Goal: Information Seeking & Learning: Compare options

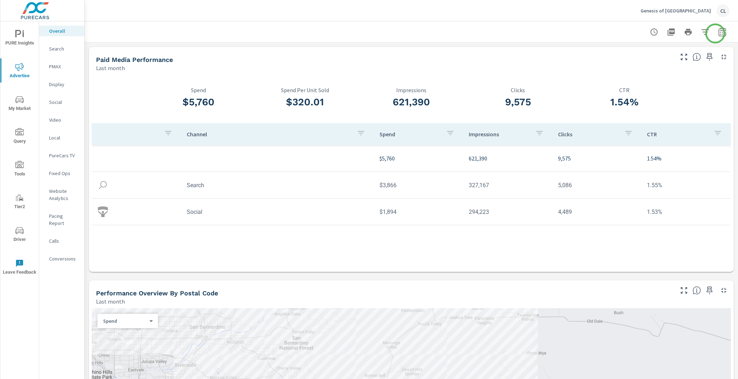
click at [720, 33] on icon "button" at bounding box center [722, 33] width 5 height 3
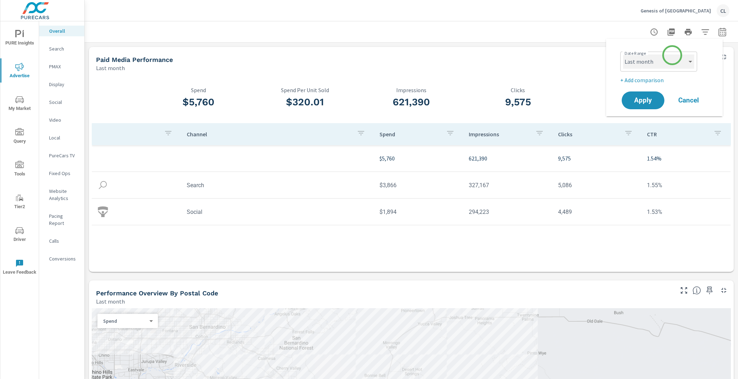
click at [670, 59] on select "Custom [DATE] Last week Last 7 days Last 14 days Last 30 days Last 45 days Last…" at bounding box center [658, 61] width 71 height 14
click at [623, 54] on select "Custom [DATE] Last week Last 7 days Last 14 days Last 30 days Last 45 days Last…" at bounding box center [658, 61] width 71 height 14
select select "Last 30 days"
click at [641, 82] on p "+ Add comparison" at bounding box center [666, 80] width 91 height 9
select select "Previous period"
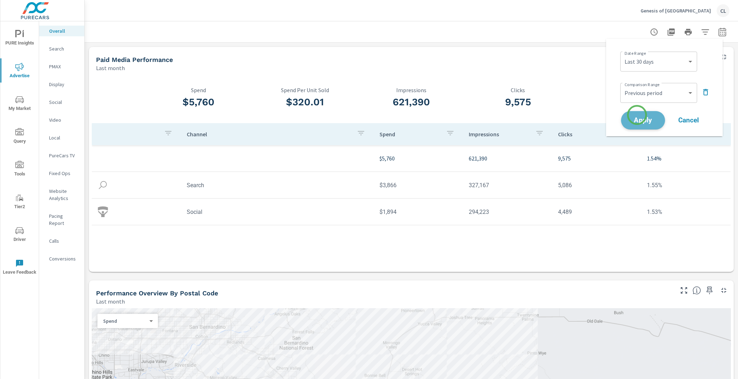
click at [637, 115] on button "Apply" at bounding box center [643, 120] width 44 height 19
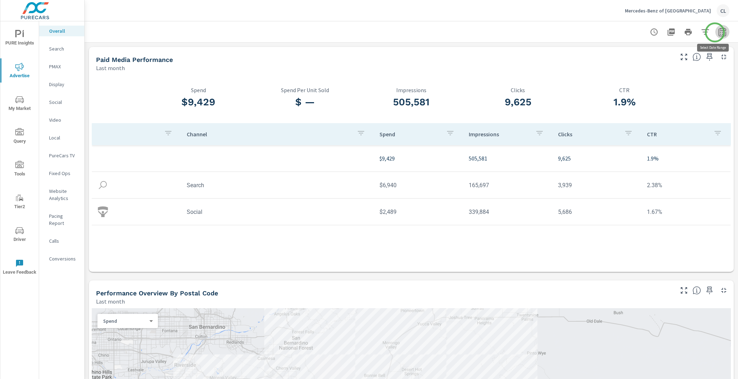
click at [718, 32] on icon "button" at bounding box center [722, 32] width 9 height 9
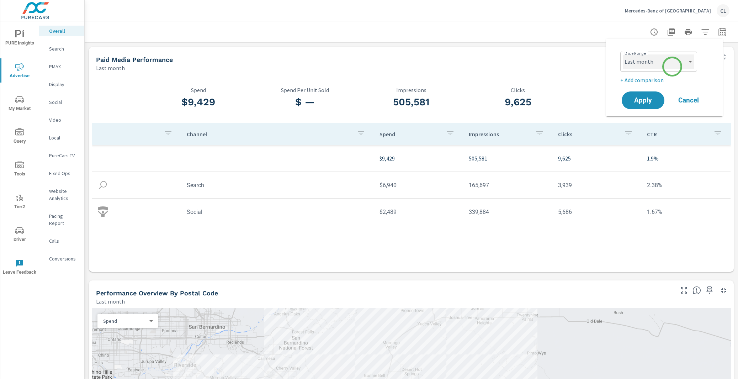
click at [672, 63] on select "Custom [DATE] Last week Last 7 days Last 14 days Last 30 days Last 45 days Last…" at bounding box center [658, 61] width 71 height 14
click at [623, 54] on select "Custom [DATE] Last week Last 7 days Last 14 days Last 30 days Last 45 days Last…" at bounding box center [658, 61] width 71 height 14
select select "Last 30 days"
click at [646, 78] on p "+ Add comparison" at bounding box center [666, 80] width 91 height 9
select select "Previous period"
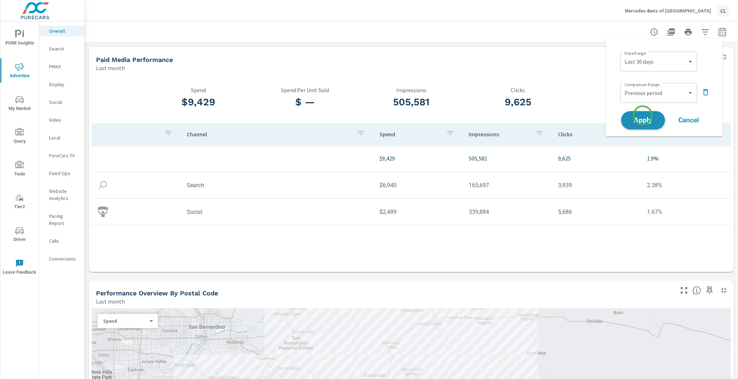
click at [643, 116] on button "Apply" at bounding box center [643, 120] width 44 height 19
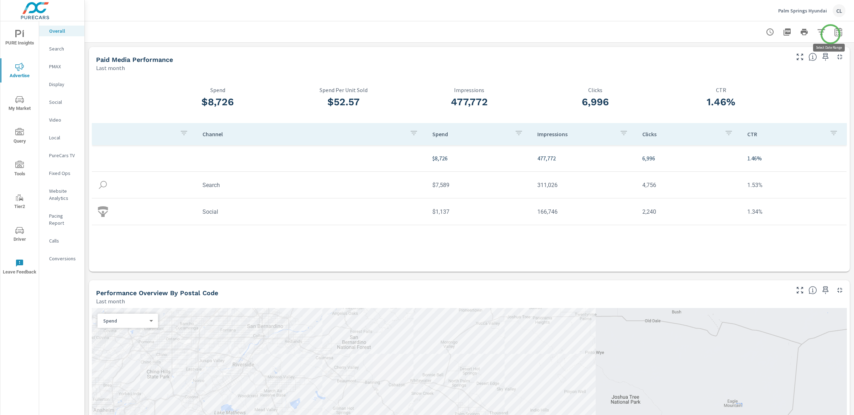
click at [747, 34] on icon "button" at bounding box center [838, 32] width 9 height 9
click at [747, 62] on select "Custom [DATE] Last week Last 7 days Last 14 days Last 30 days Last 45 days Last…" at bounding box center [774, 61] width 71 height 14
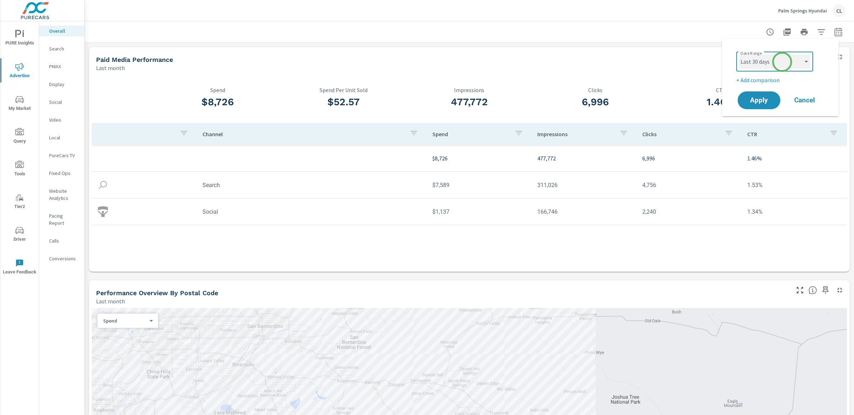
click at [739, 54] on select "Custom [DATE] Last week Last 7 days Last 14 days Last 30 days Last 45 days Last…" at bounding box center [774, 61] width 71 height 14
select select "Last 30 days"
click at [747, 80] on p "+ Add comparison" at bounding box center [781, 80] width 91 height 9
select select "Previous period"
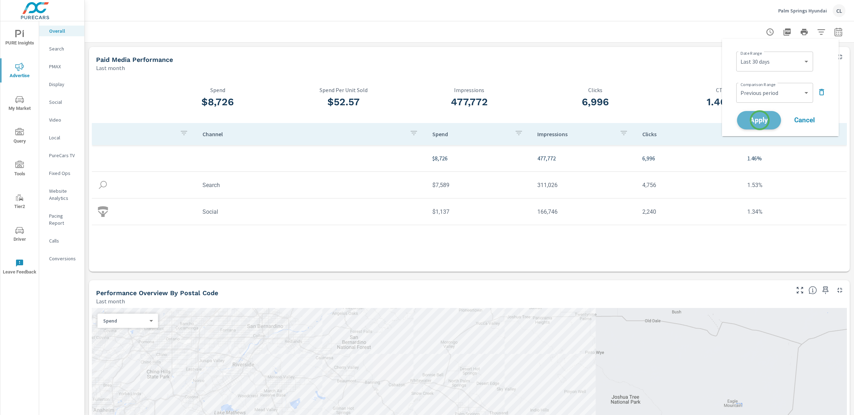
click at [747, 120] on span "Apply" at bounding box center [758, 120] width 29 height 7
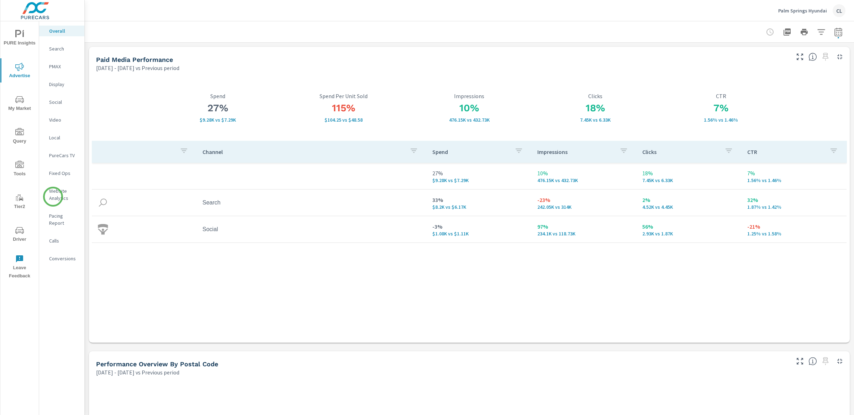
click at [53, 197] on p "Website Analytics" at bounding box center [64, 195] width 30 height 14
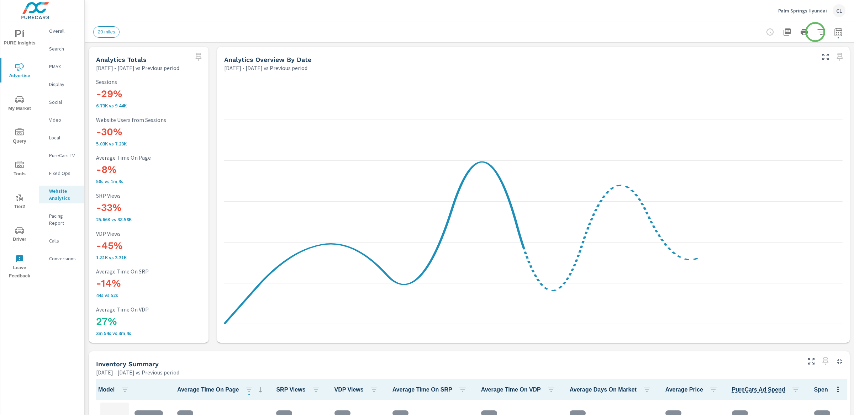
click at [817, 32] on icon "button" at bounding box center [820, 31] width 7 height 5
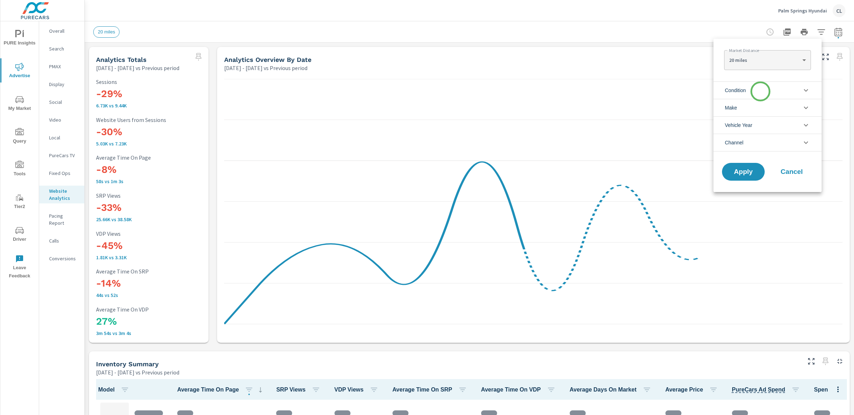
click at [760, 91] on li "Condition" at bounding box center [767, 89] width 108 height 17
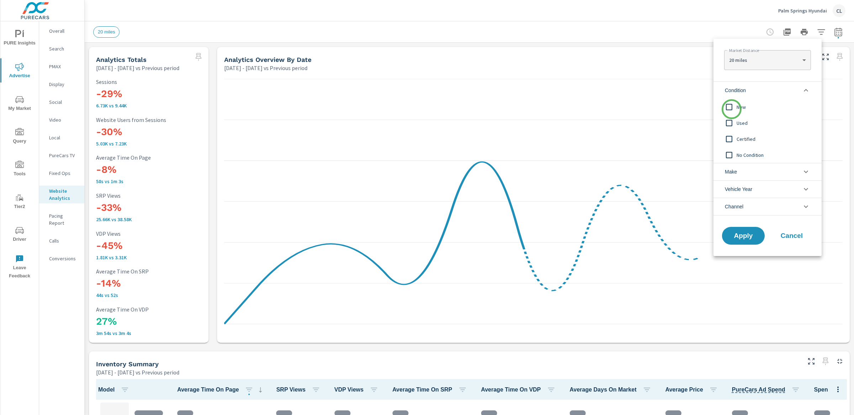
click at [729, 112] on input "filter options" at bounding box center [729, 107] width 15 height 15
click at [754, 171] on li "Make" at bounding box center [767, 171] width 108 height 17
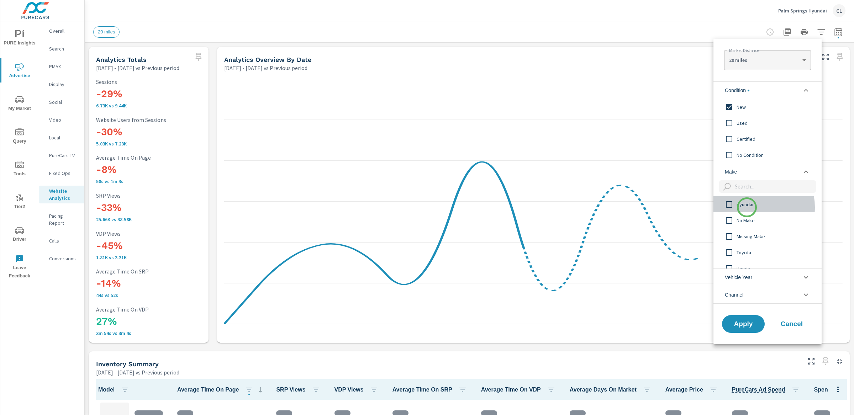
click at [747, 207] on span "Hyundai" at bounding box center [776, 204] width 78 height 9
click at [752, 326] on span "Apply" at bounding box center [743, 324] width 29 height 7
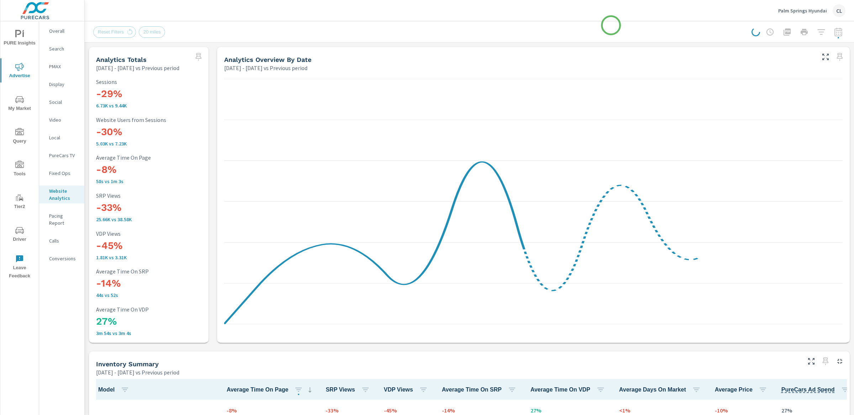
scroll to position [0, 0]
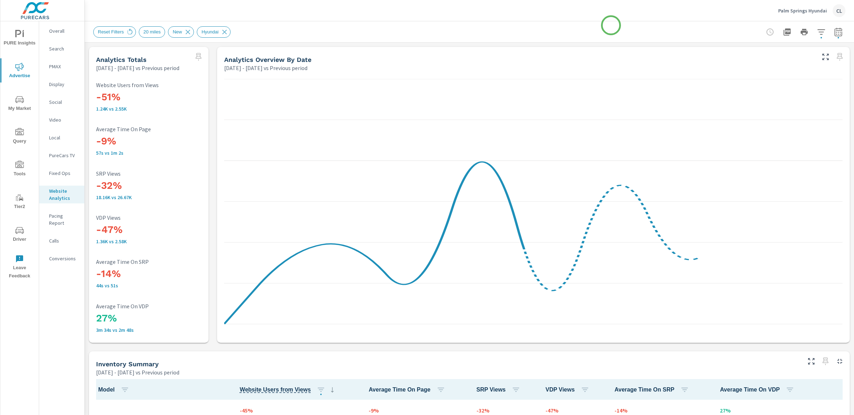
scroll to position [0, 0]
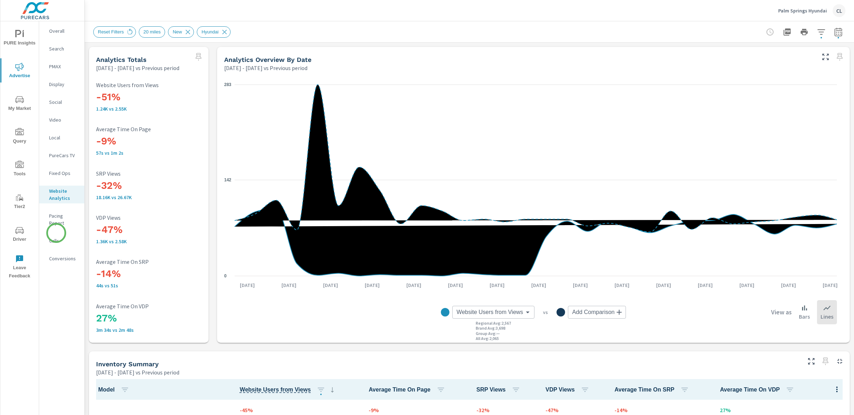
click at [56, 237] on p "Calls" at bounding box center [64, 240] width 30 height 7
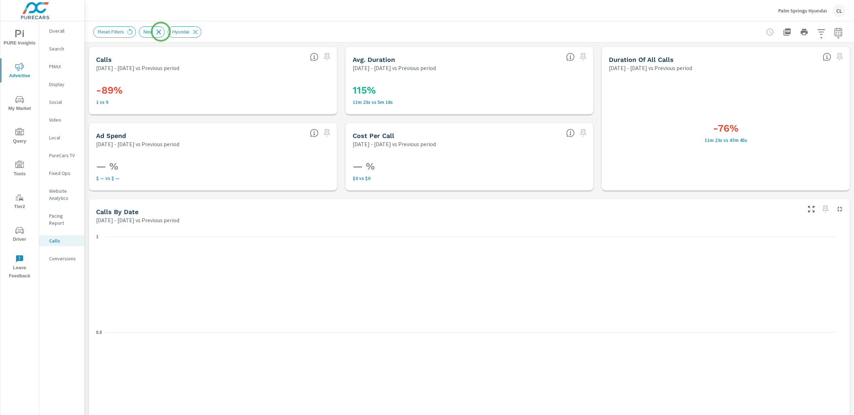
click at [161, 32] on icon at bounding box center [159, 32] width 8 height 8
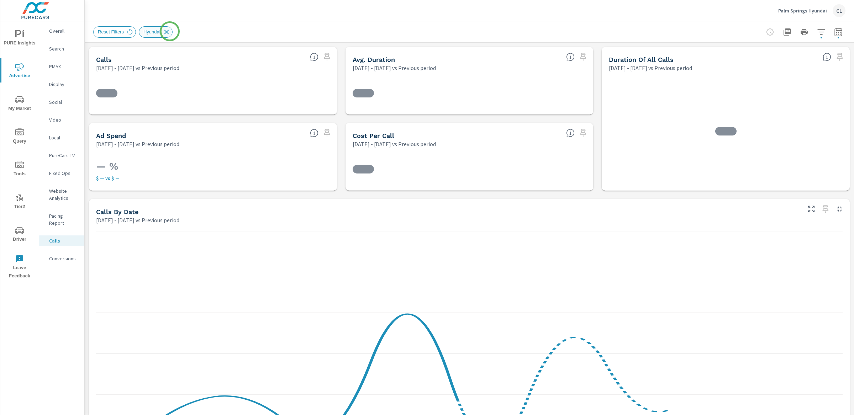
click at [170, 31] on icon at bounding box center [167, 32] width 8 height 8
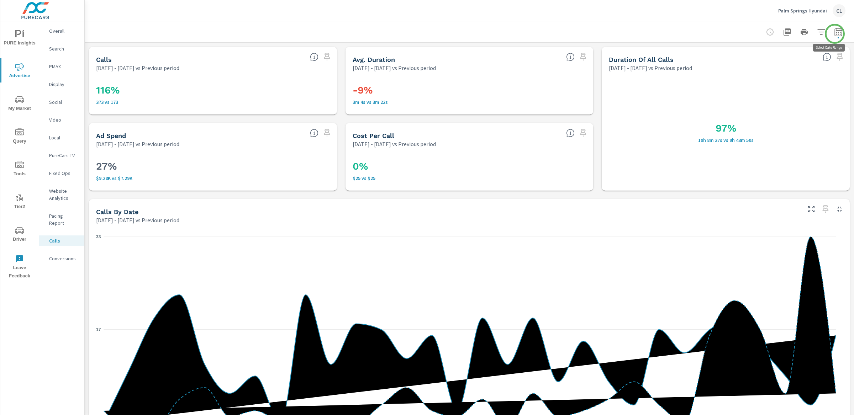
click at [834, 33] on icon "button" at bounding box center [838, 32] width 9 height 9
select select "Previous period"
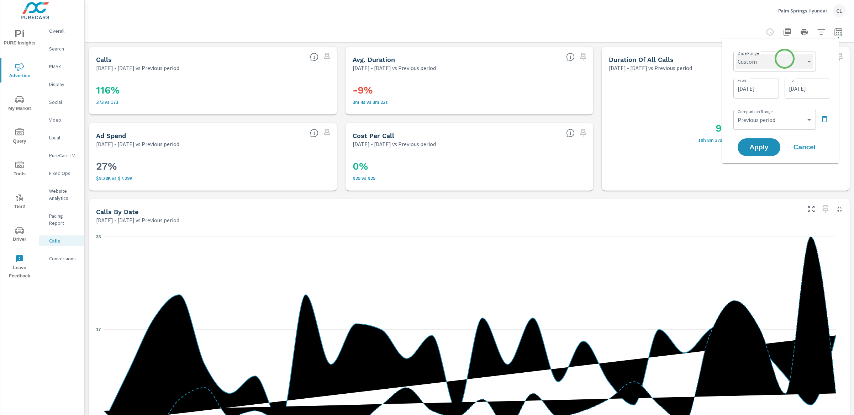
click at [778, 63] on select "Custom Yesterday Last week Last 7 days Last 14 days Last 30 days Last 45 days L…" at bounding box center [774, 61] width 77 height 14
click at [736, 54] on select "Custom Yesterday Last week Last 7 days Last 14 days Last 30 days Last 45 days L…" at bounding box center [774, 61] width 77 height 14
select select "Last 30 days"
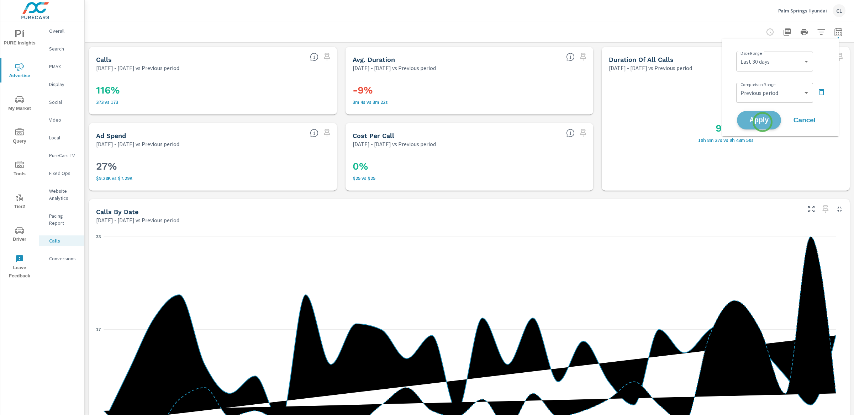
click at [763, 122] on span "Apply" at bounding box center [758, 120] width 29 height 7
click at [67, 255] on p "Conversions" at bounding box center [64, 258] width 30 height 7
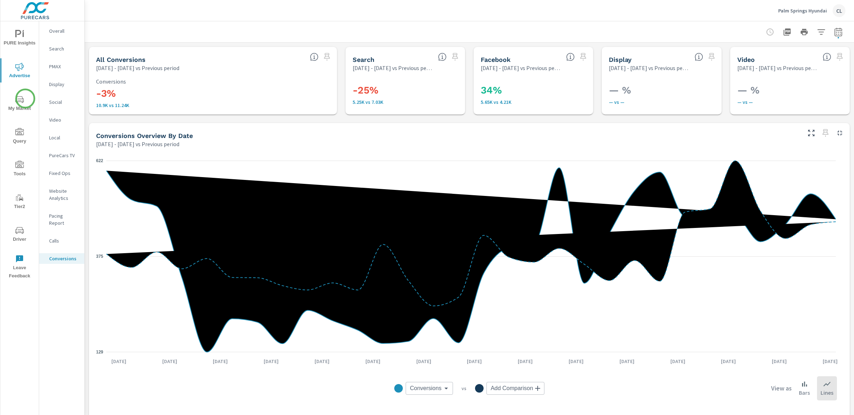
click at [25, 99] on span "My Market" at bounding box center [19, 103] width 34 height 17
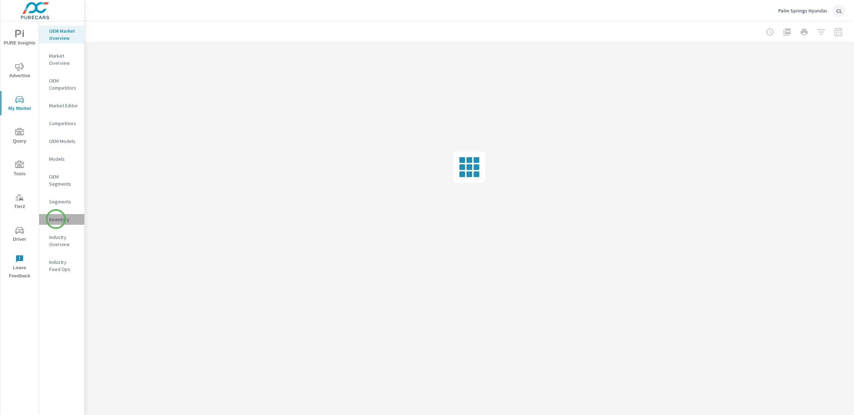
click at [56, 219] on p "Inventory" at bounding box center [64, 219] width 30 height 7
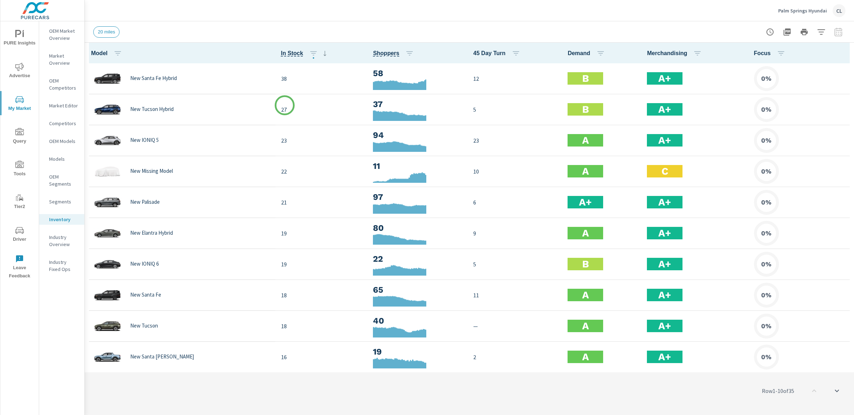
scroll to position [0, 0]
click at [843, 52] on icon "button" at bounding box center [843, 53] width 1 height 6
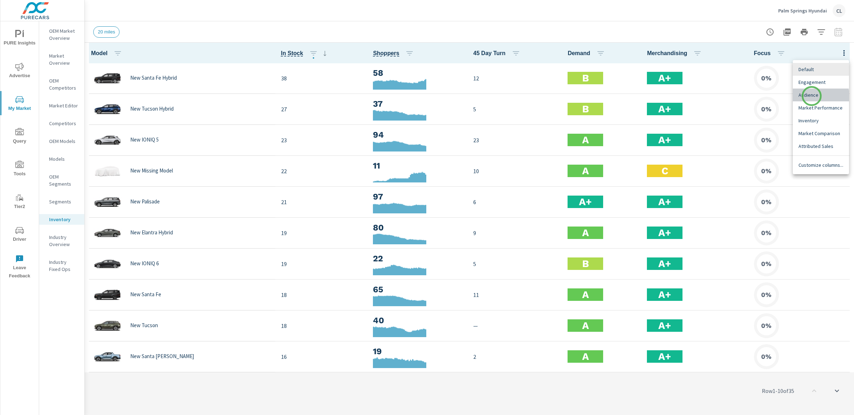
click at [812, 96] on span "Audience" at bounding box center [821, 94] width 45 height 7
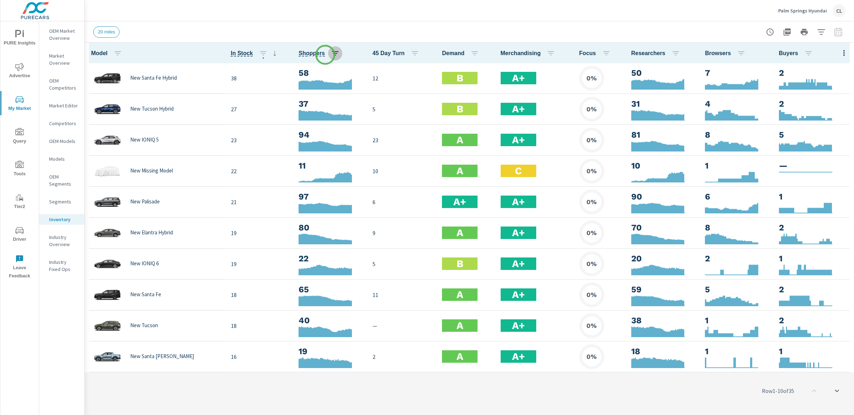
click at [332, 55] on icon "button" at bounding box center [335, 53] width 6 height 4
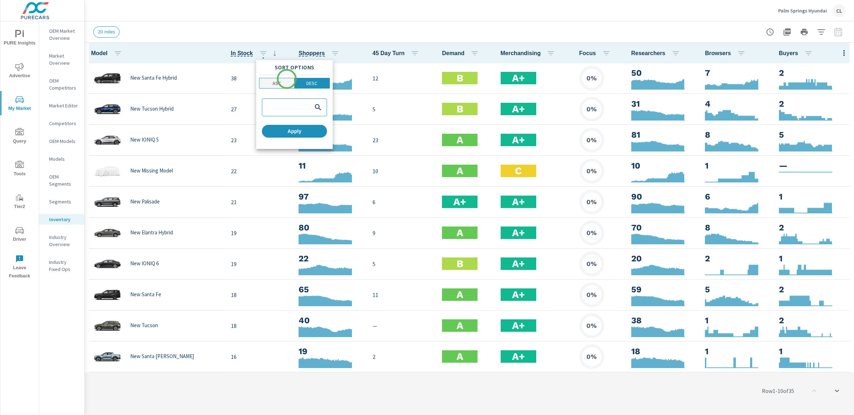
click at [286, 80] on span "ASC" at bounding box center [277, 83] width 31 height 7
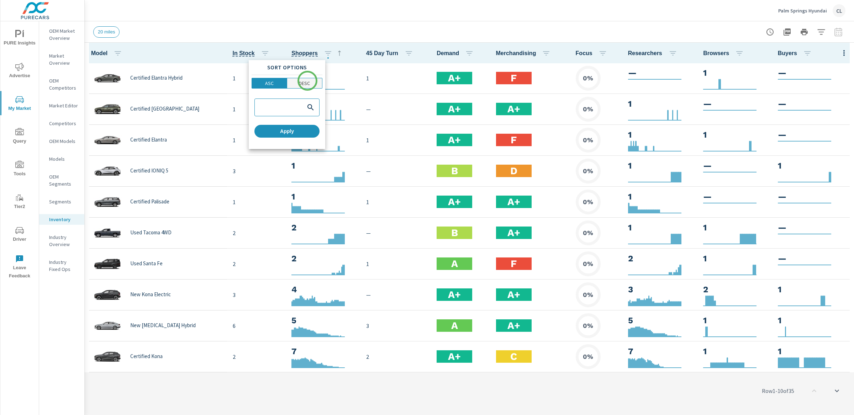
click at [307, 81] on p "DESC" at bounding box center [304, 83] width 11 height 7
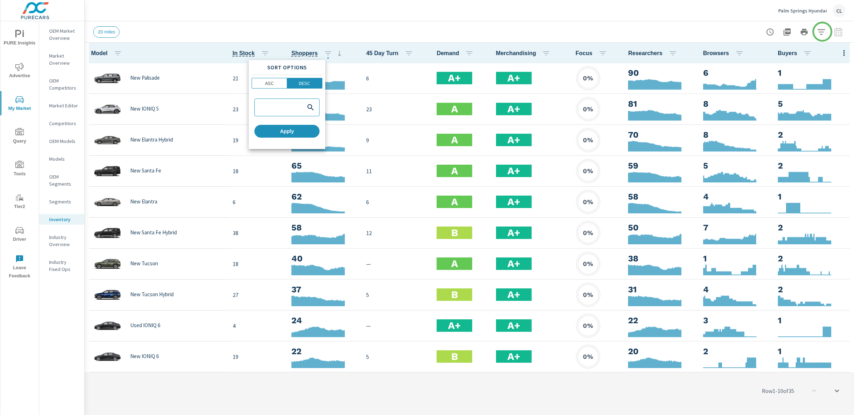
click at [822, 32] on div at bounding box center [427, 207] width 854 height 415
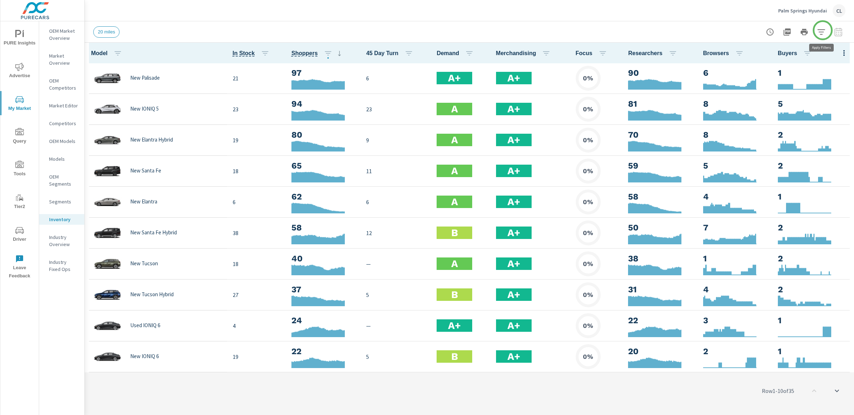
click at [823, 30] on icon "button" at bounding box center [821, 32] width 9 height 9
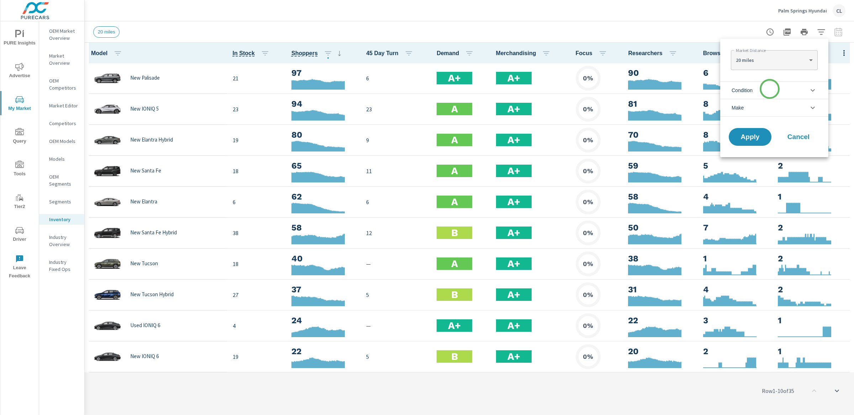
click at [769, 90] on li "Condition" at bounding box center [774, 89] width 108 height 17
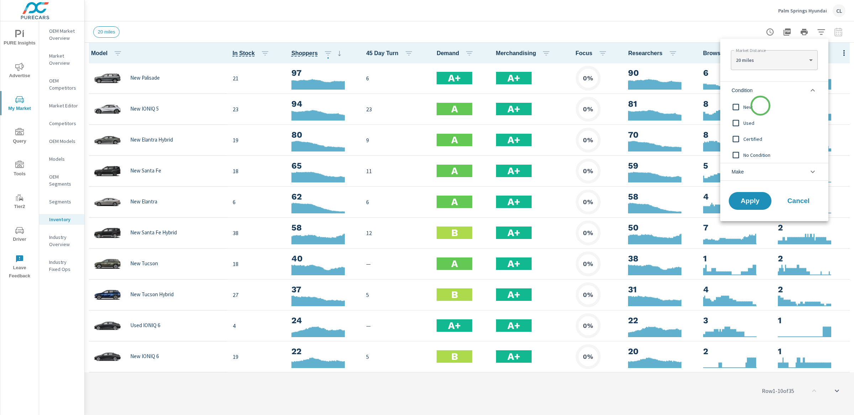
click at [760, 106] on span "New" at bounding box center [782, 107] width 78 height 9
click at [751, 177] on li "Make" at bounding box center [774, 172] width 108 height 18
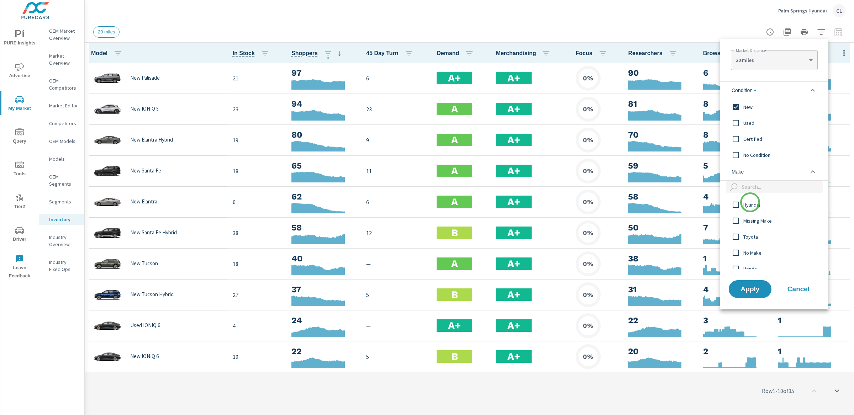
click at [750, 202] on span "Hyundai" at bounding box center [782, 205] width 78 height 9
click at [755, 288] on span "Apply" at bounding box center [750, 289] width 29 height 7
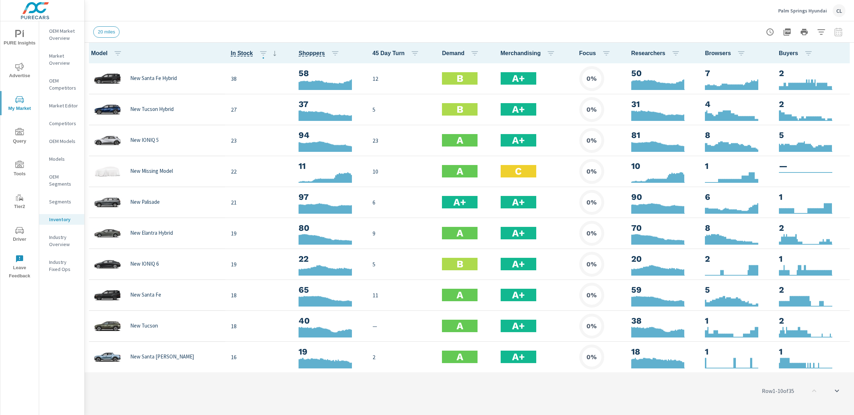
scroll to position [0, 0]
click at [54, 33] on p "OEM Market Overview" at bounding box center [64, 34] width 30 height 14
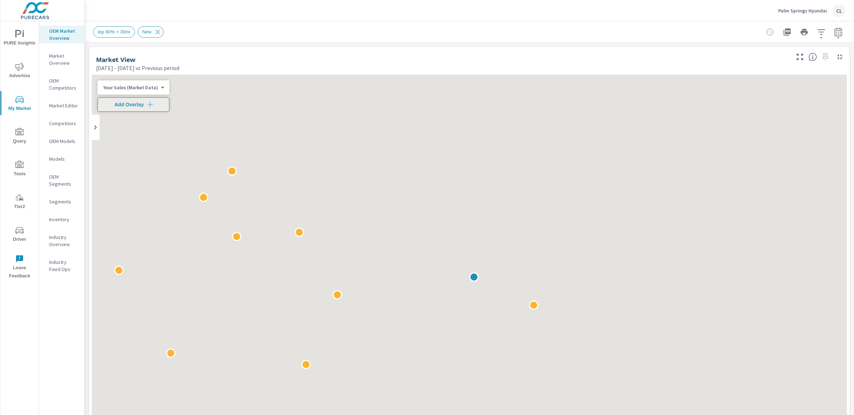
scroll to position [0, 0]
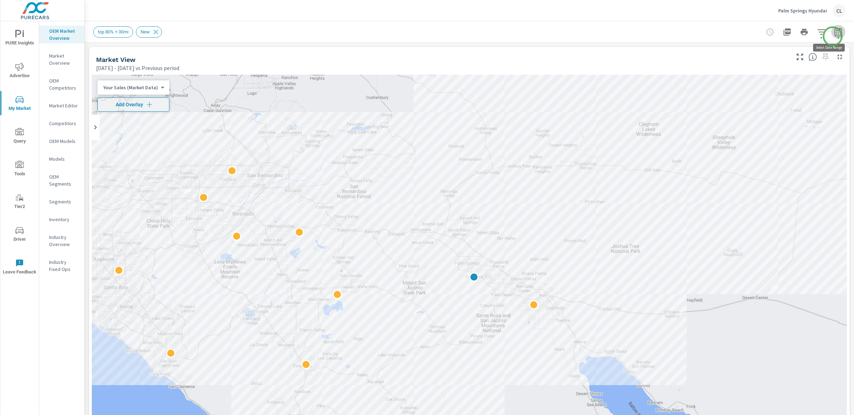
click at [833, 36] on button "button" at bounding box center [838, 32] width 14 height 14
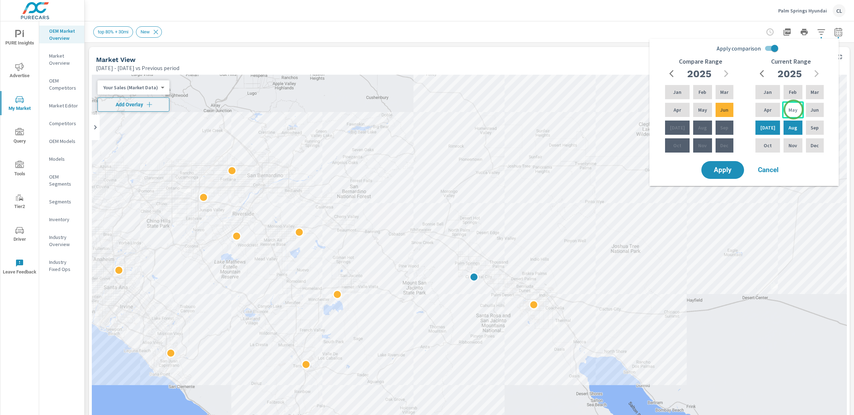
click at [794, 110] on p "May" at bounding box center [793, 109] width 9 height 7
click at [761, 130] on div "Jul" at bounding box center [767, 127] width 27 height 17
click at [699, 91] on p "Feb" at bounding box center [703, 92] width 8 height 7
click at [674, 112] on p "Apr" at bounding box center [677, 109] width 7 height 7
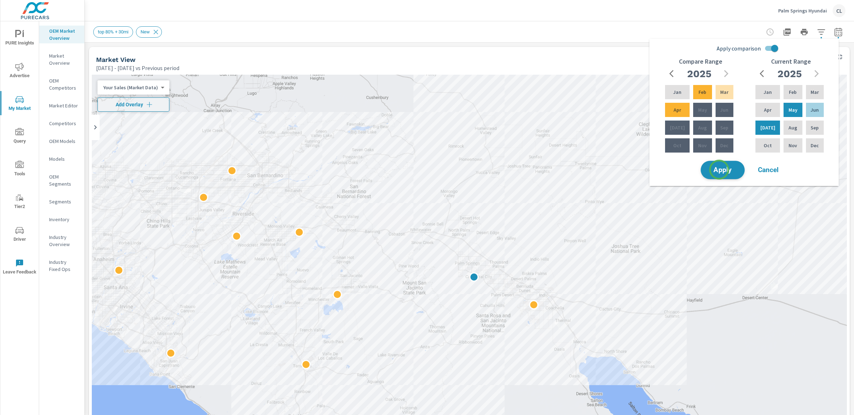
click at [719, 170] on span "Apply" at bounding box center [722, 170] width 29 height 7
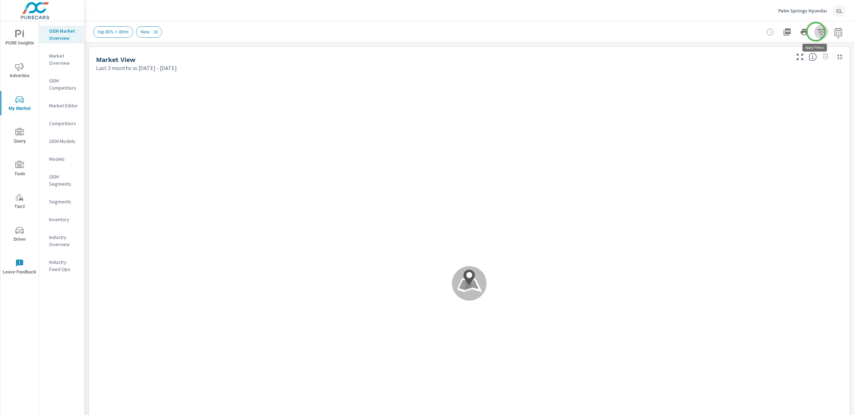
click at [817, 32] on icon "button" at bounding box center [820, 31] width 7 height 5
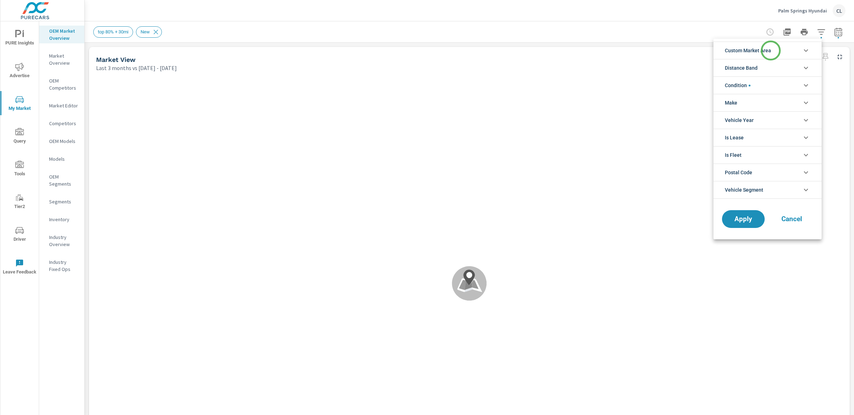
click at [771, 51] on span "Custom Market Area" at bounding box center [748, 50] width 46 height 17
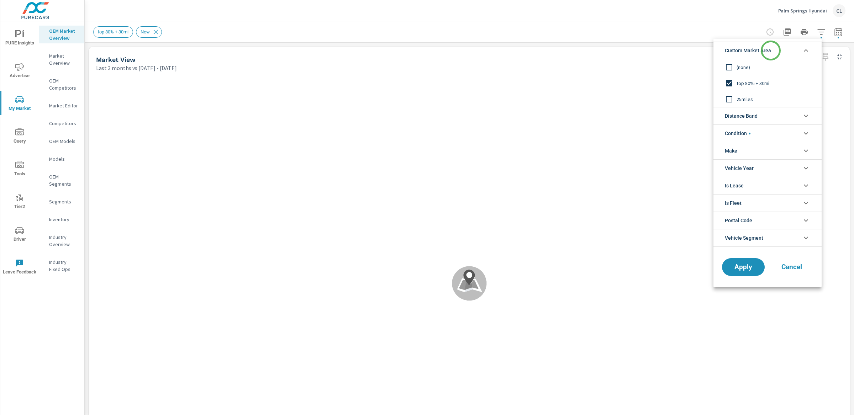
scroll to position [0, 0]
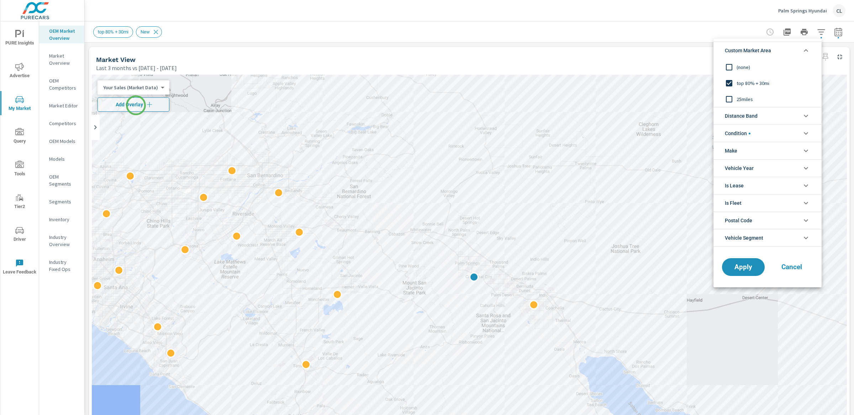
click at [136, 105] on div at bounding box center [427, 207] width 854 height 415
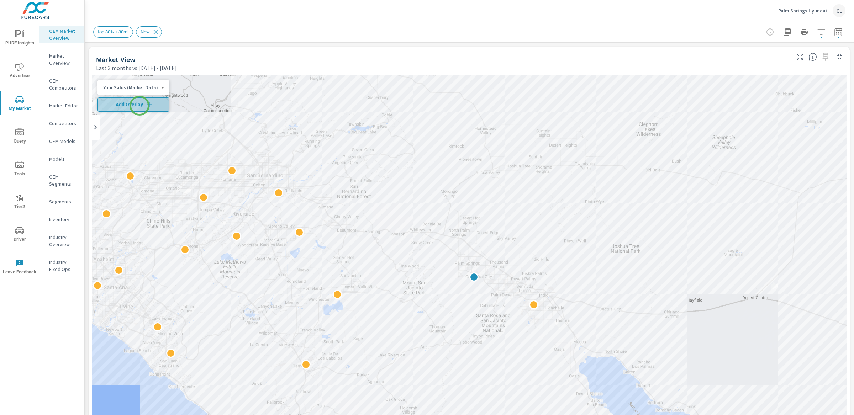
click at [139, 106] on span "Add Overlay" at bounding box center [133, 104] width 65 height 7
click at [149, 87] on body "PURE Insights Advertise My Market Query Tools Tier2 Driver Leave Feedback OEM M…" at bounding box center [427, 207] width 854 height 415
click at [130, 112] on li "Total Market Sales" at bounding box center [132, 110] width 69 height 11
click at [817, 33] on icon "button" at bounding box center [821, 32] width 9 height 9
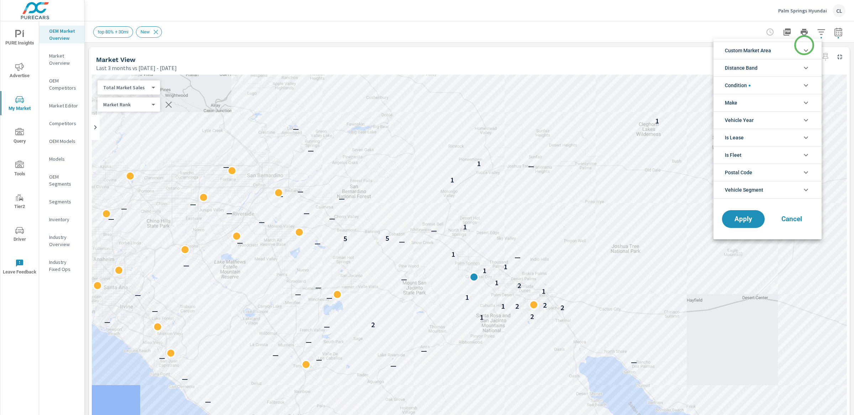
click at [804, 45] on li "Custom Market Area" at bounding box center [767, 50] width 108 height 17
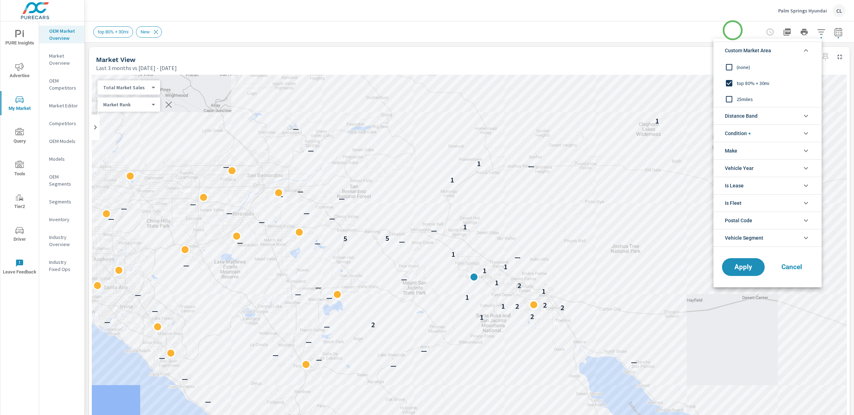
click at [733, 30] on div at bounding box center [427, 207] width 854 height 415
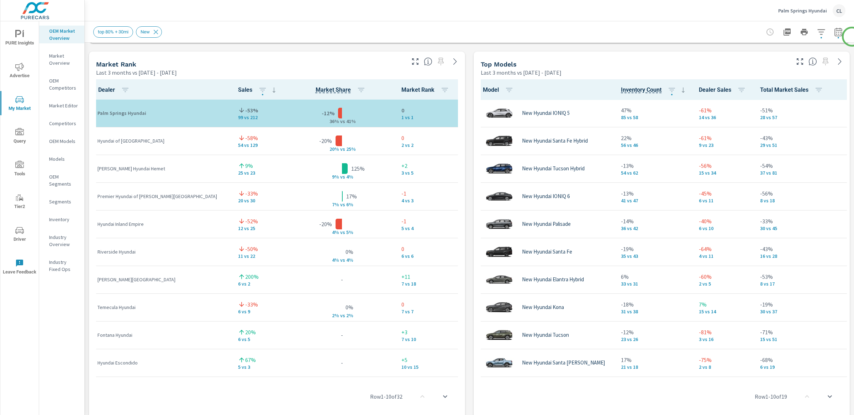
scroll to position [454, 0]
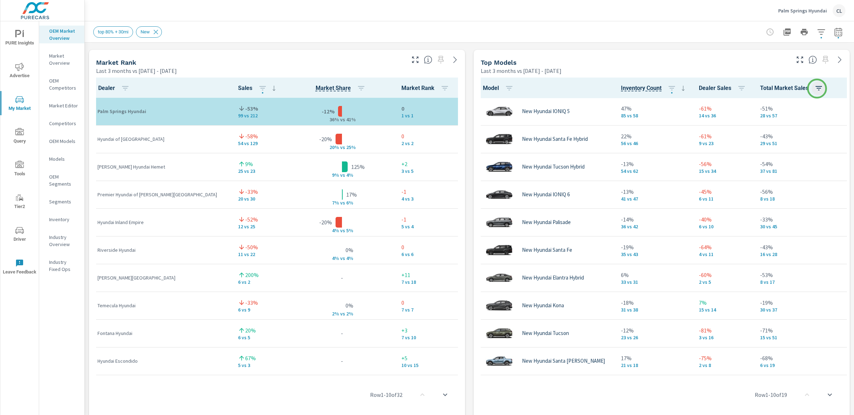
click at [817, 88] on icon "button" at bounding box center [819, 88] width 9 height 9
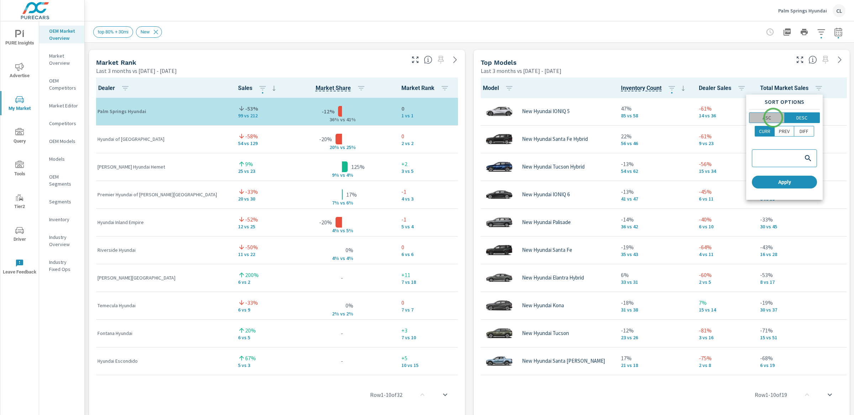
click at [773, 118] on span "ASC" at bounding box center [767, 117] width 31 height 7
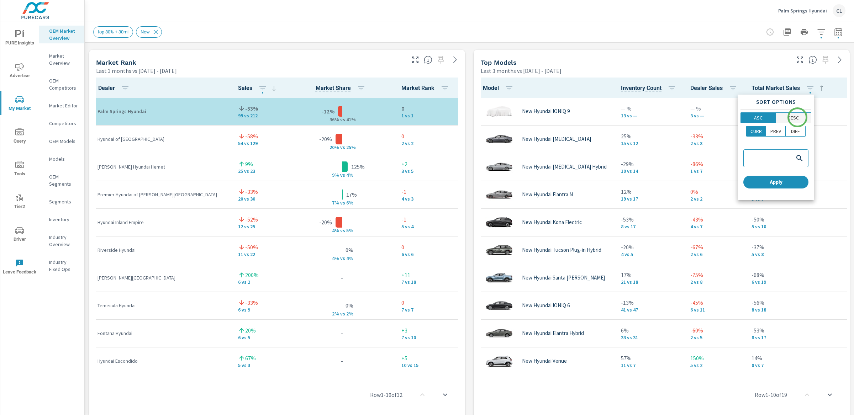
click at [797, 117] on p "DESC" at bounding box center [793, 117] width 11 height 7
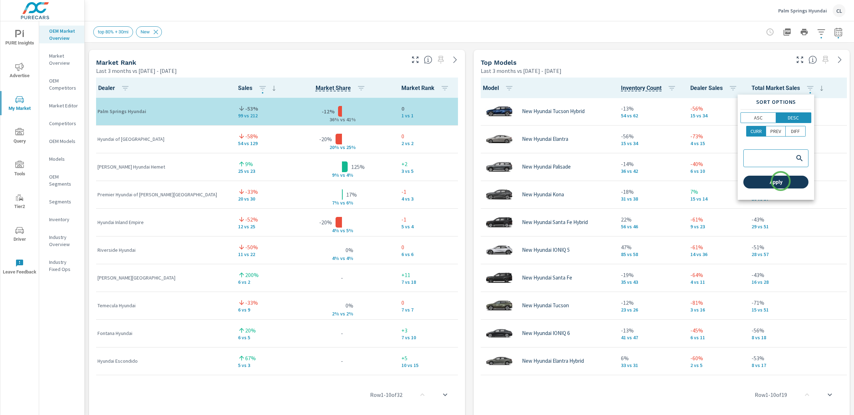
click at [781, 181] on span "Apply" at bounding box center [775, 182] width 59 height 6
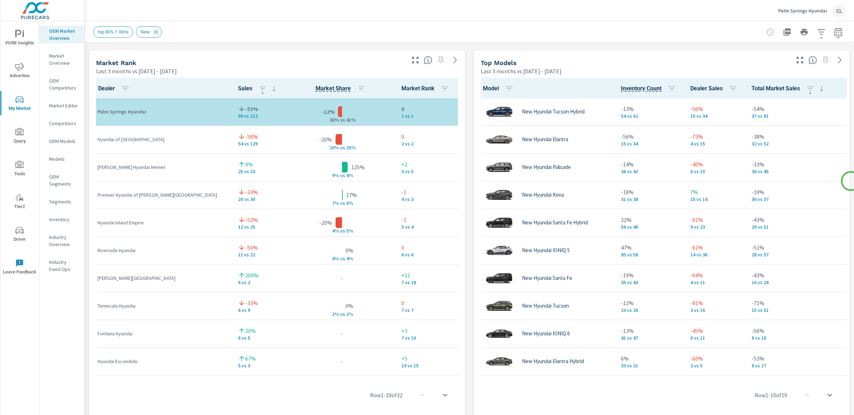
scroll to position [457, 0]
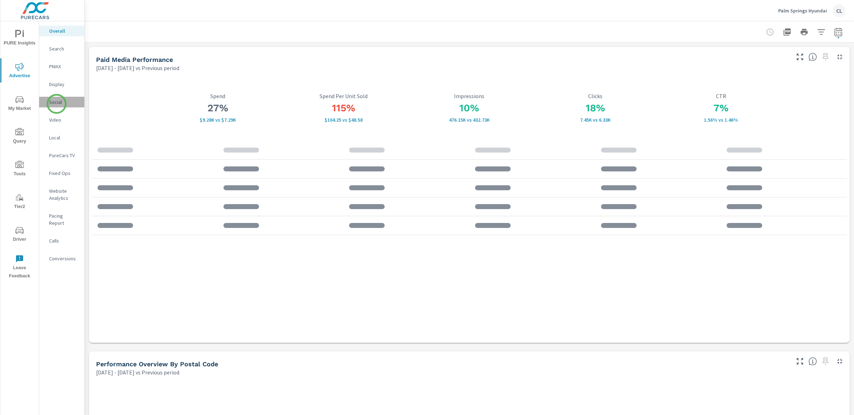
click at [57, 104] on p "Social" at bounding box center [64, 102] width 30 height 7
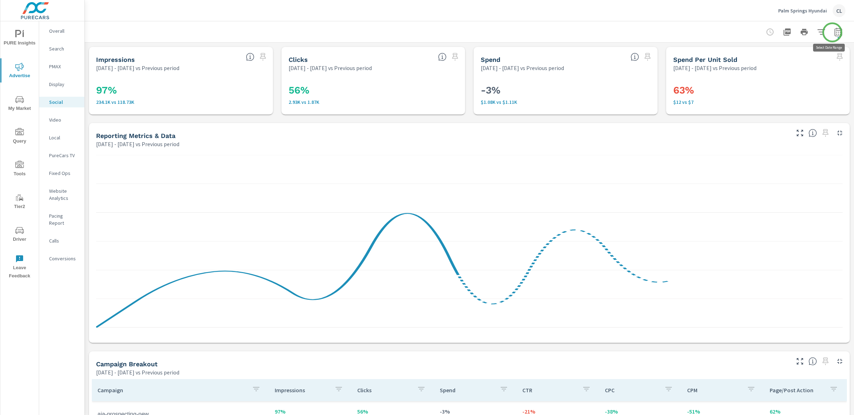
click at [834, 32] on icon "button" at bounding box center [838, 32] width 9 height 9
select select "Previous period"
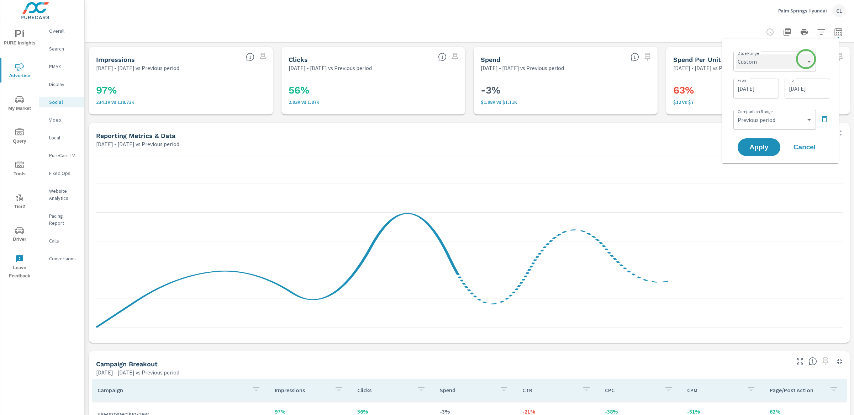
click at [804, 63] on select "Custom [DATE] Last week Last 7 days Last 14 days Last 30 days Last 45 days Last…" at bounding box center [774, 61] width 77 height 14
click at [736, 54] on select "Custom [DATE] Last week Last 7 days Last 14 days Last 30 days Last 45 days Last…" at bounding box center [774, 61] width 77 height 14
select select "Last 30 days"
click at [762, 122] on span "Apply" at bounding box center [758, 120] width 29 height 7
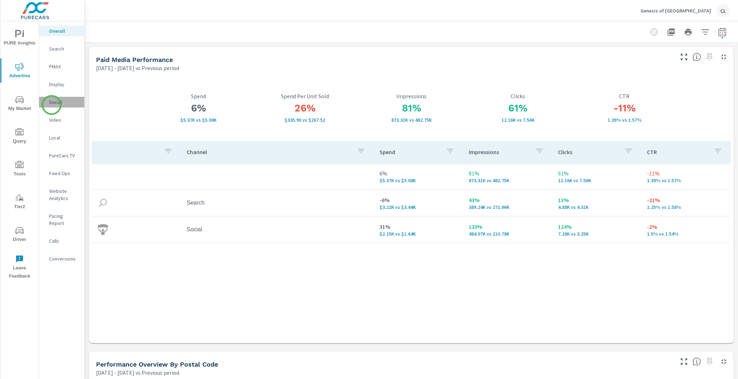
click at [52, 105] on p "Social" at bounding box center [64, 102] width 30 height 7
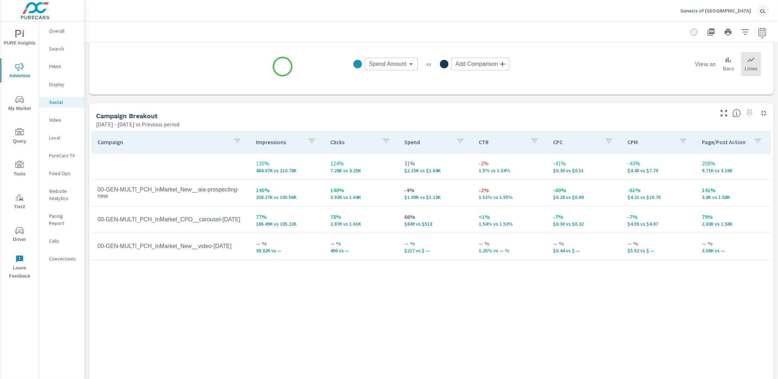
scroll to position [249, 0]
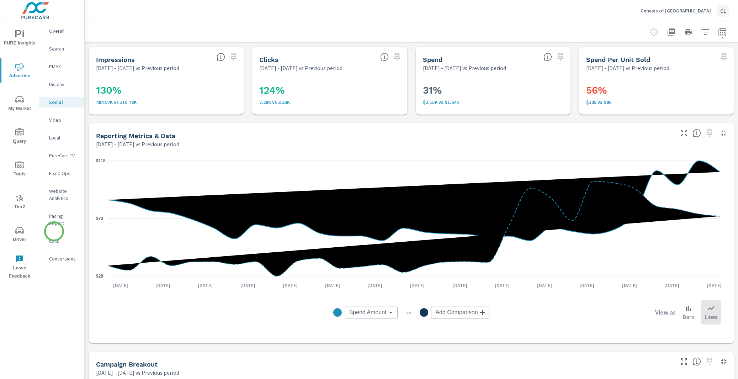
click at [54, 237] on p "Calls" at bounding box center [64, 240] width 30 height 7
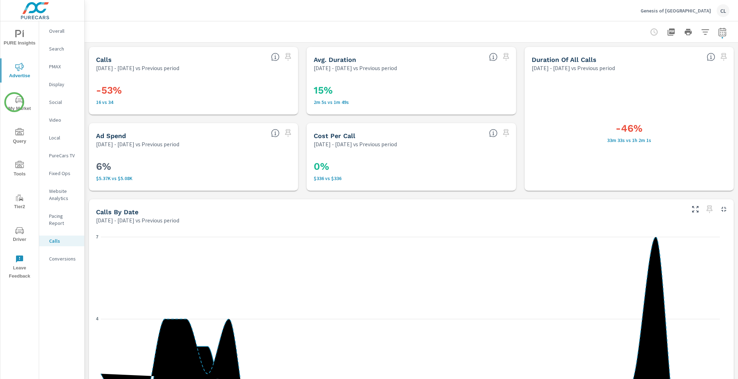
click at [14, 102] on span "My Market" at bounding box center [19, 103] width 34 height 17
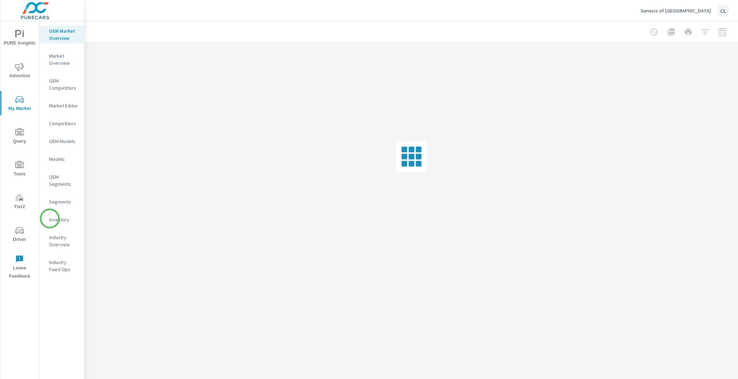
click at [50, 219] on p "Inventory" at bounding box center [64, 219] width 30 height 7
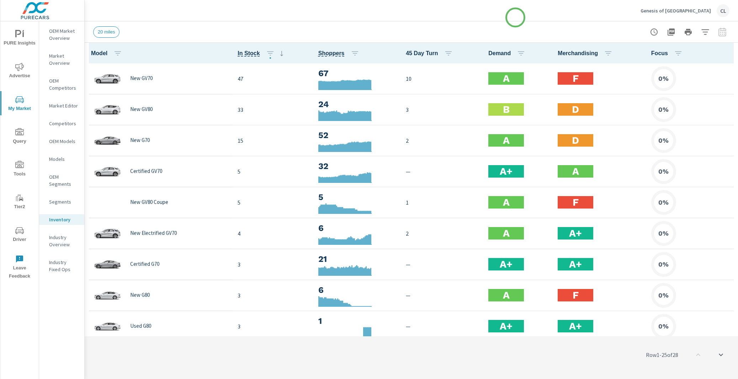
scroll to position [0, 0]
click at [706, 33] on icon "button" at bounding box center [705, 32] width 9 height 9
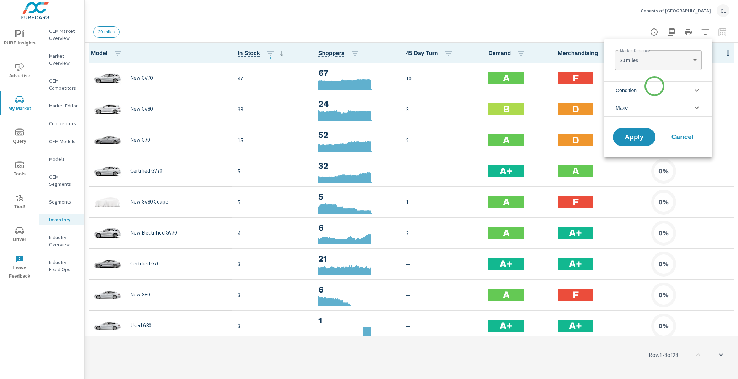
click at [655, 86] on li "Condition" at bounding box center [659, 89] width 108 height 17
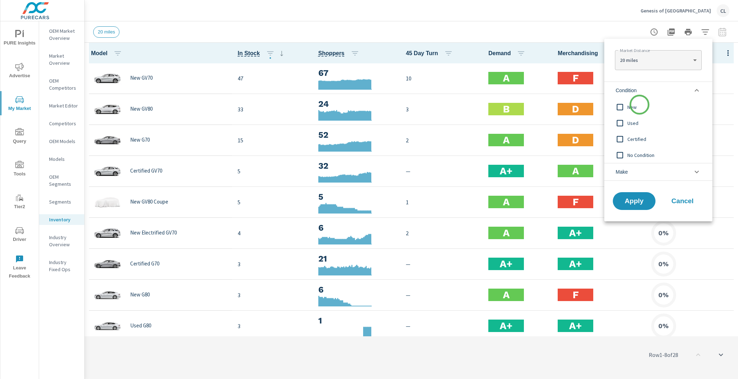
click at [639, 105] on span "New" at bounding box center [667, 107] width 78 height 9
click at [637, 200] on span "Apply" at bounding box center [634, 201] width 29 height 7
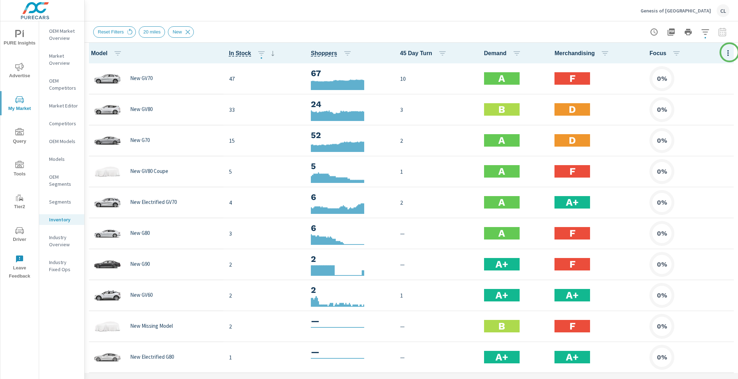
click at [730, 52] on icon "button" at bounding box center [728, 53] width 9 height 9
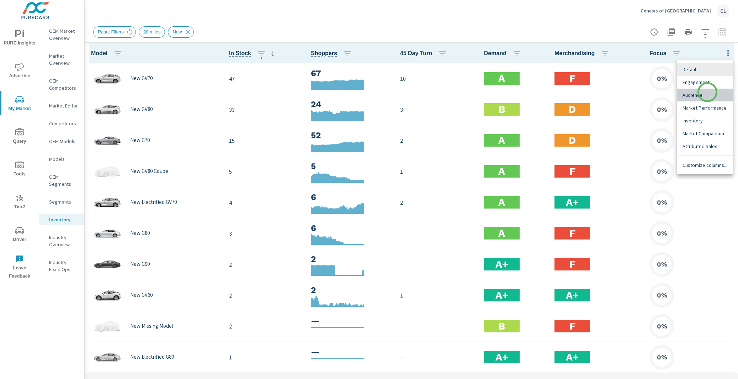
click at [708, 92] on span "Audience" at bounding box center [705, 94] width 45 height 7
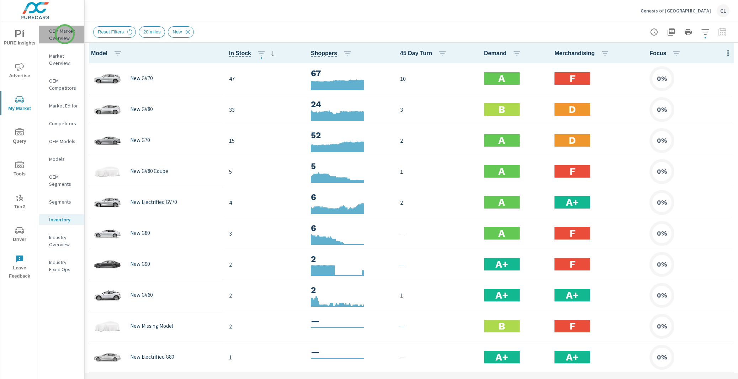
click at [65, 34] on p "OEM Market Overview" at bounding box center [64, 34] width 30 height 14
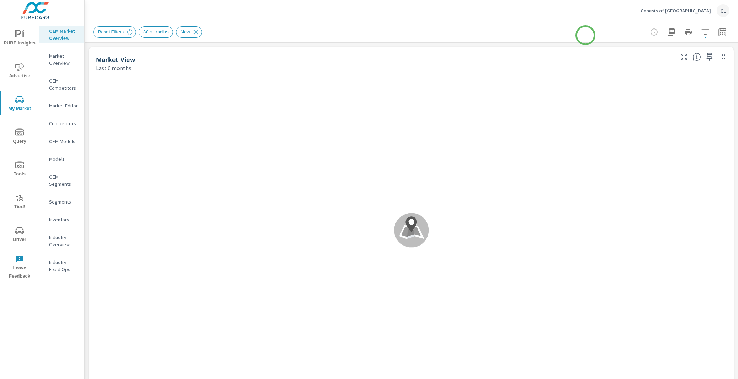
scroll to position [0, 0]
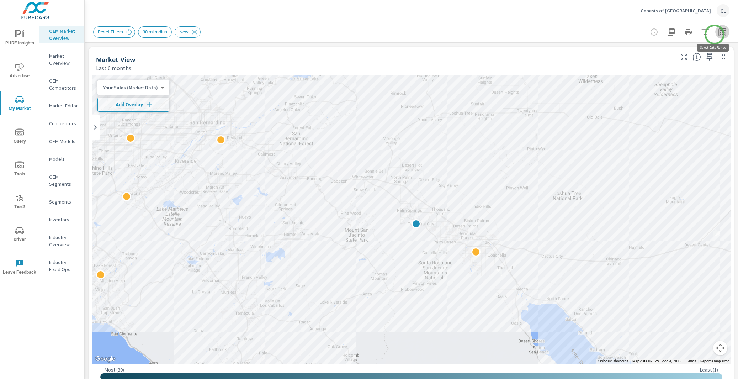
click at [718, 35] on icon "button" at bounding box center [722, 32] width 9 height 9
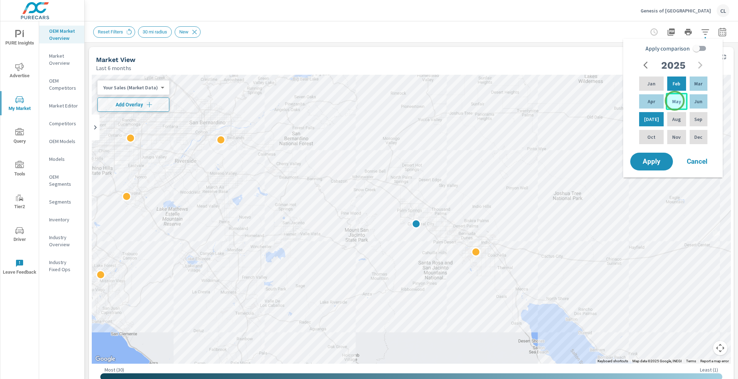
click at [675, 101] on p "May" at bounding box center [677, 101] width 9 height 7
click at [655, 118] on div "[DATE]" at bounding box center [651, 119] width 27 height 17
click at [697, 46] on input "Apply comparison" at bounding box center [696, 49] width 41 height 14
checkbox input "true"
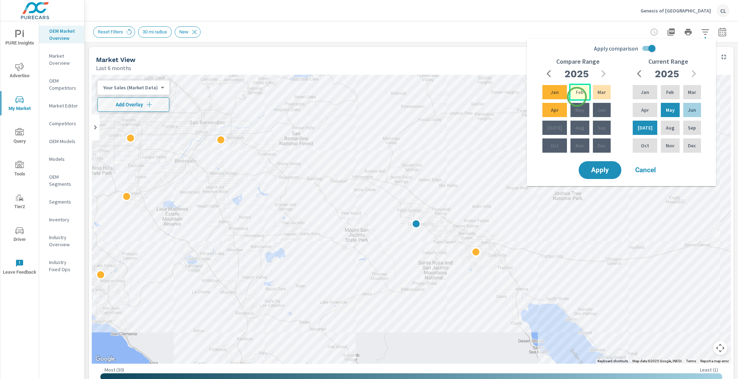
click at [578, 93] on p "Feb" at bounding box center [580, 92] width 8 height 7
click at [550, 114] on div "Apr" at bounding box center [554, 109] width 27 height 17
click at [605, 171] on span "Apply" at bounding box center [600, 170] width 29 height 7
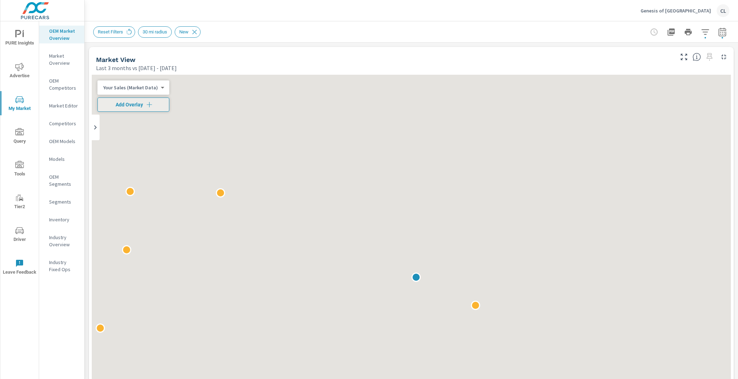
scroll to position [0, 0]
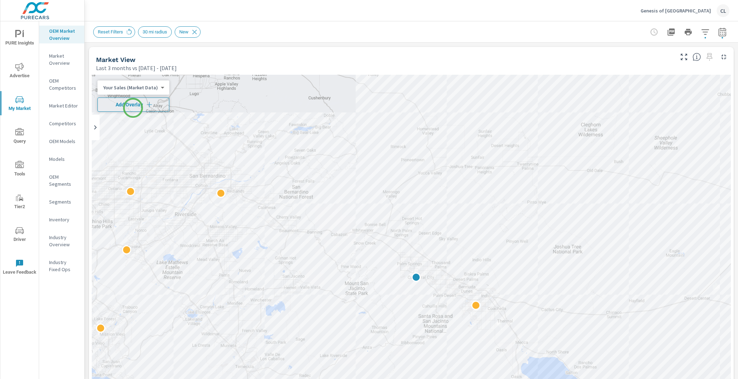
click at [133, 107] on span "Add Overlay" at bounding box center [133, 104] width 65 height 7
click at [142, 90] on body "PURE Insights Advertise My Market Query Tools Tier2 Driver Leave Feedback OEM M…" at bounding box center [369, 189] width 738 height 379
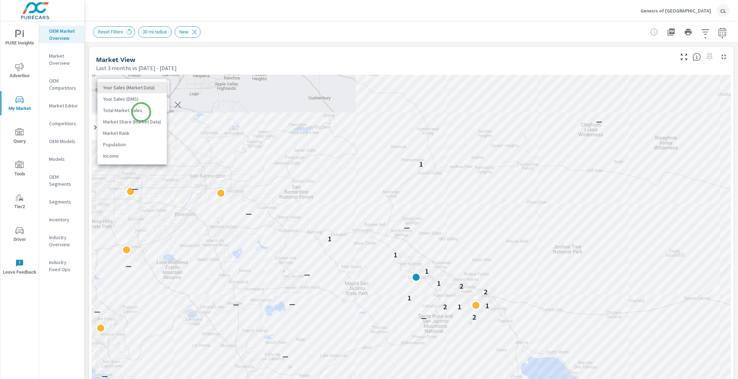
click at [141, 112] on li "Total Market Sales" at bounding box center [132, 110] width 69 height 11
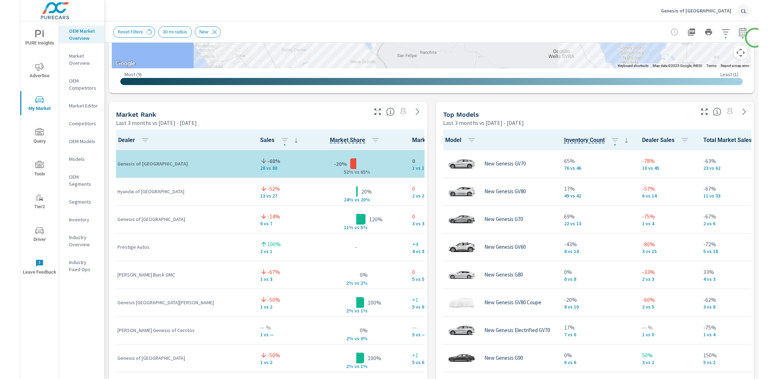
scroll to position [428, 0]
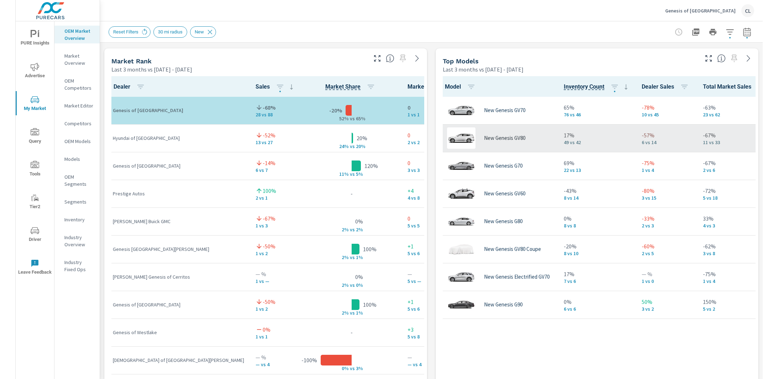
scroll to position [455, 0]
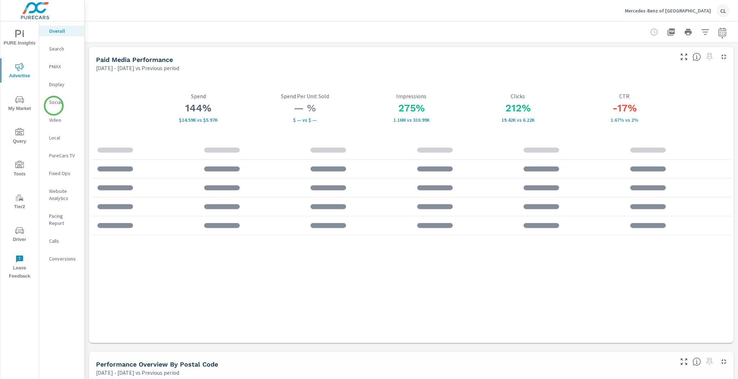
click at [53, 106] on div "Social" at bounding box center [61, 102] width 45 height 11
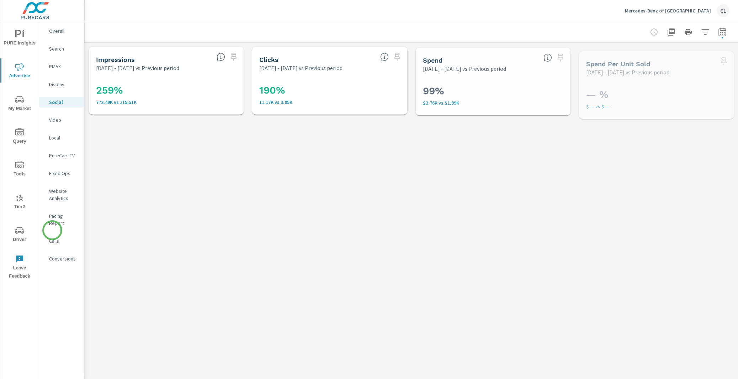
click at [53, 237] on p "Calls" at bounding box center [64, 240] width 30 height 7
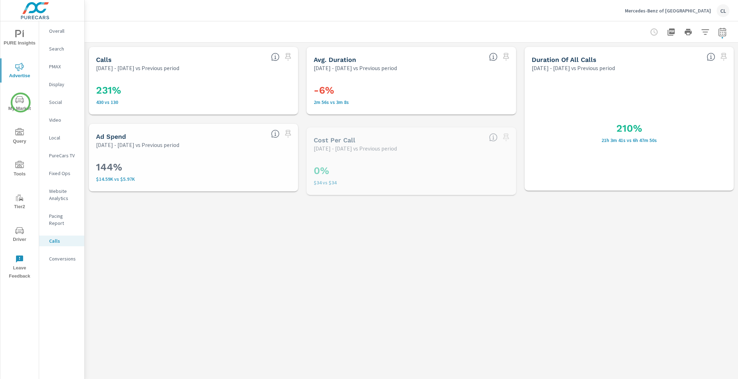
click at [20, 105] on span "My Market" at bounding box center [19, 103] width 34 height 17
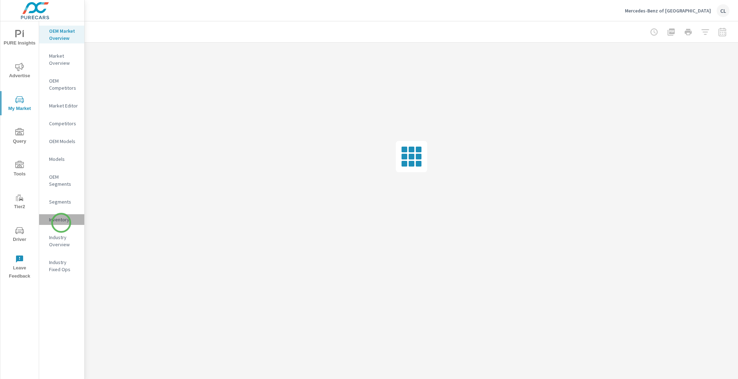
click at [61, 223] on div "Inventory" at bounding box center [61, 219] width 45 height 11
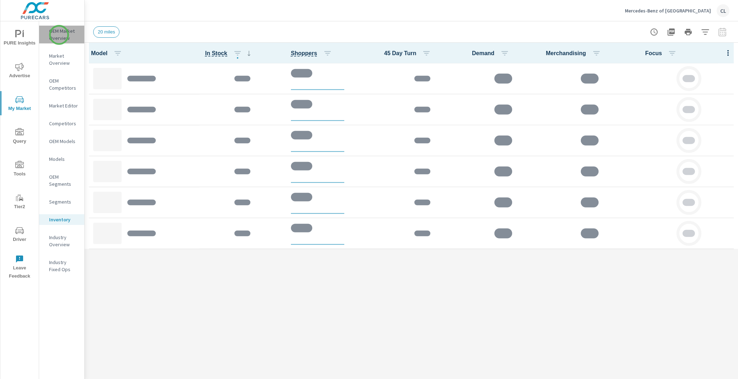
click at [59, 35] on p "OEM Market Overview" at bounding box center [64, 34] width 30 height 14
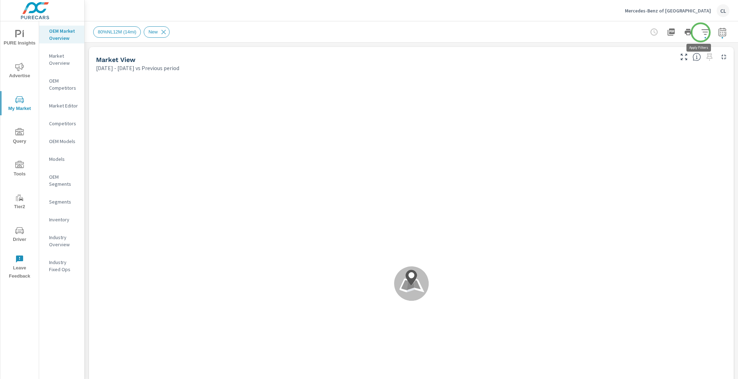
click at [701, 32] on icon "button" at bounding box center [705, 32] width 9 height 9
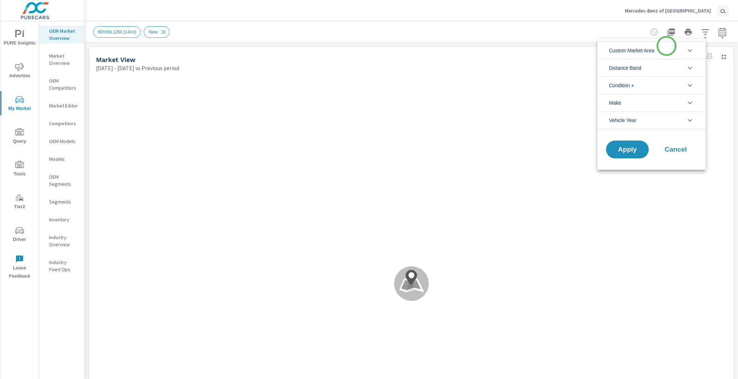
click at [667, 47] on li "Custom Market Area" at bounding box center [652, 50] width 108 height 17
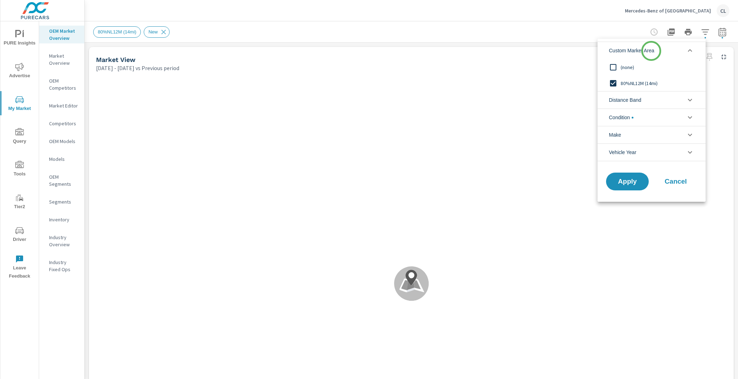
click at [652, 51] on span "Custom Market Area" at bounding box center [632, 50] width 46 height 17
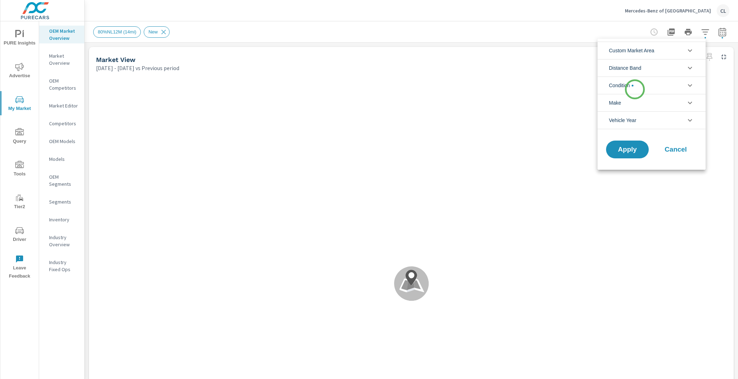
click at [634, 85] on span "filter options" at bounding box center [633, 86] width 2 height 2
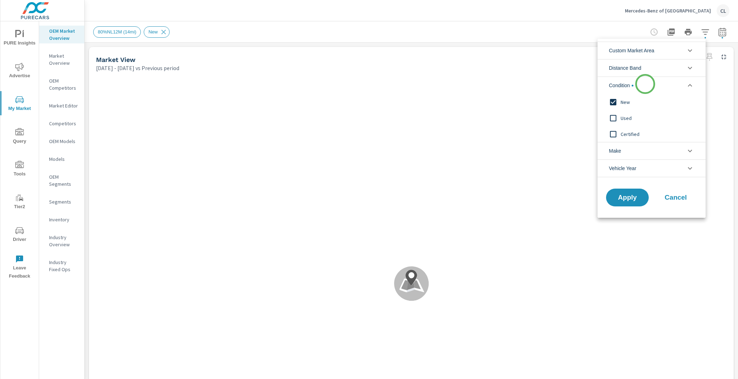
click at [646, 84] on li "Condition" at bounding box center [652, 85] width 108 height 17
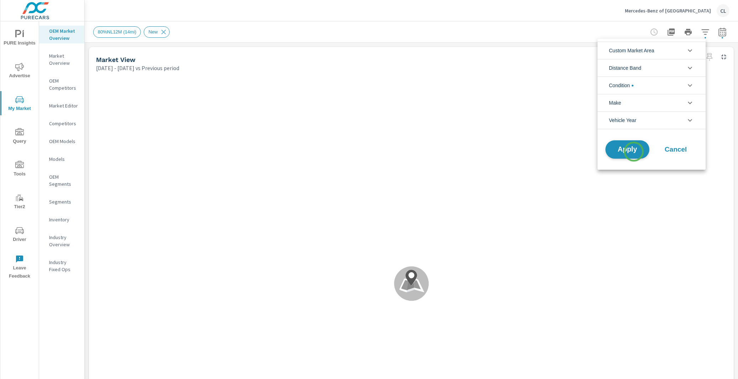
click at [634, 152] on span "Apply" at bounding box center [627, 149] width 29 height 7
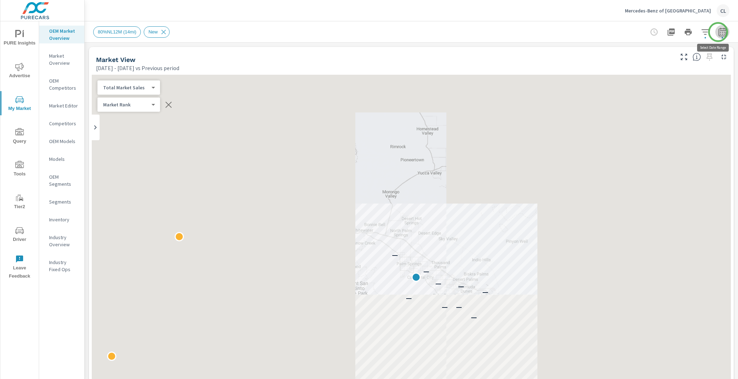
click at [718, 32] on icon "button" at bounding box center [722, 32] width 9 height 9
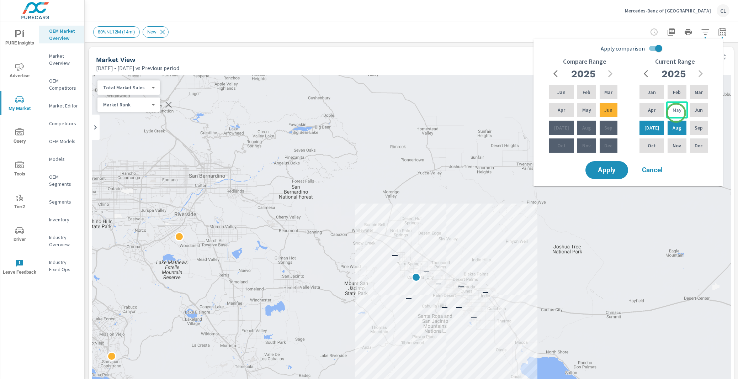
click at [676, 113] on p "May" at bounding box center [677, 109] width 9 height 7
click at [652, 127] on p "[DATE]" at bounding box center [652, 127] width 15 height 7
click at [587, 93] on div "Feb" at bounding box center [586, 92] width 21 height 17
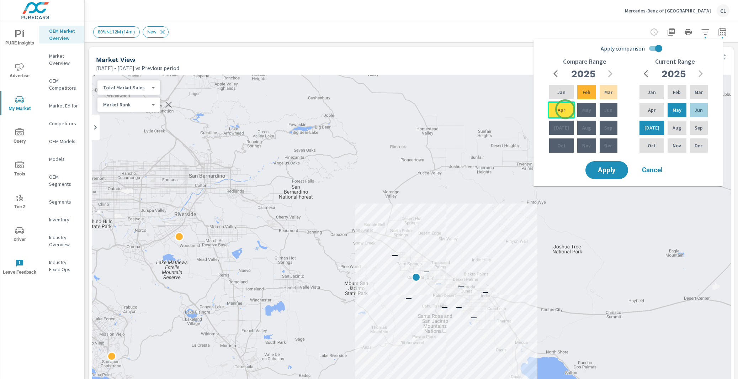
click at [565, 109] on div "Apr" at bounding box center [561, 109] width 27 height 17
click at [605, 170] on span "Apply" at bounding box center [607, 170] width 29 height 7
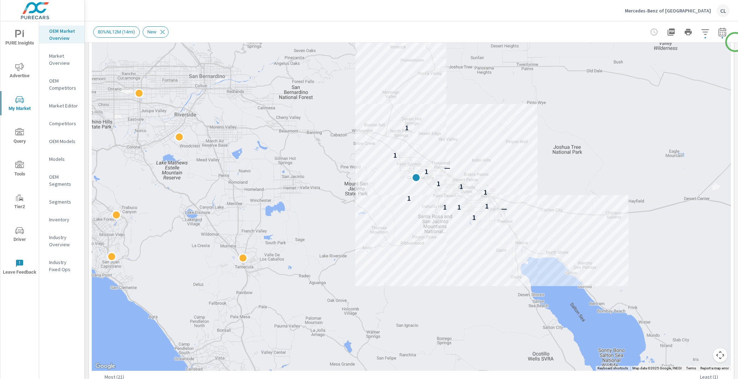
scroll to position [107, 0]
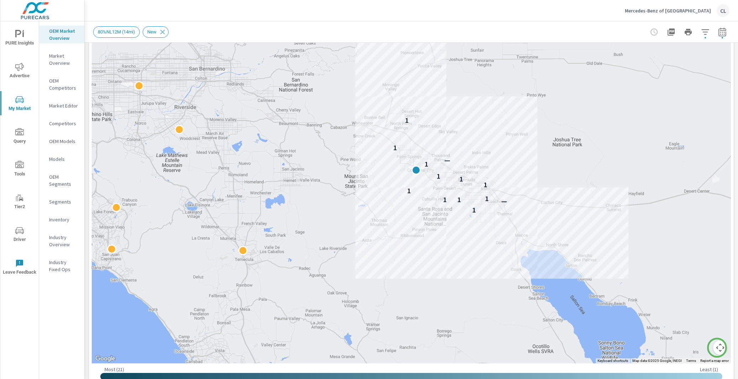
click at [717, 348] on button "Map camera controls" at bounding box center [720, 348] width 14 height 14
click at [697, 313] on button "Zoom in" at bounding box center [703, 312] width 14 height 14
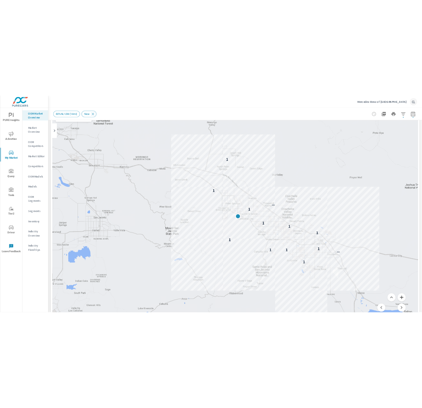
scroll to position [0, 0]
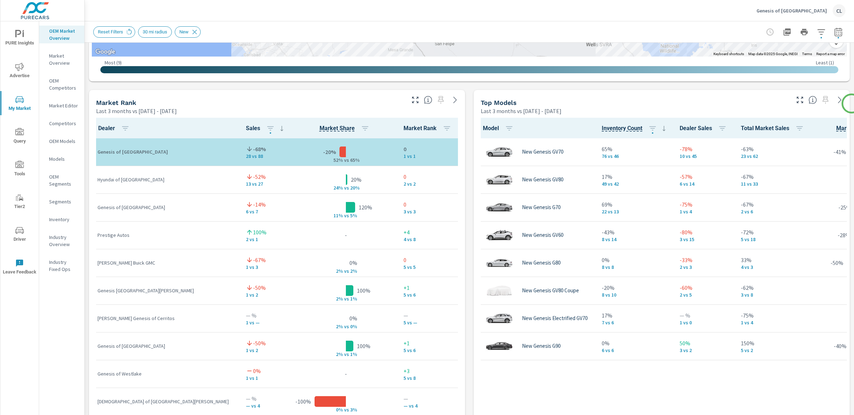
scroll to position [417, 0]
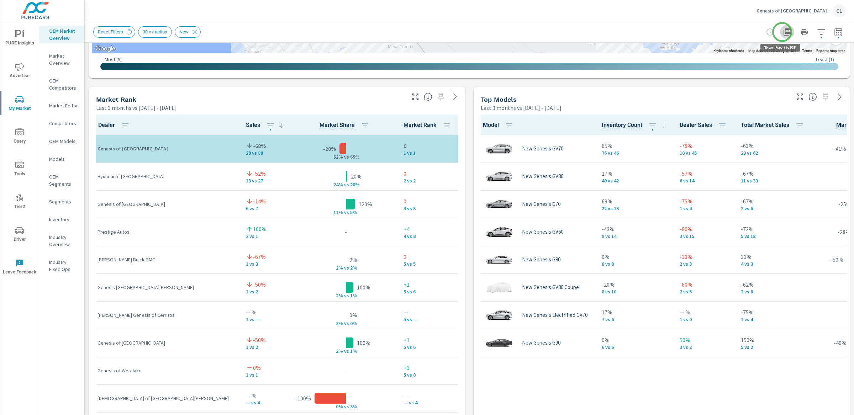
click at [784, 32] on icon "button" at bounding box center [787, 31] width 7 height 7
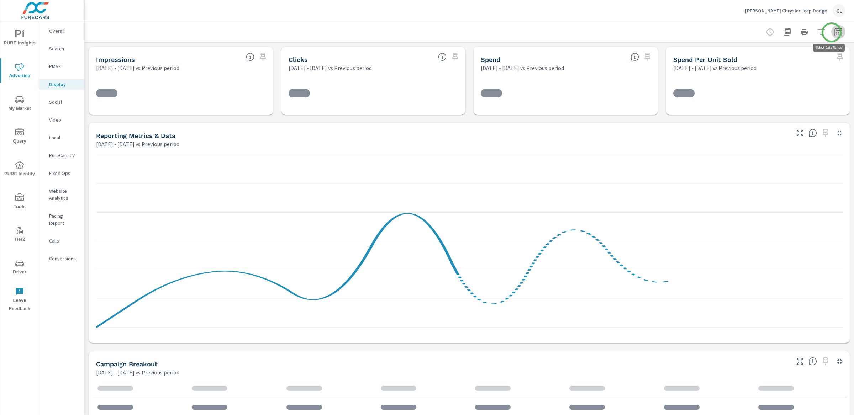
click at [836, 32] on icon "button" at bounding box center [838, 33] width 5 height 3
select select "Previous period"
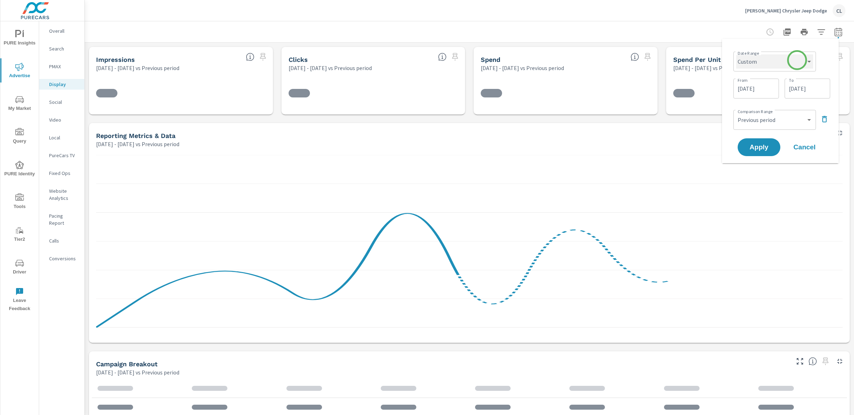
click at [782, 67] on select "Custom [DATE] Last week Last 7 days Last 14 days Last 30 days Last 45 days Last…" at bounding box center [774, 61] width 77 height 14
click at [736, 54] on select "Custom [DATE] Last week Last 7 days Last 14 days Last 30 days Last 45 days Last…" at bounding box center [774, 61] width 77 height 14
select select "Month to date"
click at [757, 122] on span "Apply" at bounding box center [758, 120] width 29 height 7
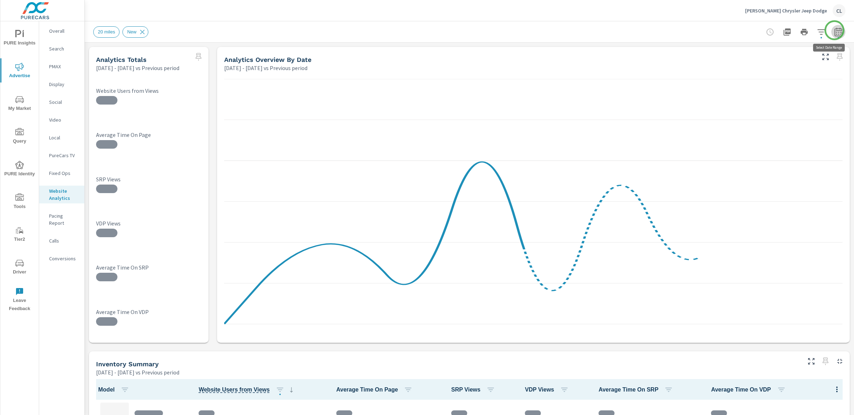
click at [834, 30] on icon "button" at bounding box center [837, 31] width 7 height 9
select select "Previous period"
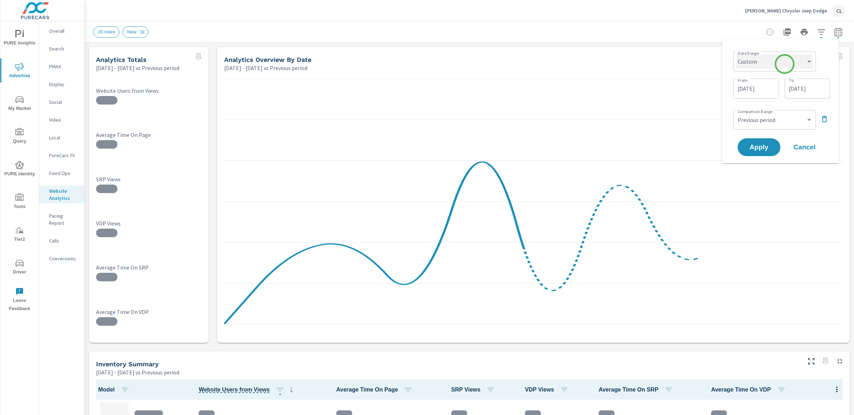
click at [784, 63] on select "Custom [DATE] Last week Last 7 days Last 14 days Last 30 days Last 45 days Last…" at bounding box center [774, 61] width 77 height 14
click at [736, 54] on select "Custom [DATE] Last week Last 7 days Last 14 days Last 30 days Last 45 days Last…" at bounding box center [774, 61] width 77 height 14
select select "Month to date"
click at [753, 114] on button "Apply" at bounding box center [759, 120] width 44 height 19
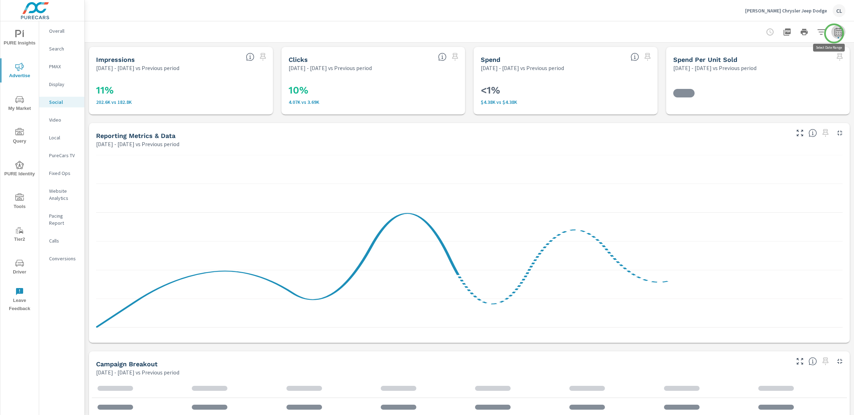
click at [834, 33] on icon "button" at bounding box center [838, 32] width 9 height 9
select select "Previous period"
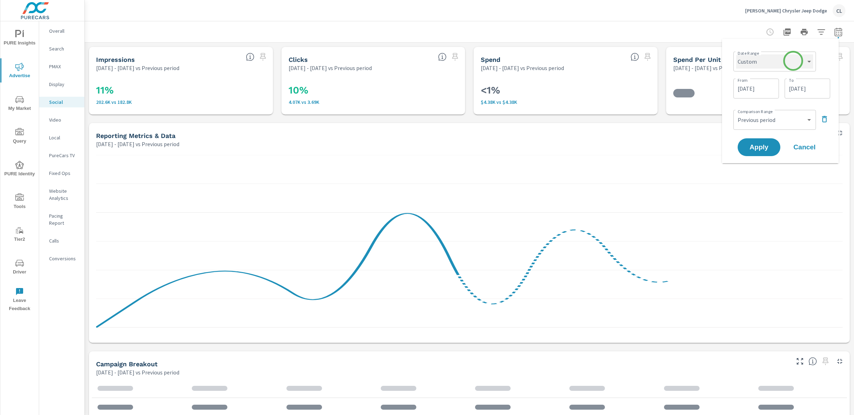
click at [793, 61] on select "Custom [DATE] Last week Last 7 days Last 14 days Last 30 days Last 45 days Last…" at bounding box center [774, 61] width 77 height 14
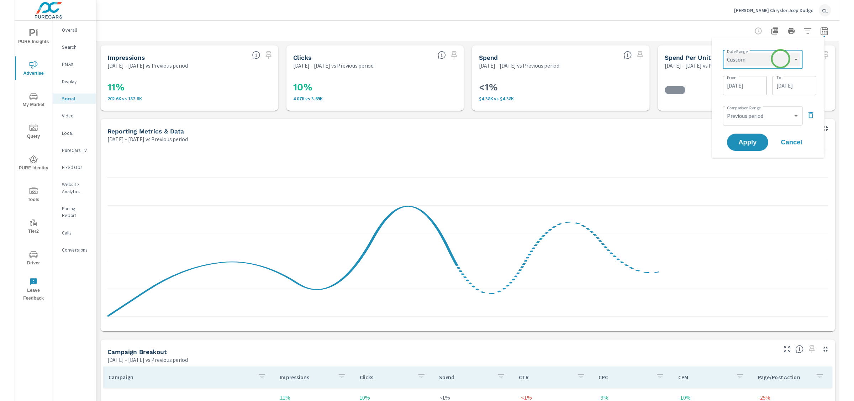
scroll to position [53, 0]
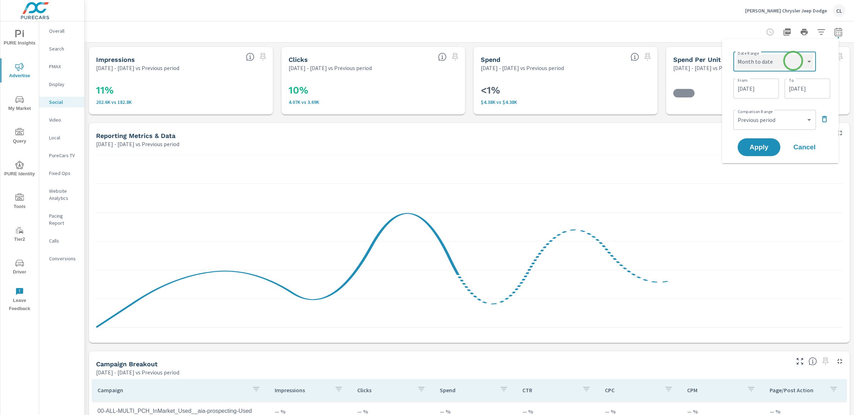
click at [736, 54] on select "Custom [DATE] Last week Last 7 days Last 14 days Last 30 days Last 45 days Last…" at bounding box center [774, 61] width 77 height 14
select select "Month to date"
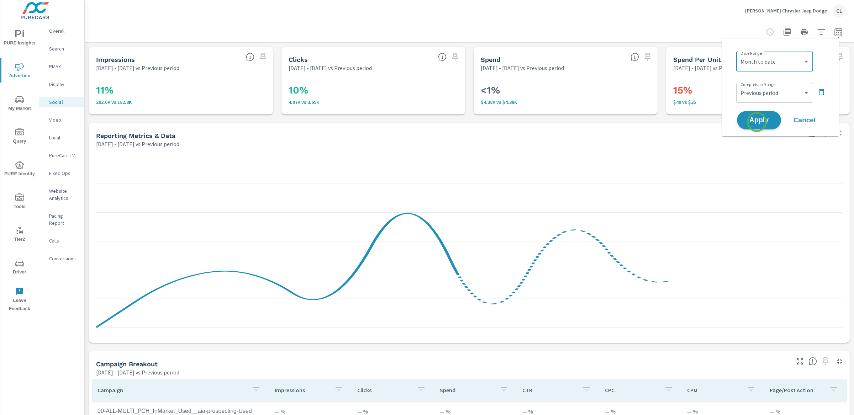
click at [756, 121] on span "Apply" at bounding box center [758, 120] width 29 height 7
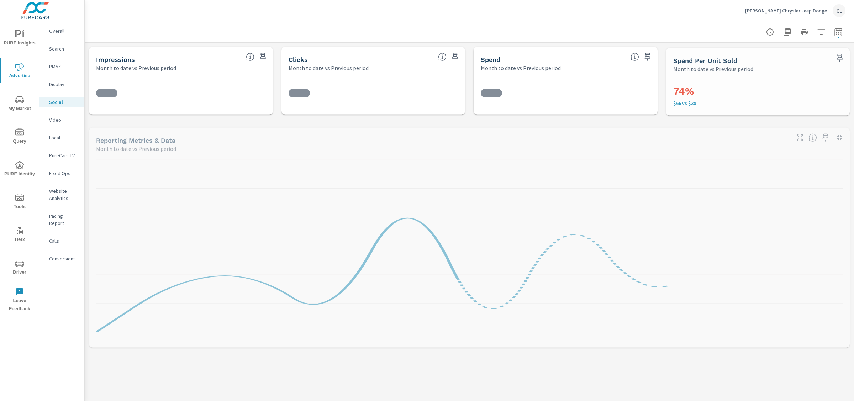
scroll to position [53, 0]
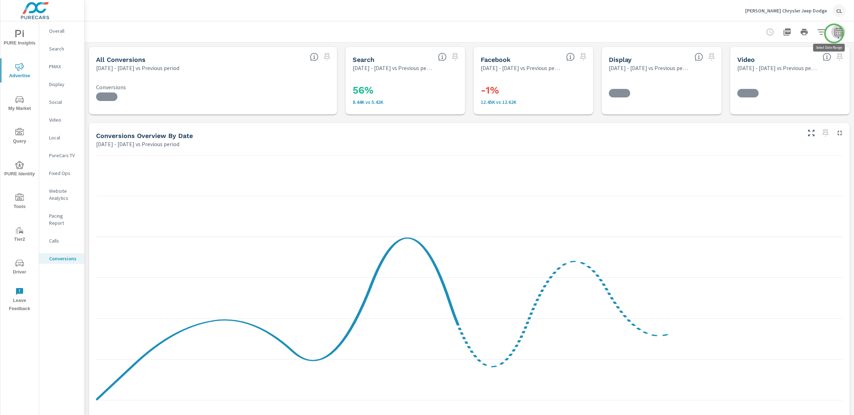
click at [834, 33] on icon "button" at bounding box center [838, 32] width 9 height 9
select select "Previous period"
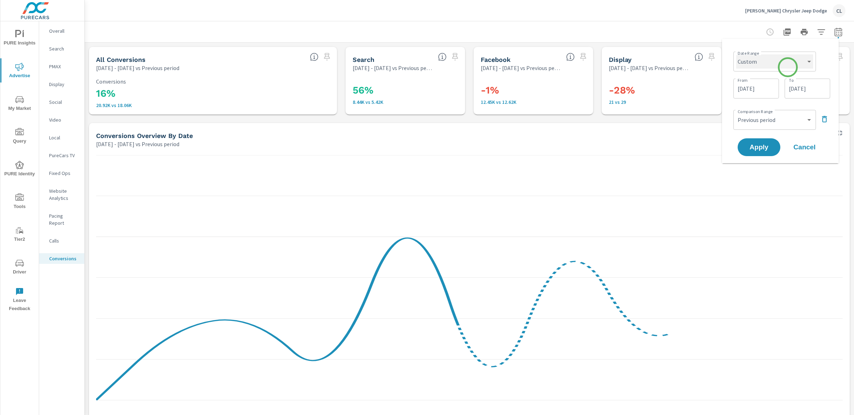
click at [788, 67] on select "Custom [DATE] Last week Last 7 days Last 14 days Last 30 days Last 45 days Last…" at bounding box center [774, 61] width 77 height 14
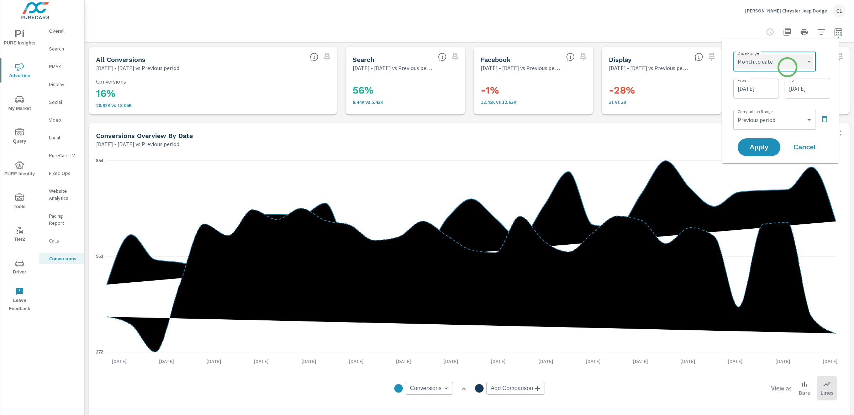
click at [736, 54] on select "Custom [DATE] Last week Last 7 days Last 14 days Last 30 days Last 45 days Last…" at bounding box center [774, 61] width 77 height 14
select select "Month to date"
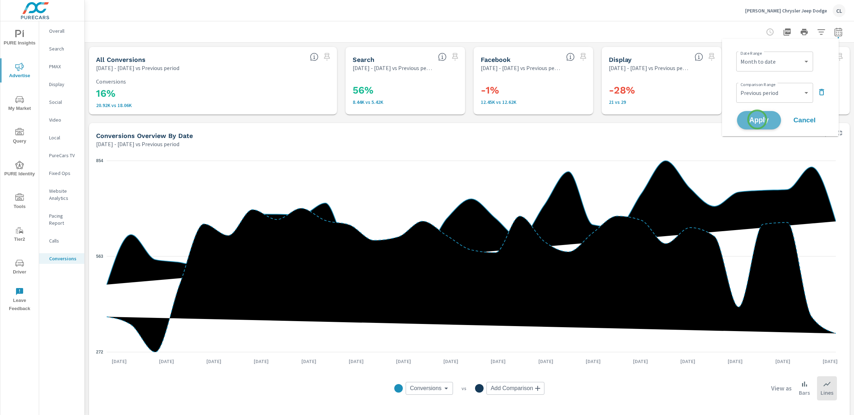
click at [757, 120] on span "Apply" at bounding box center [758, 120] width 29 height 7
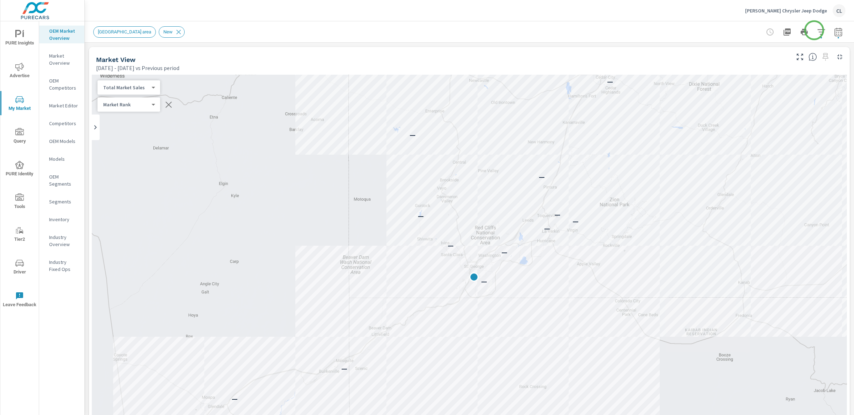
click at [817, 32] on icon "button" at bounding box center [820, 31] width 7 height 5
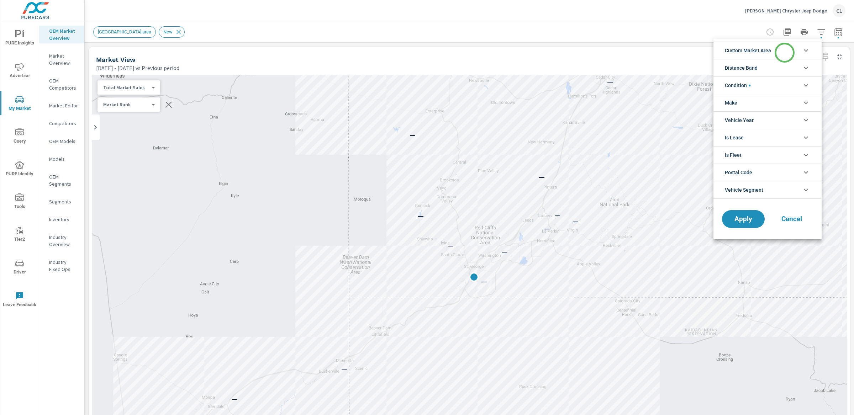
click at [785, 53] on li "Custom Market Area" at bounding box center [767, 50] width 108 height 17
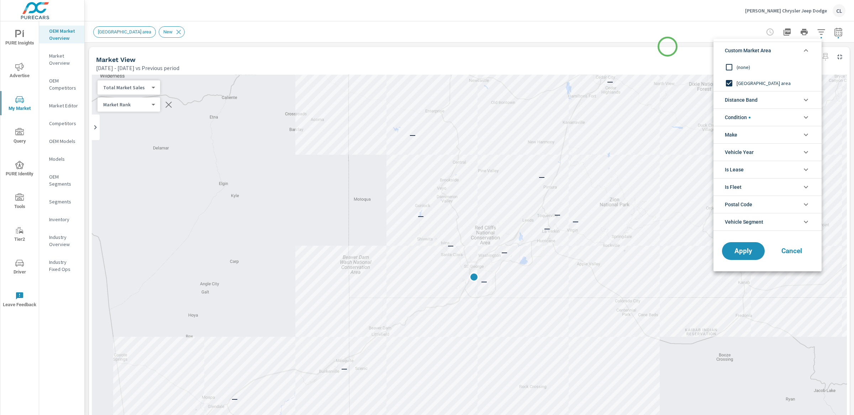
click at [668, 47] on div at bounding box center [427, 207] width 854 height 415
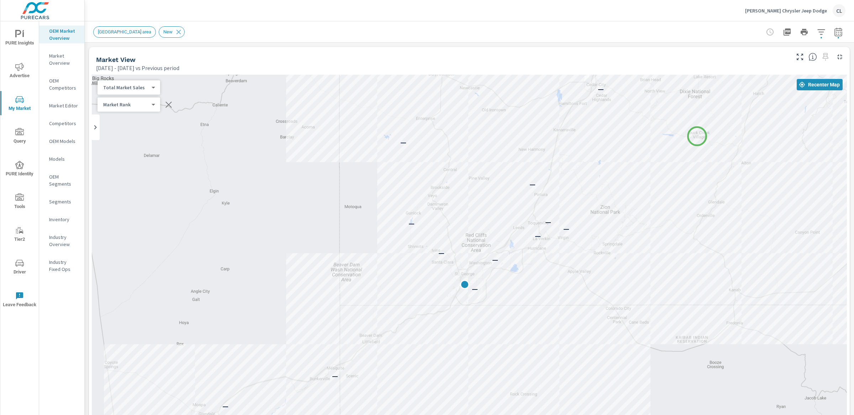
drag, startPoint x: 707, startPoint y: 126, endPoint x: 670, endPoint y: 127, distance: 37.4
click at [670, 127] on div "— — — — — — — — — — — — — — — — — — — — —" at bounding box center [469, 273] width 755 height 396
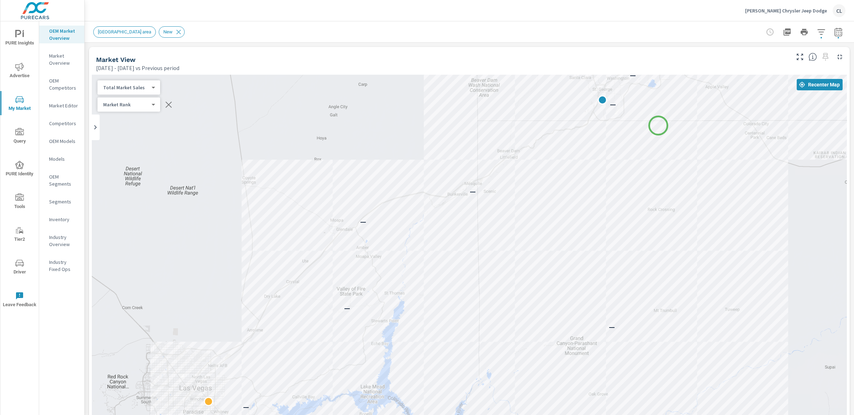
drag, startPoint x: 542, startPoint y: 246, endPoint x: 658, endPoint y: 126, distance: 167.9
click at [836, 34] on icon "button" at bounding box center [838, 33] width 5 height 3
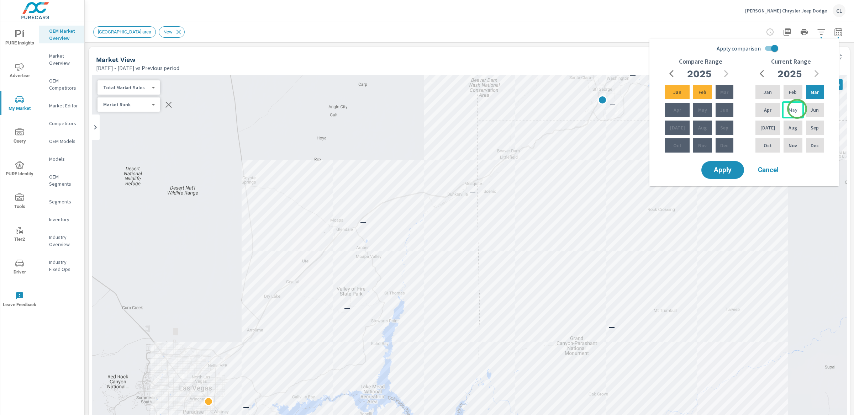
click at [797, 109] on div "May" at bounding box center [792, 109] width 21 height 17
click at [758, 131] on div "Jul" at bounding box center [767, 127] width 27 height 17
click at [701, 91] on p "Feb" at bounding box center [703, 92] width 8 height 7
click at [680, 111] on div "Apr" at bounding box center [677, 109] width 27 height 17
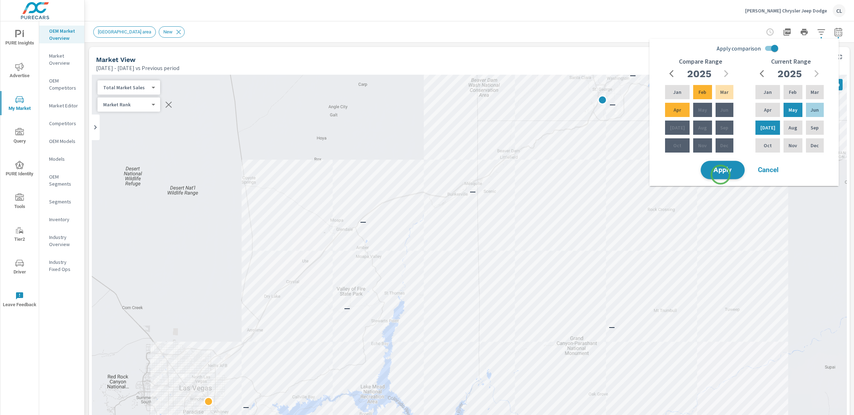
click at [721, 175] on button "Apply" at bounding box center [723, 170] width 44 height 19
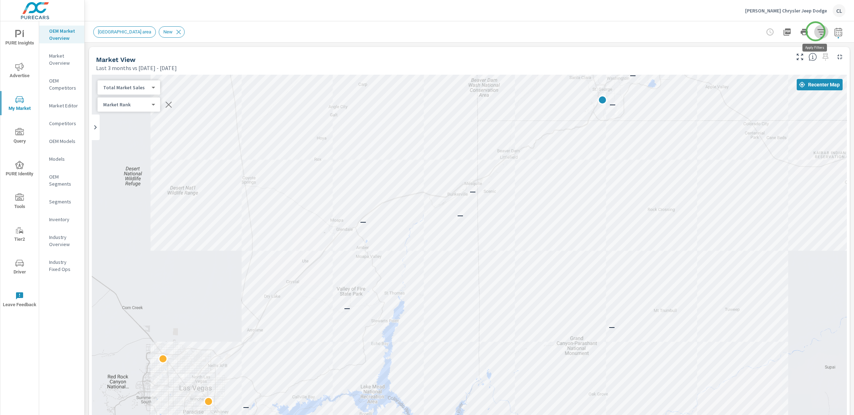
click at [817, 31] on icon "button" at bounding box center [820, 31] width 7 height 5
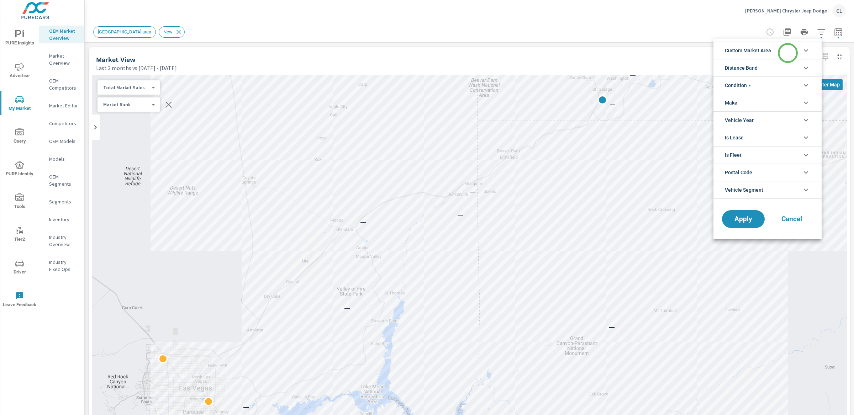
click at [788, 52] on li "Custom Market Area" at bounding box center [767, 50] width 108 height 17
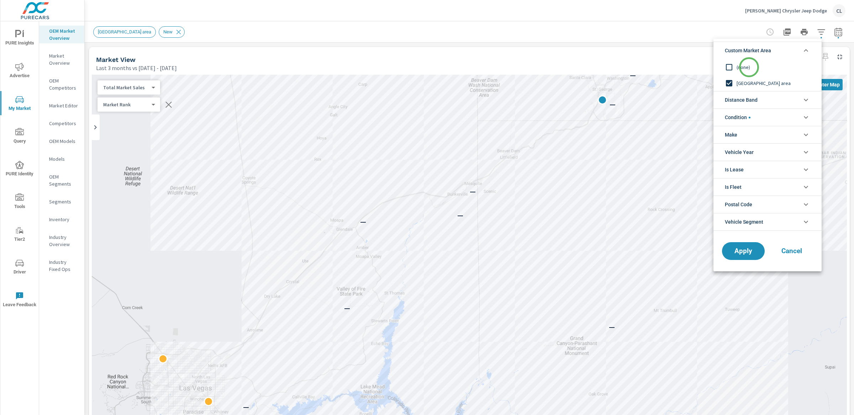
click at [749, 67] on span "(none)" at bounding box center [776, 67] width 78 height 9
click at [752, 100] on span "Distance Band" at bounding box center [741, 99] width 33 height 17
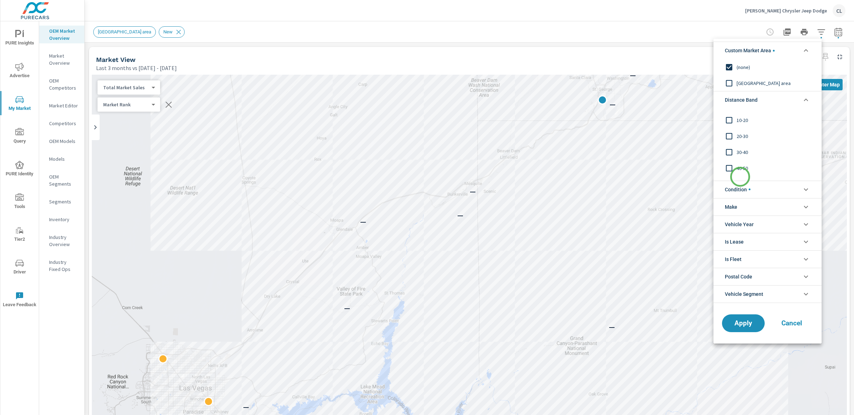
scroll to position [24, 0]
click at [742, 175] on span "50-60" at bounding box center [776, 173] width 78 height 9
click at [738, 156] on span "40-50" at bounding box center [776, 157] width 78 height 9
click at [739, 143] on span "30-40" at bounding box center [776, 141] width 78 height 9
click at [739, 126] on span "20-30" at bounding box center [776, 125] width 78 height 9
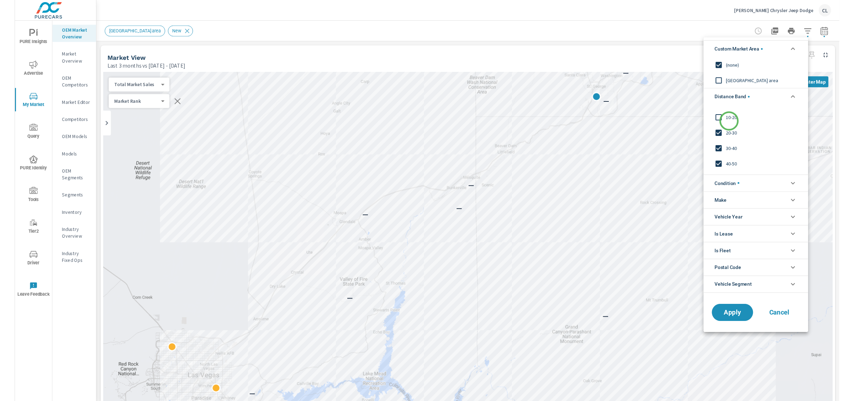
scroll to position [0, 0]
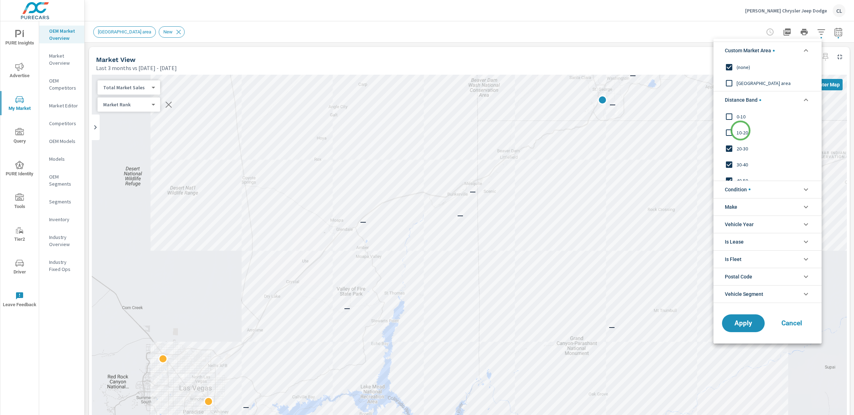
click at [741, 131] on span "10-20" at bounding box center [776, 132] width 78 height 9
click at [741, 109] on span "Distance Band" at bounding box center [743, 99] width 36 height 17
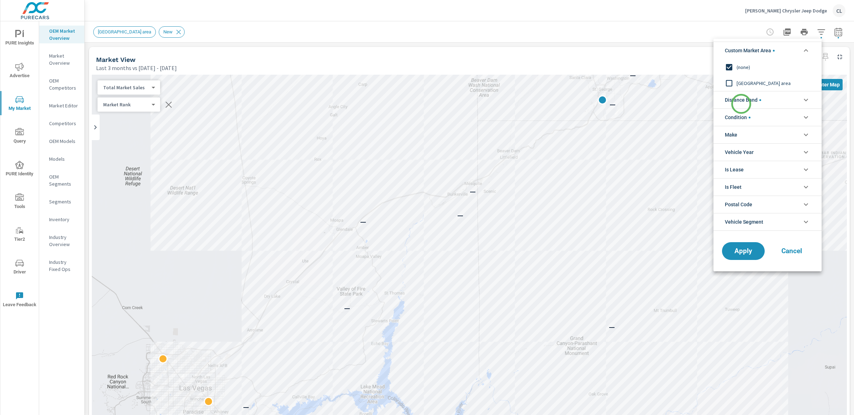
click at [741, 104] on span "Distance Band" at bounding box center [743, 99] width 36 height 17
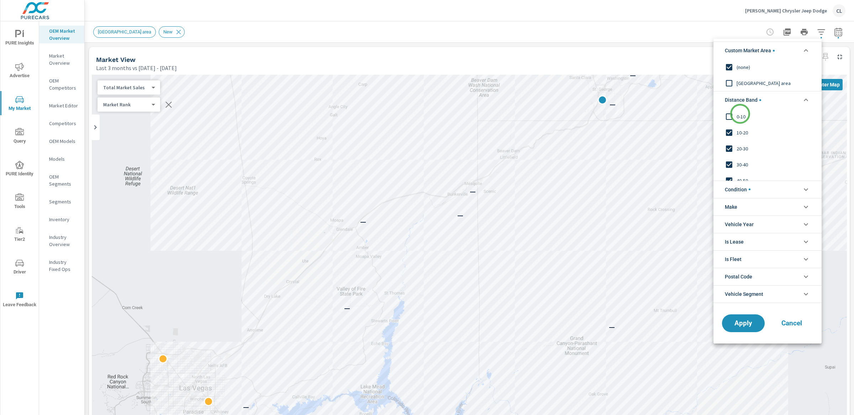
click at [740, 114] on span "0-10" at bounding box center [776, 116] width 78 height 9
click at [757, 188] on li "Condition" at bounding box center [767, 189] width 108 height 17
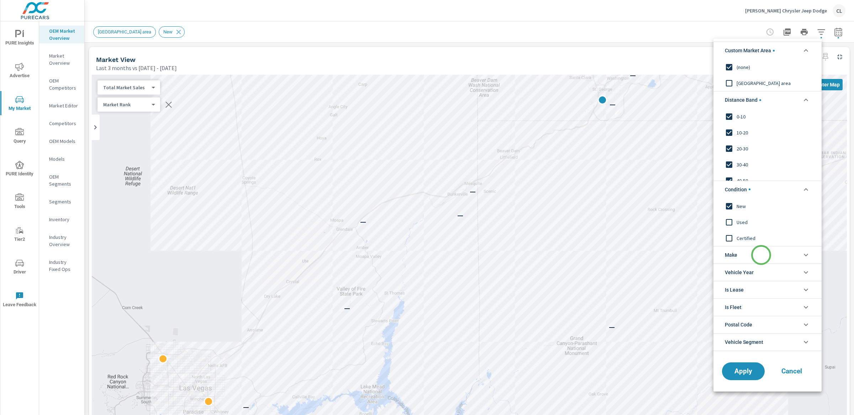
click at [761, 255] on li "Make" at bounding box center [767, 254] width 108 height 17
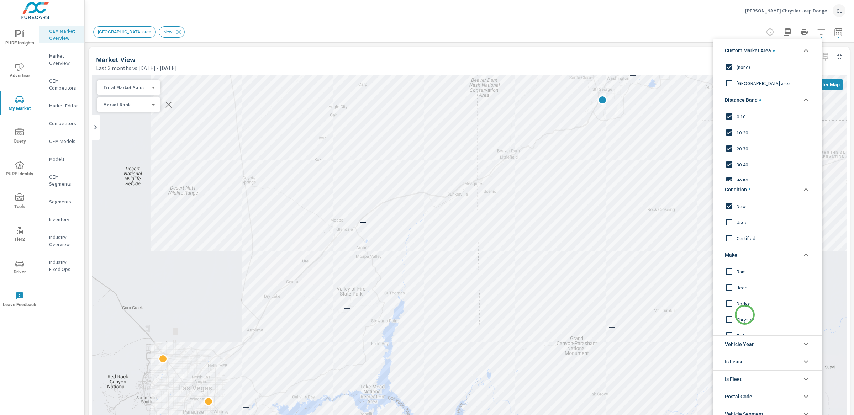
click at [745, 316] on span "Chrysler" at bounding box center [776, 319] width 78 height 9
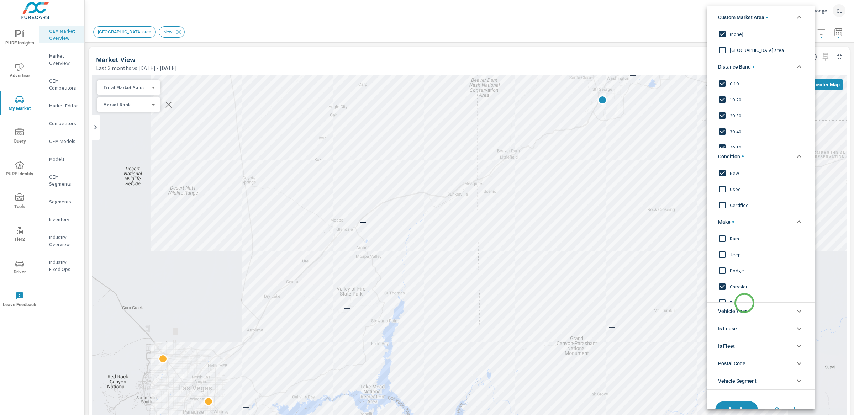
click at [744, 303] on span "Vehicle Year" at bounding box center [732, 311] width 29 height 17
click at [732, 270] on span "Dodge" at bounding box center [769, 270] width 78 height 9
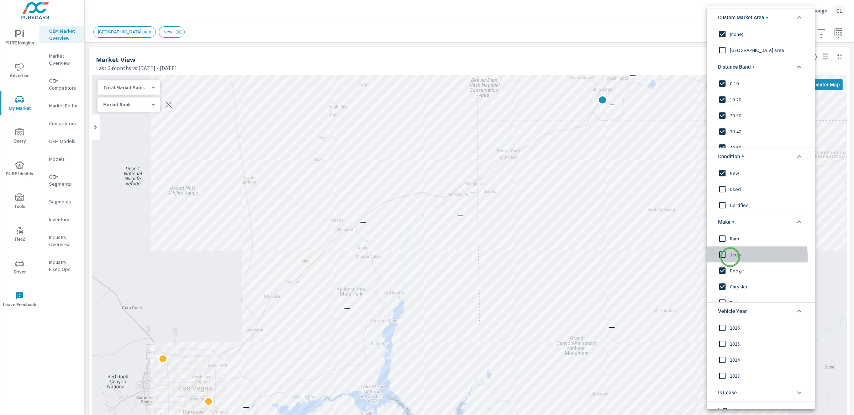
click at [730, 257] on span "Jeep" at bounding box center [769, 254] width 78 height 9
click at [728, 241] on input "filter options" at bounding box center [722, 238] width 15 height 15
click at [759, 310] on li "Vehicle Year" at bounding box center [761, 310] width 108 height 17
click at [738, 406] on button "Apply" at bounding box center [737, 410] width 44 height 19
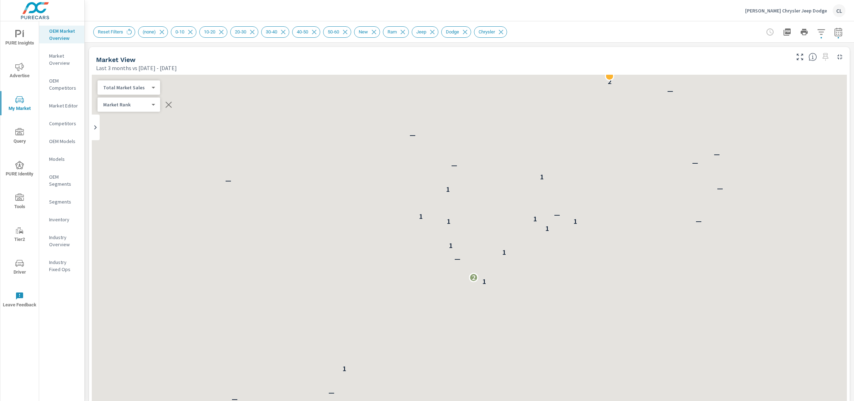
scroll to position [0, 0]
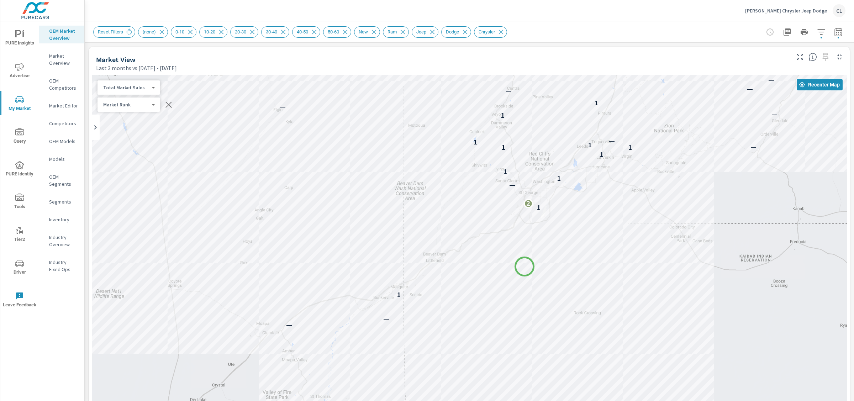
drag, startPoint x: 598, startPoint y: 161, endPoint x: 525, endPoint y: 267, distance: 128.8
click at [525, 267] on div "2 — — — 1 1 2 — 1 1 1 1 1 — 1 1 — 1 — — 1 — — — — — 2 2 —" at bounding box center [469, 273] width 755 height 396
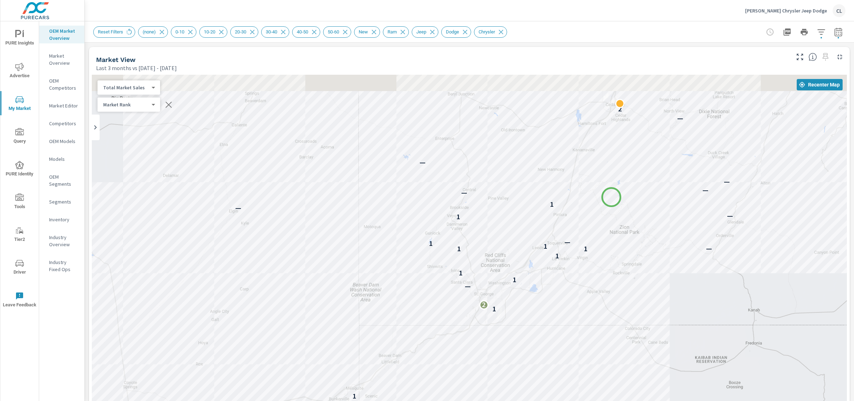
drag, startPoint x: 654, startPoint y: 97, endPoint x: 585, endPoint y: 230, distance: 149.6
click at [585, 230] on div "2 — — — 1 1 2 — 1 1 1 1 1 — 1 1 — 1 — — 1 — — — — — 2 2 —" at bounding box center [469, 273] width 755 height 396
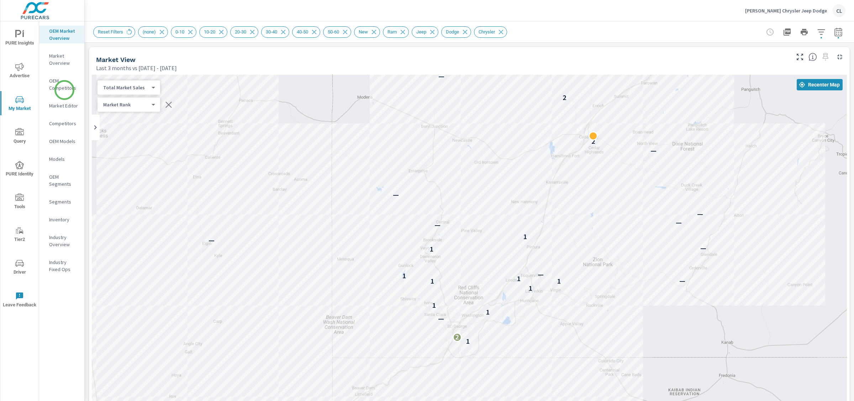
click at [64, 90] on p "OEM Competitors" at bounding box center [64, 84] width 30 height 14
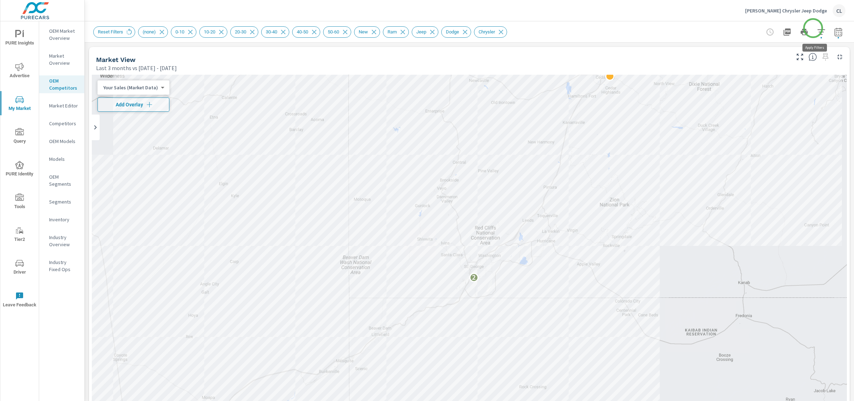
click at [817, 28] on icon "button" at bounding box center [821, 32] width 9 height 9
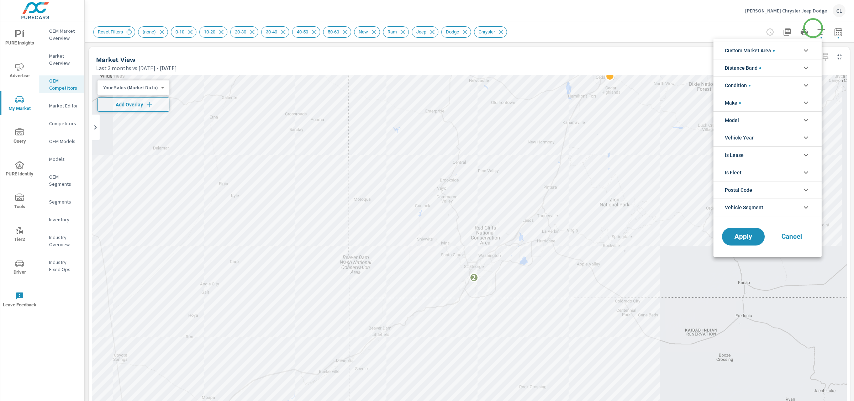
scroll to position [48, 0]
click at [755, 101] on li "Make" at bounding box center [767, 102] width 108 height 17
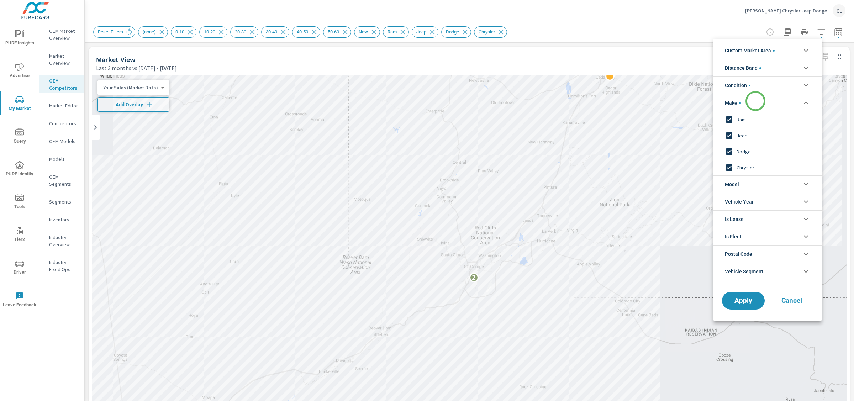
scroll to position [0, 0]
click at [742, 119] on span "Ram" at bounding box center [776, 119] width 78 height 9
click at [741, 139] on span "Jeep" at bounding box center [776, 135] width 78 height 9
click at [743, 151] on span "Dodge" at bounding box center [776, 151] width 78 height 9
click at [744, 166] on span "Chrysler" at bounding box center [776, 167] width 78 height 9
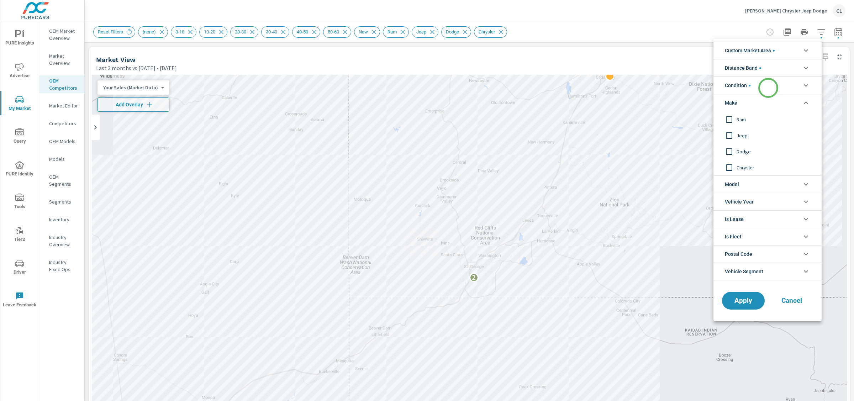
click at [768, 88] on li "Condition" at bounding box center [767, 85] width 108 height 17
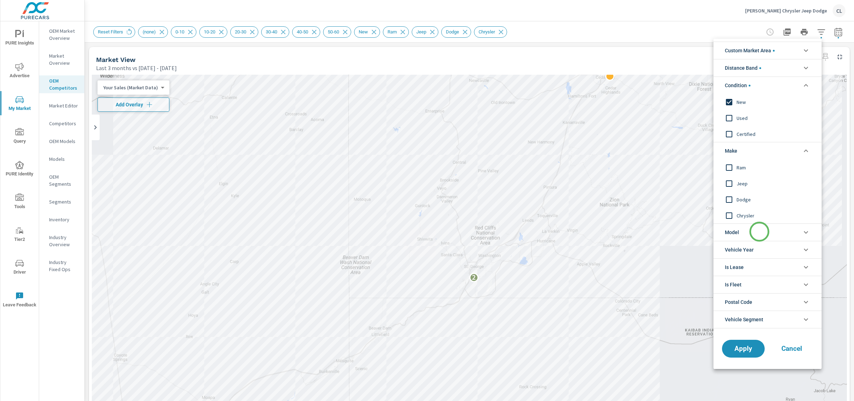
scroll to position [0, 0]
click at [758, 233] on li "Model" at bounding box center [767, 231] width 108 height 17
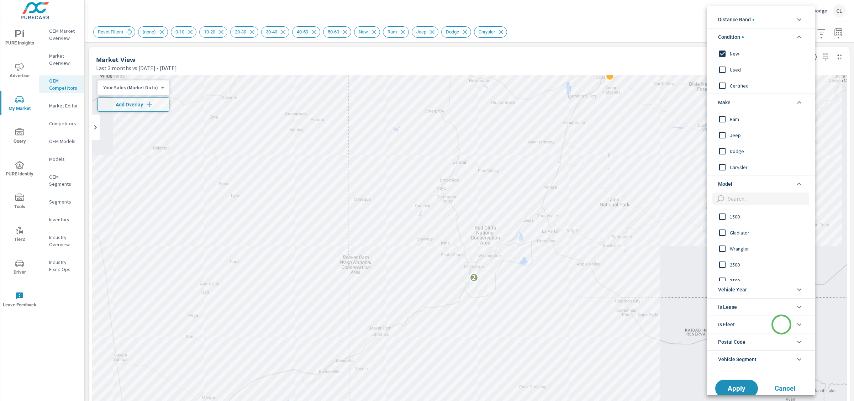
scroll to position [29, 0]
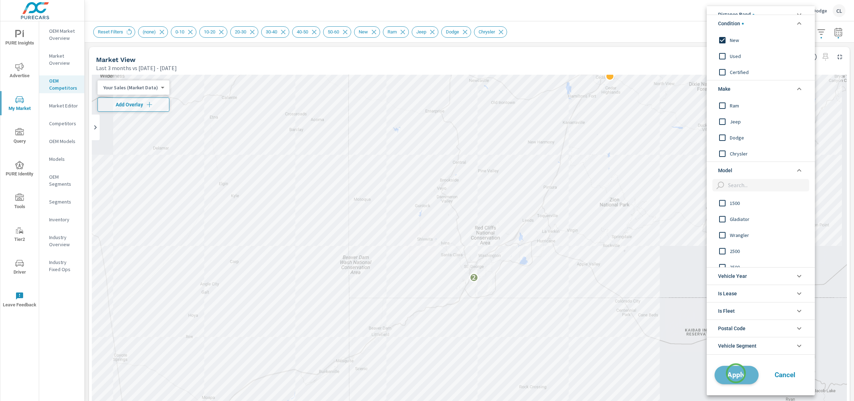
click at [736, 373] on span "Apply" at bounding box center [736, 375] width 29 height 7
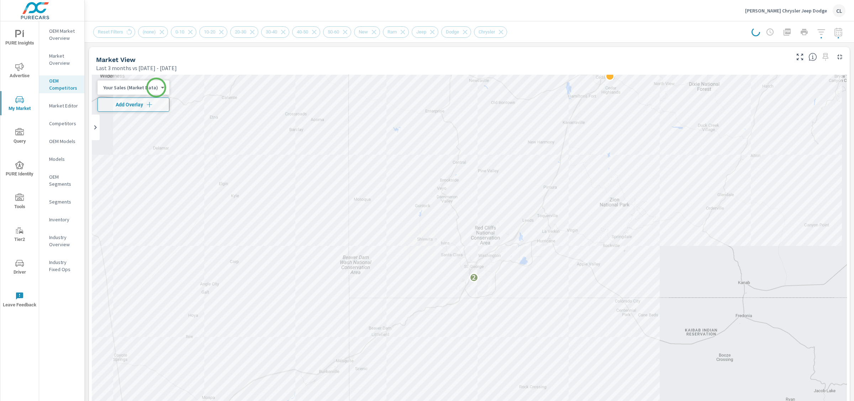
click at [156, 88] on body "PURE Insights Advertise My Market Query PURE Identity Tools Tier2 Driver Leave …" at bounding box center [427, 200] width 854 height 401
click at [136, 112] on li "Total Market Sales" at bounding box center [132, 110] width 69 height 11
click at [139, 106] on span "Add Overlay" at bounding box center [129, 104] width 56 height 7
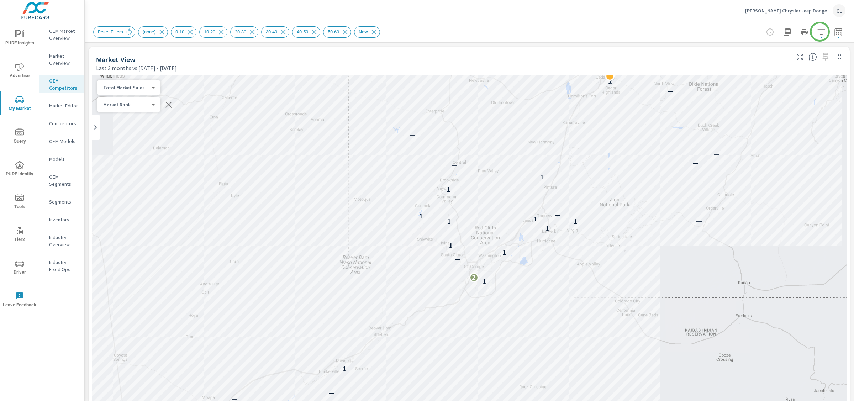
scroll to position [0, 0]
click at [817, 32] on icon "button" at bounding box center [820, 31] width 7 height 5
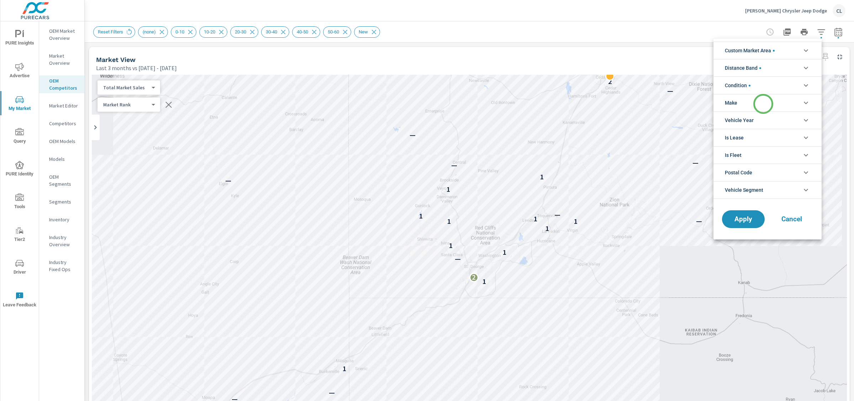
click at [763, 104] on li "Make" at bounding box center [767, 102] width 108 height 17
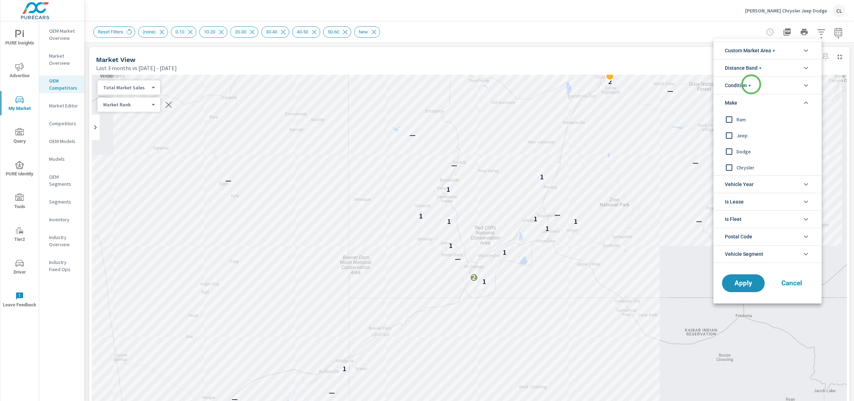
click at [751, 83] on li "Condition" at bounding box center [767, 85] width 108 height 17
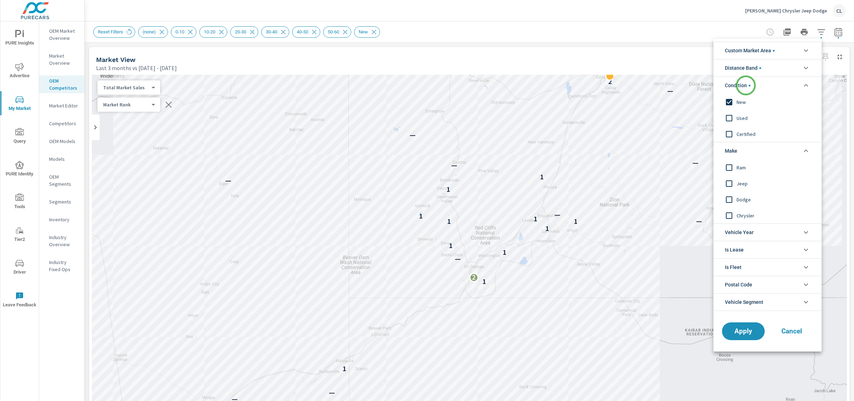
click at [746, 85] on span "Condition" at bounding box center [738, 85] width 26 height 17
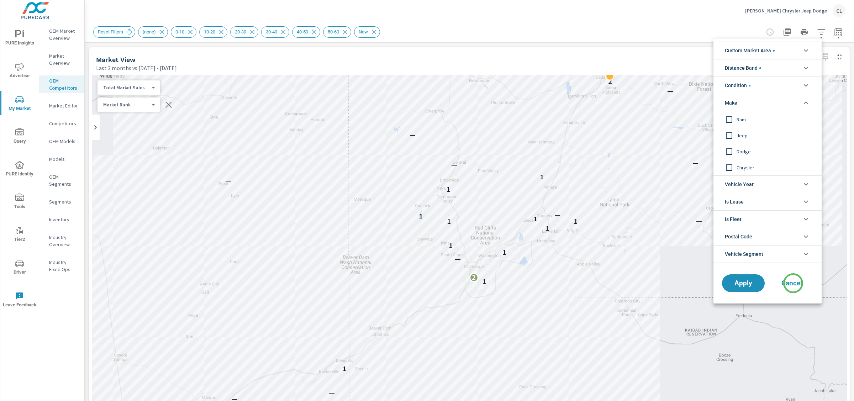
click at [793, 283] on span "Cancel" at bounding box center [792, 283] width 28 height 6
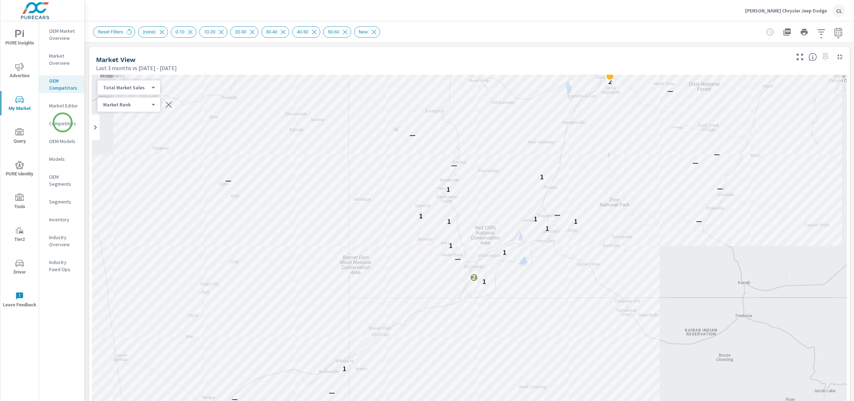
click at [63, 123] on p "Competitors" at bounding box center [64, 123] width 30 height 7
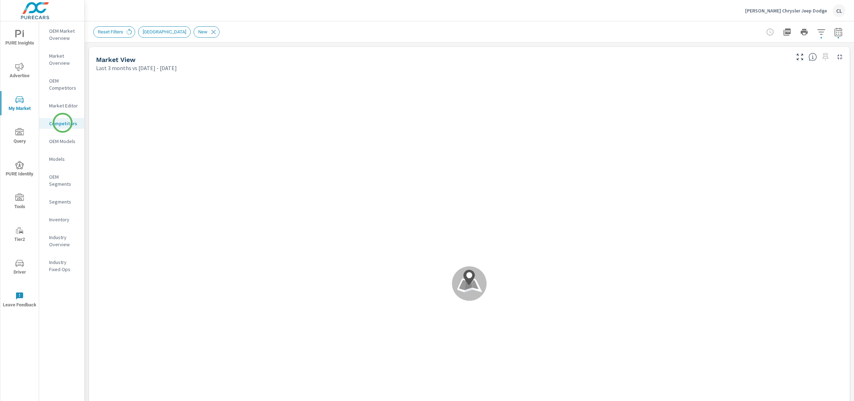
scroll to position [0, 0]
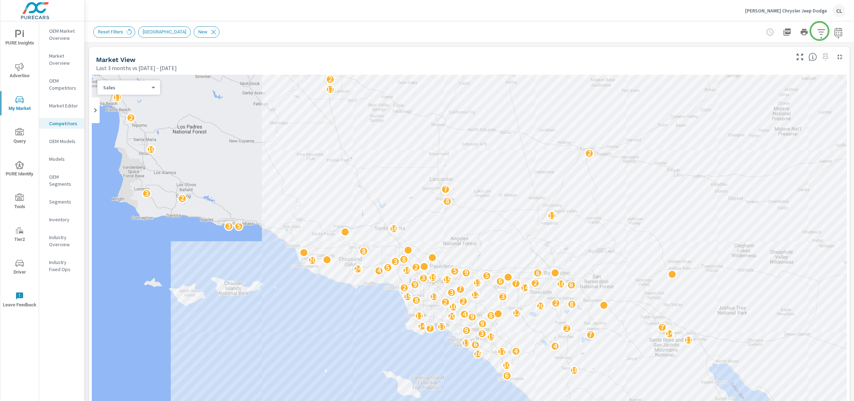
click at [820, 31] on button "button" at bounding box center [821, 32] width 14 height 14
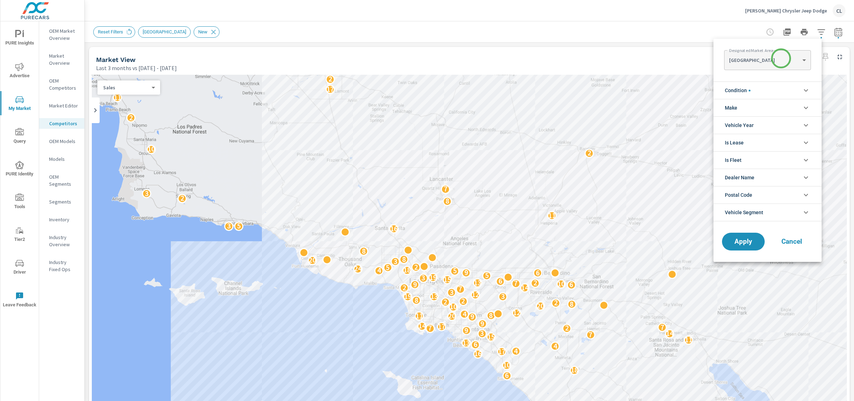
click at [781, 58] on body "PURE Insights Advertise My Market Query PURE Identity Tools Tier2 Driver Leave …" at bounding box center [427, 200] width 854 height 401
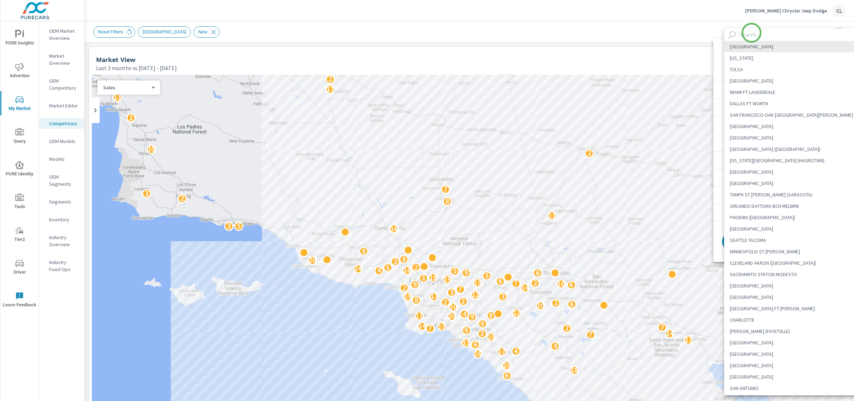
click at [751, 32] on input "text" at bounding box center [801, 34] width 128 height 12
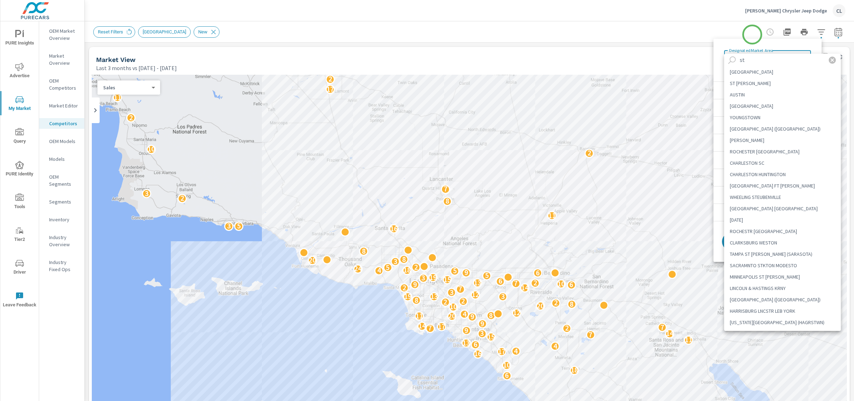
type input "s"
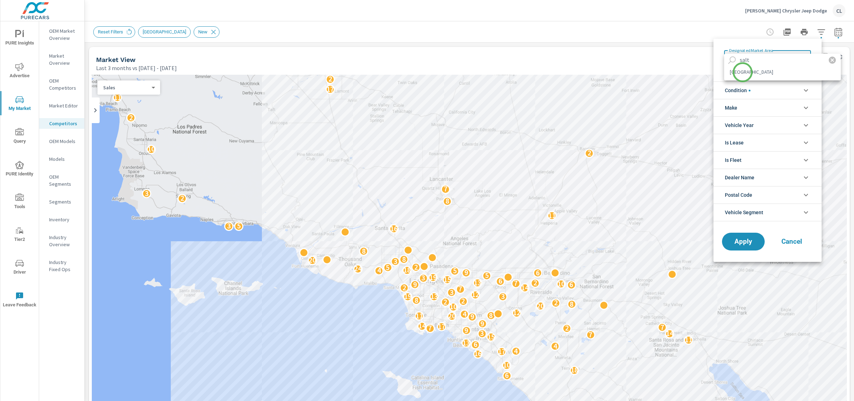
type input "salt"
click at [743, 72] on li "SALT LAKE CITY" at bounding box center [782, 71] width 117 height 11
type Area "SALT LAKE CITY"
click at [735, 247] on button "Apply" at bounding box center [743, 241] width 44 height 19
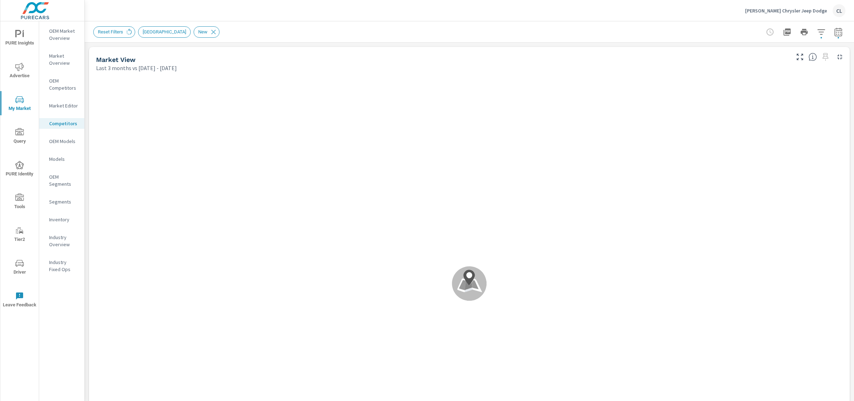
scroll to position [0, 0]
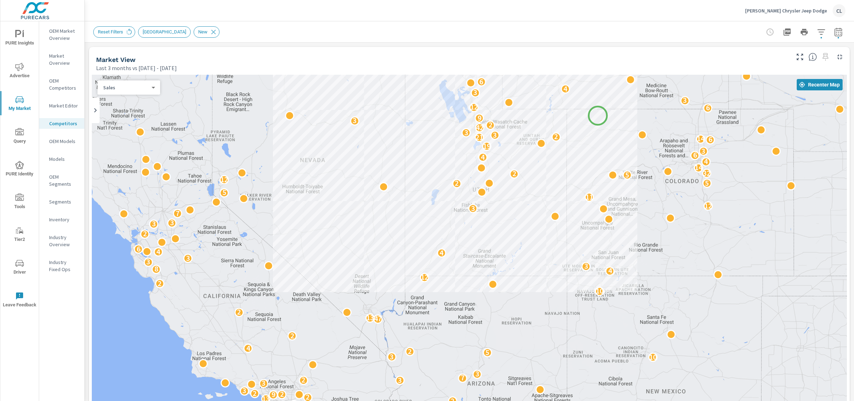
drag, startPoint x: 591, startPoint y: 246, endPoint x: 598, endPoint y: 116, distance: 130.1
click at [598, 116] on div "8 2 4 3 7 3 5 3 7 4 6 3 6 8 2 5 21 18 21 8 4 2 11 9 3 7 12 15 10 2 13 2 9 2 2 3…" at bounding box center [469, 273] width 755 height 396
click at [817, 32] on icon "button" at bounding box center [821, 32] width 9 height 9
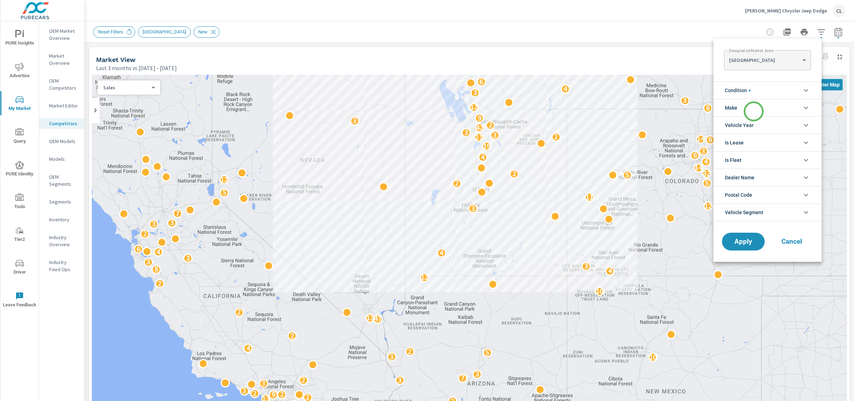
click at [752, 115] on li "Make" at bounding box center [767, 107] width 108 height 17
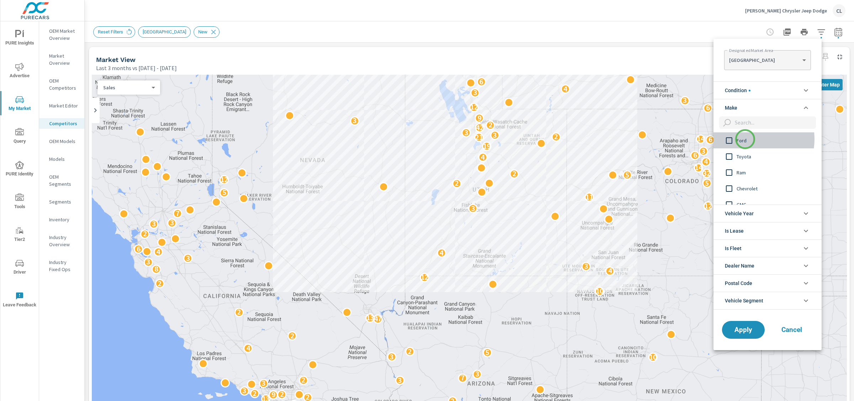
click at [745, 139] on span "Ford" at bounding box center [776, 140] width 78 height 9
click at [751, 158] on span "Toyota" at bounding box center [776, 156] width 78 height 9
click at [758, 177] on span "Chevrolet" at bounding box center [776, 177] width 78 height 9
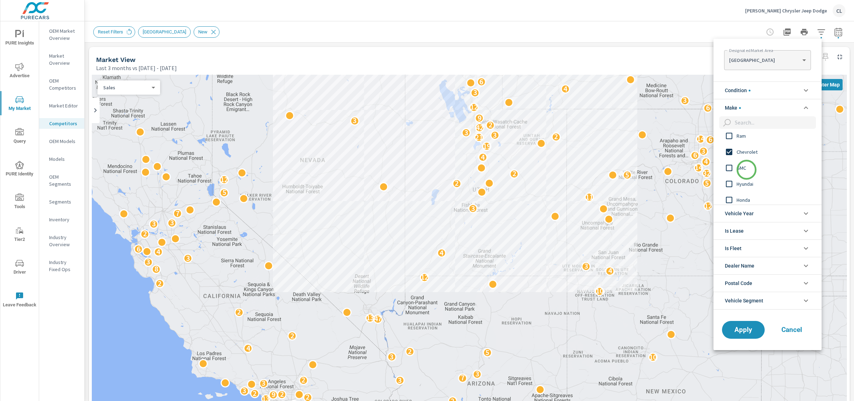
click at [746, 169] on span "GMC" at bounding box center [776, 168] width 78 height 9
click at [747, 144] on span "Dodge" at bounding box center [776, 142] width 78 height 9
click at [743, 190] on span "Dodge" at bounding box center [776, 187] width 78 height 9
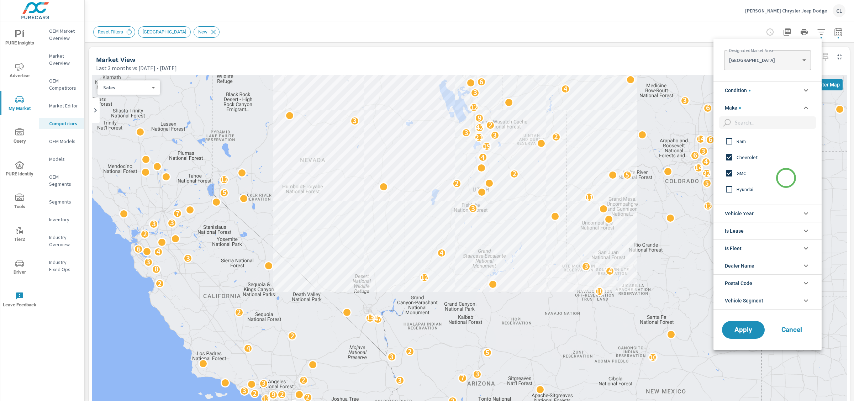
scroll to position [0, 0]
click at [736, 174] on input "filter options" at bounding box center [729, 172] width 15 height 15
click at [736, 141] on input "filter options" at bounding box center [729, 141] width 15 height 15
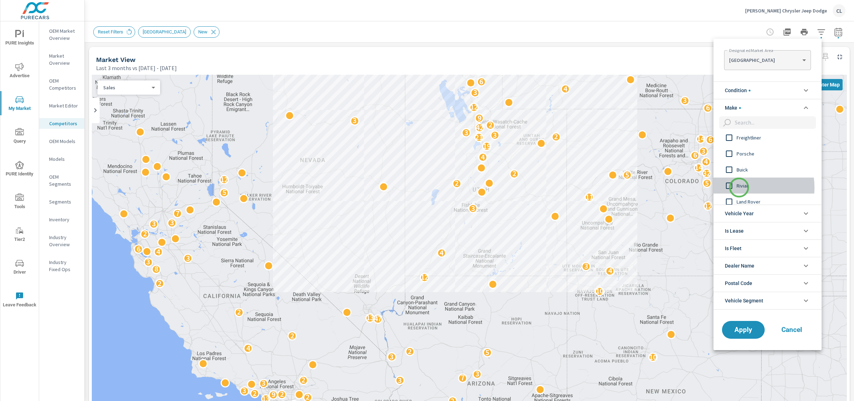
click at [739, 188] on span "Rivian" at bounding box center [776, 185] width 78 height 9
click at [738, 332] on span "Apply" at bounding box center [743, 329] width 29 height 7
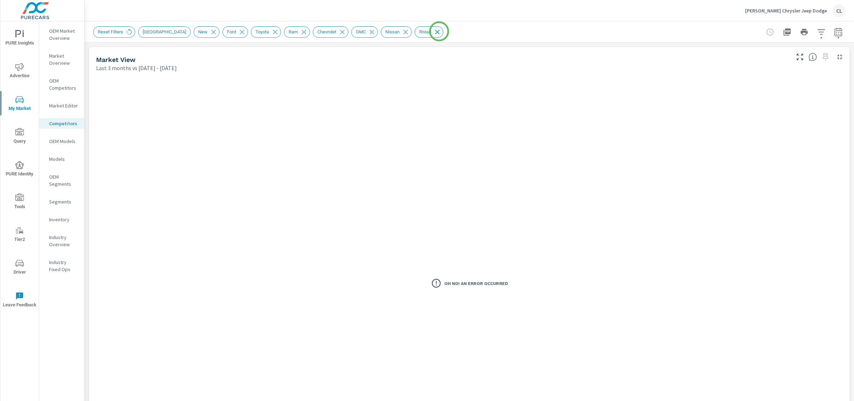
click at [439, 31] on icon at bounding box center [437, 32] width 8 height 8
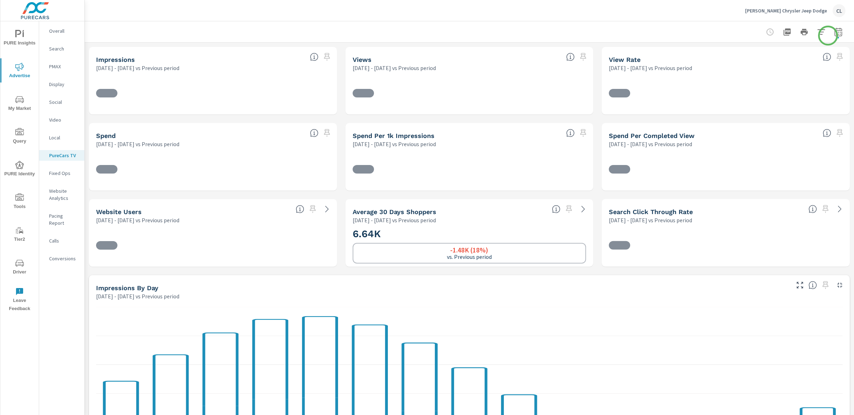
click at [836, 32] on icon "button" at bounding box center [838, 33] width 5 height 3
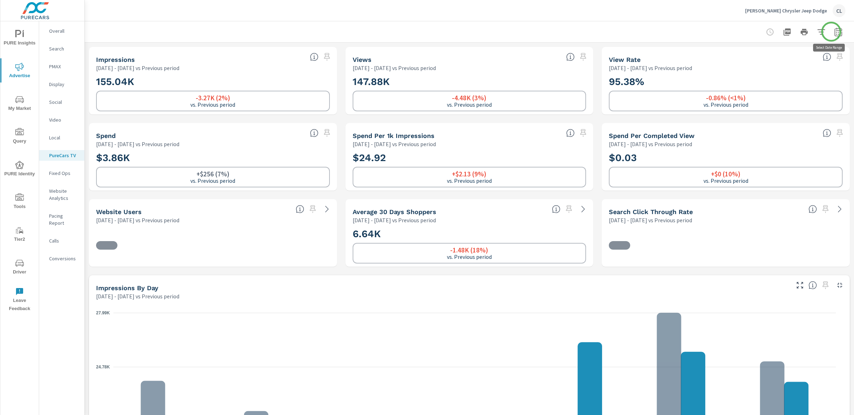
select select "Previous period"
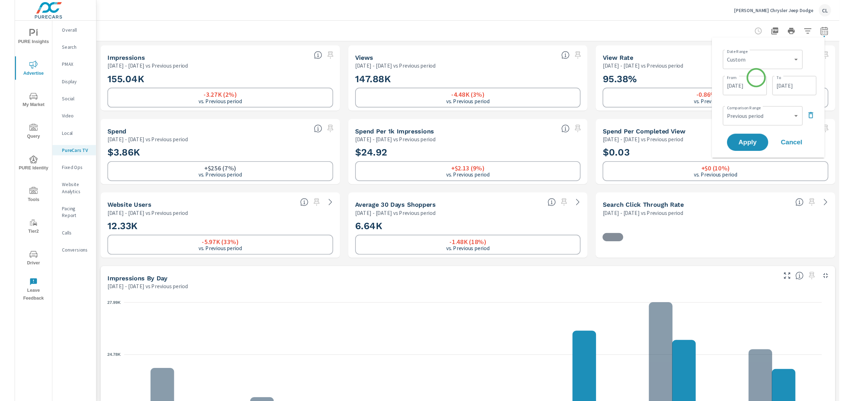
scroll to position [0, 0]
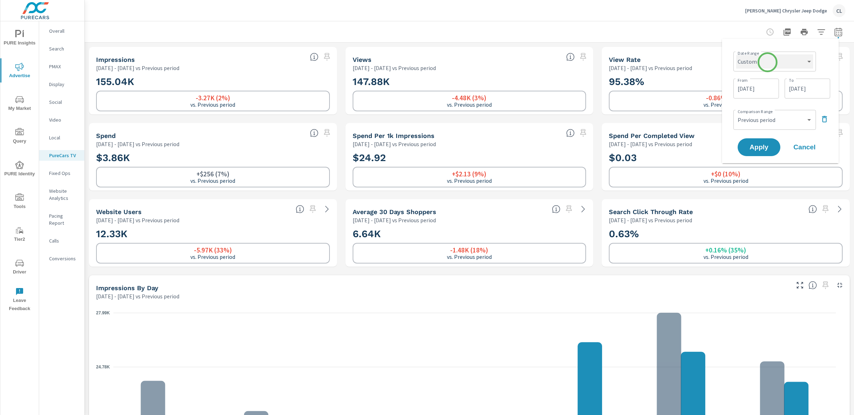
click at [767, 62] on select "Custom [DATE] Last week Last 7 days Last 14 days Last 30 days Last 45 days Last…" at bounding box center [774, 61] width 77 height 14
click at [736, 54] on select "Custom [DATE] Last week Last 7 days Last 14 days Last 30 days Last 45 days Last…" at bounding box center [774, 61] width 77 height 14
select select "Month to date"
click at [757, 120] on span "Apply" at bounding box center [758, 120] width 29 height 7
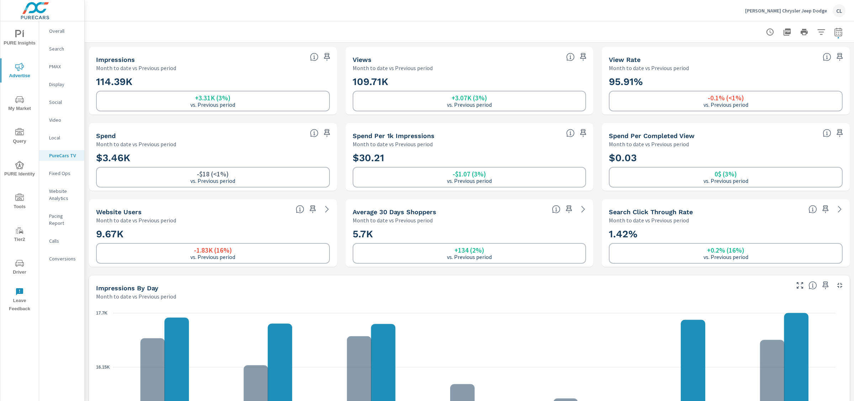
scroll to position [0, 0]
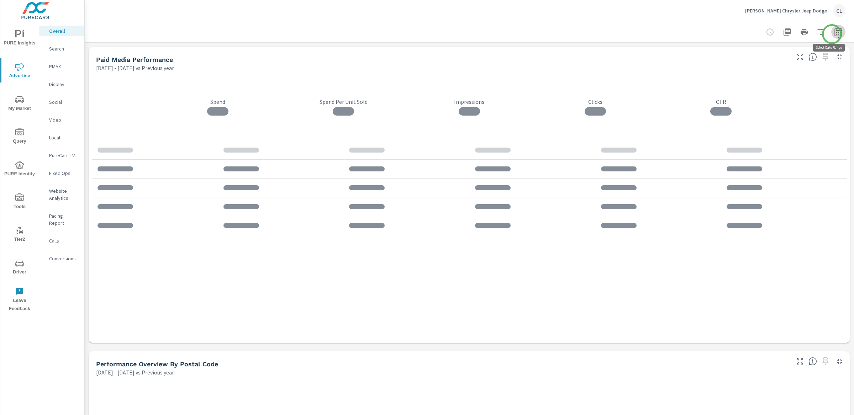
click at [834, 34] on icon "button" at bounding box center [838, 32] width 9 height 9
select select "Previous year"
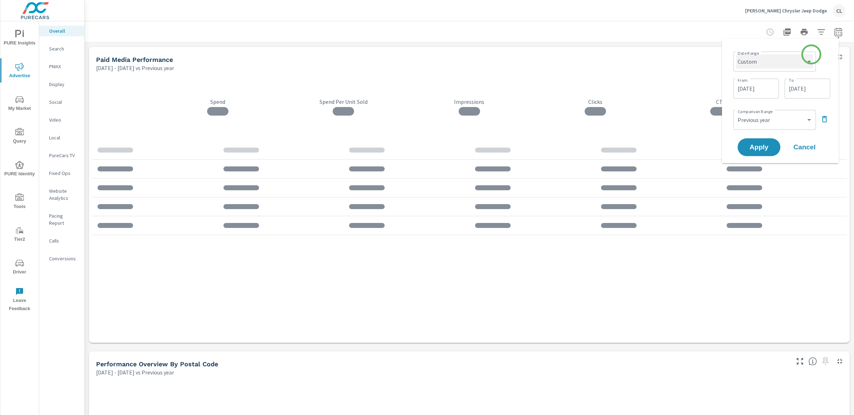
click at [802, 60] on select "Custom [DATE] Last week Last 7 days Last 14 days Last 30 days Last 45 days Last…" at bounding box center [774, 61] width 77 height 14
click at [736, 54] on select "Custom [DATE] Last week Last 7 days Last 14 days Last 30 days Last 45 days Last…" at bounding box center [774, 61] width 77 height 14
select select "Month to date"
click at [761, 123] on span "Apply" at bounding box center [758, 120] width 29 height 7
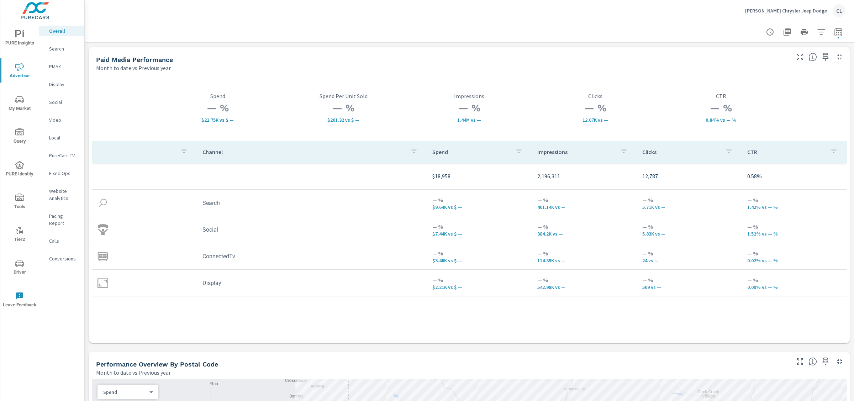
click at [834, 33] on icon "button" at bounding box center [838, 32] width 9 height 9
select select "Month to date"
click at [792, 93] on select "Custom Previous period Previous month Previous year" at bounding box center [774, 93] width 71 height 14
click at [739, 86] on select "Custom Previous period Previous month Previous year" at bounding box center [774, 93] width 71 height 14
select select "Previous period"
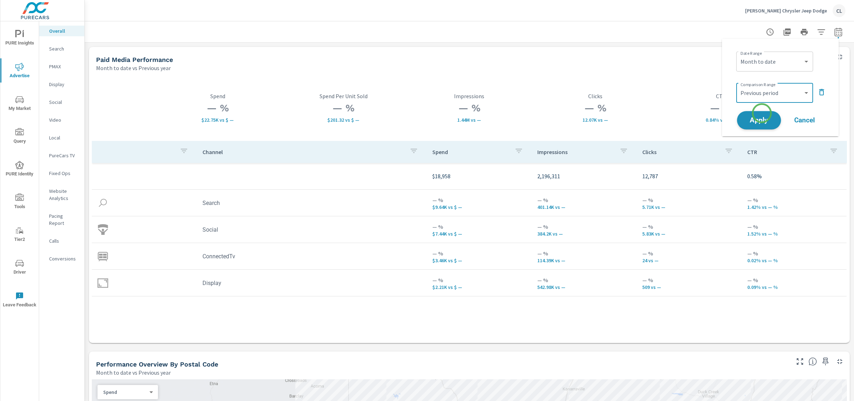
click at [761, 114] on button "Apply" at bounding box center [759, 120] width 44 height 19
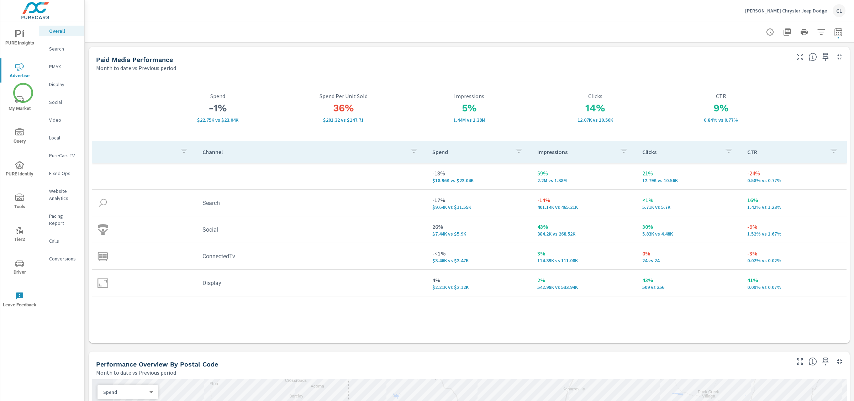
click at [23, 93] on button "My Market" at bounding box center [19, 103] width 38 height 24
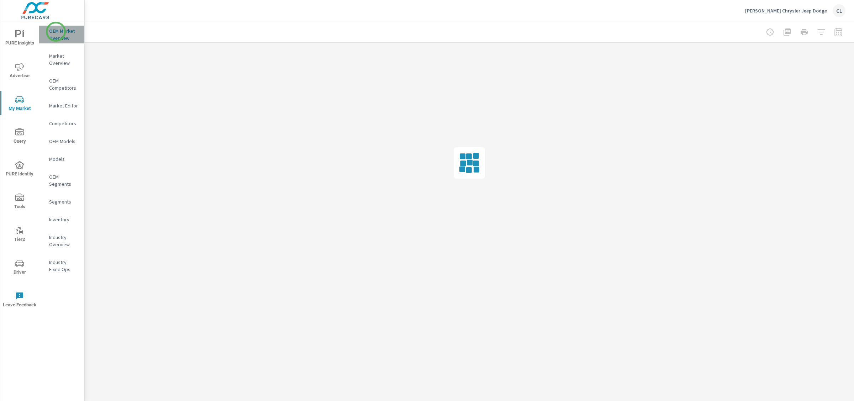
click at [56, 32] on p "OEM Market Overview" at bounding box center [64, 34] width 30 height 14
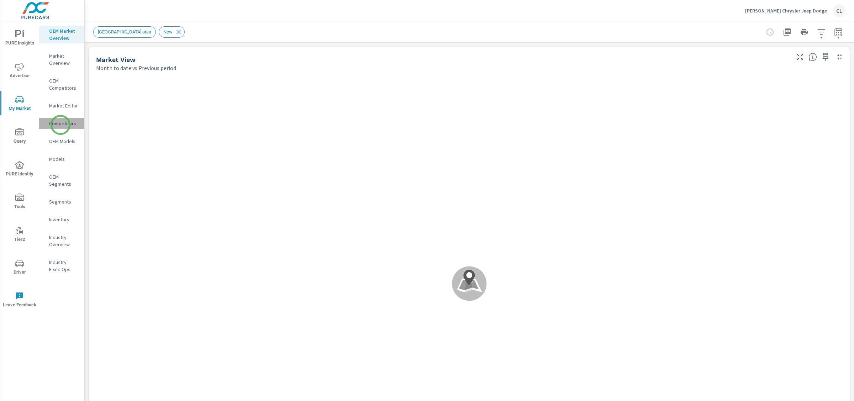
click at [60, 125] on p "Competitors" at bounding box center [64, 123] width 30 height 7
click at [59, 140] on p "OEM Models" at bounding box center [64, 141] width 30 height 7
click at [817, 33] on icon "button" at bounding box center [821, 32] width 9 height 9
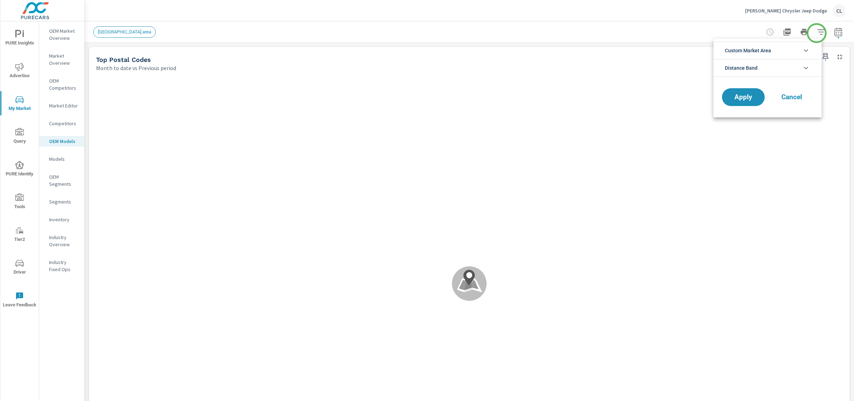
scroll to position [16, 0]
click at [784, 51] on li "Custom Market Area" at bounding box center [767, 50] width 108 height 17
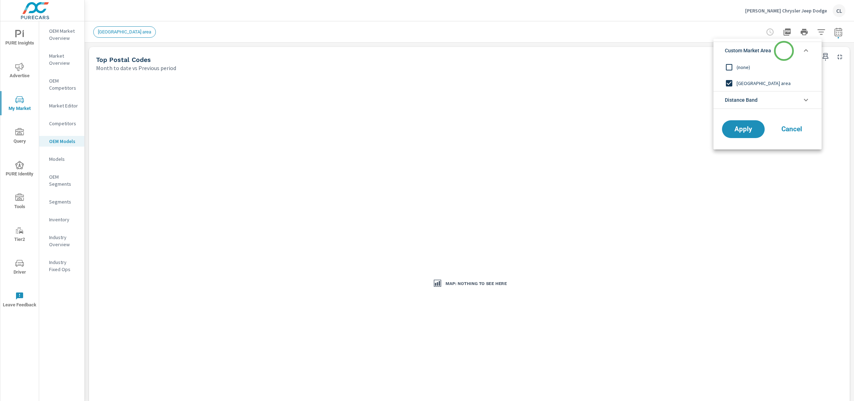
scroll to position [0, 0]
click at [740, 66] on span "(none)" at bounding box center [776, 67] width 78 height 9
click at [749, 102] on span "Distance Band" at bounding box center [741, 99] width 33 height 17
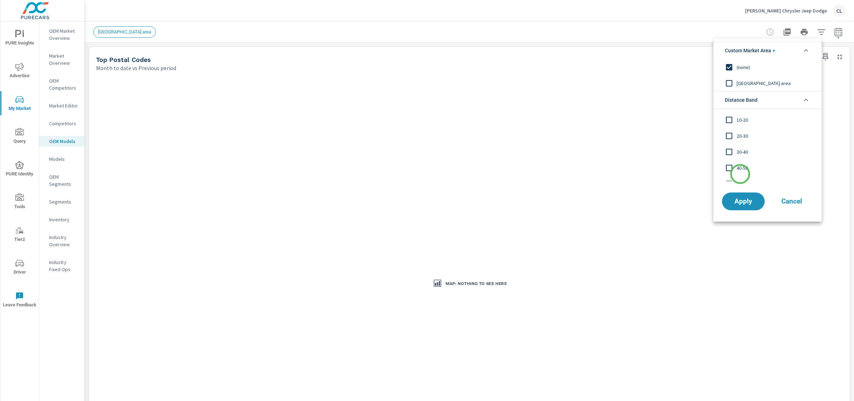
scroll to position [24, 0]
click at [740, 173] on span "50-60" at bounding box center [776, 173] width 78 height 9
click at [741, 156] on span "40-50" at bounding box center [776, 157] width 78 height 9
click at [740, 138] on span "30-40" at bounding box center [776, 141] width 78 height 9
click at [740, 122] on span "20-30" at bounding box center [776, 125] width 78 height 9
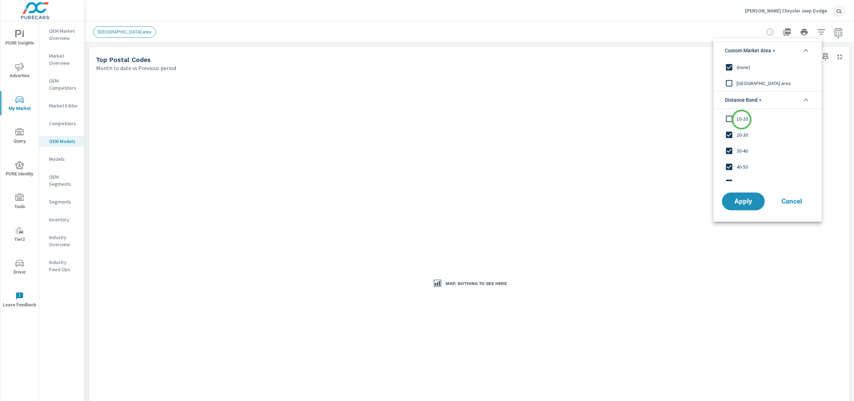
scroll to position [0, 0]
click at [739, 133] on span "10-20" at bounding box center [776, 133] width 78 height 9
click at [736, 115] on input "filter options" at bounding box center [729, 117] width 15 height 15
click at [744, 203] on span "Apply" at bounding box center [743, 201] width 29 height 7
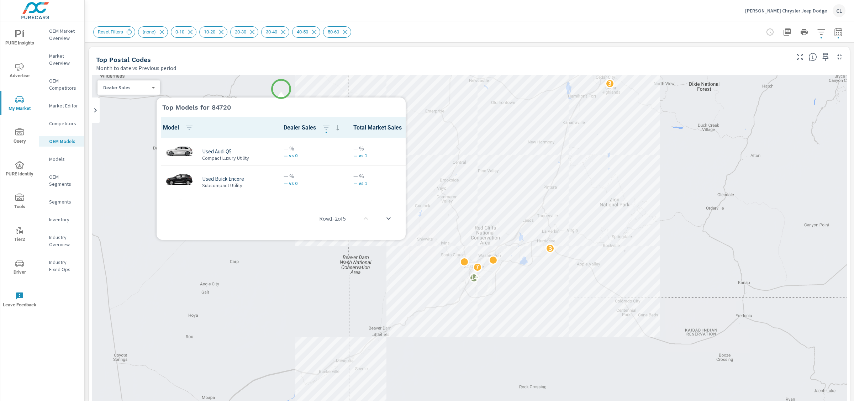
scroll to position [0, 0]
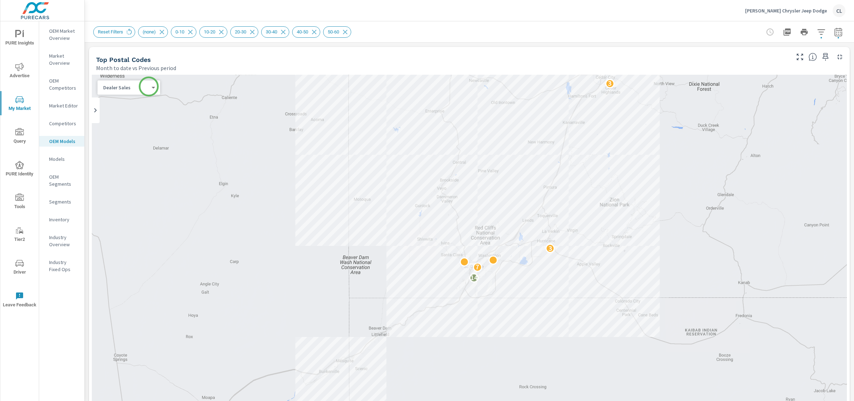
click at [149, 88] on body "PURE Insights Advertise My Market Query PURE Identity Tools Tier2 Driver Leave …" at bounding box center [427, 200] width 854 height 401
click at [141, 98] on li "Total Market Sales" at bounding box center [126, 98] width 57 height 11
click at [834, 32] on icon "button" at bounding box center [838, 32] width 9 height 9
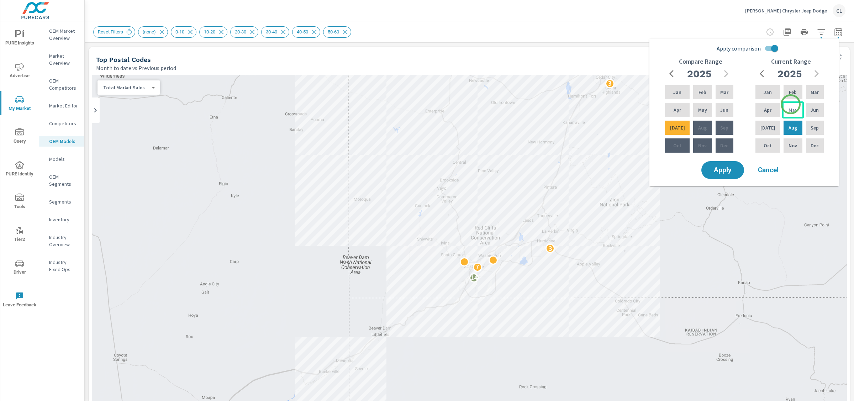
click at [791, 105] on div "May" at bounding box center [792, 109] width 21 height 17
click at [768, 129] on p "[DATE]" at bounding box center [767, 127] width 15 height 7
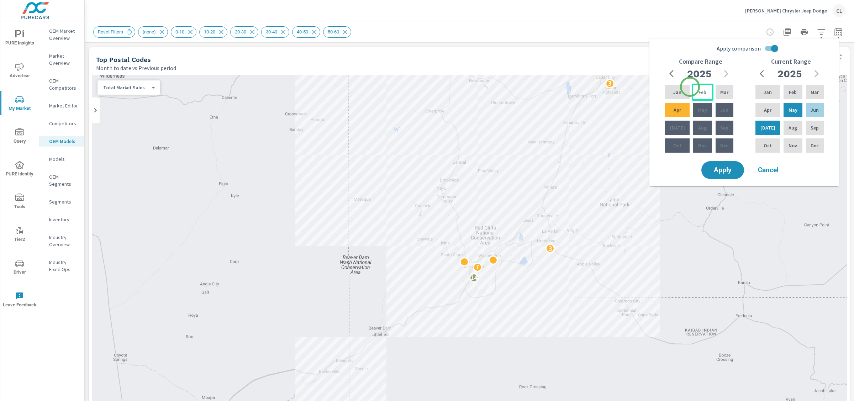
click at [692, 87] on div "Feb" at bounding box center [702, 92] width 21 height 17
click at [674, 112] on p "Apr" at bounding box center [677, 109] width 7 height 7
click at [723, 168] on span "Apply" at bounding box center [722, 170] width 29 height 7
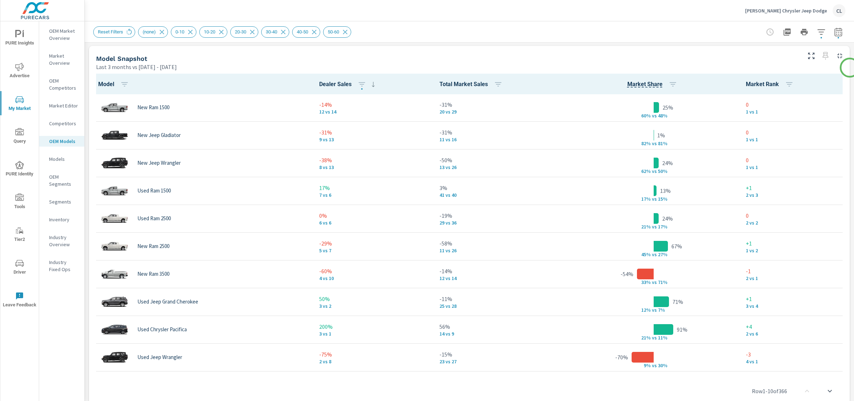
scroll to position [462, 0]
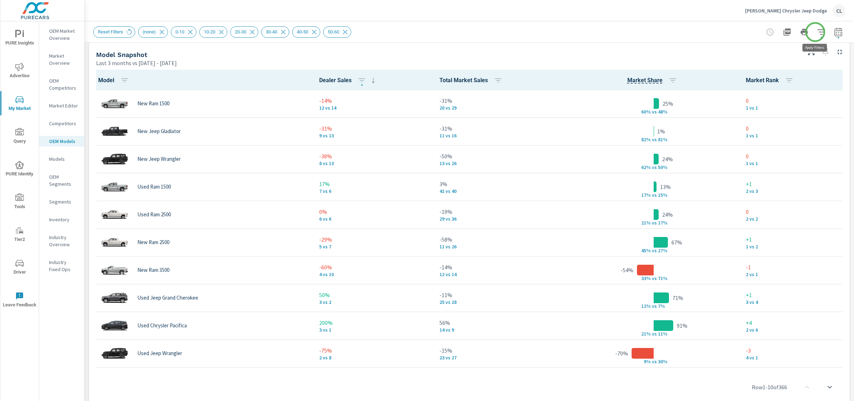
click at [817, 32] on icon "button" at bounding box center [821, 32] width 9 height 9
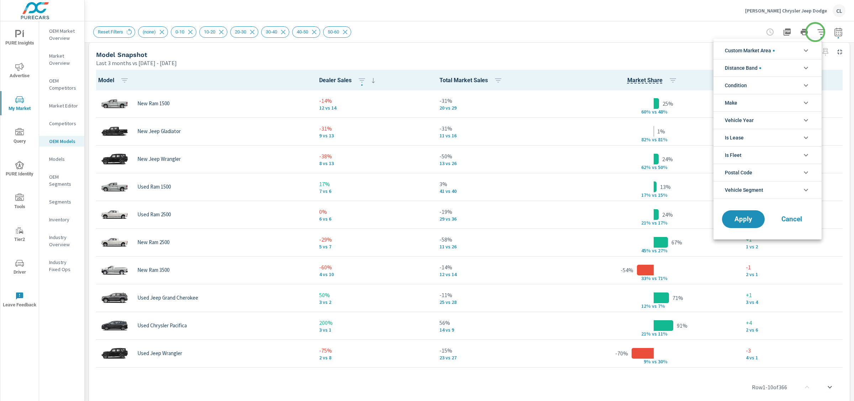
scroll to position [56, 0]
click at [767, 82] on li "Condition" at bounding box center [767, 85] width 108 height 17
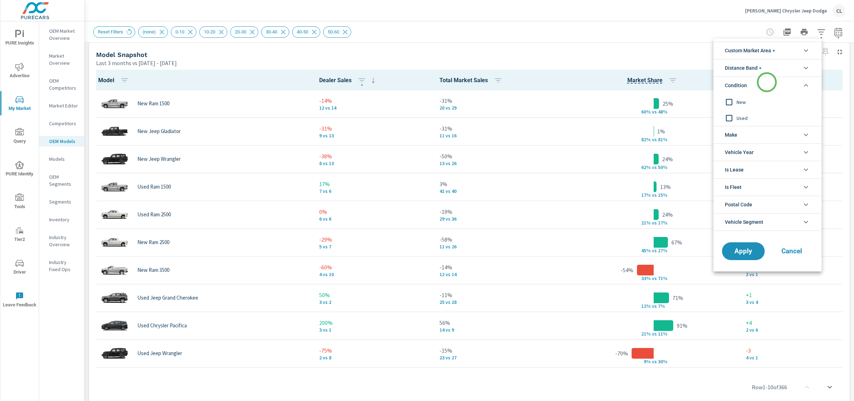
click at [767, 82] on li "Condition" at bounding box center [767, 85] width 108 height 17
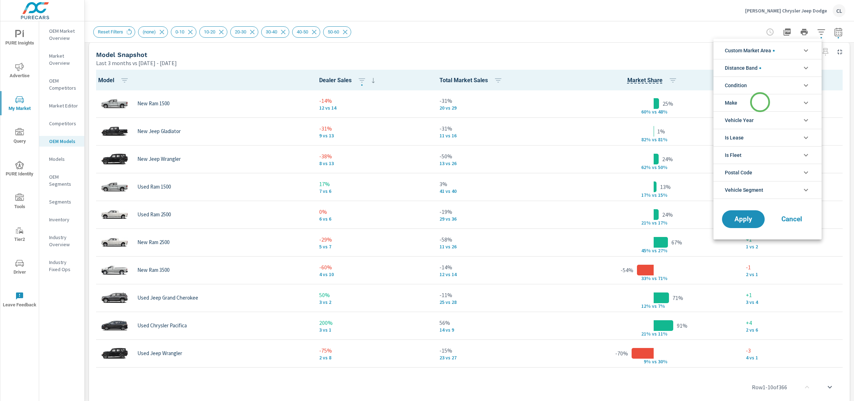
click at [760, 102] on li "Make" at bounding box center [767, 102] width 108 height 17
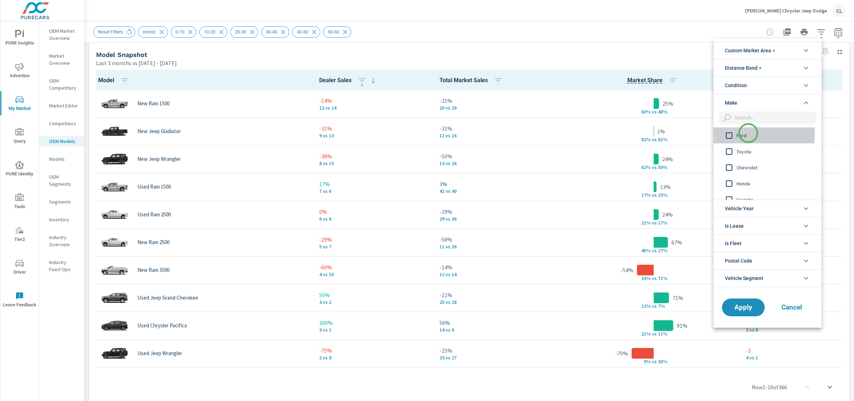
click at [748, 133] on span "Ford" at bounding box center [776, 135] width 78 height 9
click at [747, 151] on span "Toyota" at bounding box center [776, 151] width 78 height 9
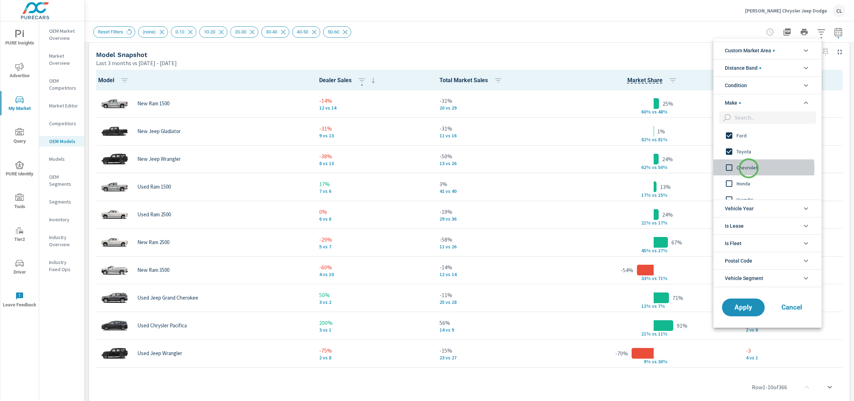
click at [749, 168] on span "Chevrolet" at bounding box center [776, 167] width 78 height 9
click at [747, 183] on span "Ram" at bounding box center [776, 184] width 78 height 9
click at [751, 156] on span "Nissan" at bounding box center [776, 154] width 78 height 9
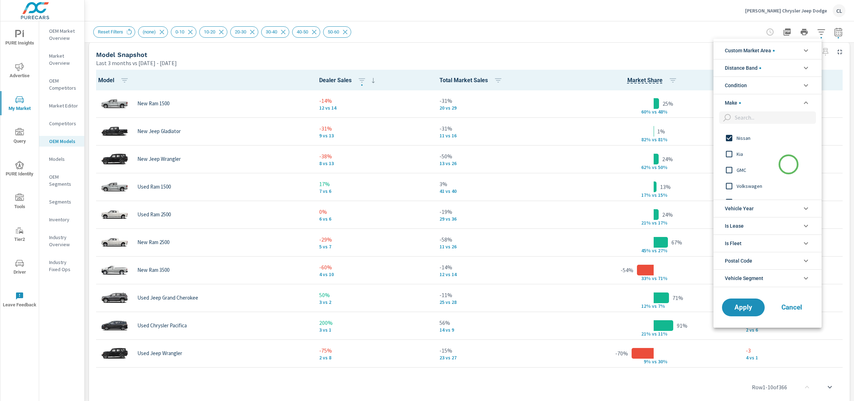
scroll to position [139, 0]
click at [742, 158] on span "GMC" at bounding box center [776, 157] width 78 height 9
click at [750, 146] on span "Cadillac" at bounding box center [776, 145] width 78 height 9
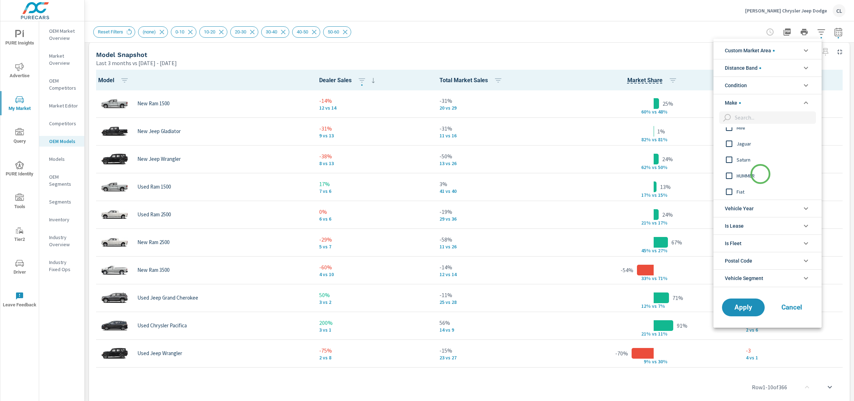
click at [760, 174] on span "HUMMER" at bounding box center [776, 176] width 78 height 9
click at [736, 308] on span "Apply" at bounding box center [743, 307] width 29 height 7
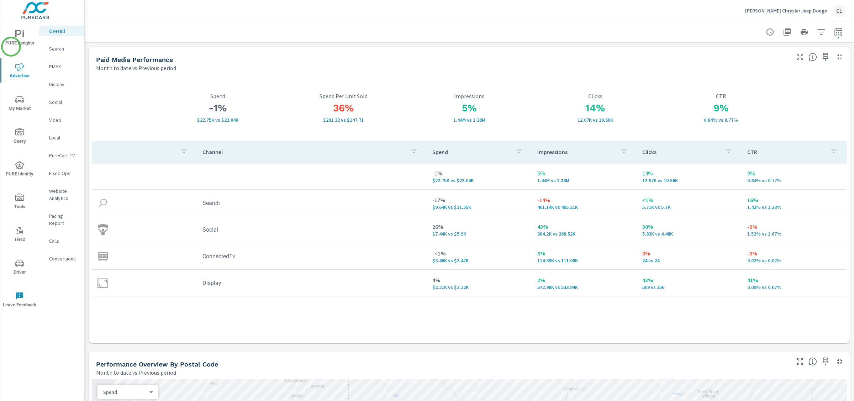
click at [11, 37] on span "PURE Insights" at bounding box center [19, 38] width 34 height 17
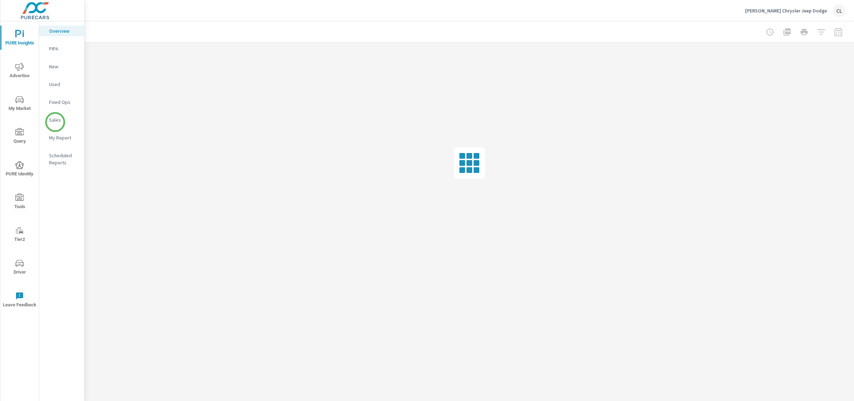
click at [55, 122] on p "Sales" at bounding box center [64, 119] width 30 height 7
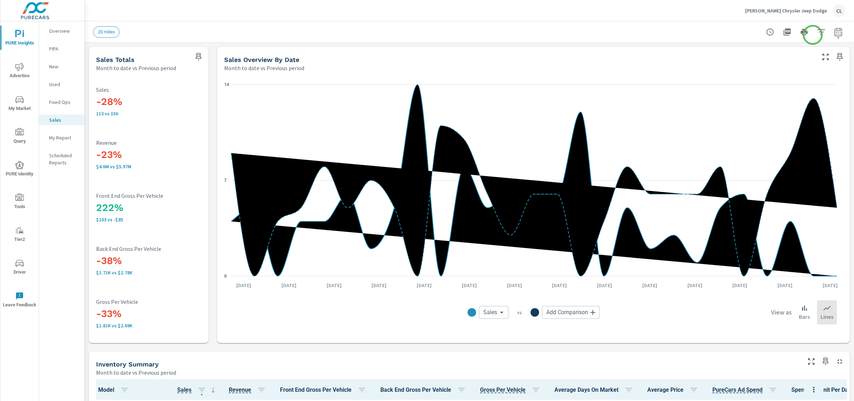
click at [817, 32] on icon "button" at bounding box center [821, 32] width 9 height 9
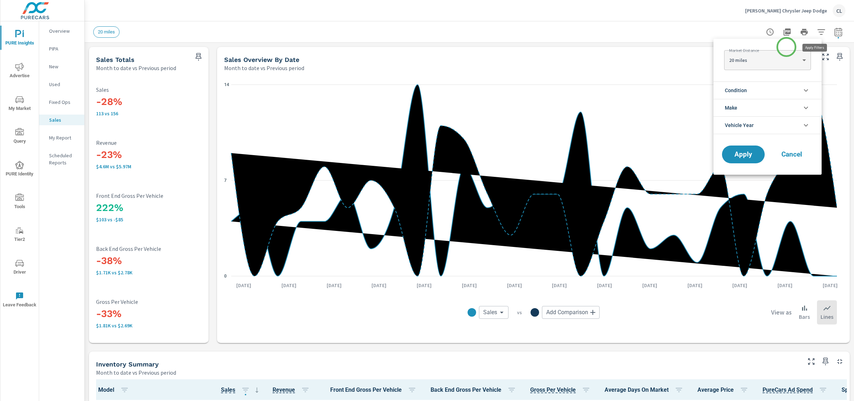
scroll to position [750, 0]
click at [762, 87] on li "Condition" at bounding box center [767, 89] width 108 height 17
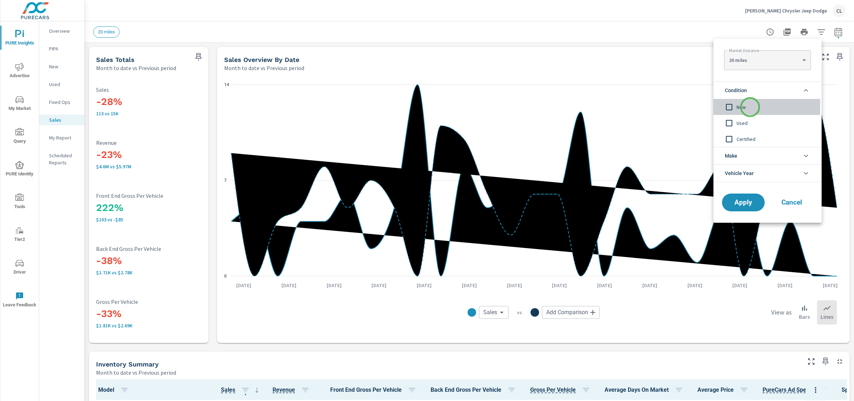
click at [750, 107] on span "New" at bounding box center [776, 107] width 78 height 9
click at [740, 202] on span "Apply" at bounding box center [743, 202] width 29 height 7
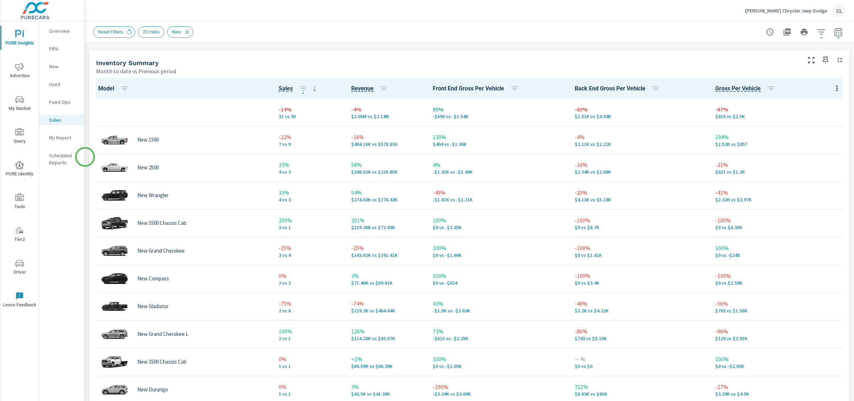
scroll to position [309, 0]
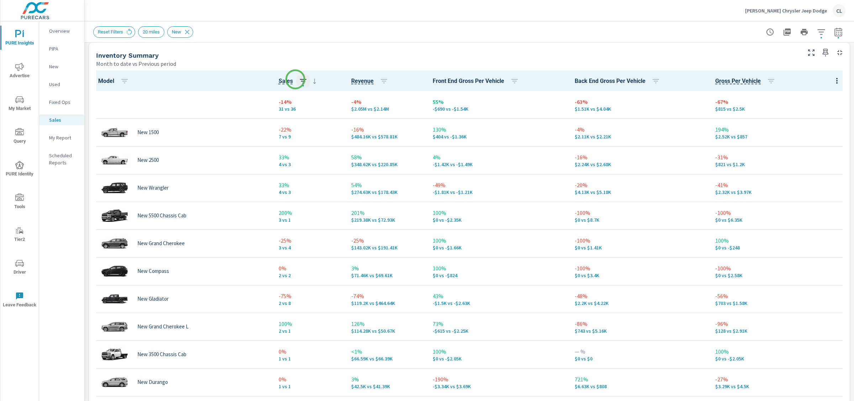
click at [299, 79] on icon "button" at bounding box center [303, 81] width 9 height 9
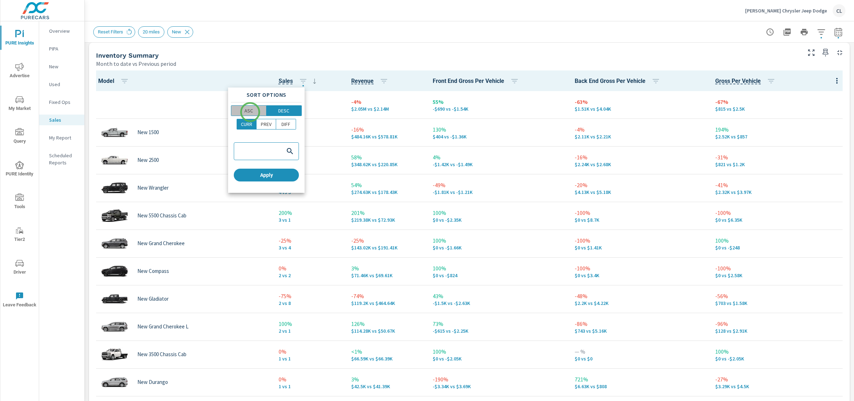
click at [250, 112] on p "ASC" at bounding box center [248, 110] width 9 height 7
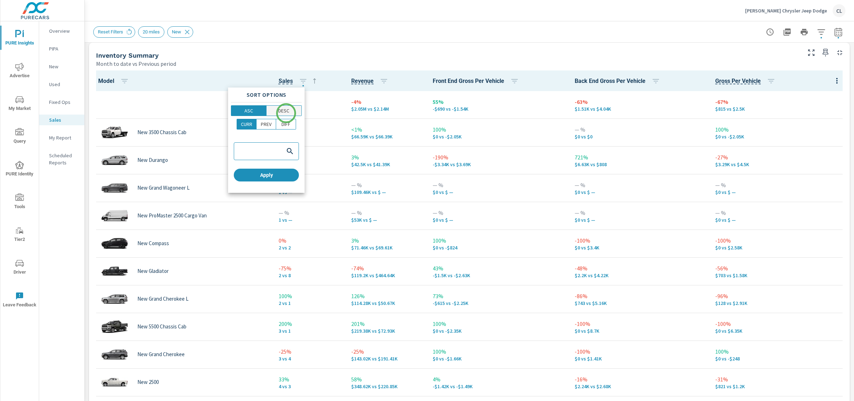
click at [286, 112] on p "DESC" at bounding box center [283, 110] width 11 height 7
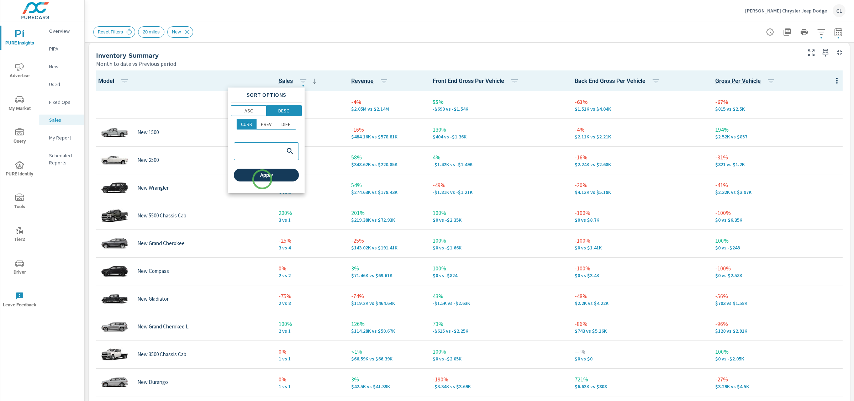
click at [262, 179] on button "Apply" at bounding box center [266, 175] width 65 height 13
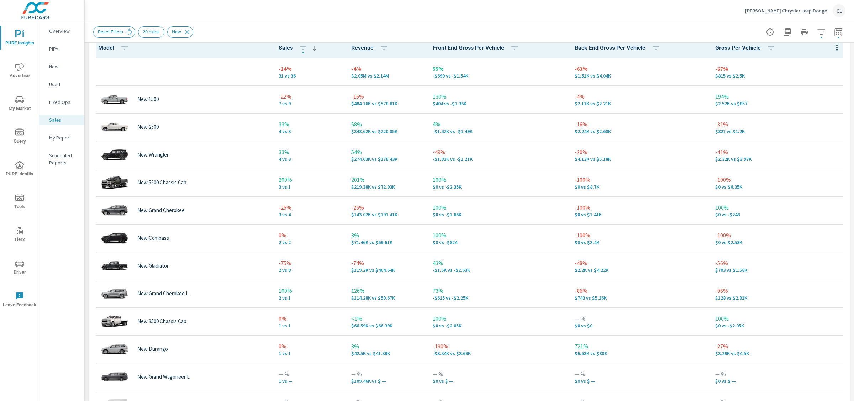
scroll to position [342, 0]
click at [15, 67] on icon "nav menu" at bounding box center [19, 67] width 9 height 8
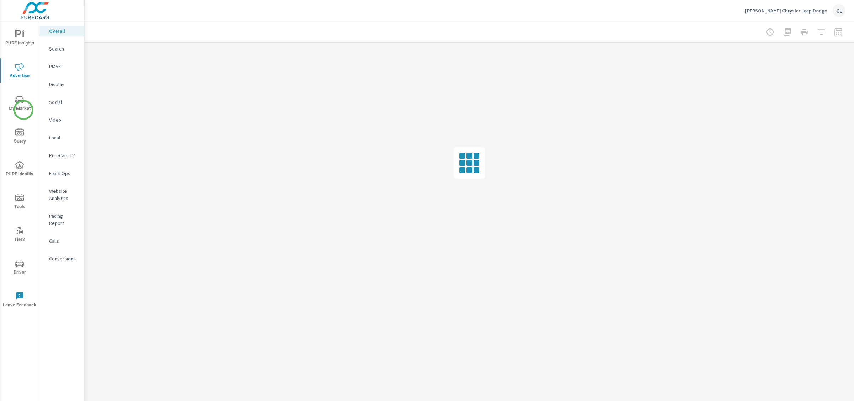
click at [23, 110] on span "My Market" at bounding box center [19, 103] width 34 height 17
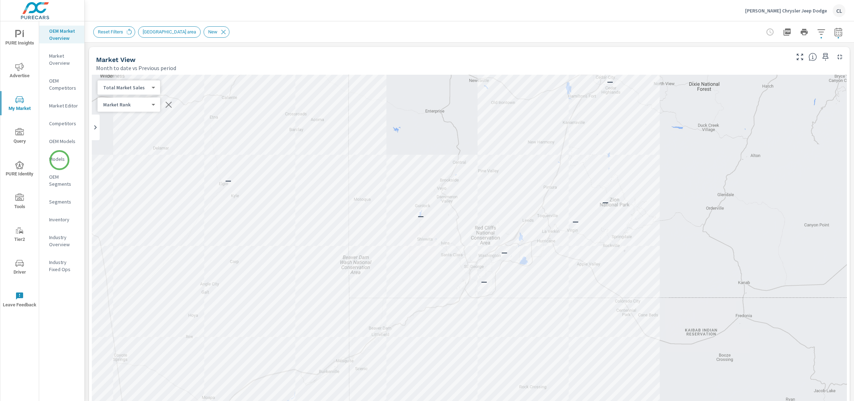
click at [59, 160] on p "Models" at bounding box center [64, 159] width 30 height 7
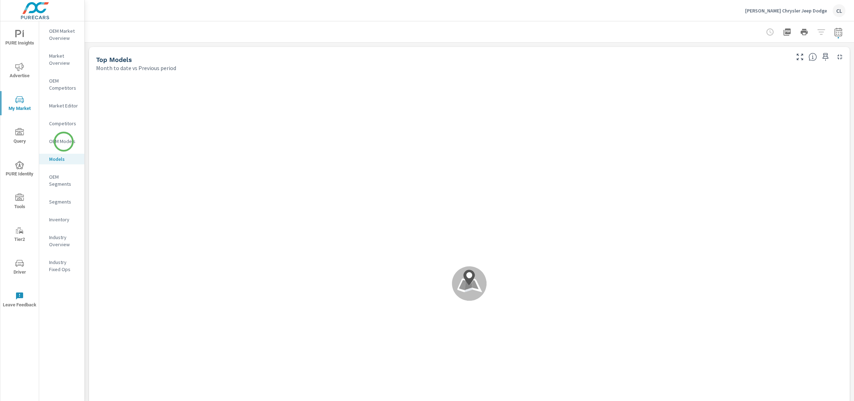
click at [64, 142] on p "OEM Models" at bounding box center [64, 141] width 30 height 7
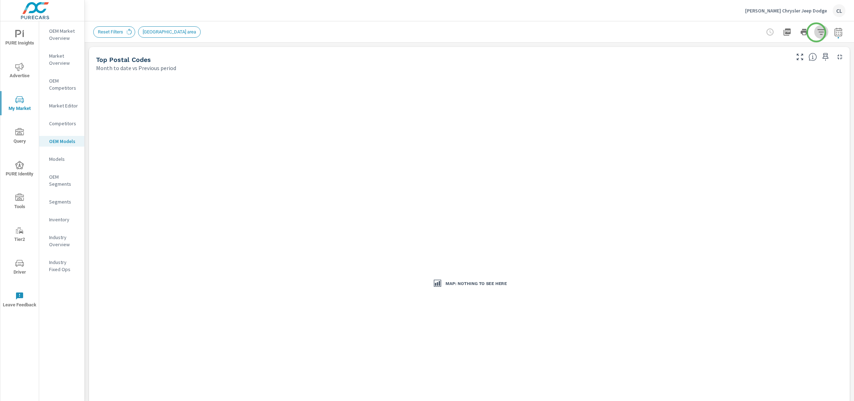
click at [817, 32] on icon "button" at bounding box center [821, 32] width 9 height 9
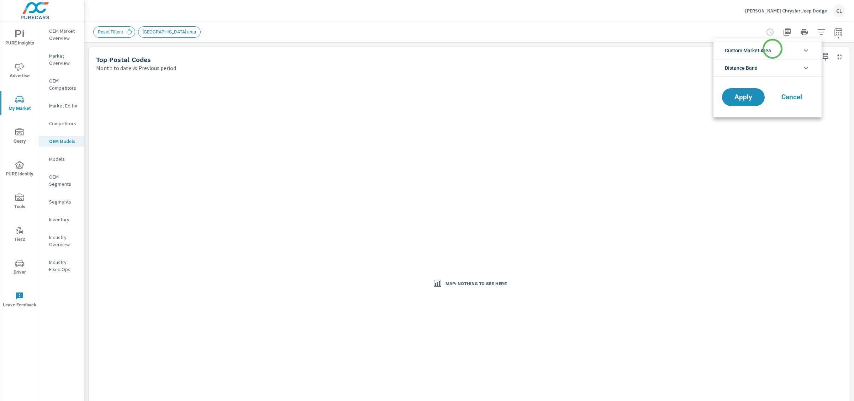
click at [771, 49] on span "Custom Market Area" at bounding box center [748, 50] width 46 height 17
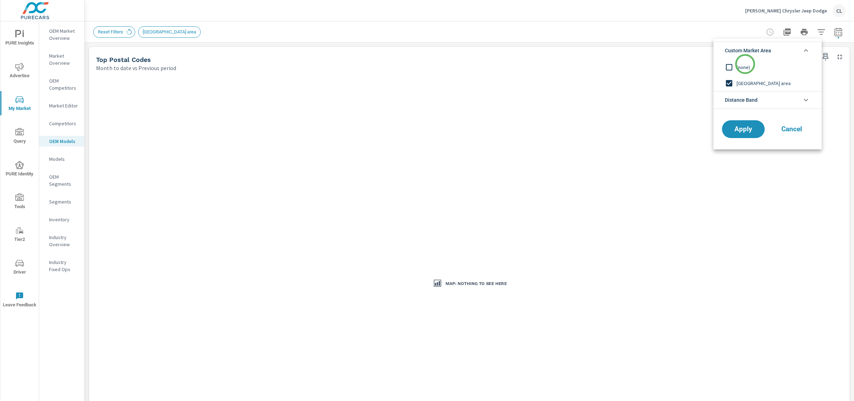
click at [745, 64] on span "(none)" at bounding box center [776, 67] width 78 height 9
click at [750, 129] on span "Apply" at bounding box center [743, 129] width 29 height 7
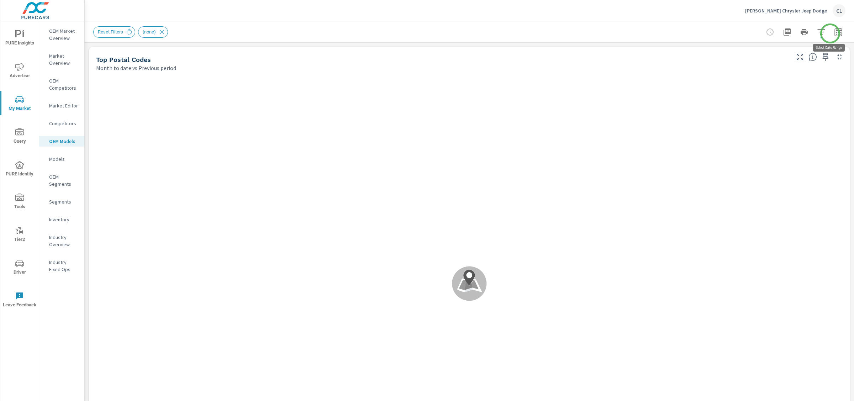
click at [834, 33] on icon "button" at bounding box center [838, 32] width 9 height 9
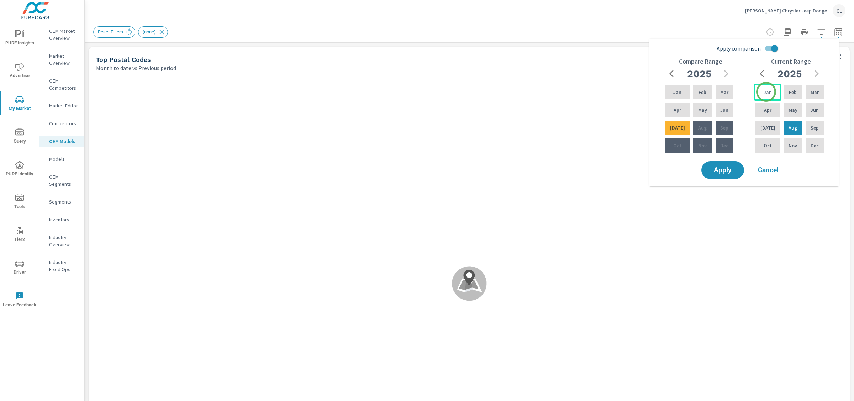
click at [766, 92] on p "Jan" at bounding box center [768, 92] width 8 height 7
click at [808, 111] on div "Jun" at bounding box center [815, 109] width 21 height 17
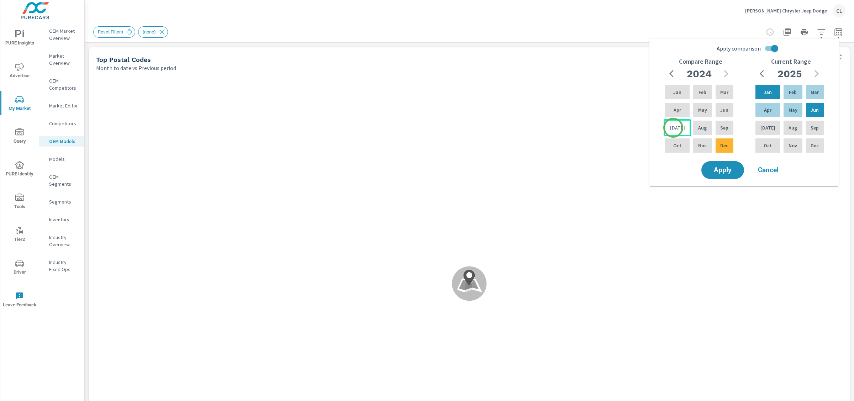
click at [673, 128] on p "[DATE]" at bounding box center [677, 127] width 15 height 7
click at [722, 148] on p "Dec" at bounding box center [724, 145] width 8 height 7
click at [729, 172] on span "Apply" at bounding box center [722, 170] width 29 height 7
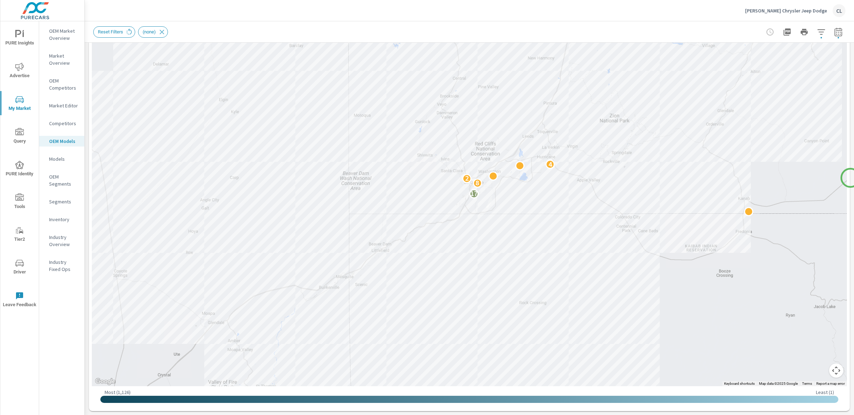
scroll to position [80, 0]
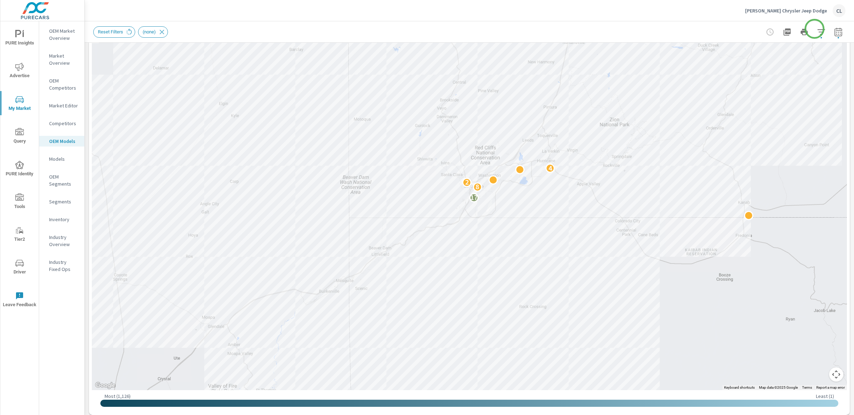
click at [817, 30] on icon "button" at bounding box center [821, 32] width 9 height 9
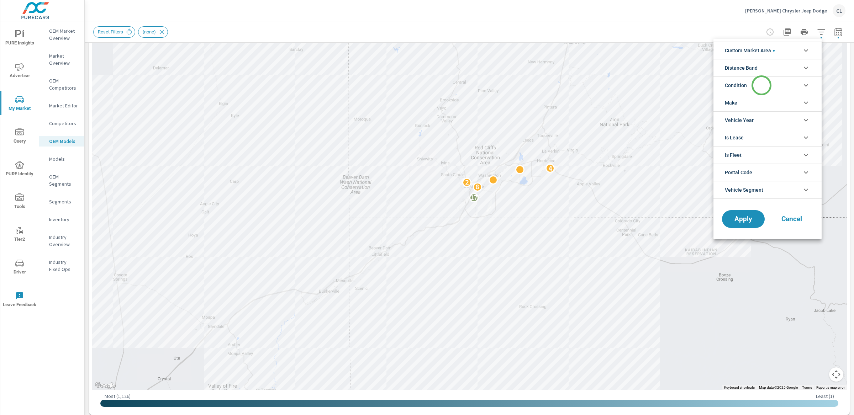
click at [762, 85] on li "Condition" at bounding box center [767, 85] width 108 height 17
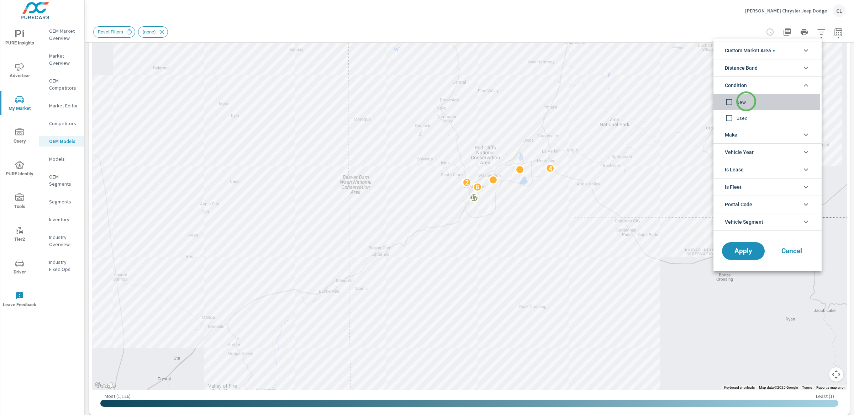
click at [746, 101] on span "New" at bounding box center [776, 102] width 78 height 9
click at [746, 140] on li "Make" at bounding box center [767, 134] width 108 height 17
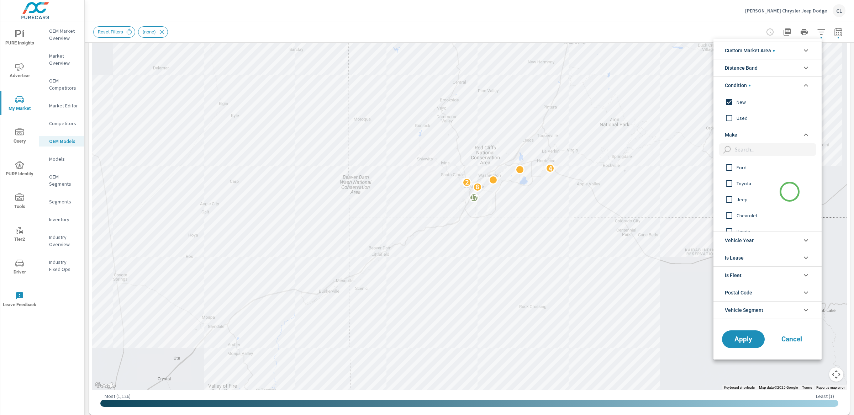
scroll to position [2, 0]
click at [786, 340] on span "Cancel" at bounding box center [792, 339] width 28 height 6
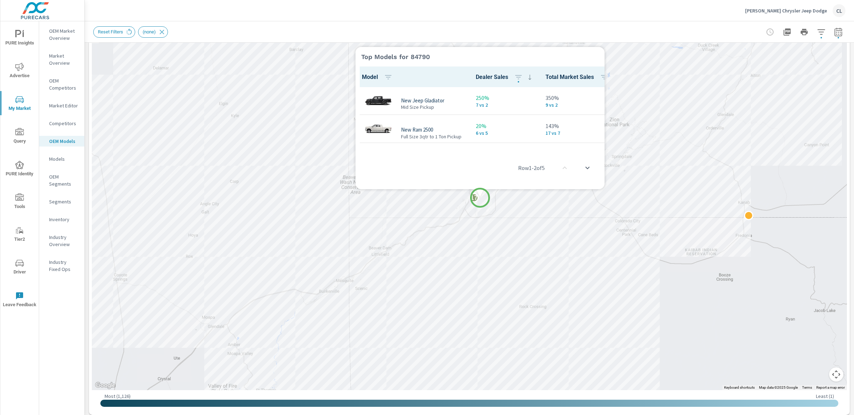
scroll to position [0, 0]
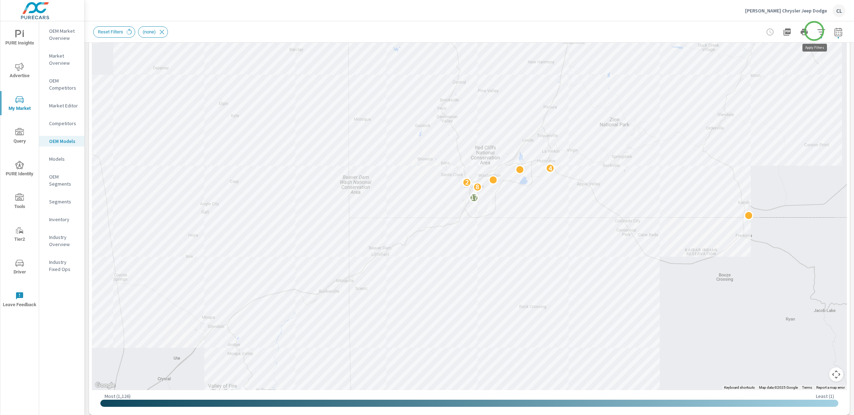
click at [817, 31] on icon "button" at bounding box center [821, 32] width 9 height 9
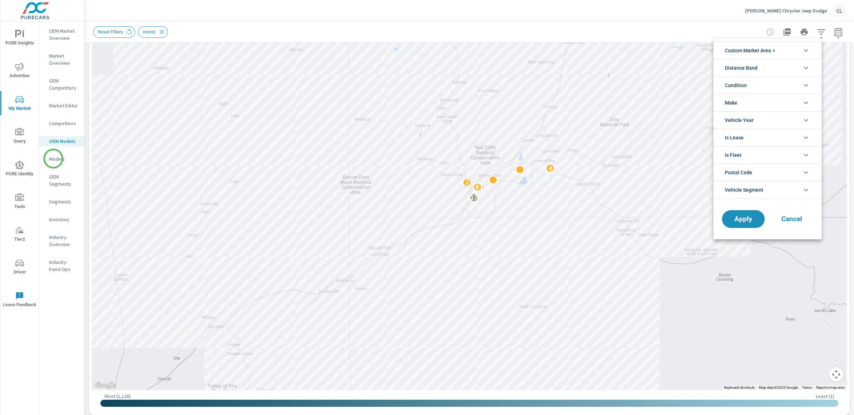
click at [53, 159] on div at bounding box center [427, 207] width 854 height 415
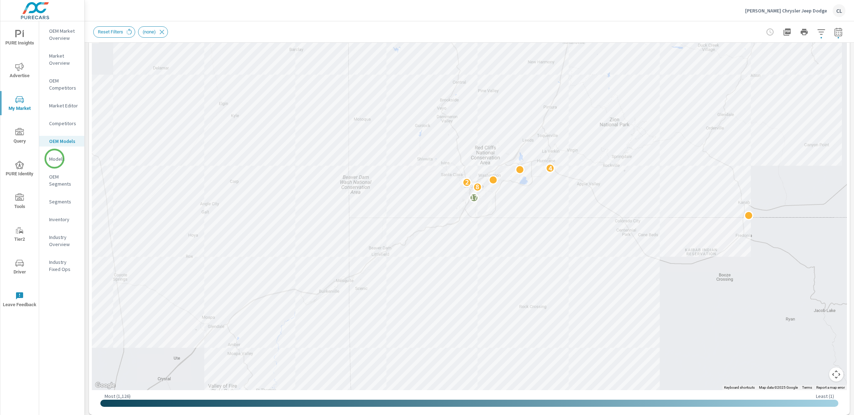
click at [54, 159] on p "Models" at bounding box center [64, 159] width 30 height 7
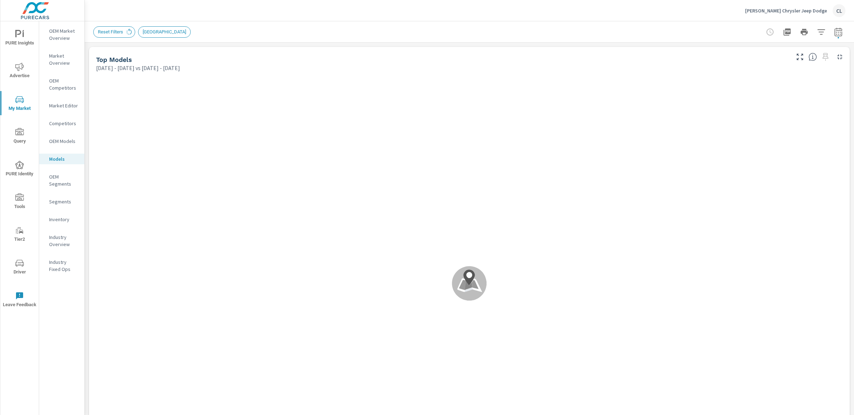
scroll to position [0, 0]
click at [818, 29] on icon "button" at bounding box center [820, 31] width 7 height 5
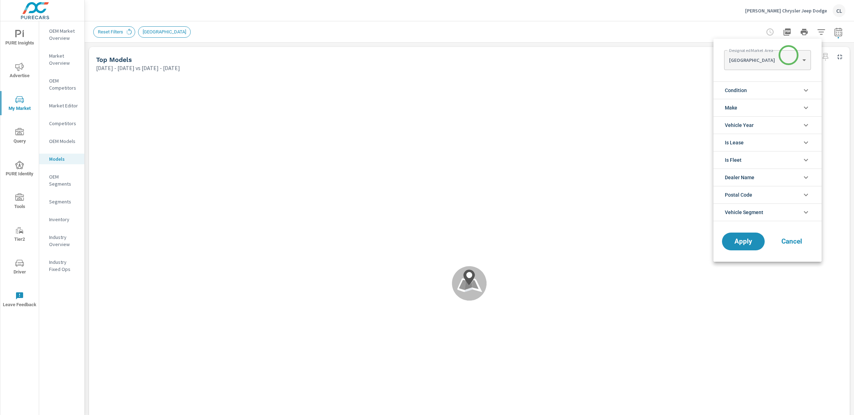
click at [790, 57] on body "PURE Insights Advertise My Market Query PURE Identity Tools Tier2 Driver Leave …" at bounding box center [427, 207] width 854 height 415
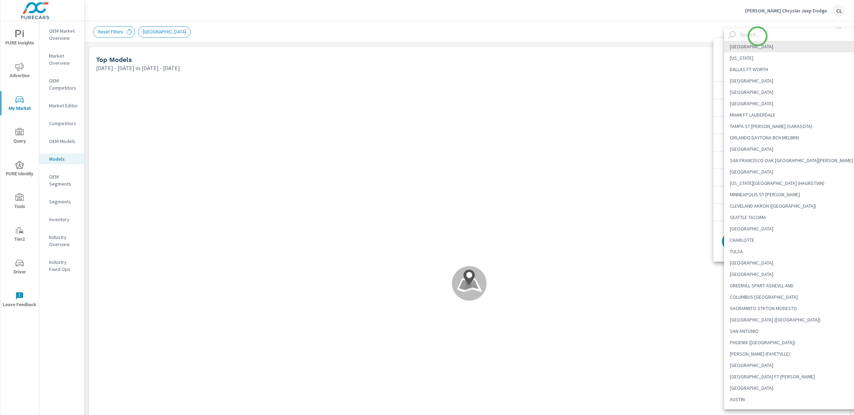
click at [758, 36] on input "text" at bounding box center [801, 34] width 128 height 12
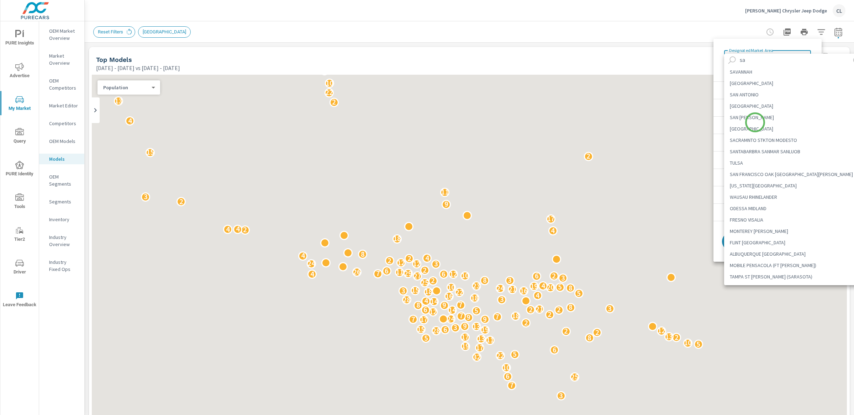
type input "sa"
click at [754, 127] on li "SALT LAKE CITY" at bounding box center [794, 128] width 141 height 11
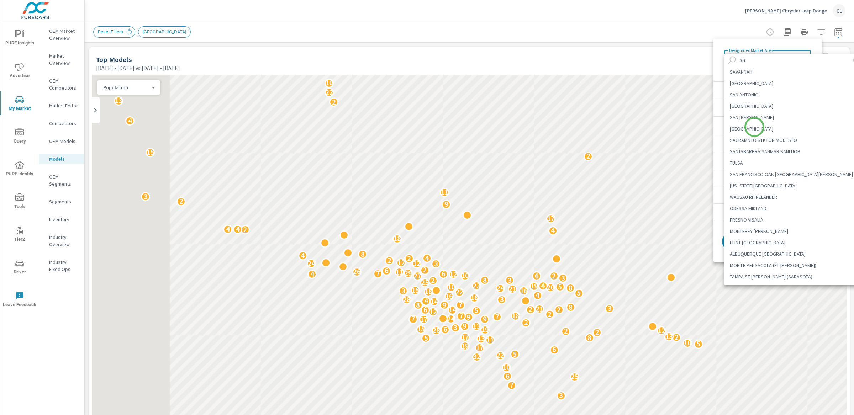
type Area "SALT LAKE CITY"
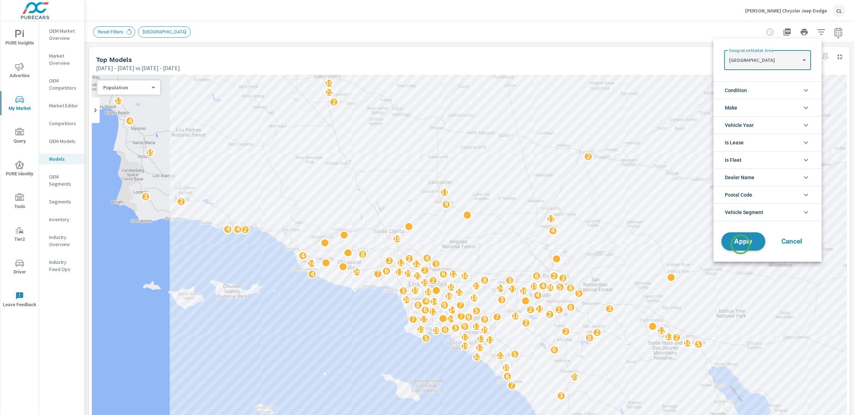
click at [741, 243] on span "Apply" at bounding box center [743, 241] width 29 height 7
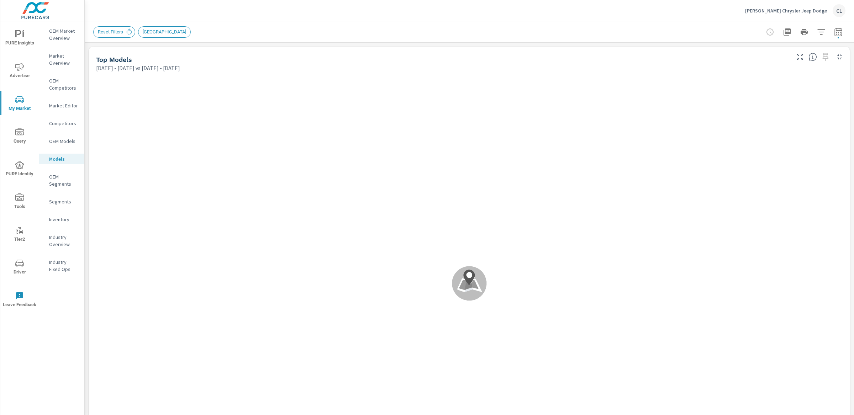
scroll to position [0, 0]
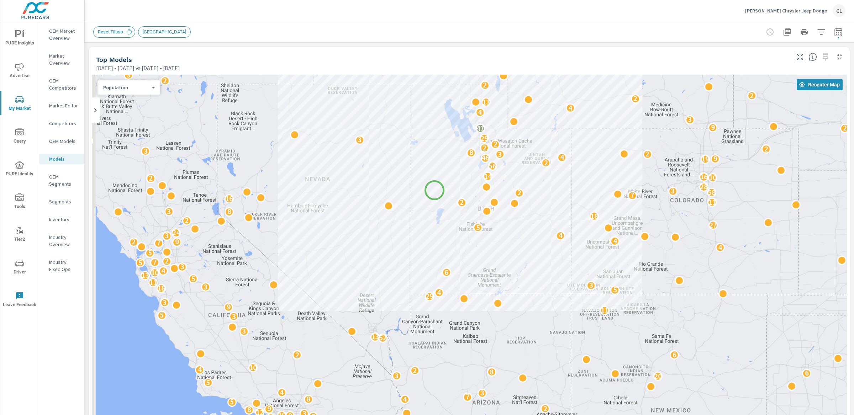
drag, startPoint x: 423, startPoint y: 302, endPoint x: 435, endPoint y: 189, distance: 113.1
click at [435, 189] on div "2 22 10 9 15 15 2 3 5 24 3 17 8 4 4 19 2 4 3 2 3 6 2 2 17 10 13 2 4 20 21 38 5 …" at bounding box center [469, 273] width 755 height 396
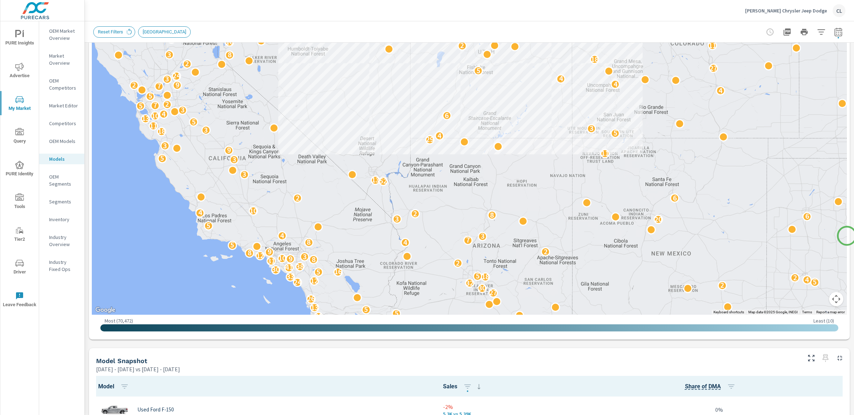
scroll to position [156, 0]
click at [829, 300] on button "Map camera controls" at bounding box center [836, 299] width 14 height 14
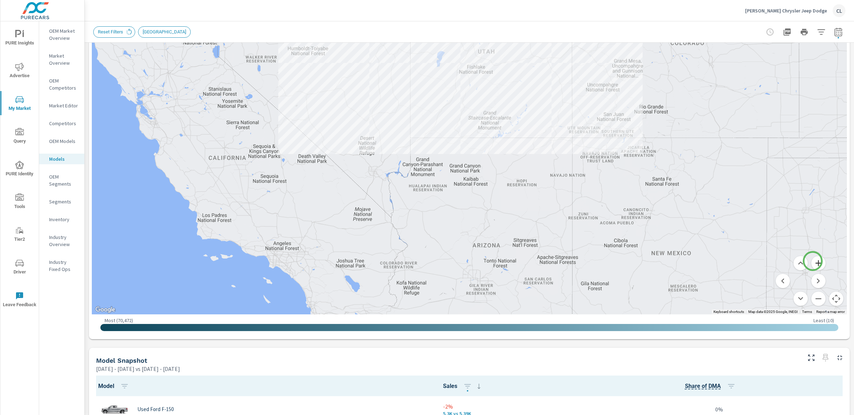
click at [813, 261] on button "Zoom in" at bounding box center [818, 263] width 14 height 14
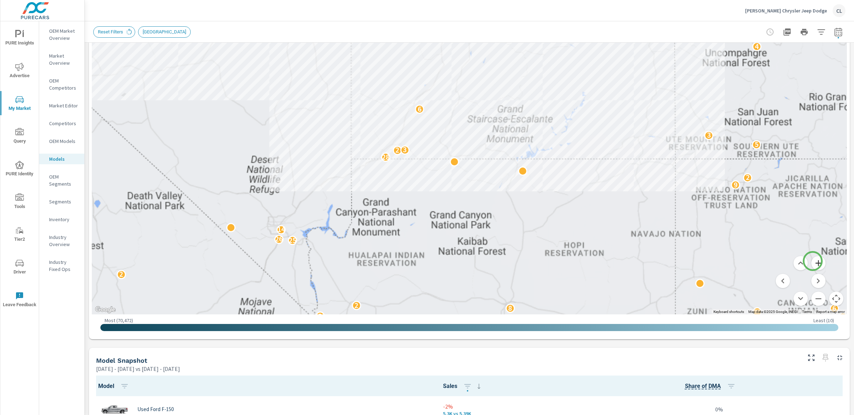
click at [813, 261] on button "Zoom in" at bounding box center [818, 263] width 14 height 14
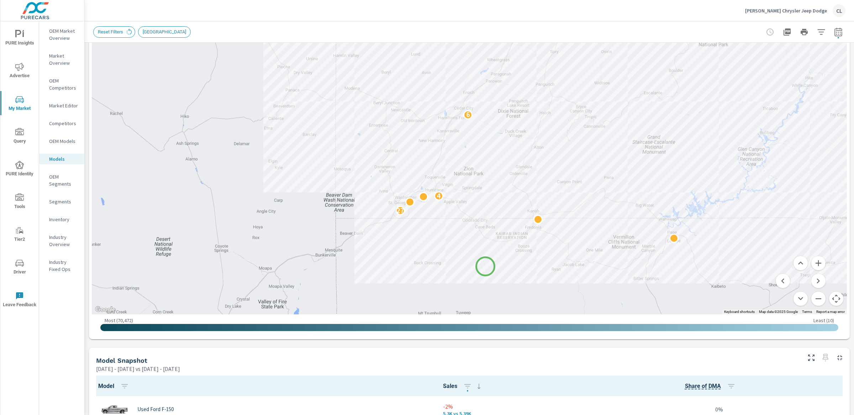
drag, startPoint x: 383, startPoint y: 249, endPoint x: 485, endPoint y: 267, distance: 104.0
click at [485, 267] on div "2 4 4 2 2 18 7 7 20 13 9 27 4 3 6 4 5 12 5 2 2 2 10 7 16 2 19 14 4" at bounding box center [469, 117] width 755 height 396
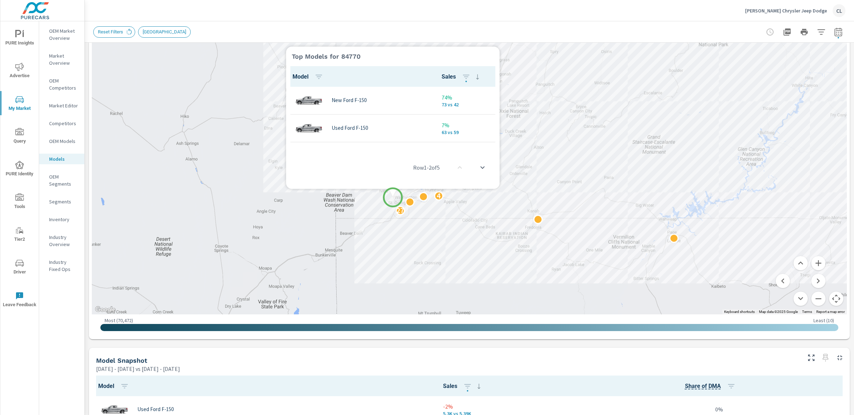
scroll to position [0, 0]
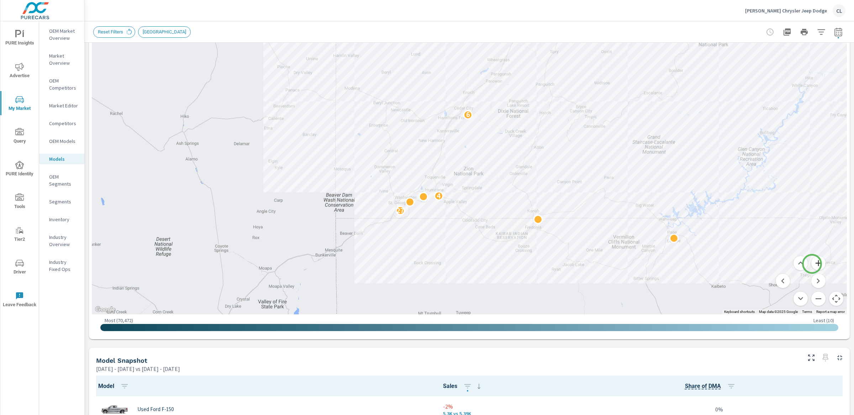
click at [812, 264] on button "Zoom in" at bounding box center [818, 263] width 14 height 14
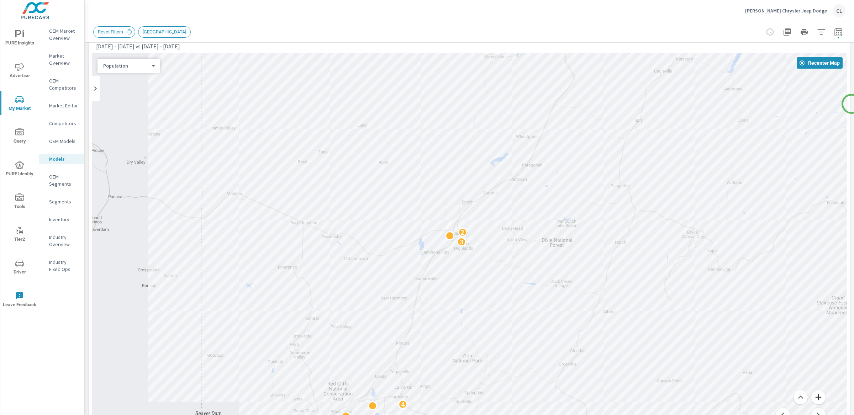
scroll to position [10, 0]
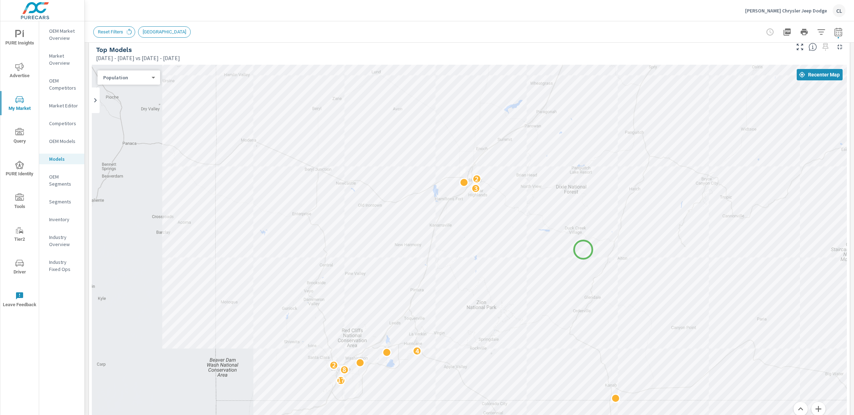
drag, startPoint x: 568, startPoint y: 316, endPoint x: 583, endPoint y: 250, distance: 67.9
click at [583, 250] on div "17 5 2 7 10 9 11 2 17 8 2 4 3 2 5" at bounding box center [825, 390] width 683 height 384
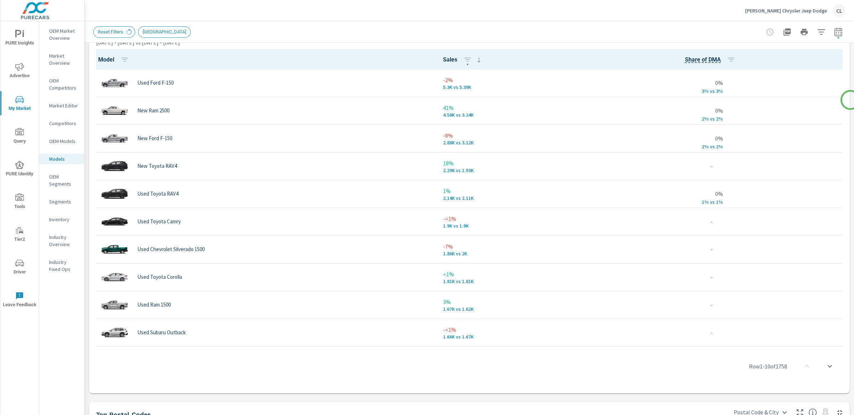
scroll to position [474, 0]
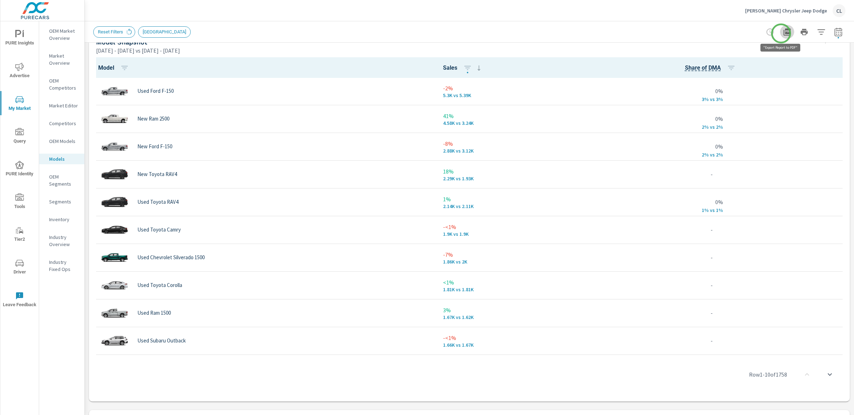
click at [784, 33] on icon "button" at bounding box center [787, 31] width 7 height 7
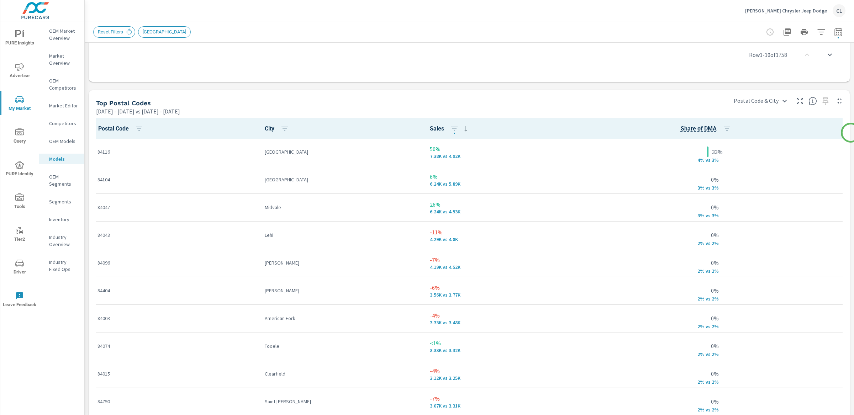
scroll to position [814, 0]
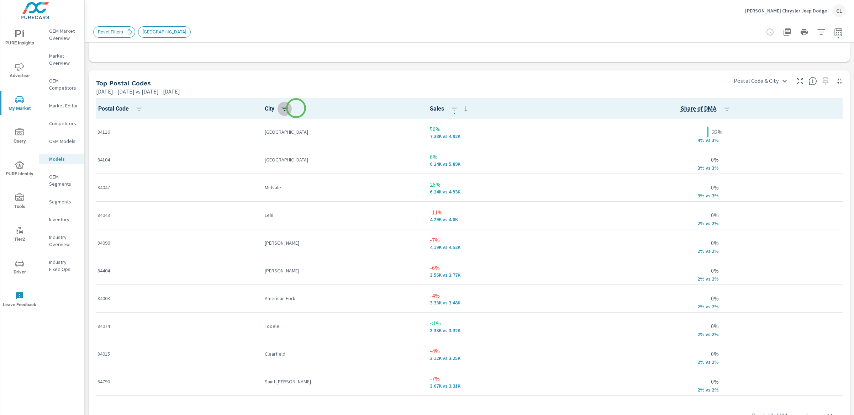
click at [288, 108] on icon "button" at bounding box center [284, 109] width 6 height 4
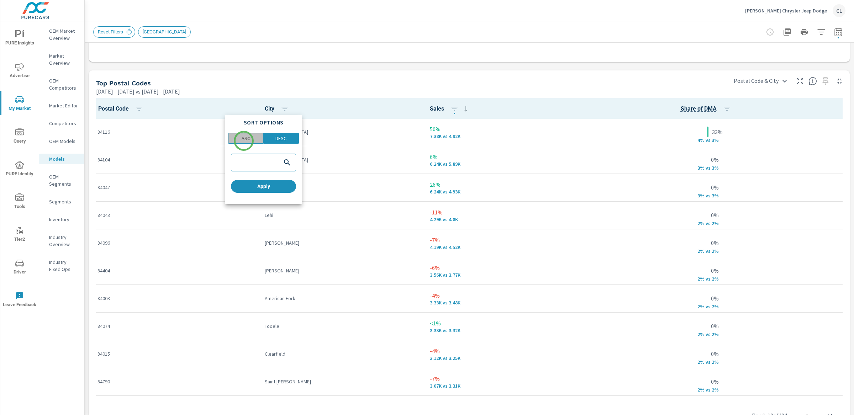
click at [244, 141] on p "ASC" at bounding box center [246, 138] width 9 height 7
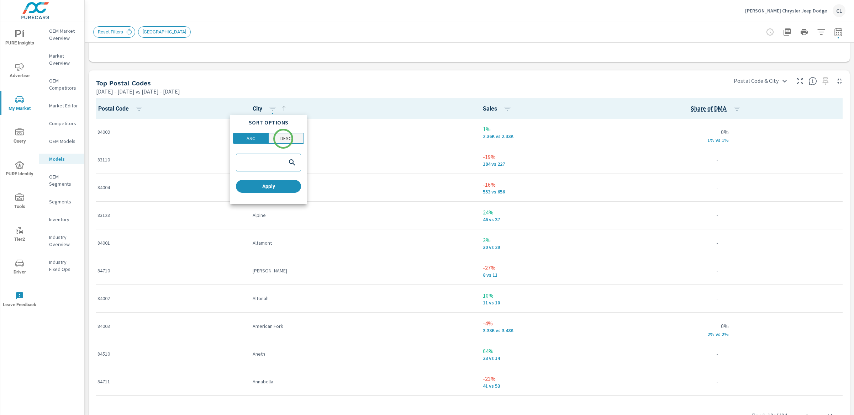
click at [283, 138] on p "DESC" at bounding box center [285, 138] width 11 height 7
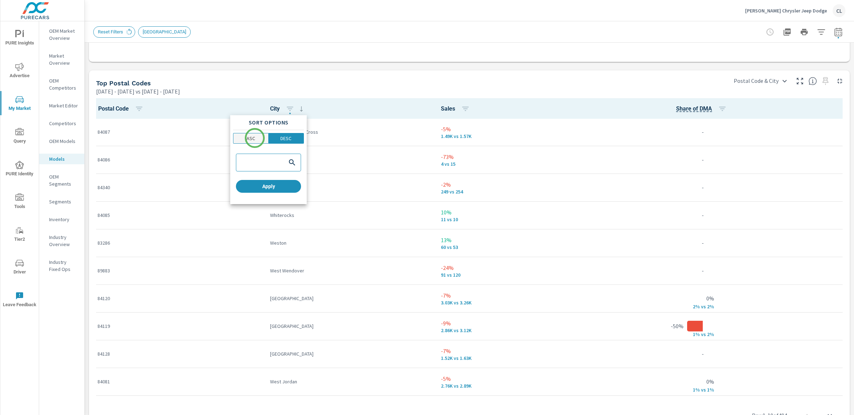
click at [254, 137] on p "ASC" at bounding box center [251, 138] width 9 height 7
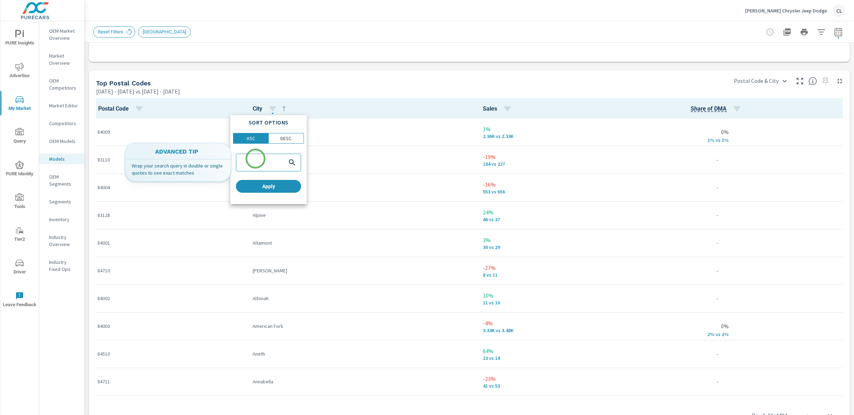
click at [256, 159] on input "search" at bounding box center [261, 162] width 47 height 7
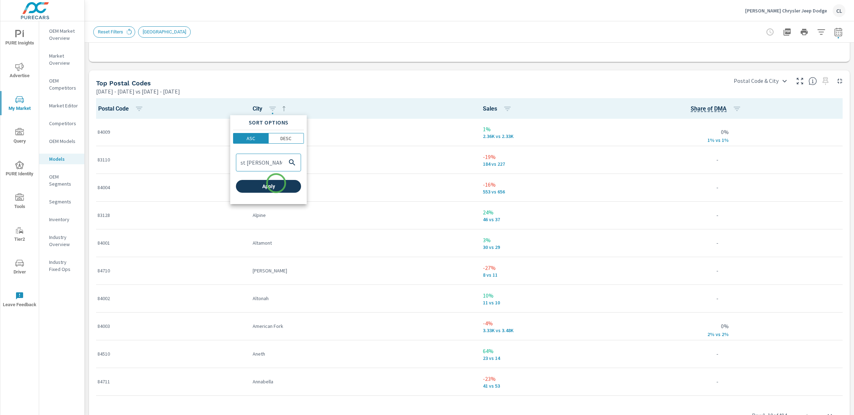
type input "st george"
click at [276, 188] on span "Apply" at bounding box center [268, 186] width 59 height 6
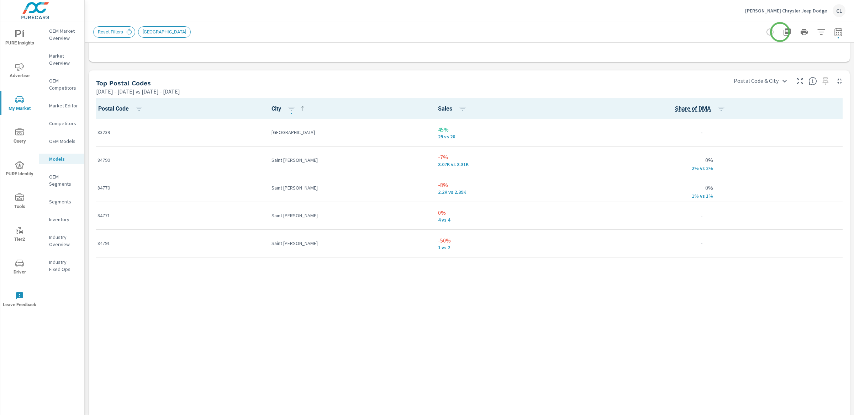
click at [783, 31] on icon "button" at bounding box center [787, 32] width 9 height 9
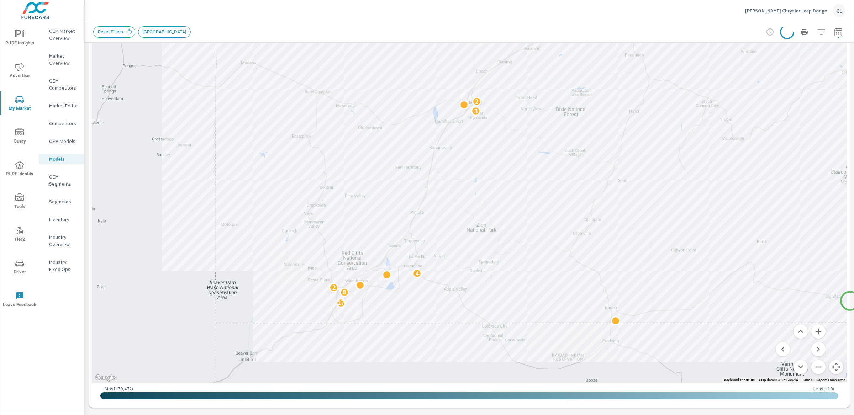
scroll to position [86, 0]
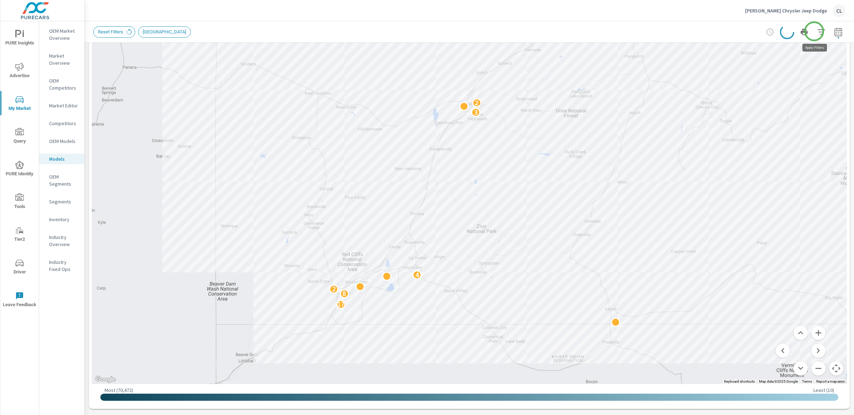
click at [817, 31] on icon "button" at bounding box center [820, 31] width 7 height 5
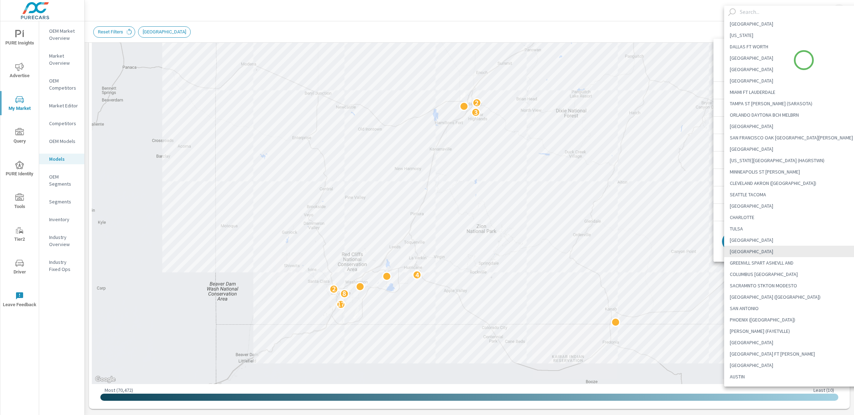
click at [804, 60] on body "PURE Insights Advertise My Market Query PURE Identity Tools Tier2 Driver Leave …" at bounding box center [427, 207] width 854 height 415
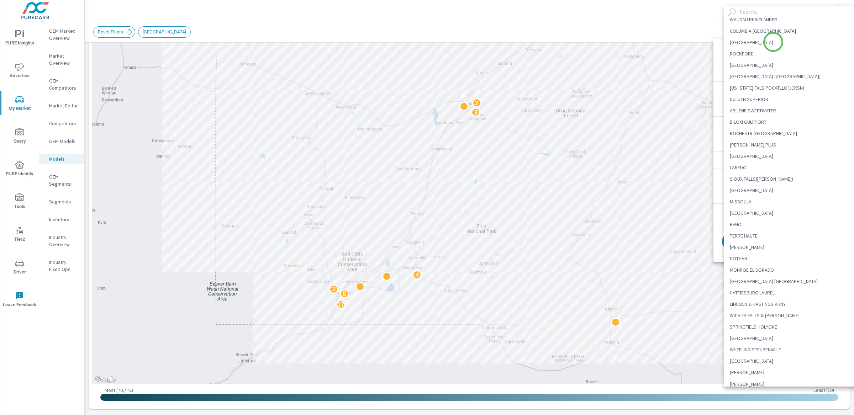
scroll to position [1261, 0]
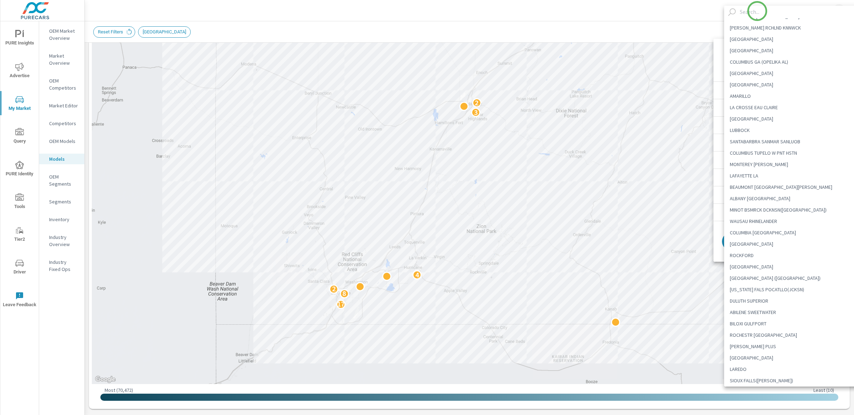
click at [757, 11] on input "text" at bounding box center [801, 12] width 128 height 12
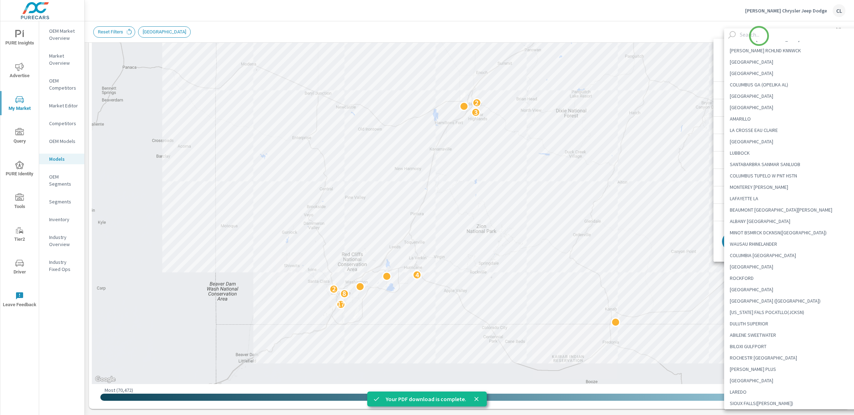
click at [759, 36] on input "text" at bounding box center [801, 34] width 128 height 12
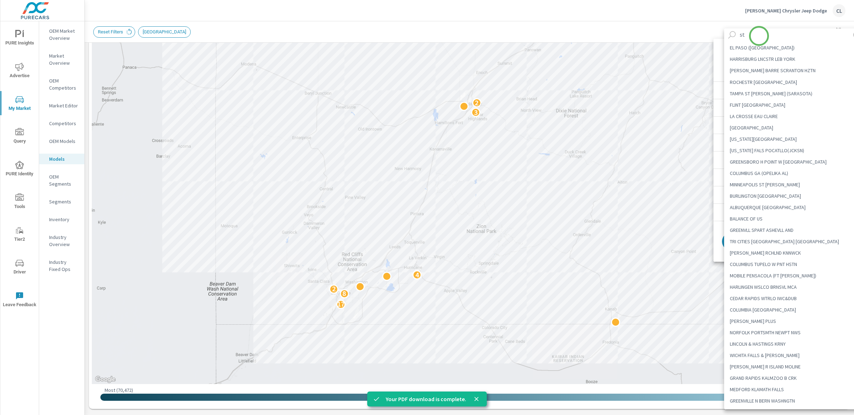
scroll to position [0, 0]
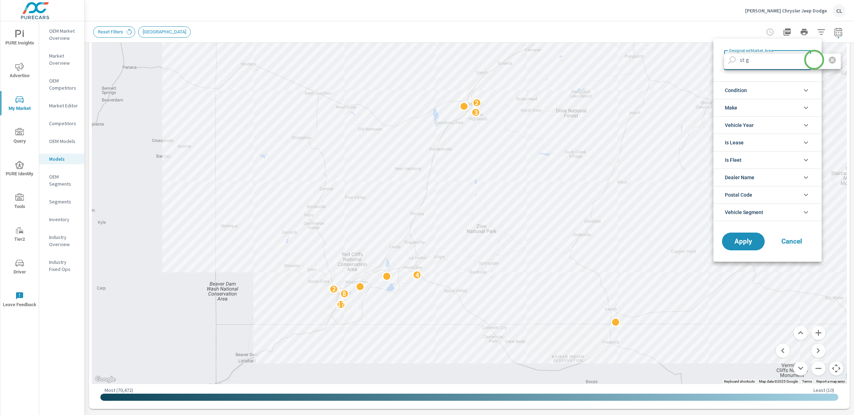
type input "st g"
click at [829, 59] on icon "button" at bounding box center [832, 60] width 7 height 7
click at [801, 243] on span "Cancel" at bounding box center [792, 241] width 28 height 6
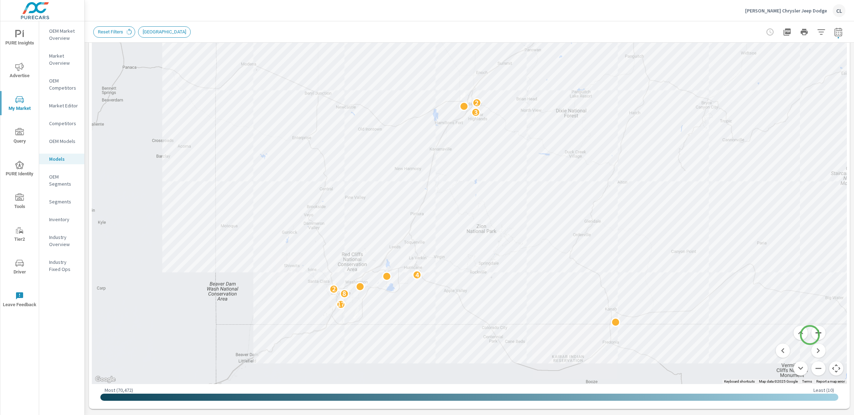
click at [811, 334] on button "Zoom in" at bounding box center [818, 333] width 14 height 14
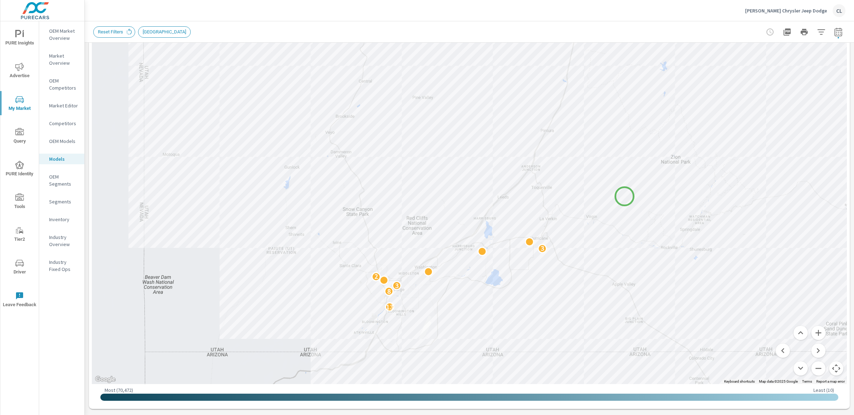
drag, startPoint x: 442, startPoint y: 308, endPoint x: 625, endPoint y: 196, distance: 214.3
click at [625, 196] on div "13 8 3 2 3 2 3" at bounding box center [469, 187] width 755 height 396
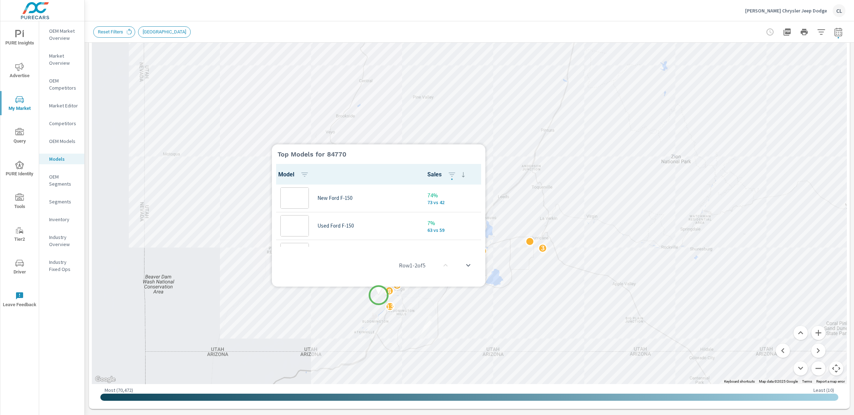
scroll to position [0, 0]
click at [386, 292] on div at bounding box center [379, 291] width 214 height 9
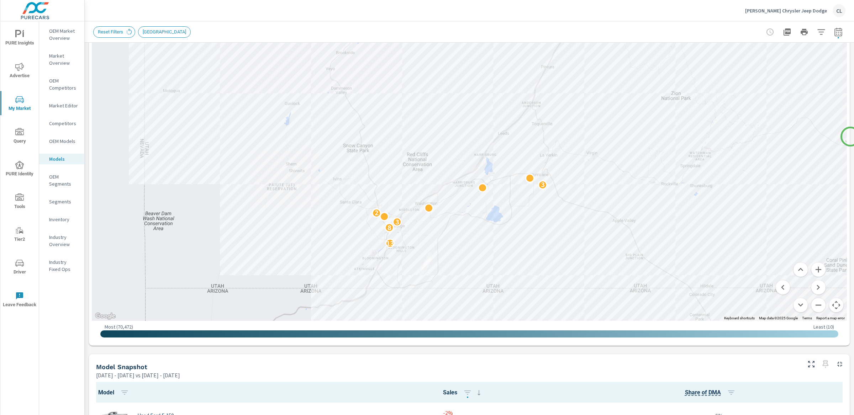
scroll to position [153, 0]
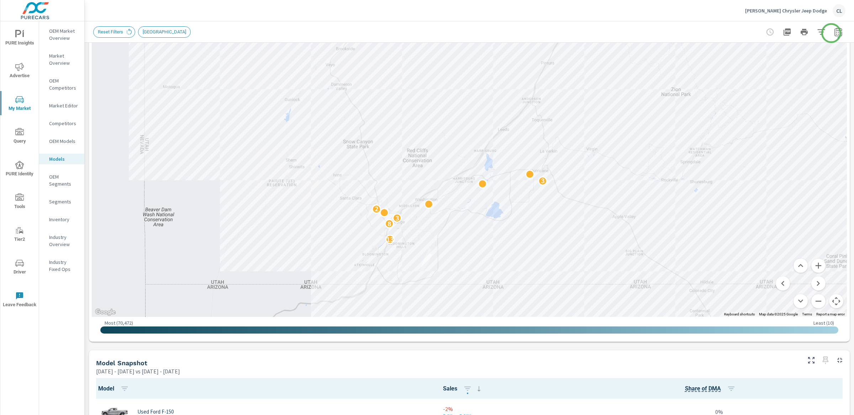
click at [834, 33] on icon "button" at bounding box center [838, 32] width 9 height 9
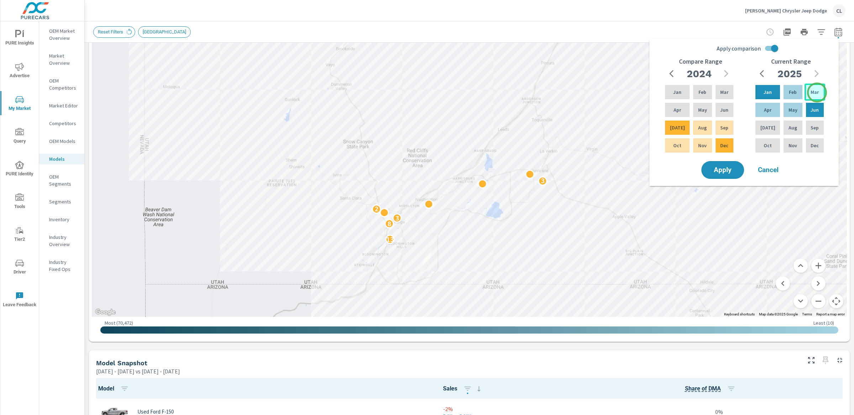
click at [817, 93] on p "Mar" at bounding box center [815, 92] width 8 height 7
click at [796, 107] on div "May" at bounding box center [792, 109] width 21 height 17
click at [765, 125] on p "Jul" at bounding box center [767, 127] width 15 height 7
click at [789, 109] on p "May" at bounding box center [793, 109] width 9 height 7
click at [723, 74] on icon "button" at bounding box center [726, 73] width 9 height 9
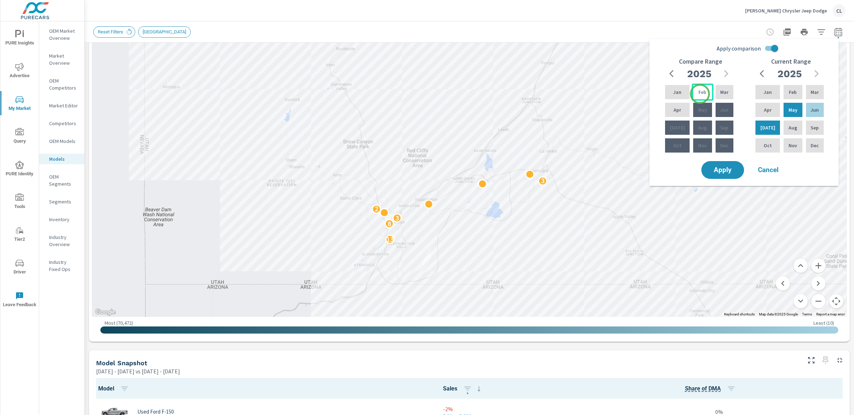
click at [700, 94] on p "Feb" at bounding box center [703, 92] width 8 height 7
click at [674, 111] on p "Apr" at bounding box center [677, 109] width 7 height 7
click at [720, 167] on span "Apply" at bounding box center [722, 170] width 29 height 7
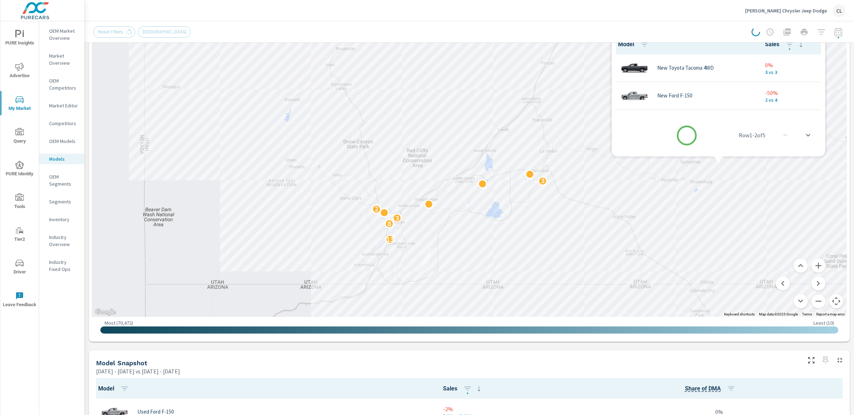
scroll to position [0, 0]
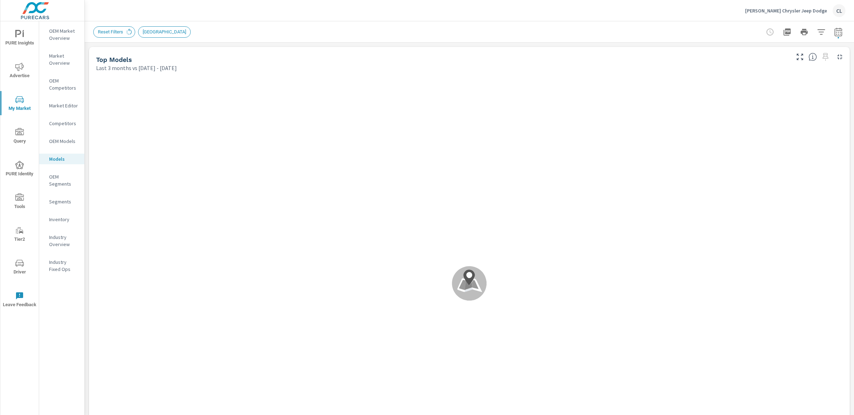
scroll to position [0, 0]
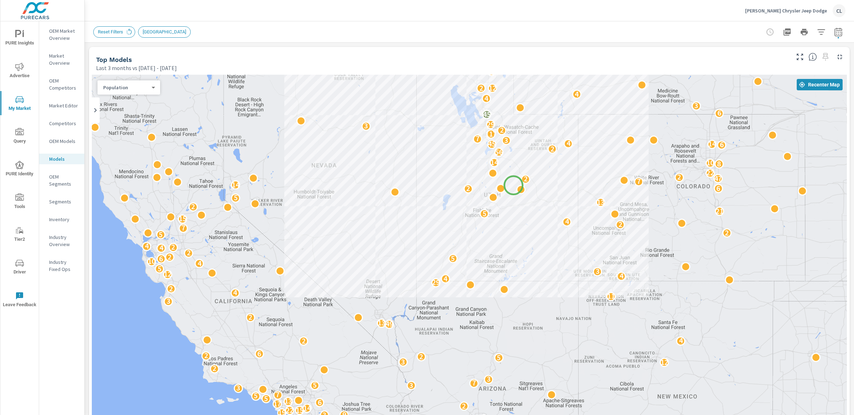
drag, startPoint x: 495, startPoint y: 310, endPoint x: 514, endPoint y: 185, distance: 125.5
click at [514, 185] on div "18 4 7 4 6 16 17 6 4 13 2 3 9 4 6 12 12 18 4 6 4 15 6 8 11 6 4 5 3 22 21 23 14 …" at bounding box center [829, 341] width 683 height 384
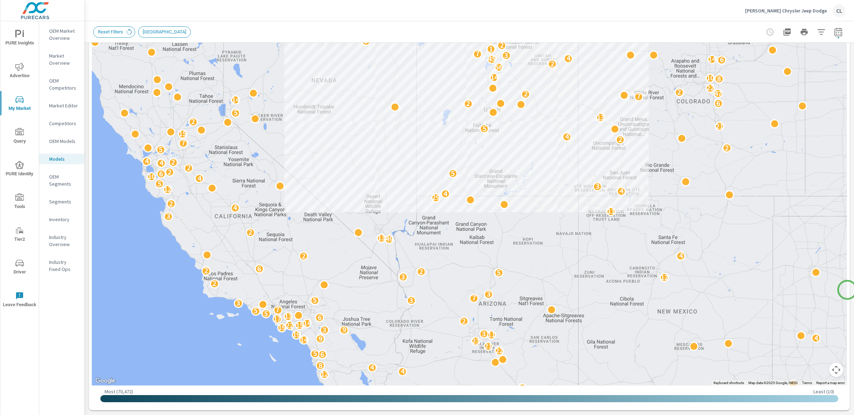
scroll to position [97, 0]
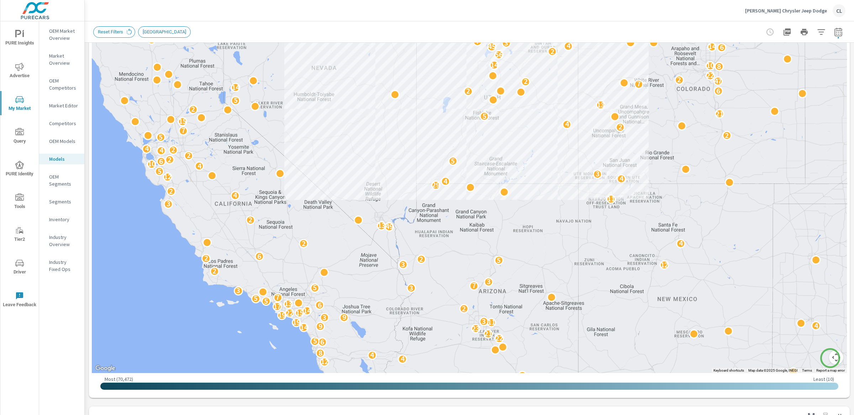
click at [830, 358] on button "Map camera controls" at bounding box center [836, 358] width 14 height 14
click at [811, 321] on button "Zoom in" at bounding box center [818, 322] width 14 height 14
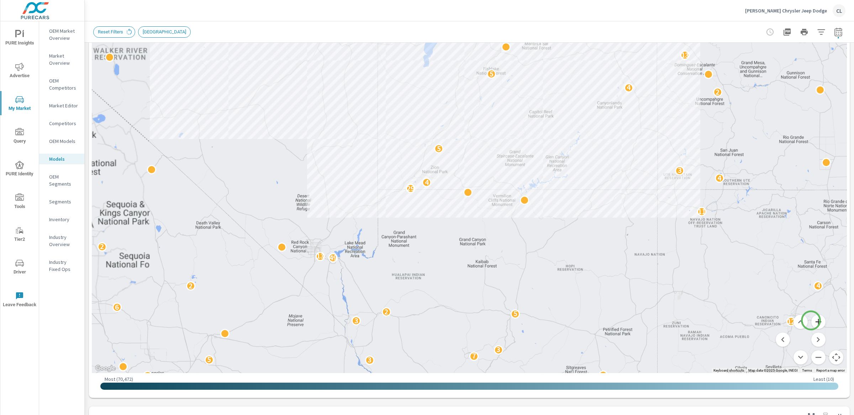
click at [811, 321] on button "Zoom in" at bounding box center [818, 322] width 14 height 14
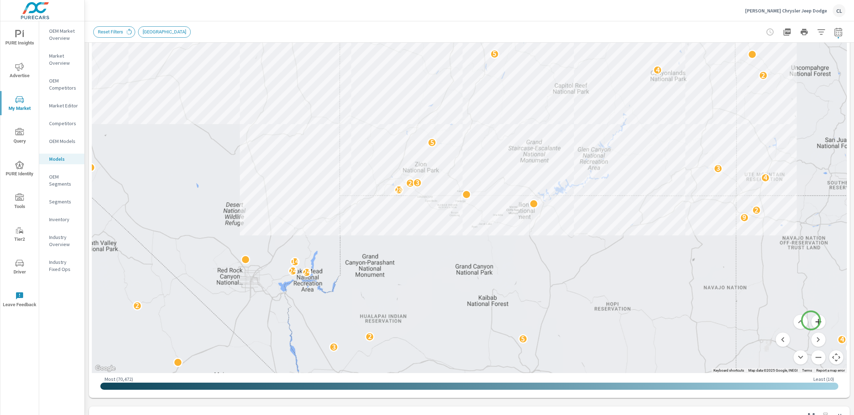
click at [811, 321] on button "Zoom in" at bounding box center [818, 322] width 14 height 14
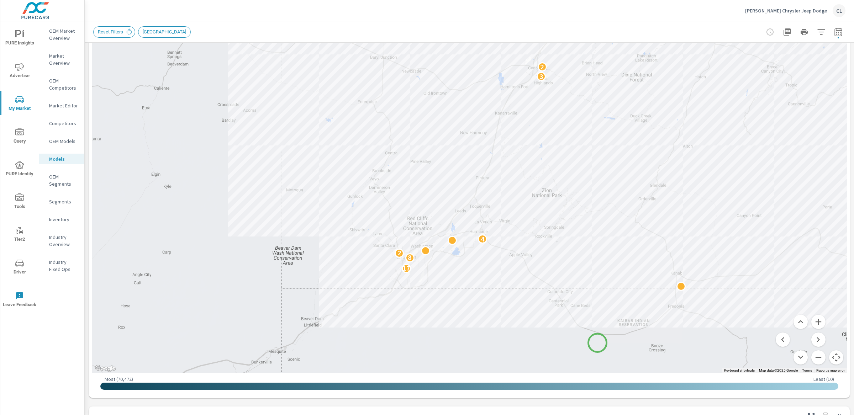
drag, startPoint x: 361, startPoint y: 296, endPoint x: 598, endPoint y: 344, distance: 241.8
click at [598, 344] on div "17 8 2 4 3 2" at bounding box center [469, 176] width 755 height 396
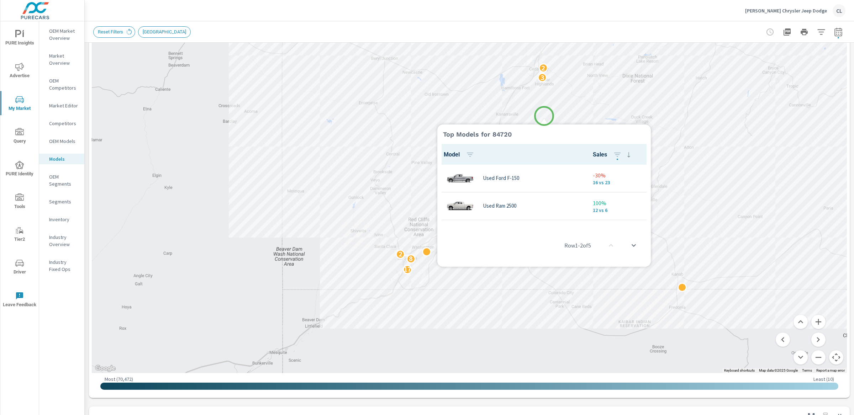
scroll to position [0, 0]
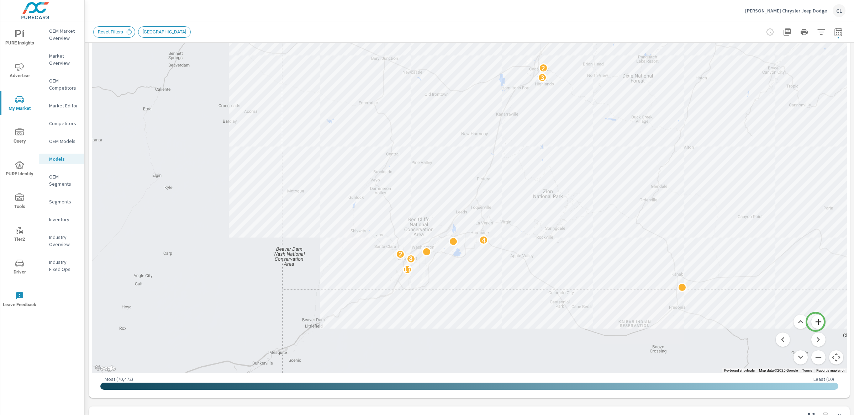
click at [816, 322] on button "Zoom in" at bounding box center [818, 322] width 14 height 14
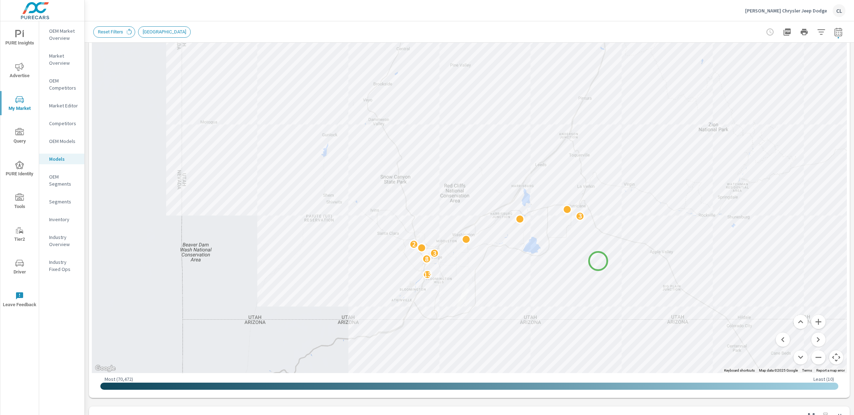
drag, startPoint x: 509, startPoint y: 348, endPoint x: 598, endPoint y: 261, distance: 124.8
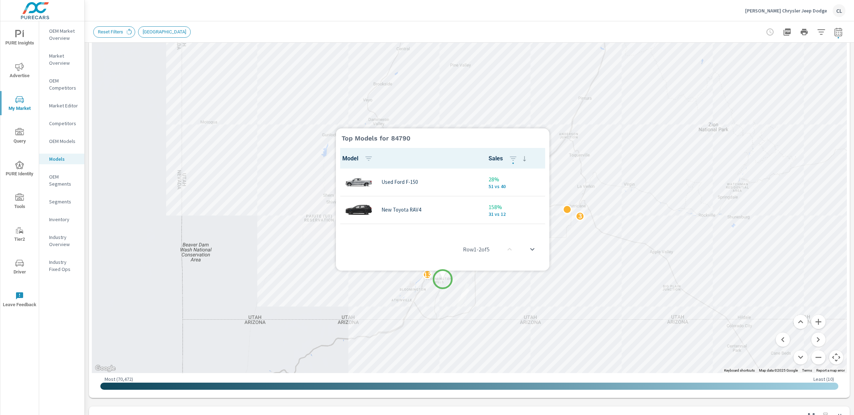
scroll to position [0, 0]
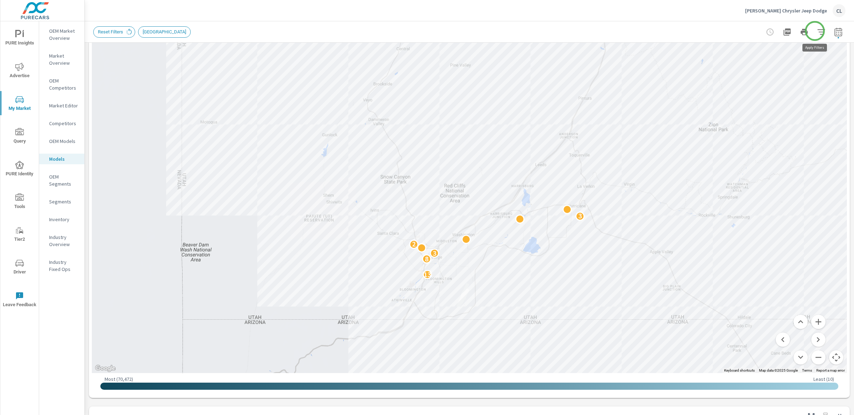
click at [817, 31] on icon "button" at bounding box center [821, 32] width 9 height 9
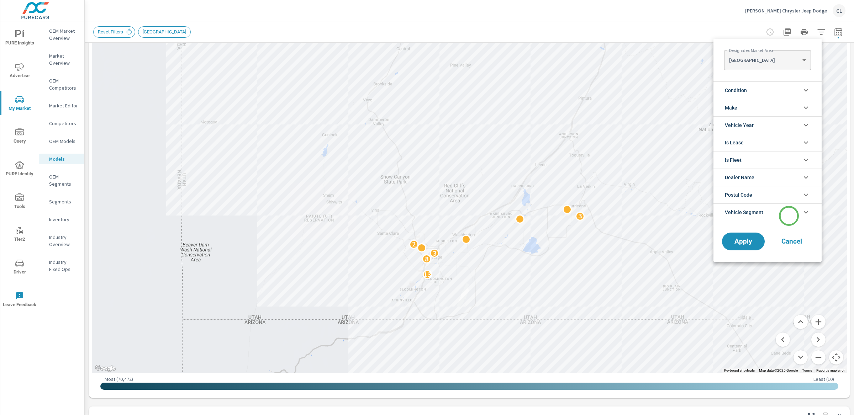
click at [789, 216] on li "Vehicle Segment" at bounding box center [767, 213] width 108 height 18
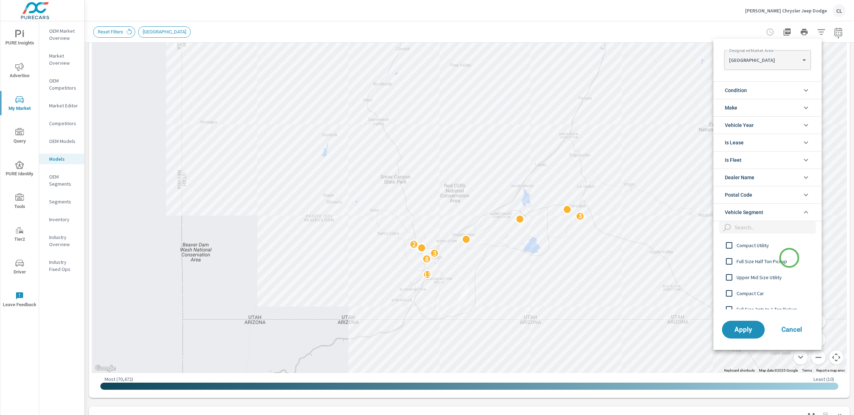
scroll to position [2, 0]
click at [775, 262] on span "Full Size Half Ton Pickup" at bounding box center [776, 260] width 78 height 9
click at [778, 295] on span "Full Size 3qtr to 1 Ton Pickup" at bounding box center [776, 298] width 78 height 9
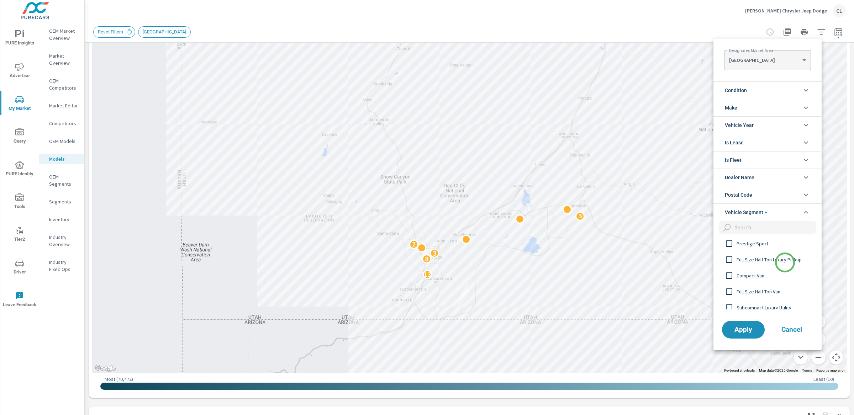
click at [785, 262] on span "Full Size Half Ton Luxury Pickup" at bounding box center [776, 260] width 78 height 9
click at [741, 333] on span "Apply" at bounding box center [743, 329] width 29 height 7
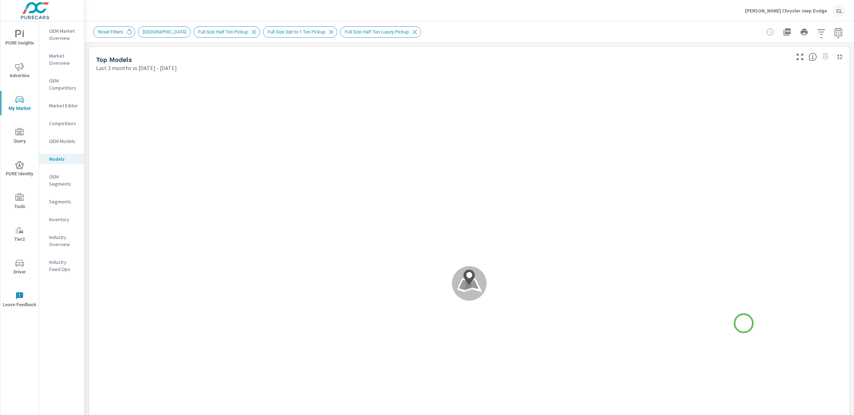
scroll to position [0, 0]
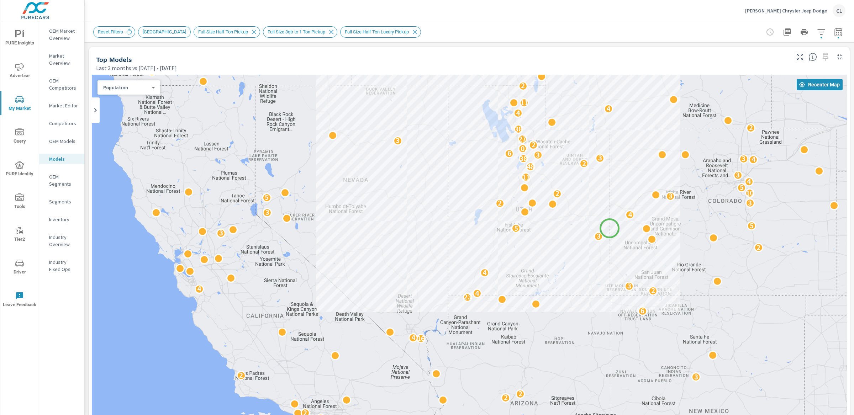
drag, startPoint x: 559, startPoint y: 339, endPoint x: 610, endPoint y: 225, distance: 124.9
click at [610, 225] on div "3 2 2 3 5 6 3 2 2 3 2 2 4 5 2 2 8 7 9 4 2 9 3 3 2 2 2 3 2 3 3 16 4 6 23 4 2 4 3…" at bounding box center [859, 356] width 683 height 384
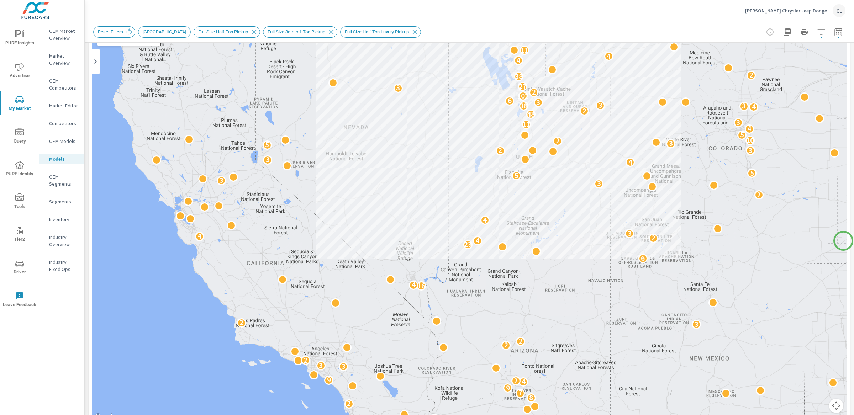
scroll to position [69, 0]
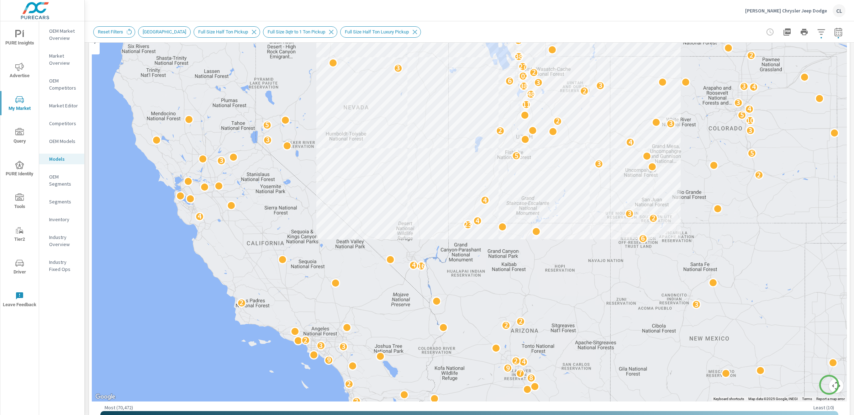
click at [829, 384] on button "Map camera controls" at bounding box center [836, 386] width 14 height 14
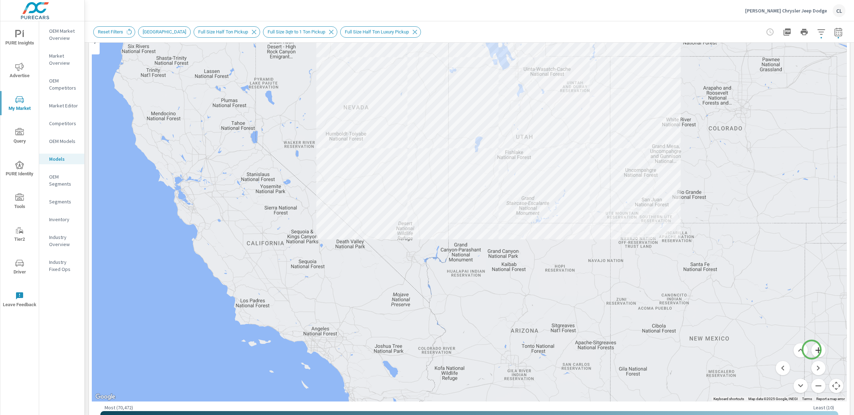
click at [812, 350] on button "Zoom in" at bounding box center [818, 350] width 14 height 14
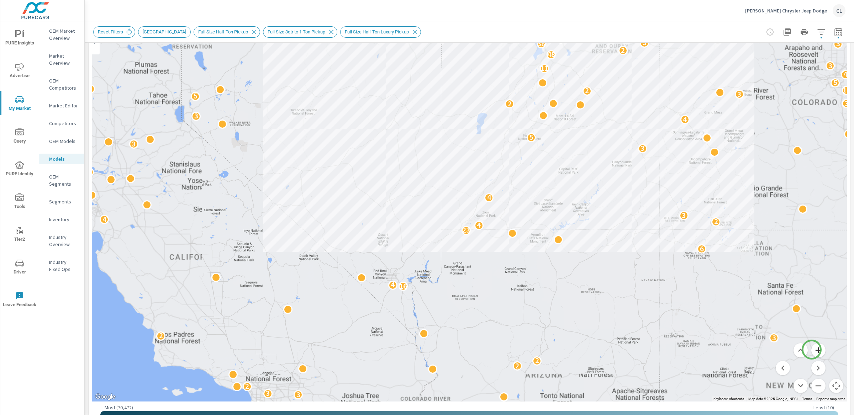
click at [812, 350] on button "Zoom in" at bounding box center [818, 350] width 14 height 14
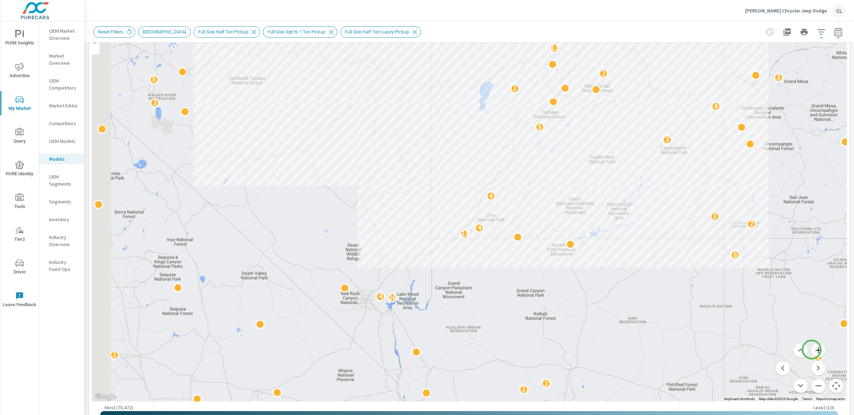
click at [812, 350] on button "Zoom in" at bounding box center [818, 350] width 14 height 14
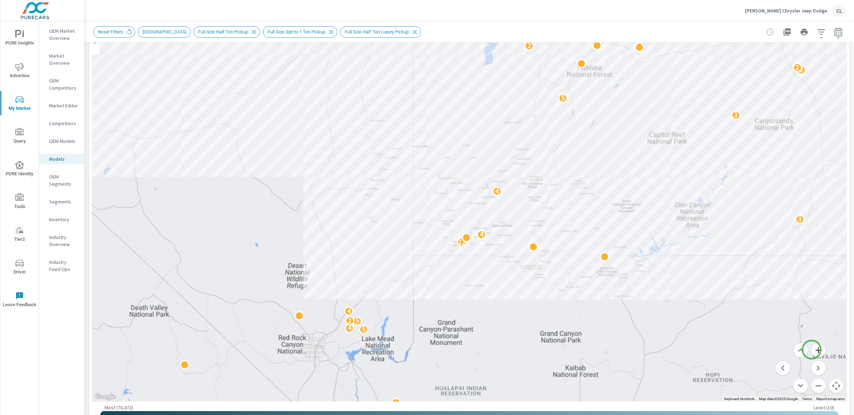
click at [812, 350] on button "Zoom in" at bounding box center [818, 350] width 14 height 14
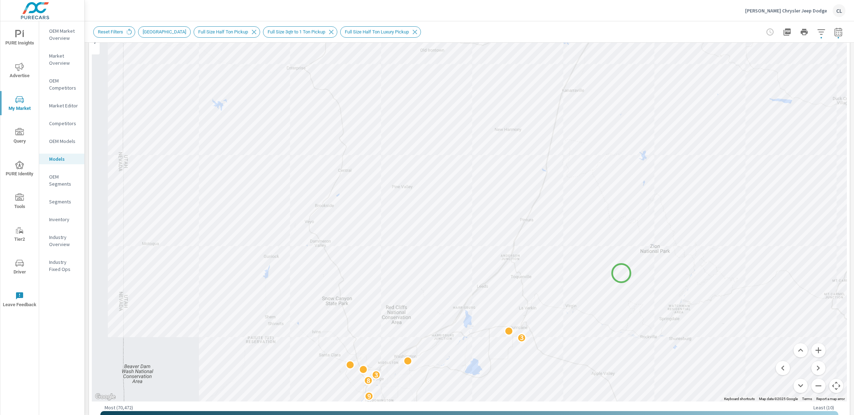
drag, startPoint x: 631, startPoint y: 346, endPoint x: 621, endPoint y: 273, distance: 72.9
click at [621, 273] on div "9 8 3 3 2 2" at bounding box center [800, 324] width 683 height 384
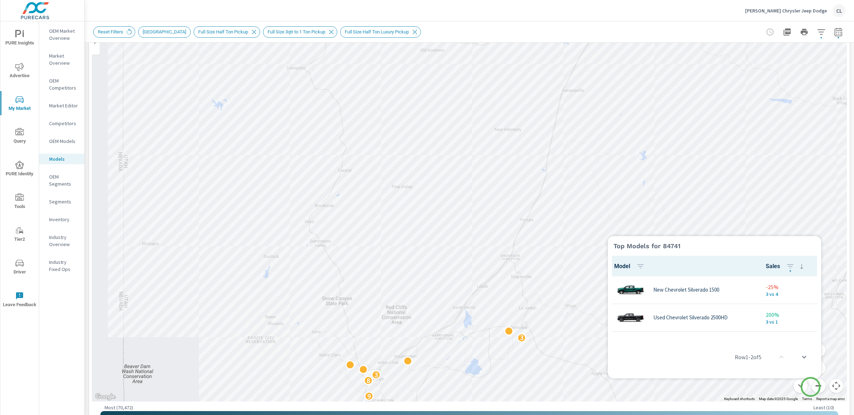
click at [811, 387] on button "Zoom out" at bounding box center [818, 386] width 14 height 14
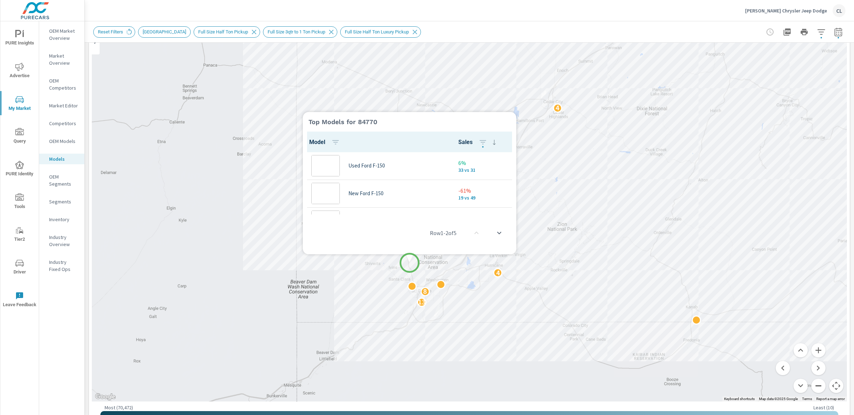
scroll to position [0, 0]
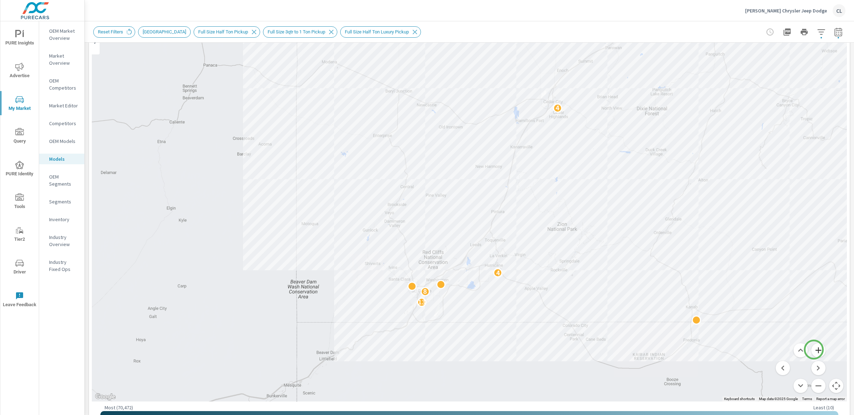
click at [813, 350] on button "Zoom in" at bounding box center [818, 350] width 14 height 14
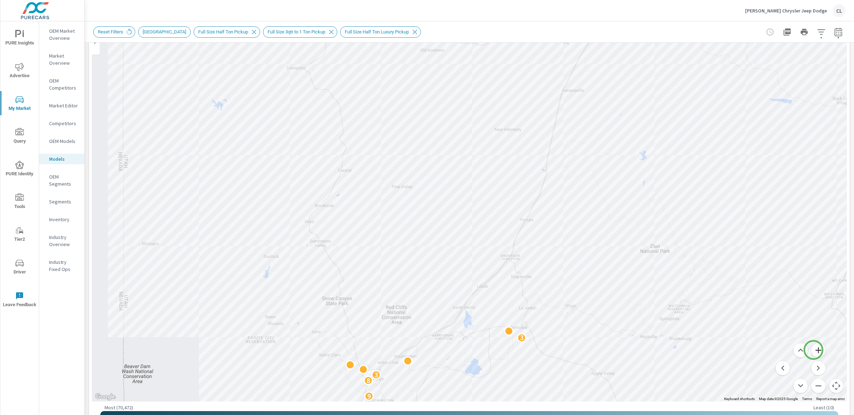
click at [813, 350] on button "Zoom in" at bounding box center [818, 350] width 14 height 14
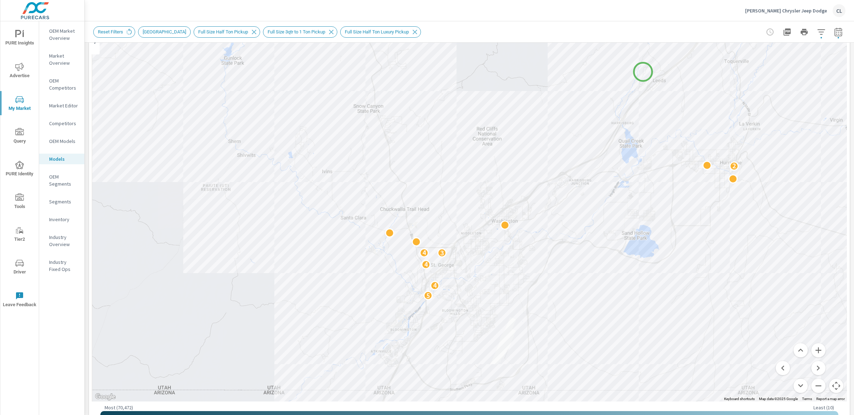
drag, startPoint x: 477, startPoint y: 364, endPoint x: 643, endPoint y: 72, distance: 336.3
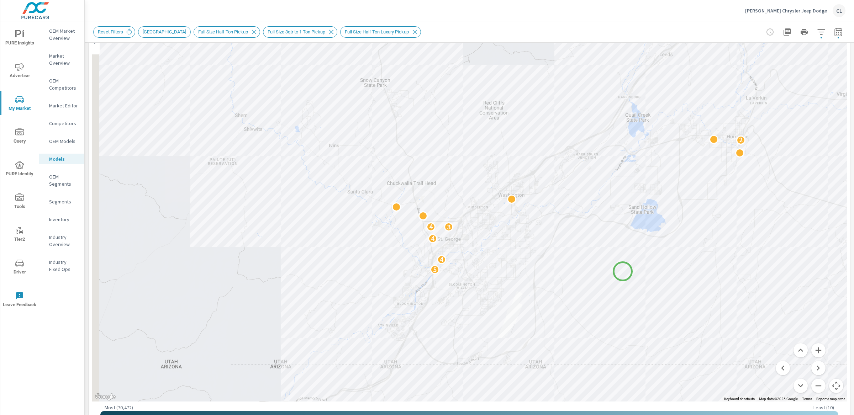
drag, startPoint x: 614, startPoint y: 306, endPoint x: 625, endPoint y: 263, distance: 44.5
click at [625, 263] on div "5 4 4 3 4 2" at bounding box center [817, 371] width 683 height 384
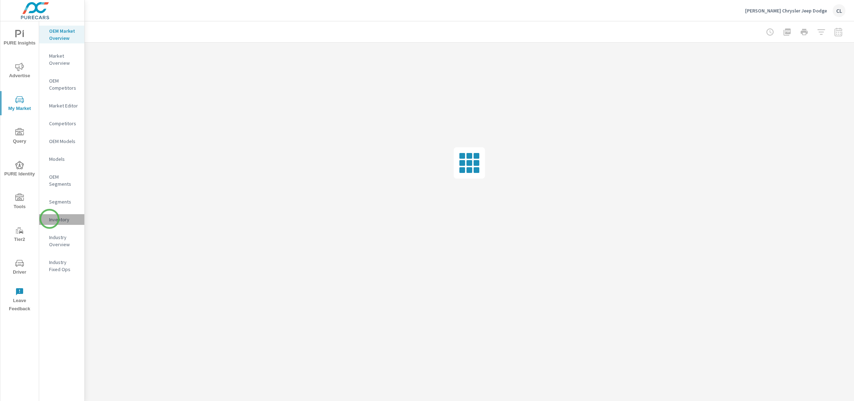
click at [49, 219] on p "Inventory" at bounding box center [64, 219] width 30 height 7
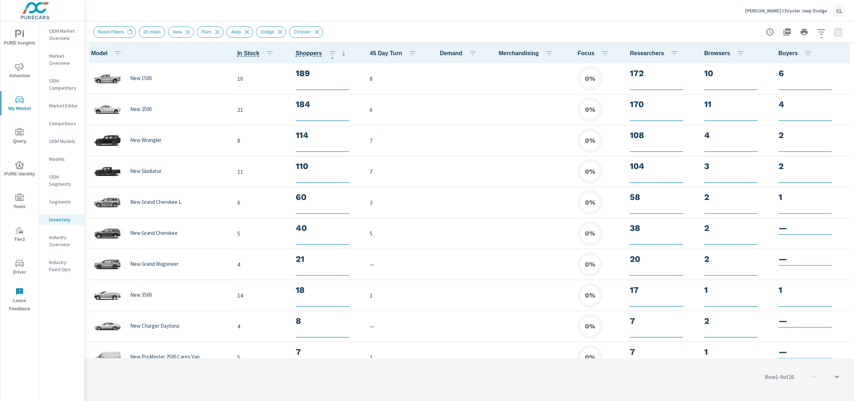
scroll to position [0, 0]
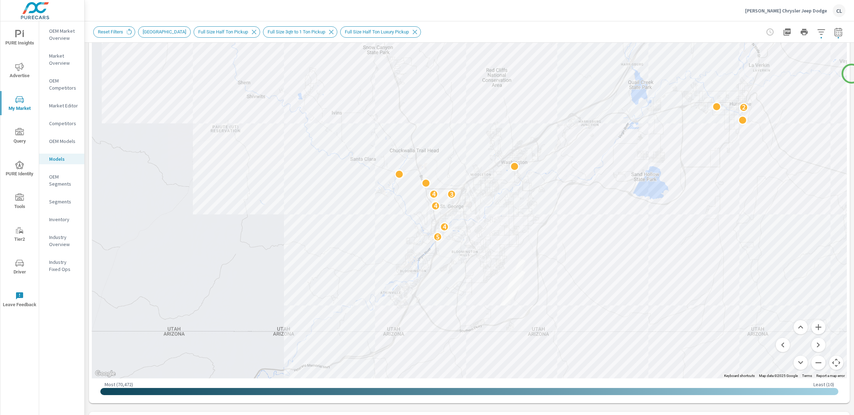
scroll to position [88, 0]
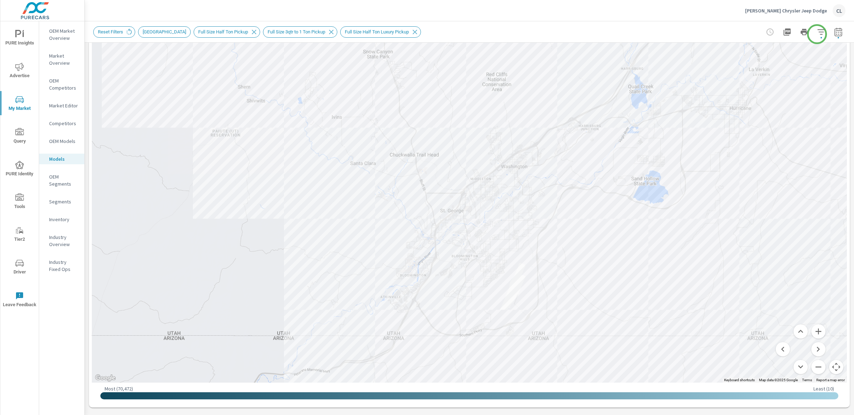
click at [817, 32] on icon "button" at bounding box center [821, 32] width 9 height 9
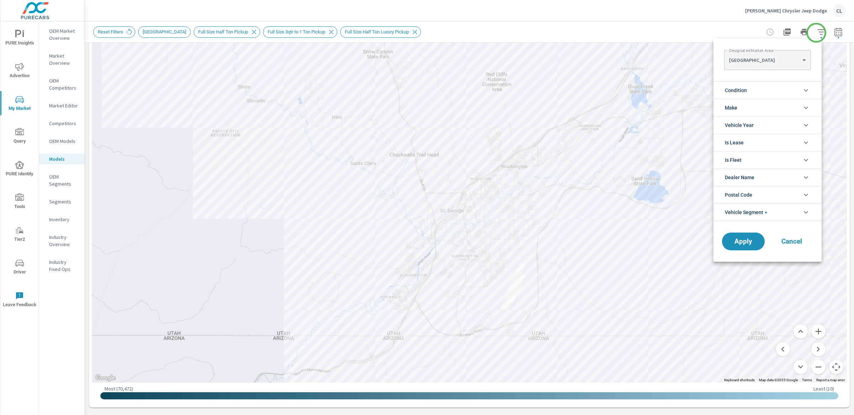
scroll to position [72, 0]
click at [793, 242] on span "Cancel" at bounding box center [792, 241] width 28 height 6
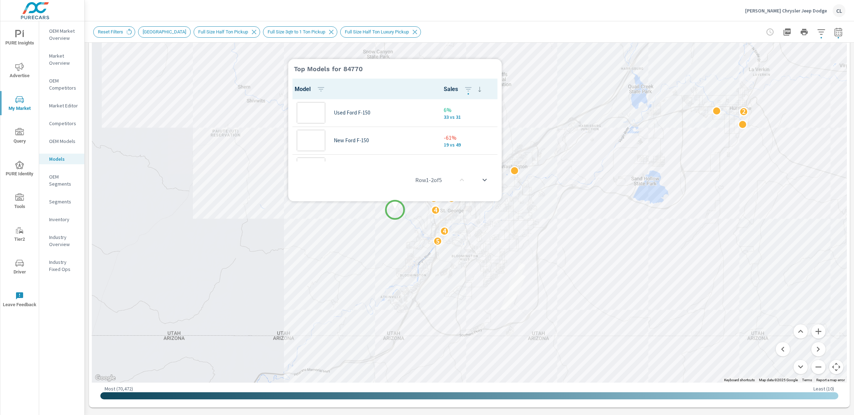
scroll to position [0, 0]
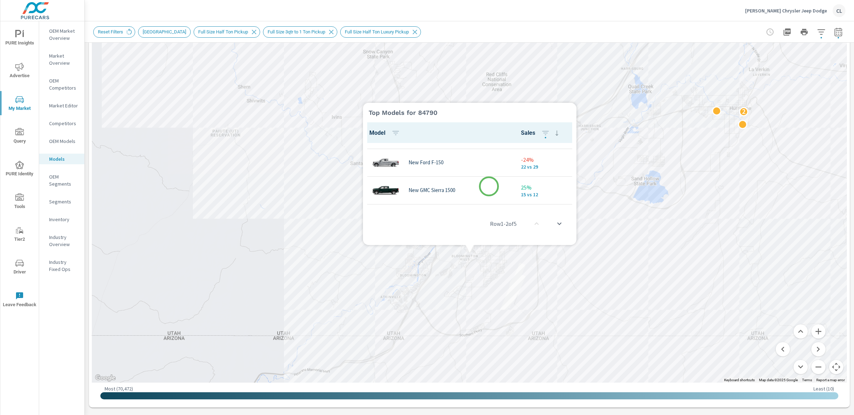
scroll to position [35, 0]
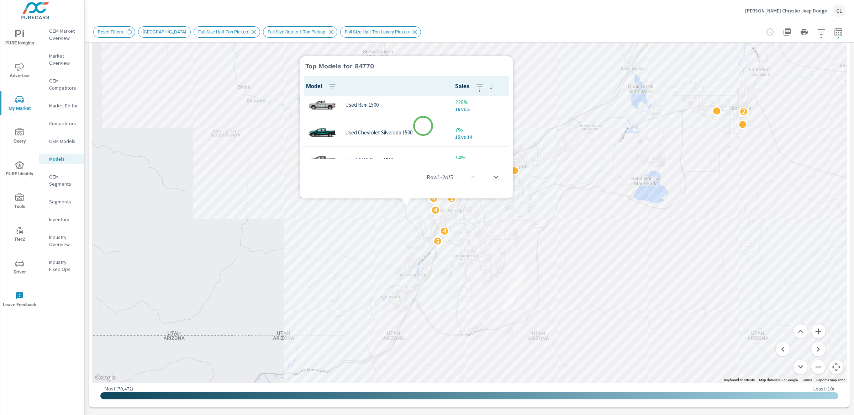
scroll to position [72, 0]
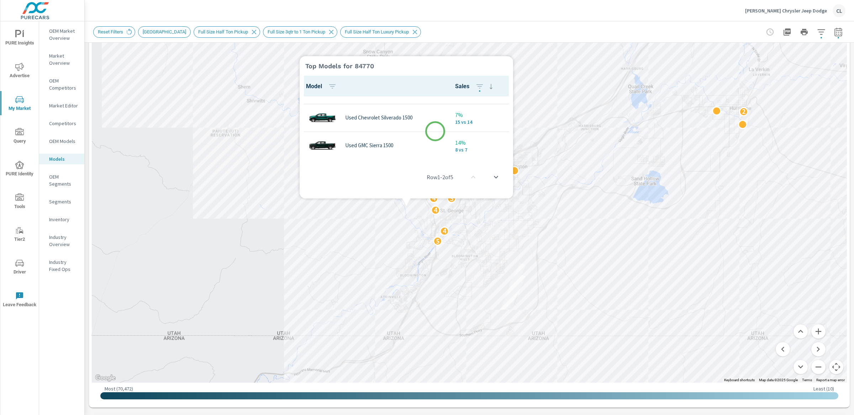
scroll to position [77, 0]
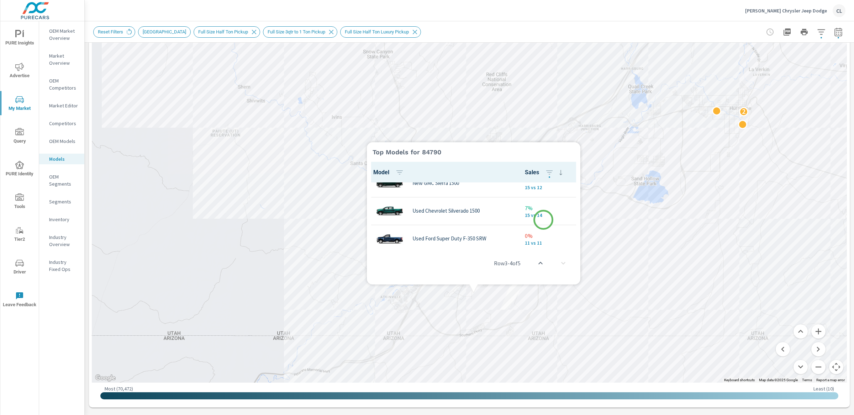
scroll to position [77, 0]
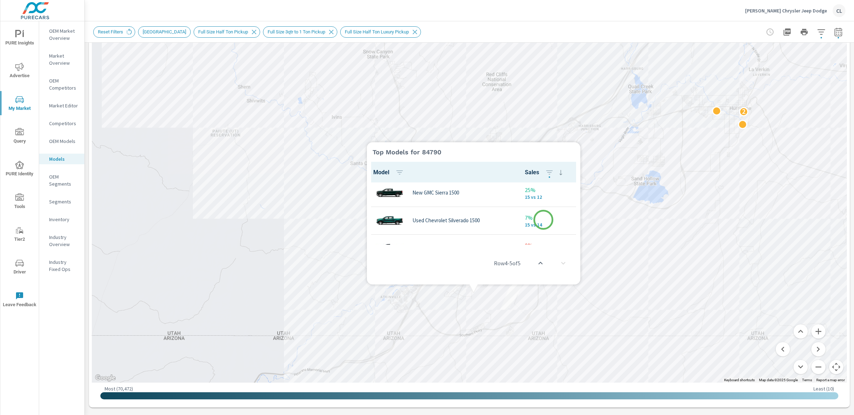
scroll to position [57, 0]
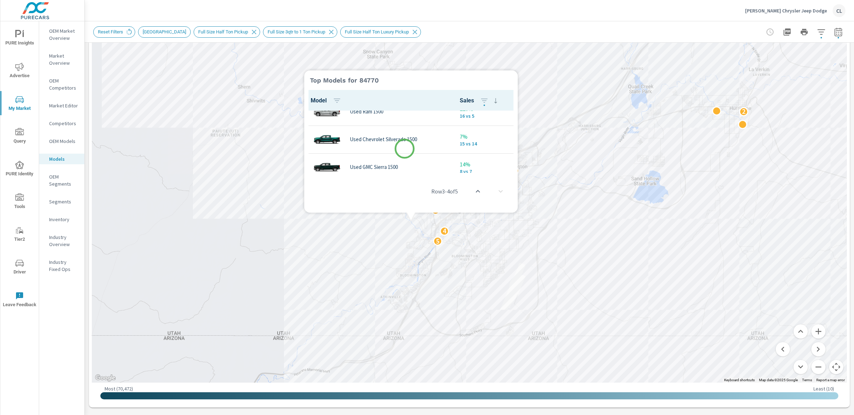
scroll to position [77, 0]
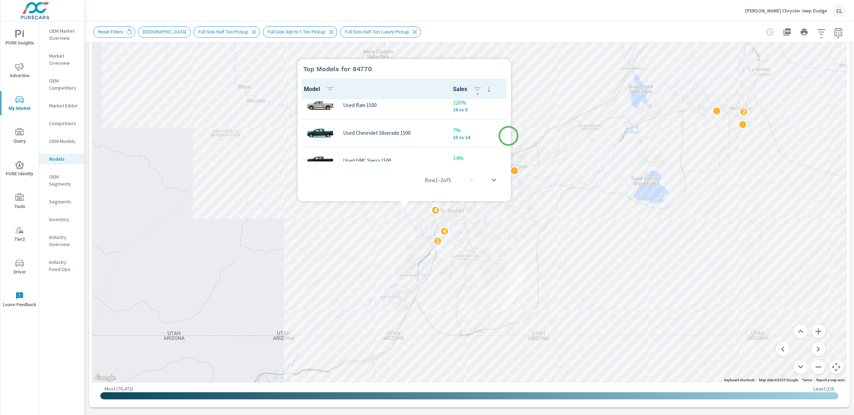
scroll to position [77, 0]
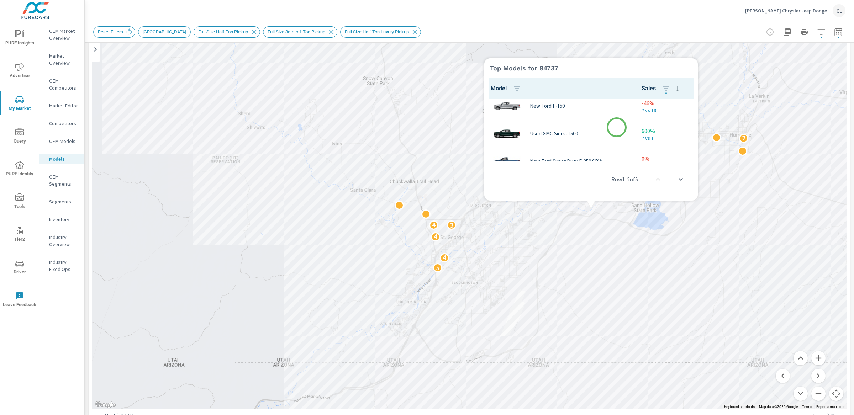
scroll to position [41, 0]
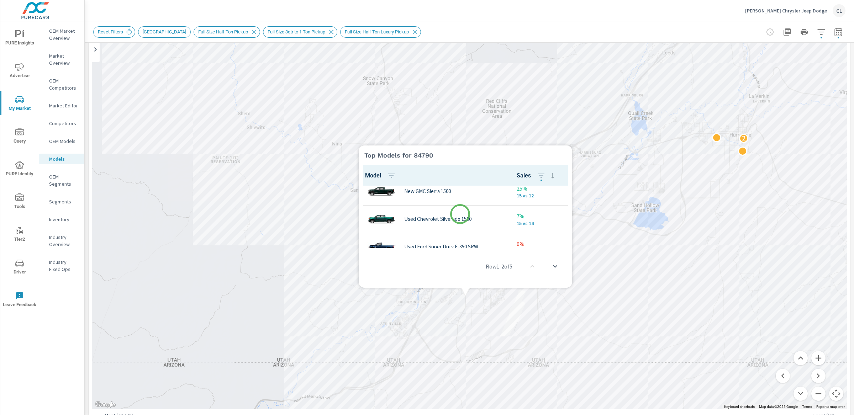
scroll to position [77, 0]
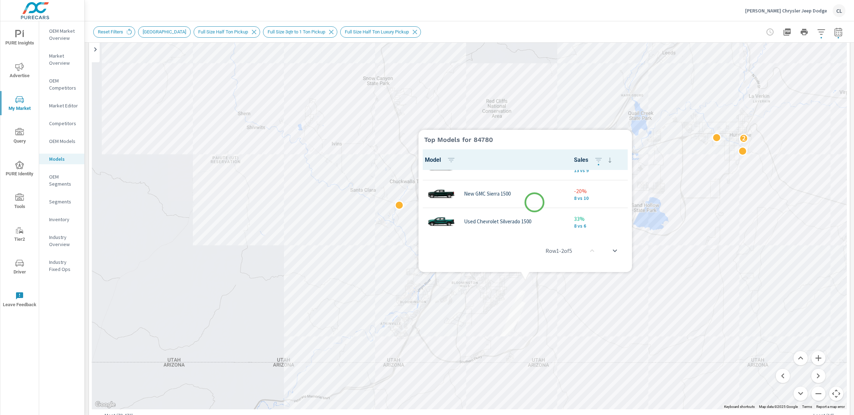
scroll to position [77, 0]
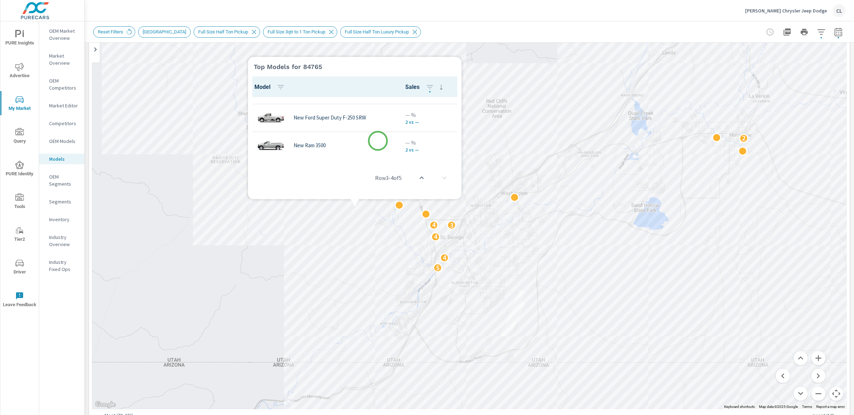
scroll to position [77, 0]
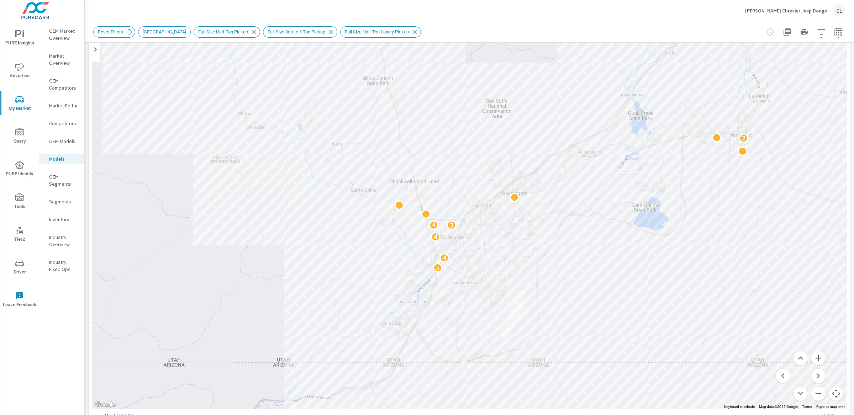
click at [814, 25] on button "button" at bounding box center [821, 32] width 14 height 14
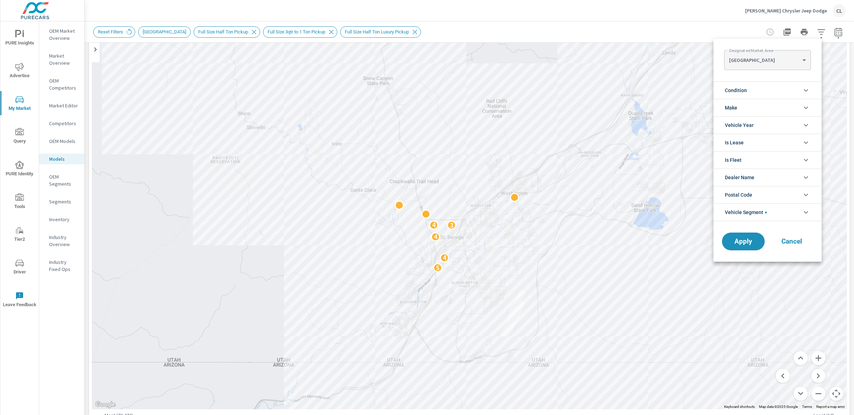
scroll to position [8, 0]
click at [794, 244] on span "Cancel" at bounding box center [792, 241] width 28 height 6
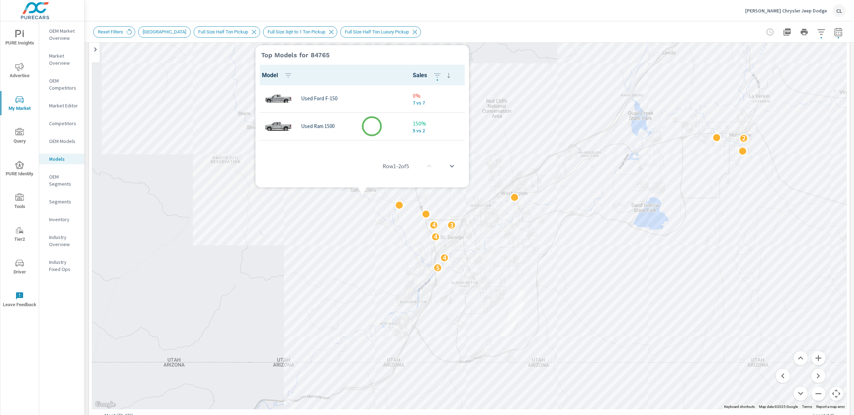
scroll to position [0, 0]
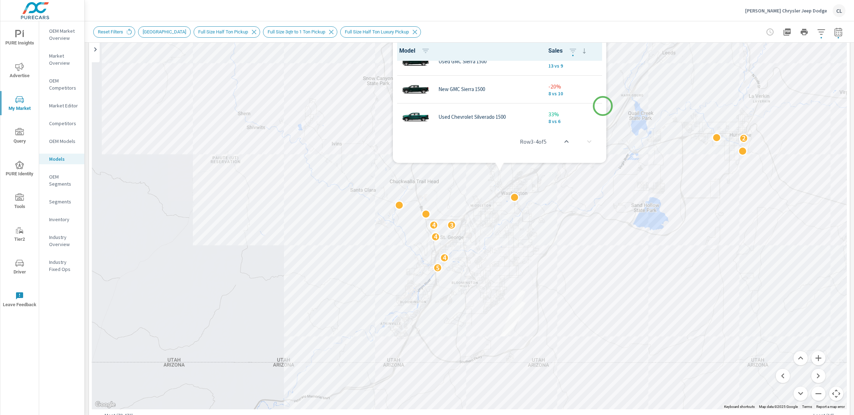
scroll to position [77, 0]
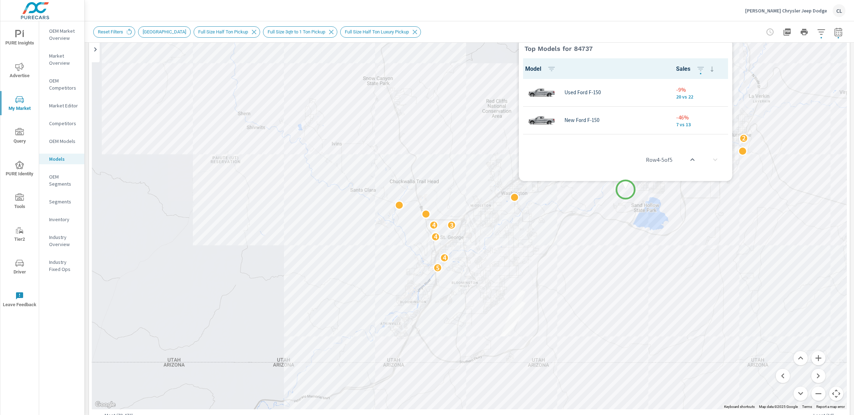
click at [626, 190] on div "5 4 4 3 4 2" at bounding box center [469, 212] width 755 height 396
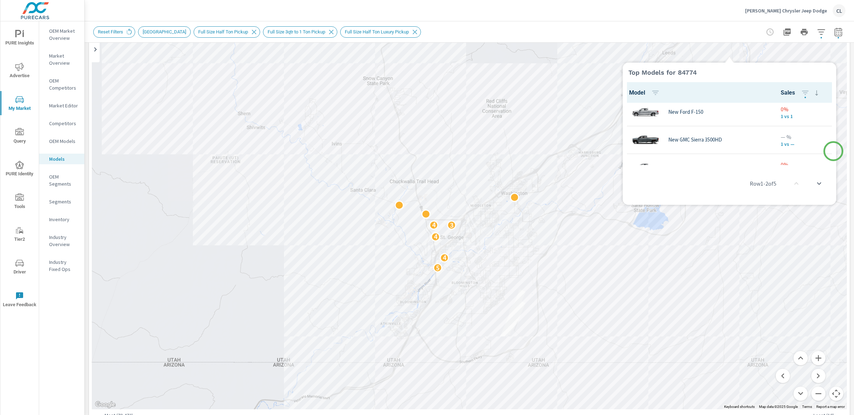
scroll to position [36, 0]
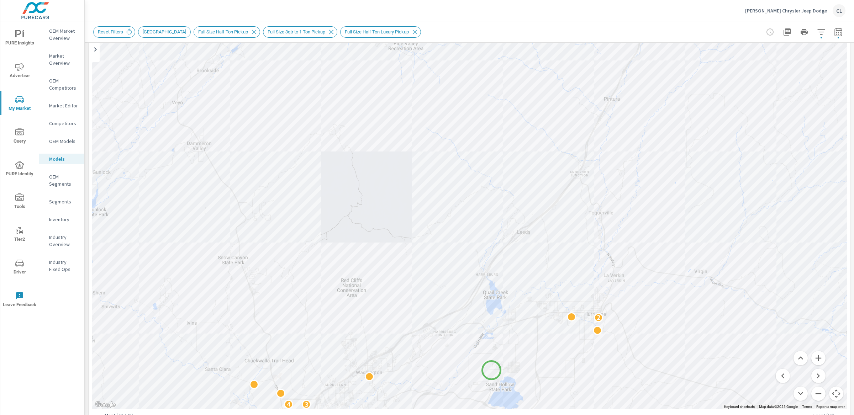
drag, startPoint x: 637, startPoint y: 189, endPoint x: 491, endPoint y: 373, distance: 234.5
click at [491, 373] on div "5 4 4 3 4 2" at bounding box center [469, 212] width 755 height 396
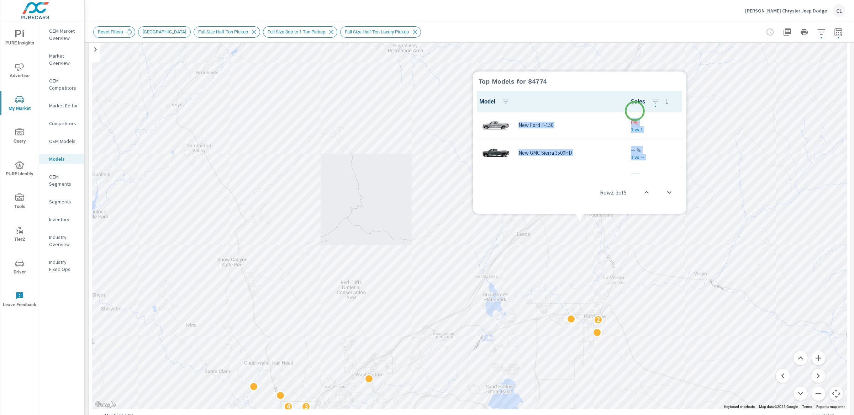
scroll to position [77, 0]
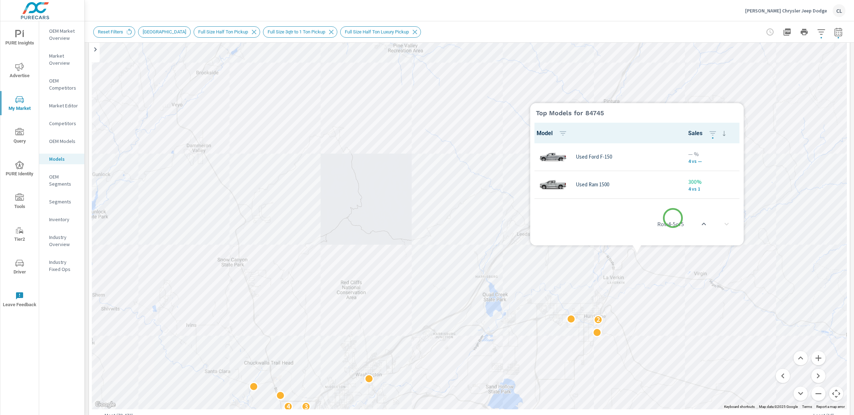
scroll to position [77, 0]
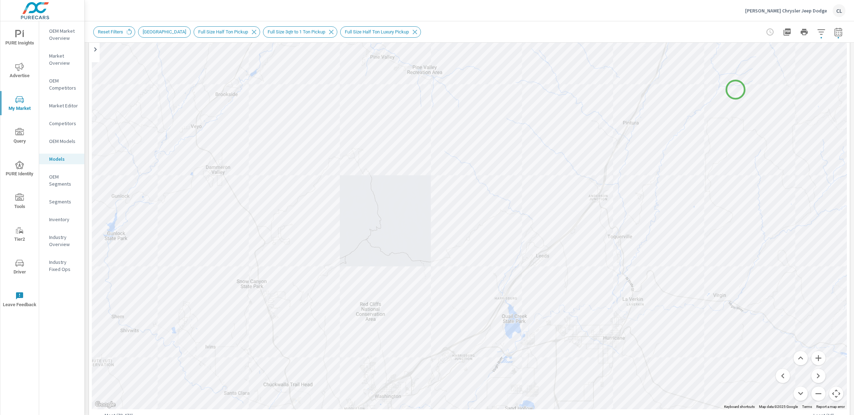
drag, startPoint x: 717, startPoint y: 66, endPoint x: 736, endPoint y: 90, distance: 29.9
click at [736, 89] on div "2 2" at bounding box center [469, 212] width 755 height 396
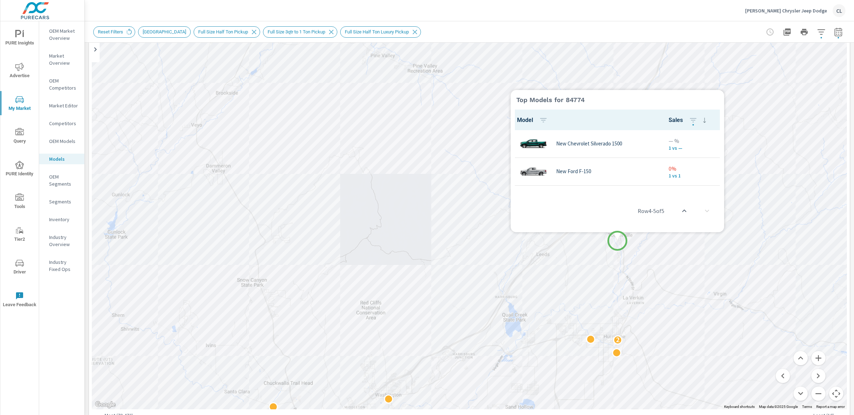
scroll to position [77, 0]
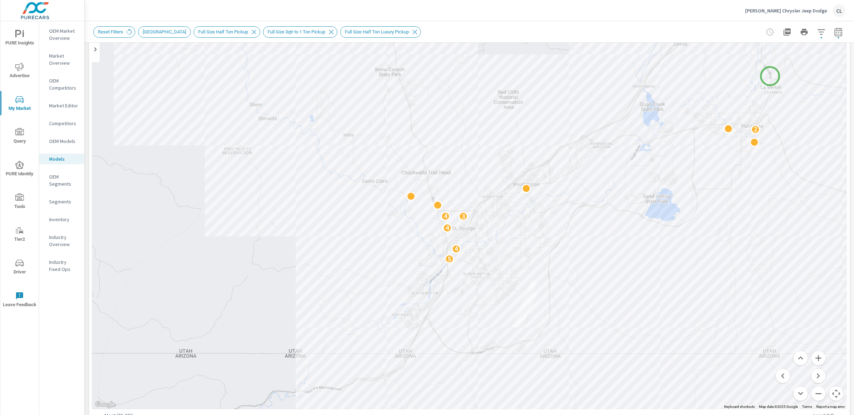
drag, startPoint x: 627, startPoint y: 293, endPoint x: 759, endPoint y: 80, distance: 250.0
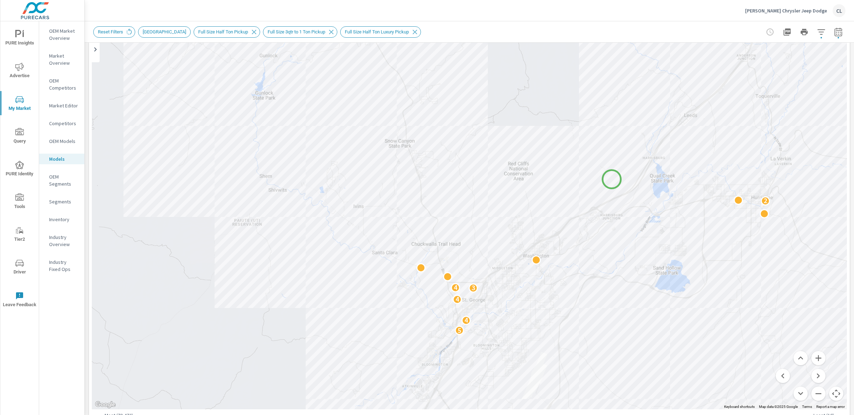
drag, startPoint x: 604, startPoint y: 97, endPoint x: 609, endPoint y: 183, distance: 86.3
click at [612, 179] on div "5 4 4 3 4 2" at bounding box center [469, 212] width 755 height 396
click at [494, 22] on div "Reset Filters SALT LAKE CITY Full Size Half Ton Pickup Full Size 3qtr to 1 Ton …" at bounding box center [469, 31] width 752 height 21
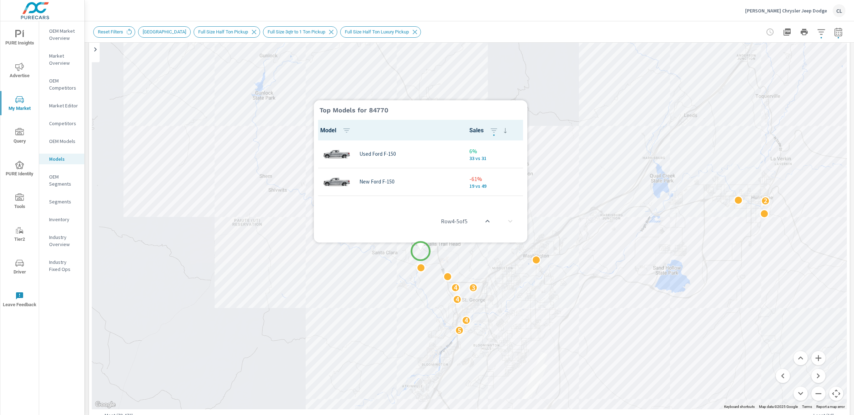
scroll to position [77, 0]
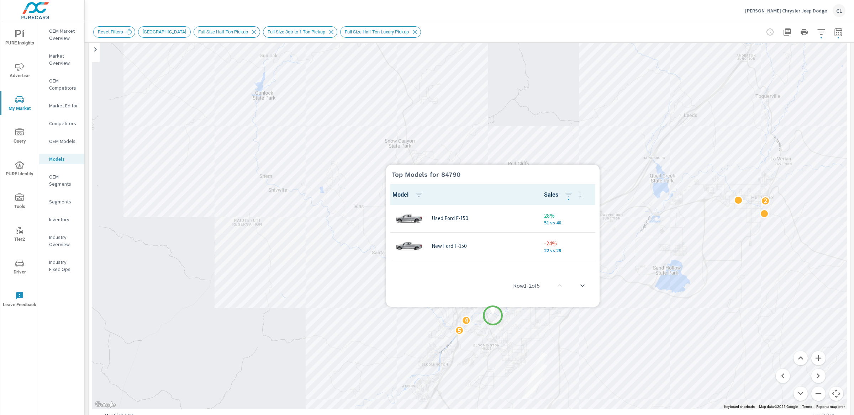
scroll to position [0, 0]
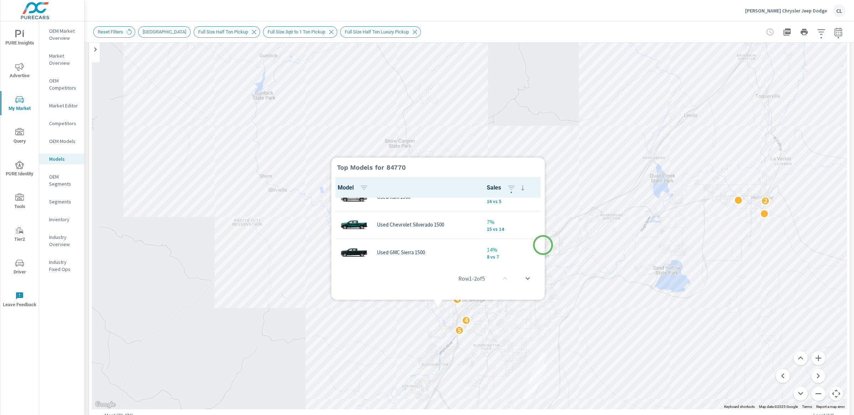
scroll to position [77, 0]
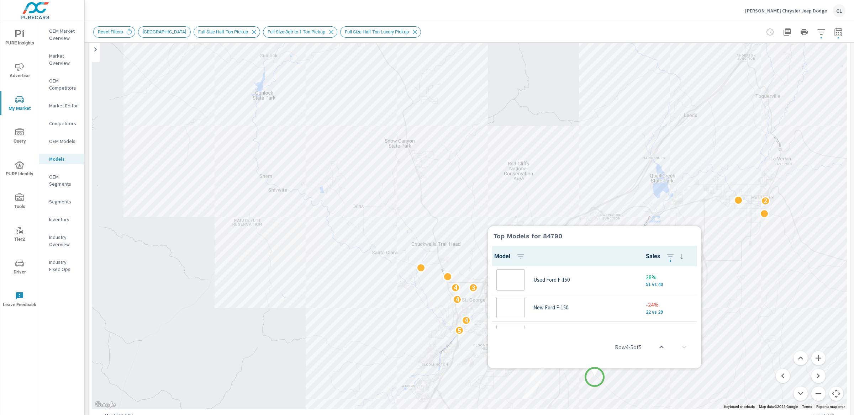
scroll to position [77, 0]
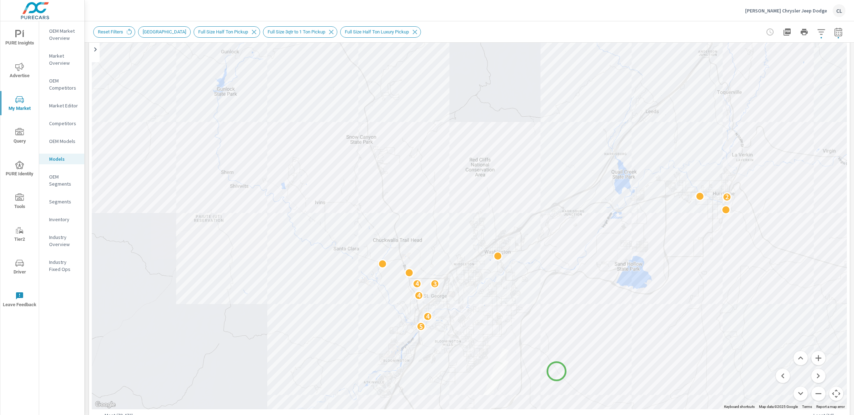
drag, startPoint x: 595, startPoint y: 377, endPoint x: 557, endPoint y: 372, distance: 38.5
click at [557, 372] on div "5 4 4 3 4 2" at bounding box center [772, 400] width 683 height 384
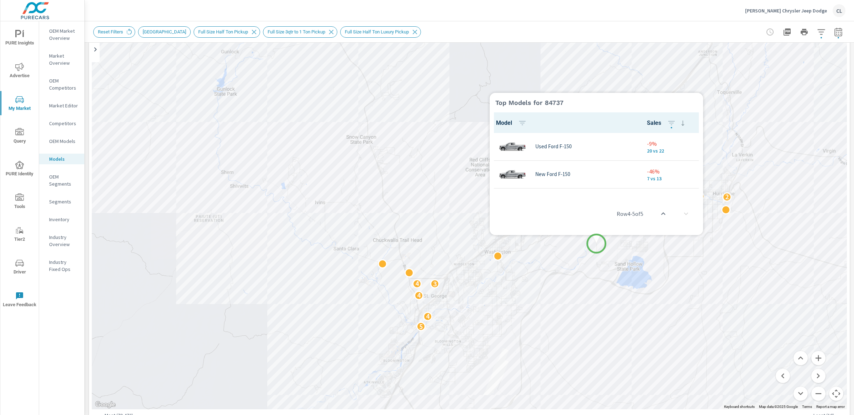
scroll to position [77, 0]
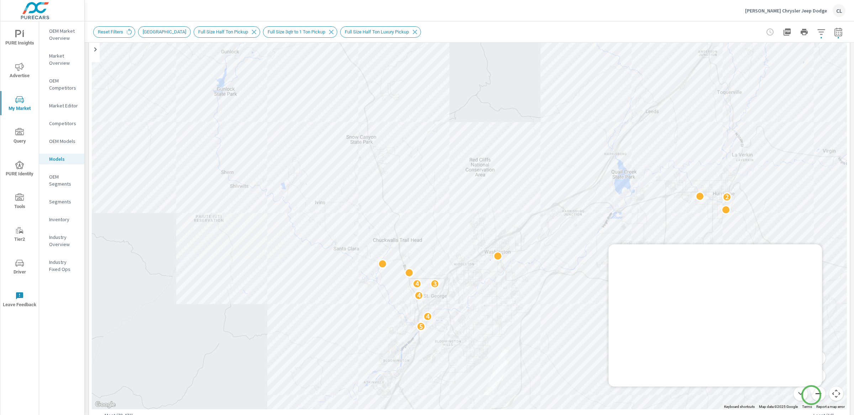
click at [811, 395] on button "Zoom out" at bounding box center [818, 394] width 14 height 14
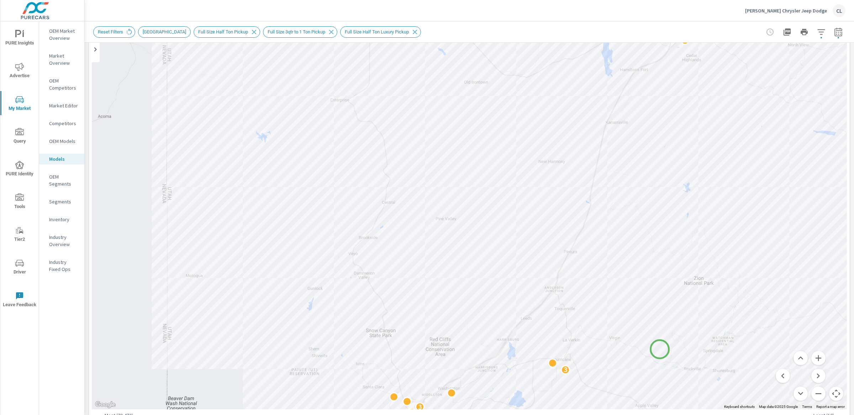
drag, startPoint x: 695, startPoint y: 191, endPoint x: 660, endPoint y: 349, distance: 162.7
click at [660, 349] on div "9 8 3 3 2 2" at bounding box center [469, 212] width 755 height 396
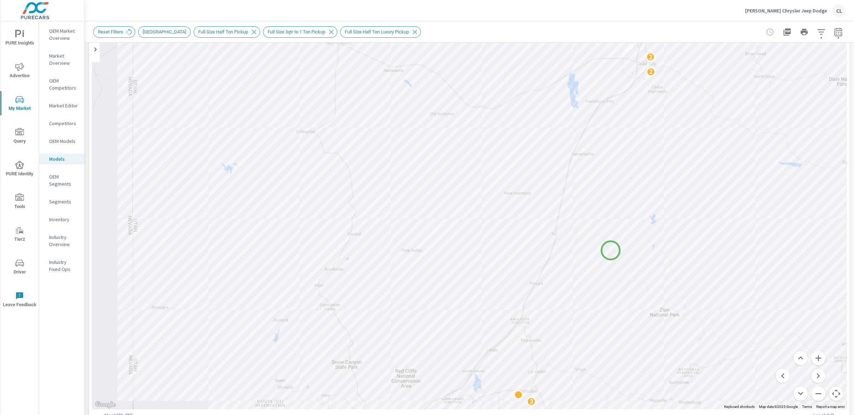
drag, startPoint x: 643, startPoint y: 225, endPoint x: 611, endPoint y: 251, distance: 41.6
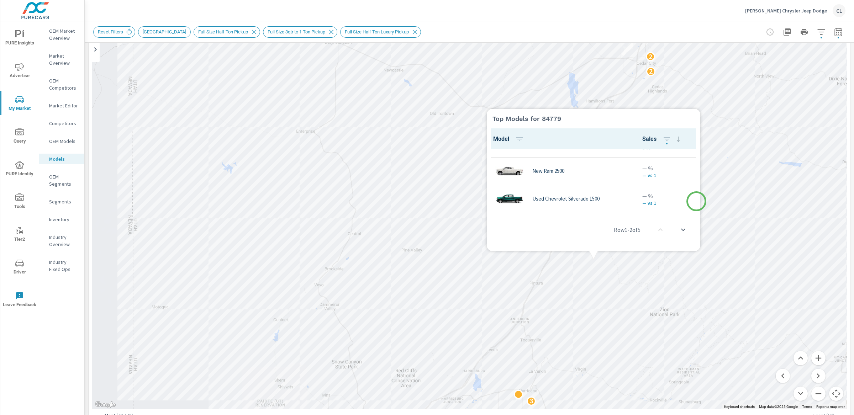
scroll to position [77, 0]
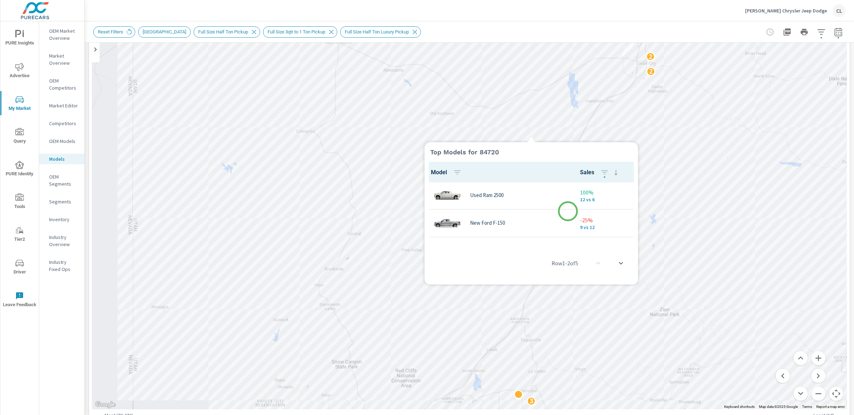
scroll to position [33, 0]
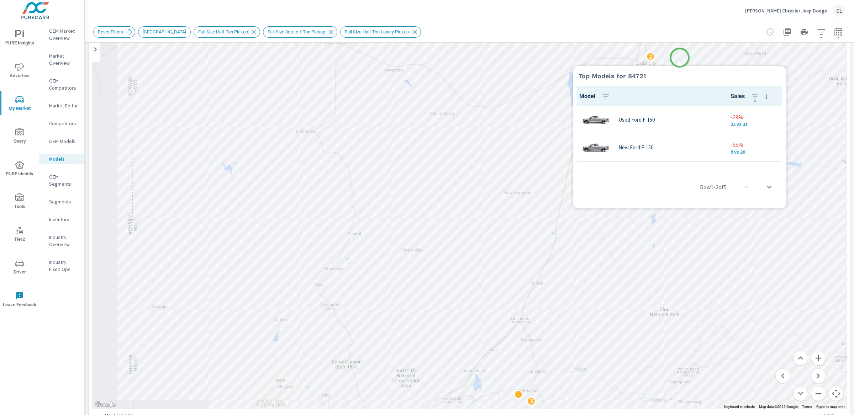
scroll to position [0, 0]
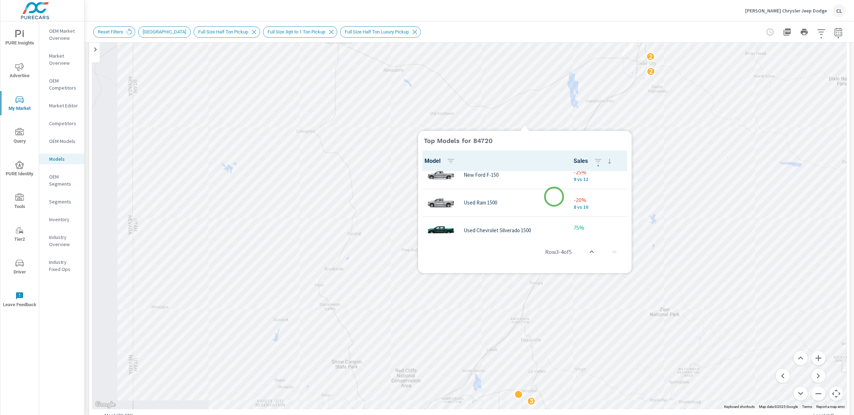
scroll to position [77, 0]
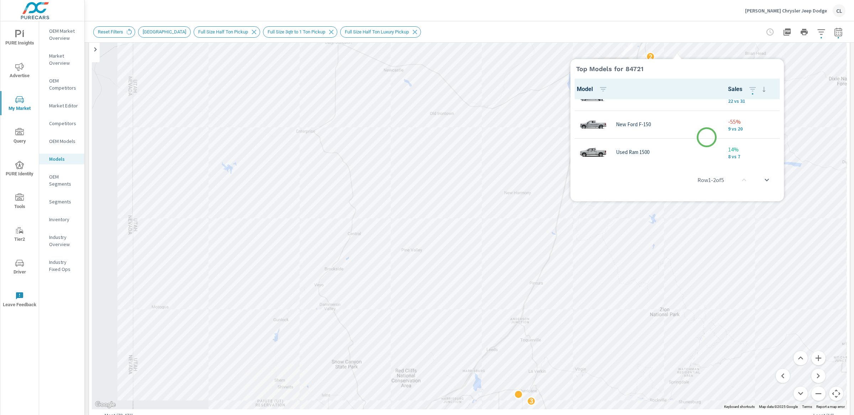
scroll to position [26, 0]
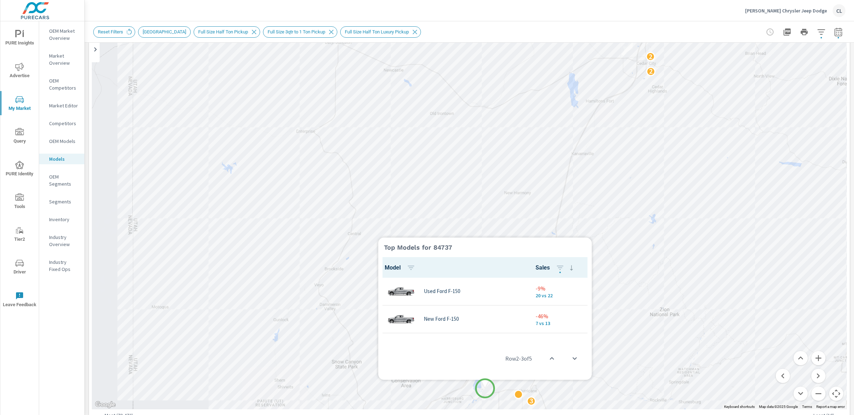
scroll to position [28, 0]
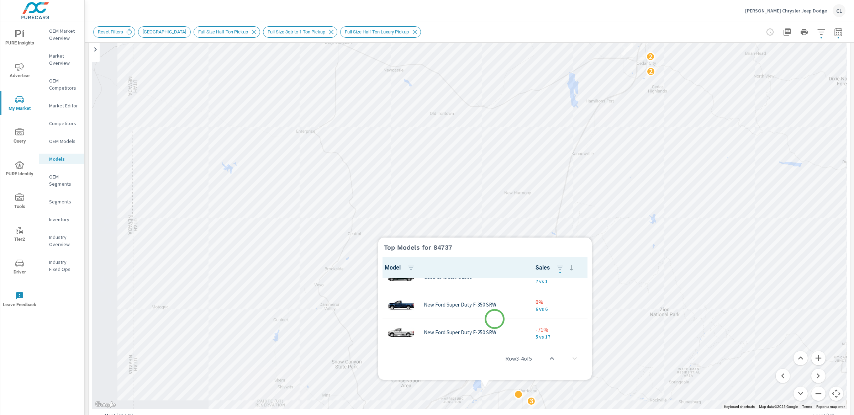
scroll to position [77, 0]
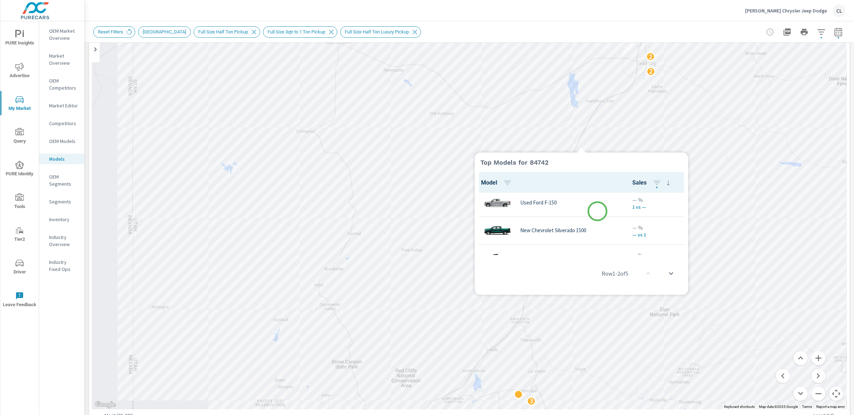
scroll to position [32, 0]
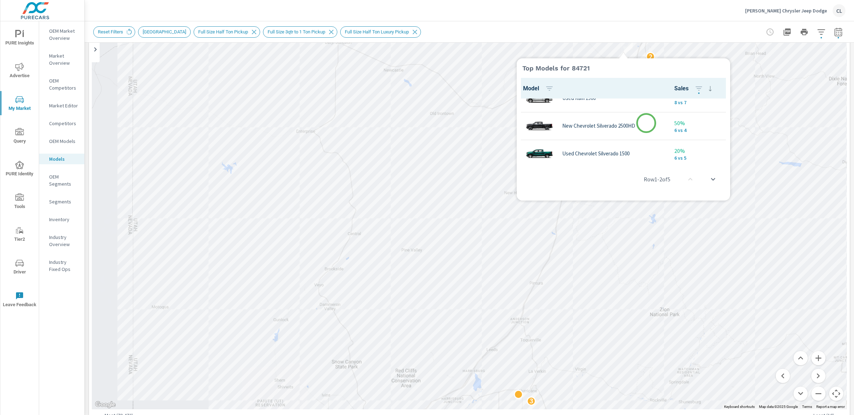
scroll to position [77, 0]
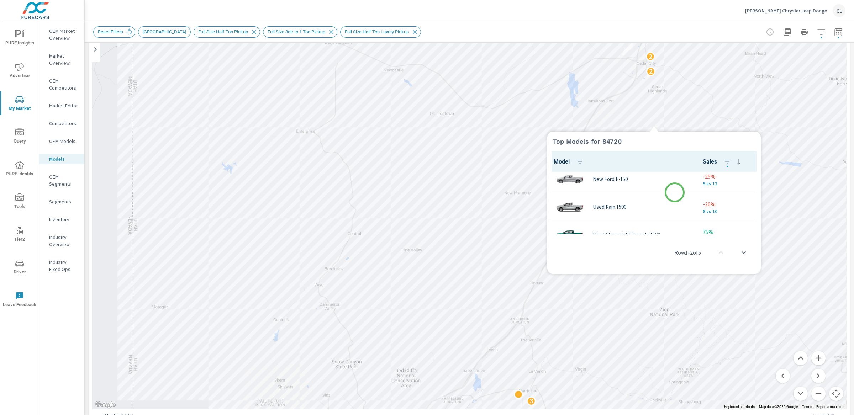
scroll to position [77, 0]
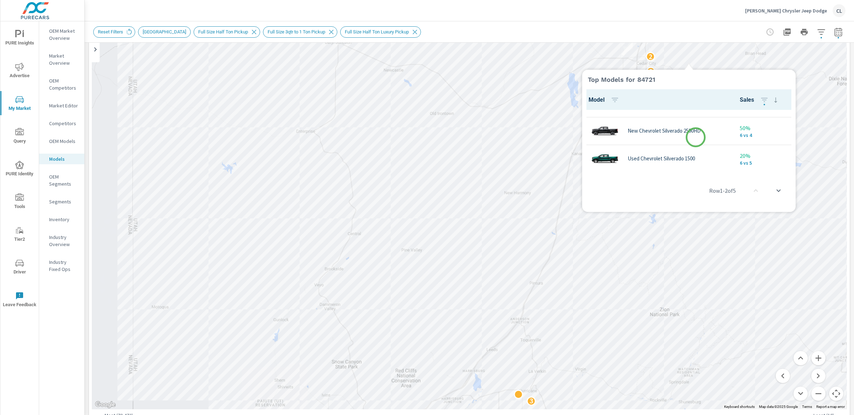
scroll to position [77, 0]
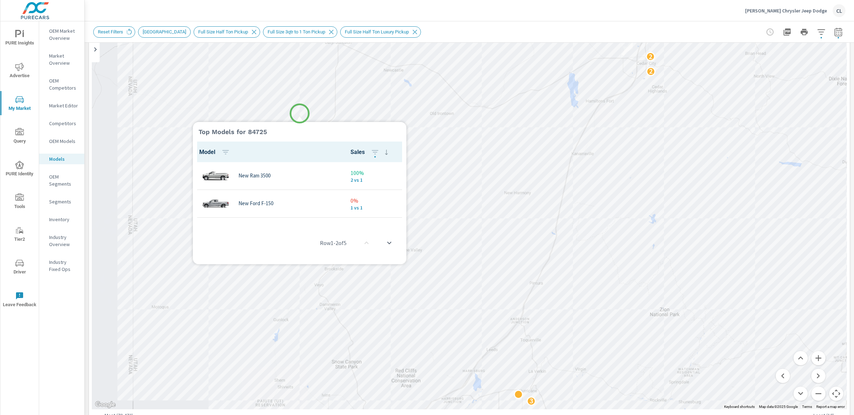
scroll to position [0, 0]
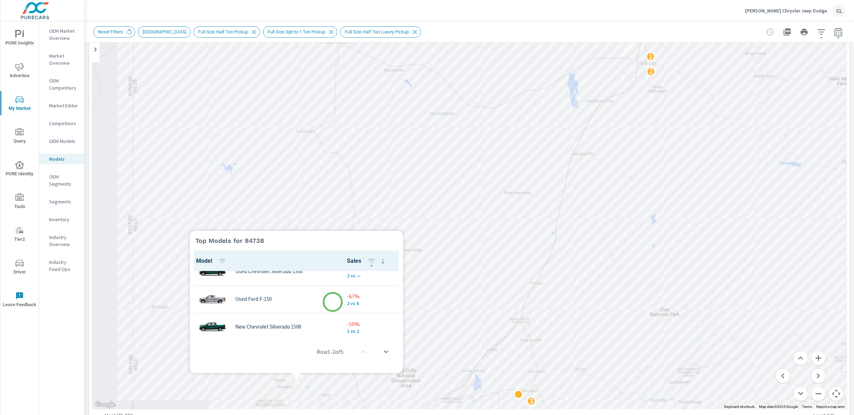
scroll to position [77, 0]
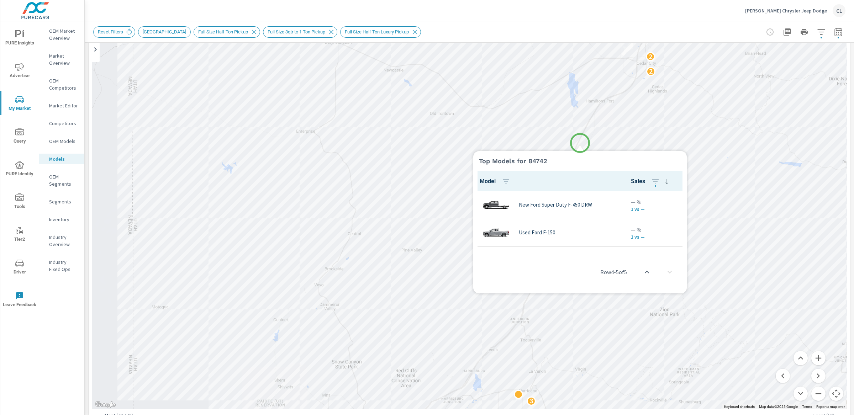
scroll to position [77, 0]
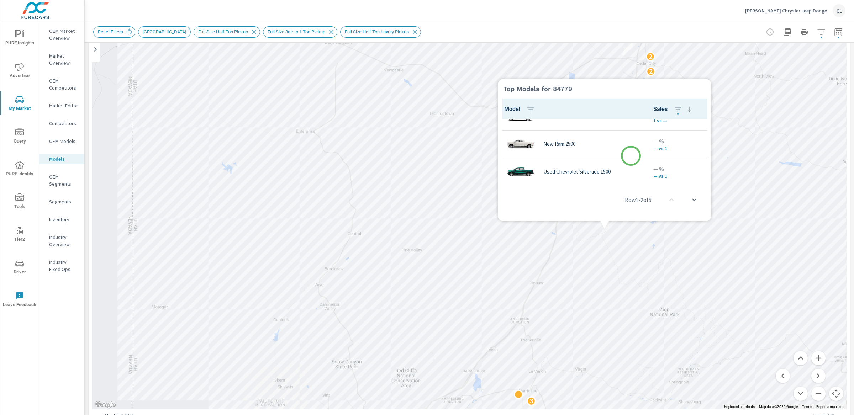
scroll to position [77, 0]
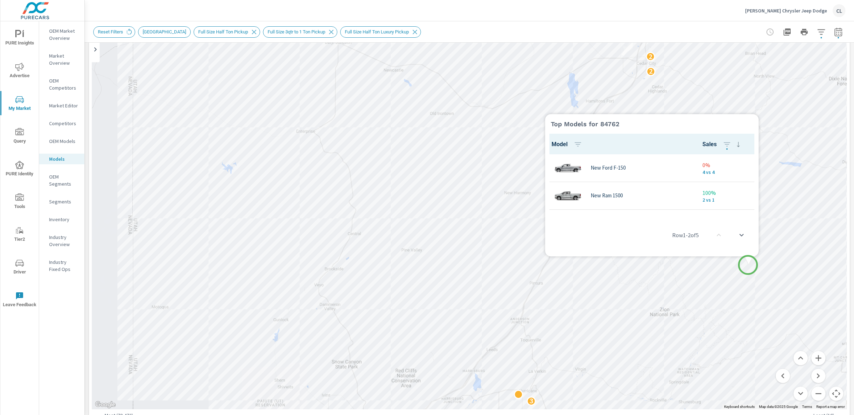
scroll to position [0, 0]
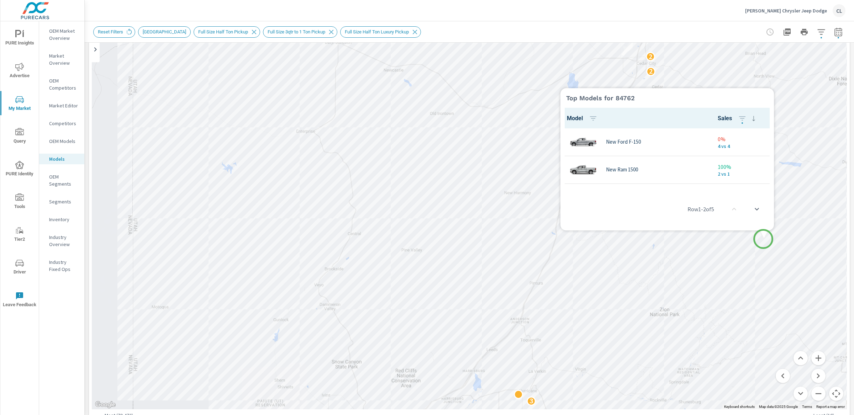
scroll to position [0, 0]
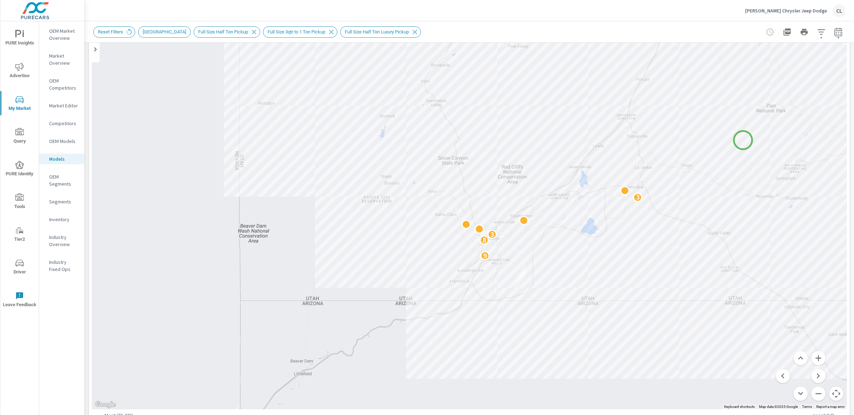
drag, startPoint x: 636, startPoint y: 346, endPoint x: 744, endPoint y: 139, distance: 232.9
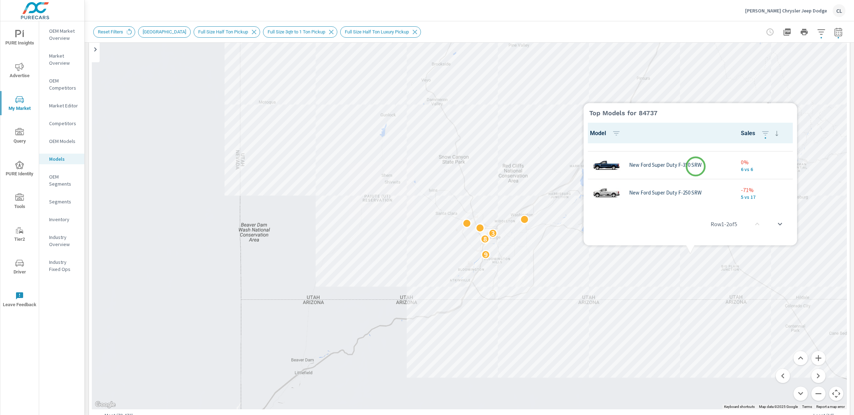
scroll to position [77, 0]
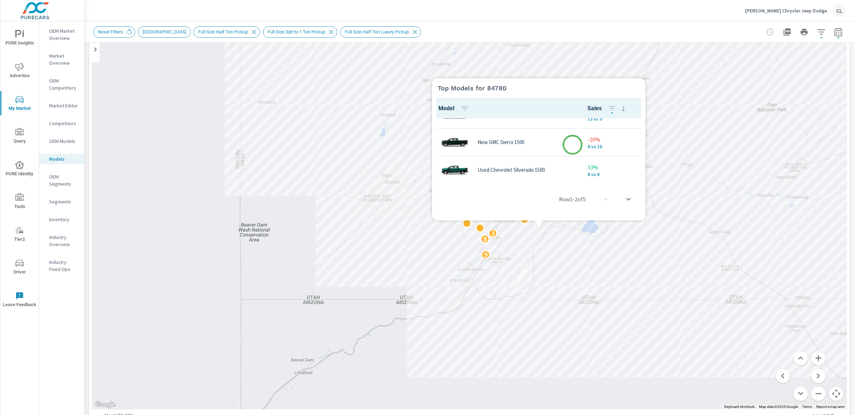
scroll to position [77, 0]
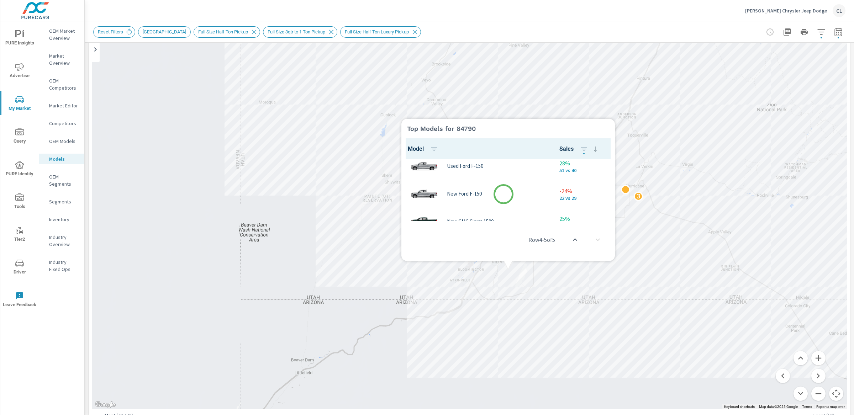
scroll to position [0, 0]
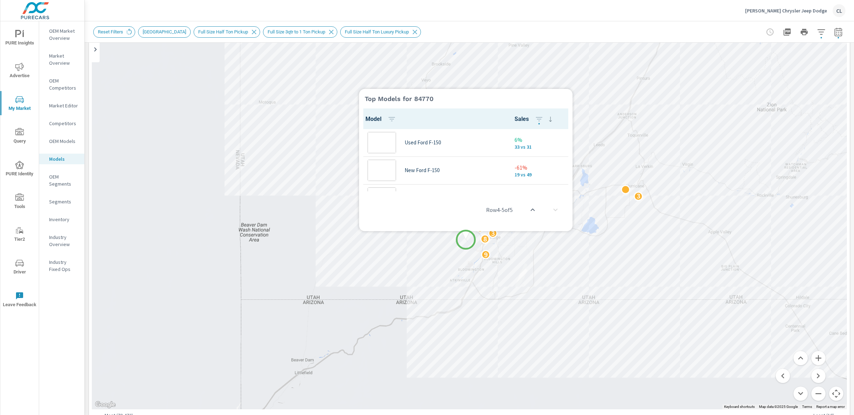
scroll to position [77, 0]
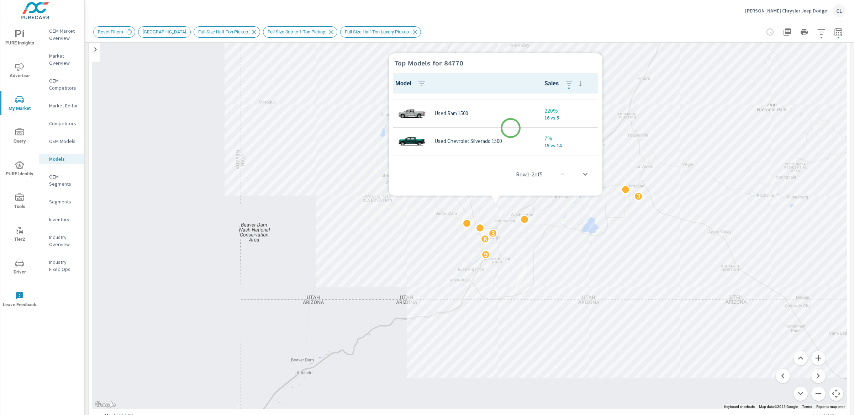
scroll to position [77, 0]
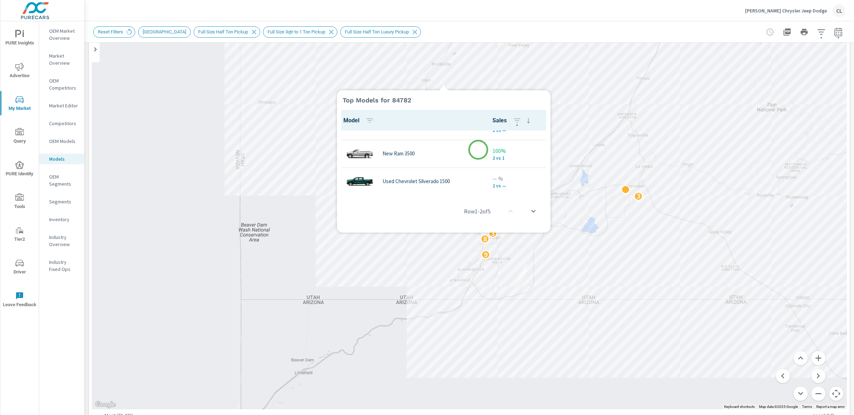
scroll to position [19, 0]
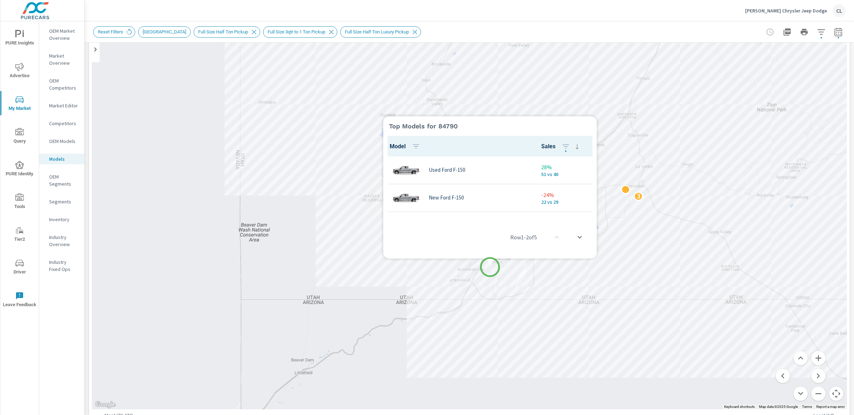
scroll to position [0, 0]
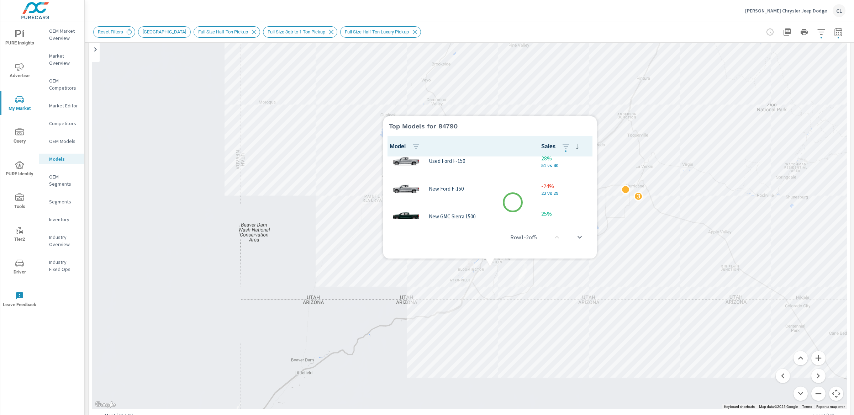
scroll to position [23, 0]
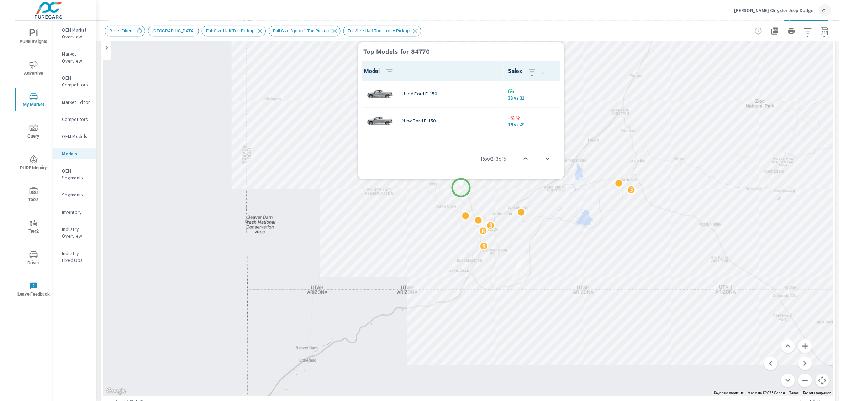
scroll to position [28, 0]
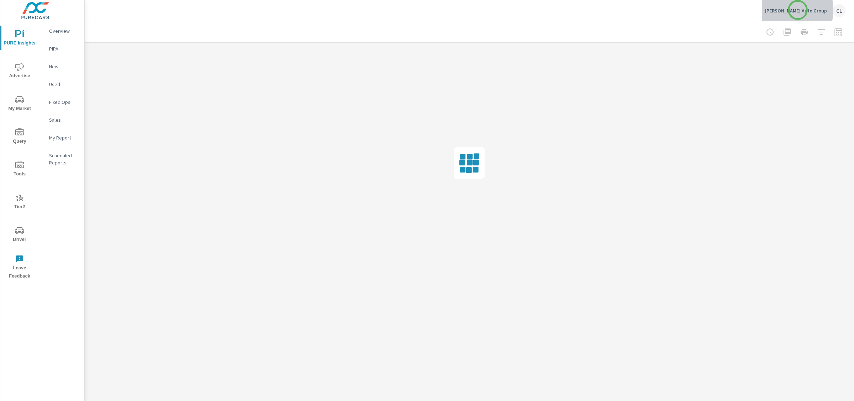
click at [798, 10] on p "[PERSON_NAME] Auto Group" at bounding box center [796, 10] width 62 height 6
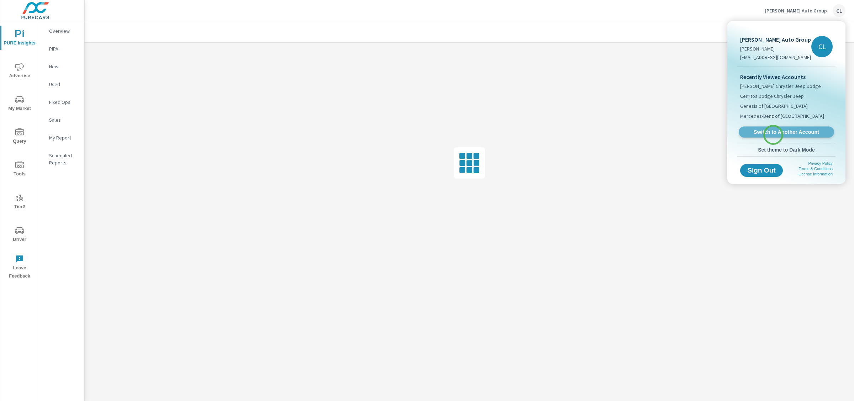
click at [773, 135] on span "Switch to Another Account" at bounding box center [786, 132] width 87 height 7
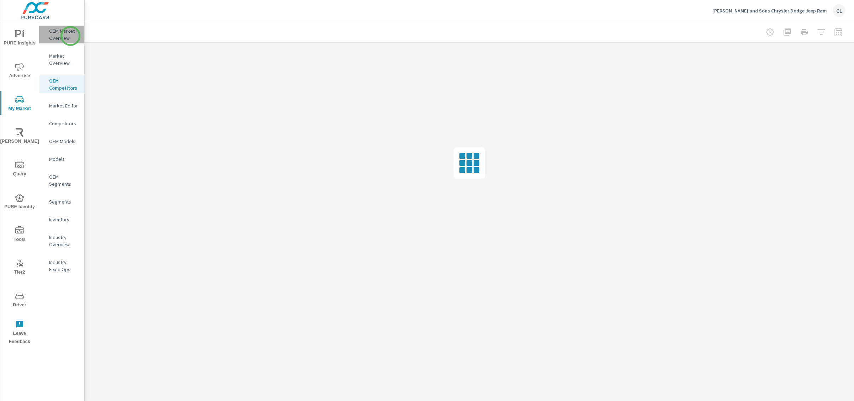
click at [70, 36] on p "OEM Market Overview" at bounding box center [64, 34] width 30 height 14
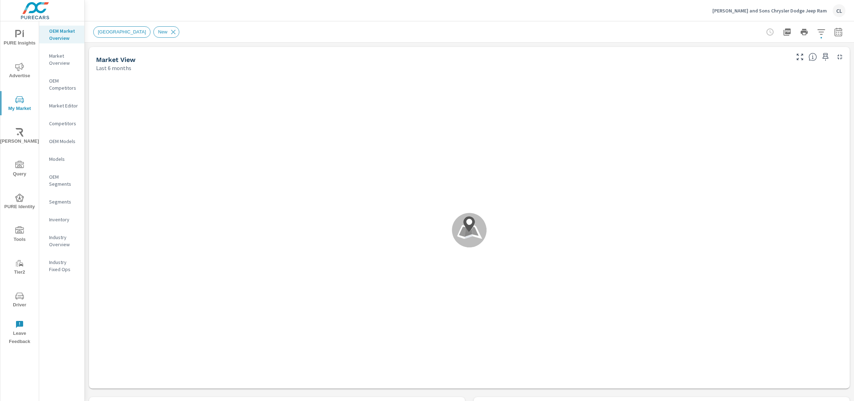
scroll to position [0, 0]
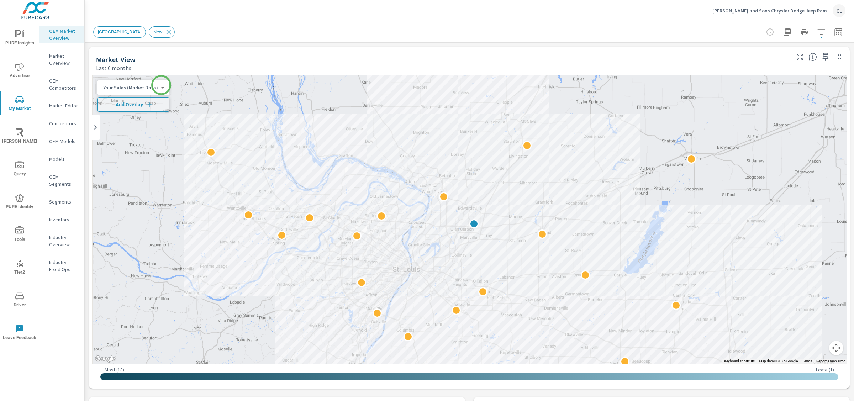
click at [161, 85] on div "Your Sales (Market Data) 0 ​" at bounding box center [134, 87] width 72 height 14
click at [158, 88] on body "PURE Insights Advertise My Market [PERSON_NAME] Query PURE Identity Tools Tier2…" at bounding box center [427, 200] width 854 height 401
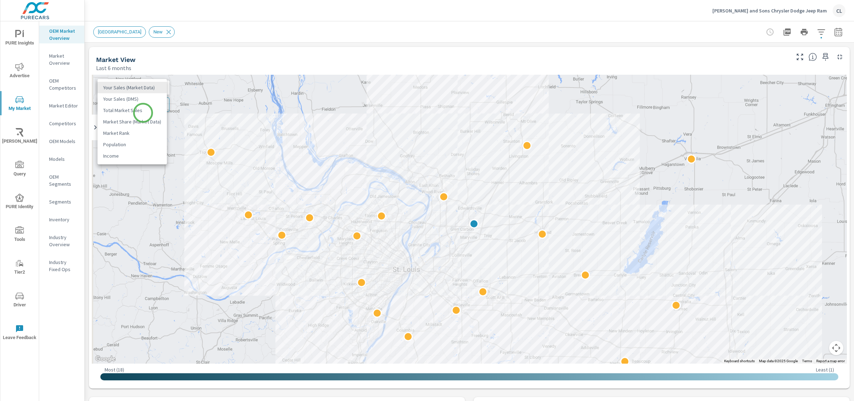
click at [143, 113] on li "Total Market Sales" at bounding box center [132, 110] width 69 height 11
click at [144, 108] on icon "button" at bounding box center [144, 104] width 7 height 7
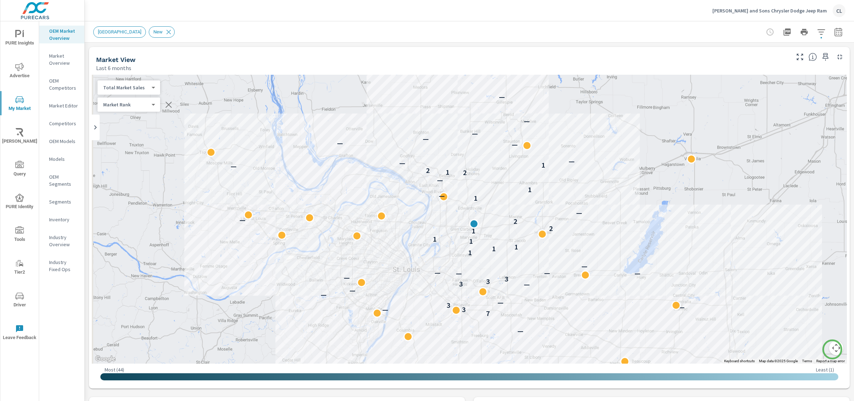
click at [832, 349] on button "Map camera controls" at bounding box center [836, 348] width 14 height 14
click at [814, 314] on button "Zoom in" at bounding box center [818, 312] width 14 height 14
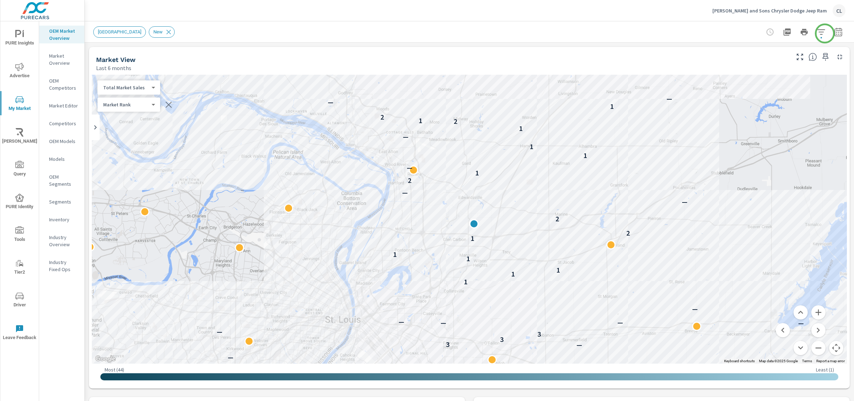
click at [831, 32] on button "button" at bounding box center [838, 32] width 14 height 14
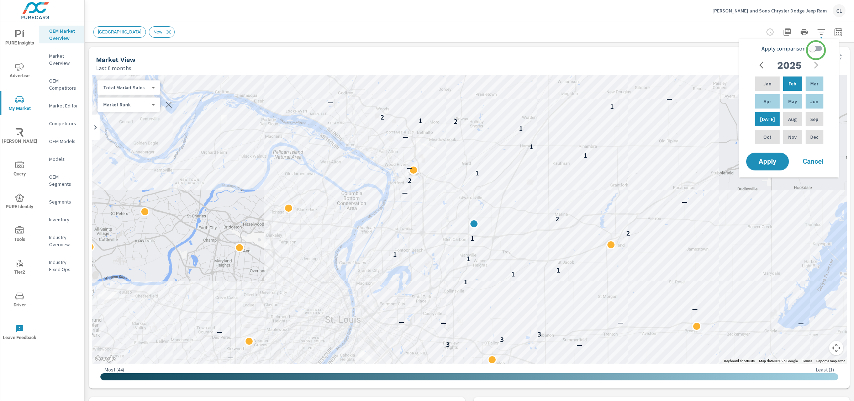
click at [816, 50] on input "Apply comparison" at bounding box center [812, 49] width 41 height 14
checkbox input "true"
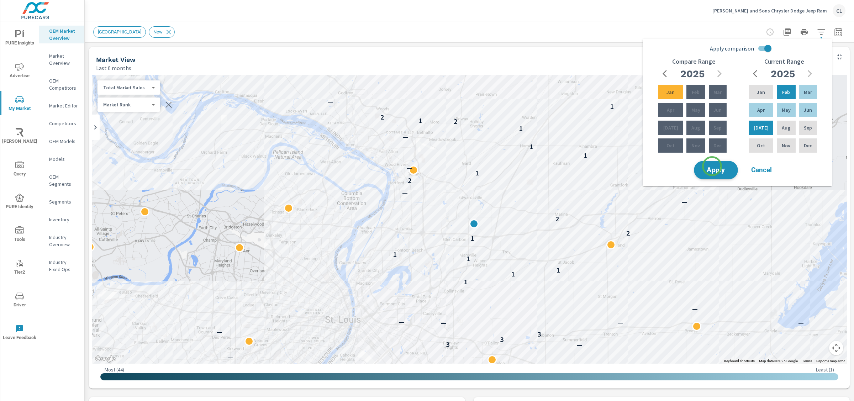
click at [712, 167] on span "Apply" at bounding box center [715, 170] width 29 height 7
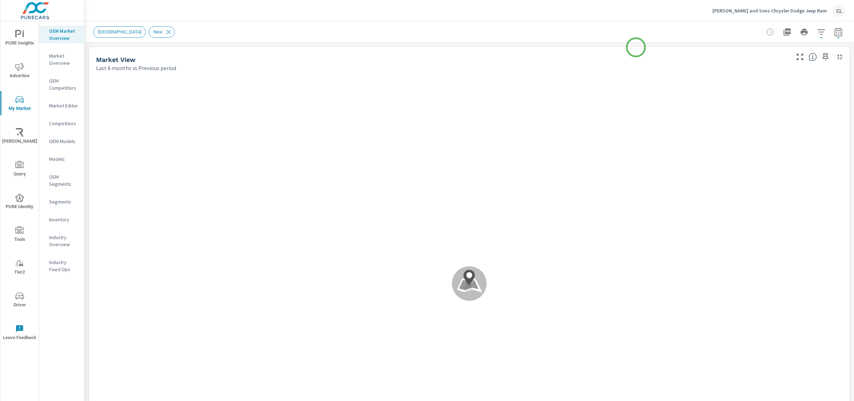
scroll to position [0, 0]
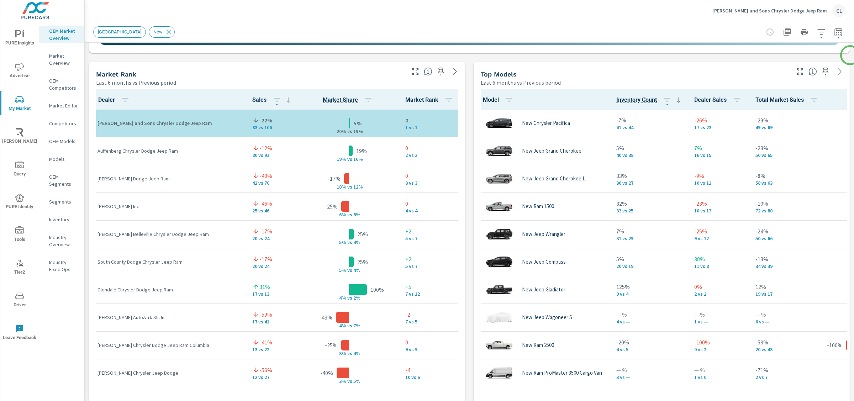
scroll to position [465, 0]
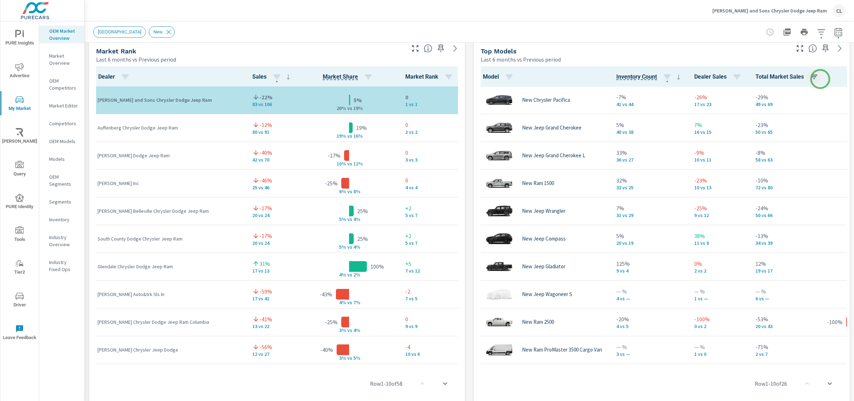
click at [820, 78] on button "button" at bounding box center [814, 77] width 14 height 14
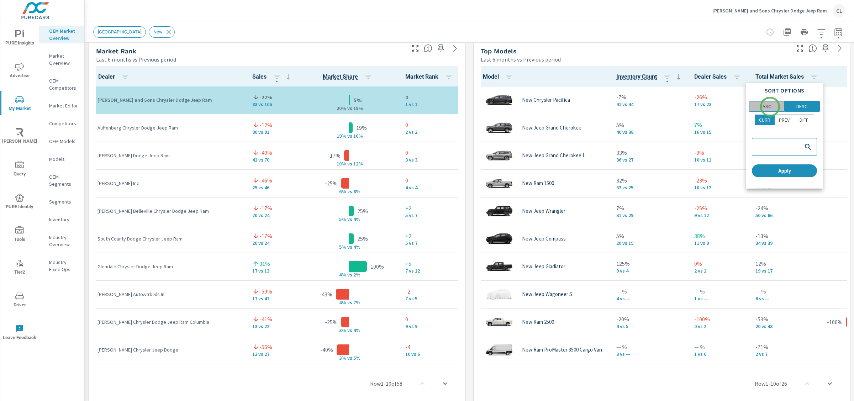
click at [770, 107] on p "ASC" at bounding box center [767, 106] width 9 height 7
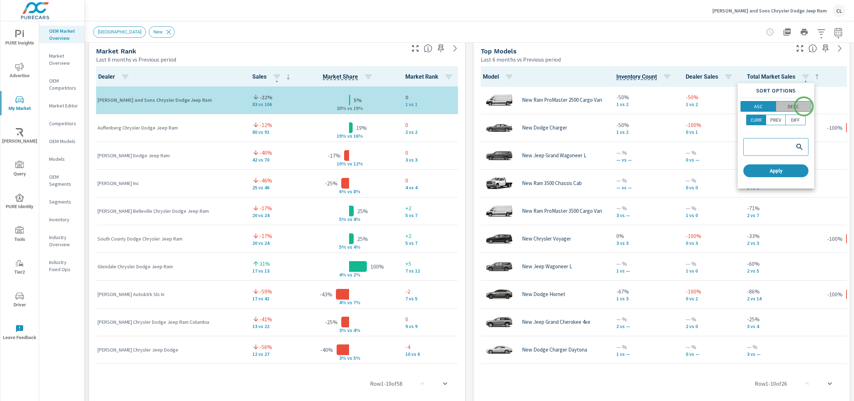
click at [804, 106] on span "DESC" at bounding box center [793, 106] width 31 height 7
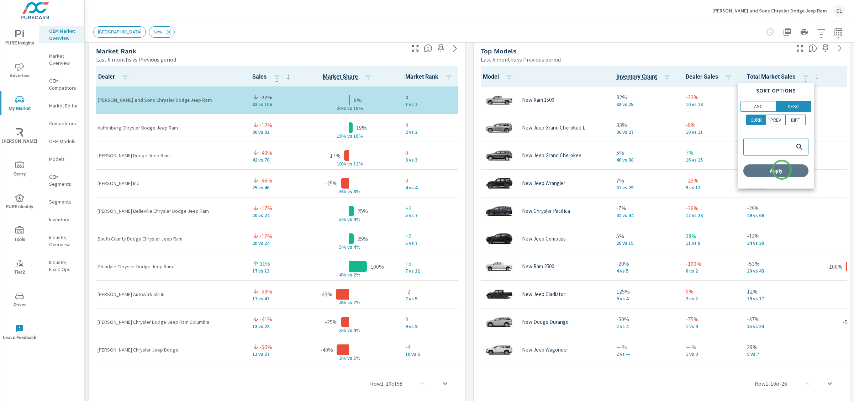
click at [782, 170] on span "Apply" at bounding box center [775, 171] width 59 height 6
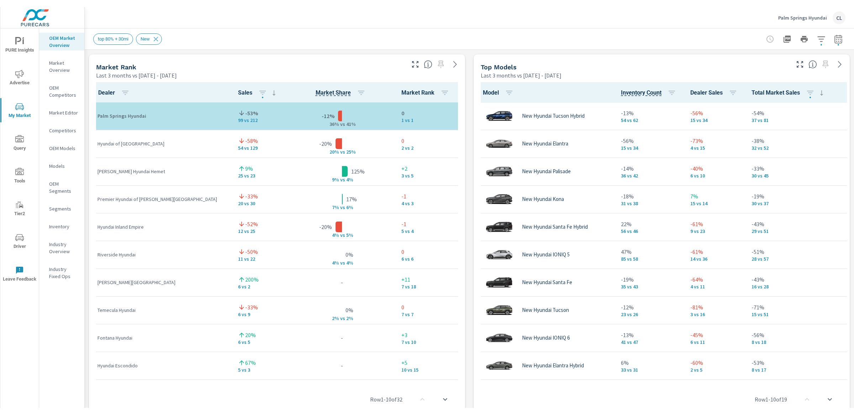
scroll to position [0, 0]
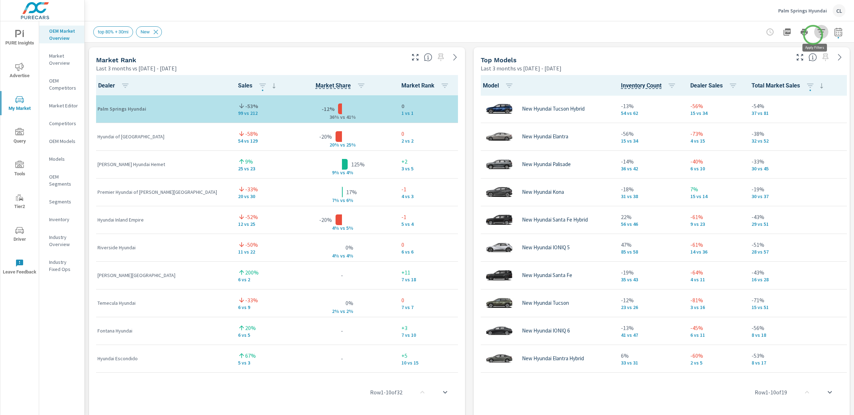
click at [817, 35] on icon "button" at bounding box center [821, 32] width 9 height 9
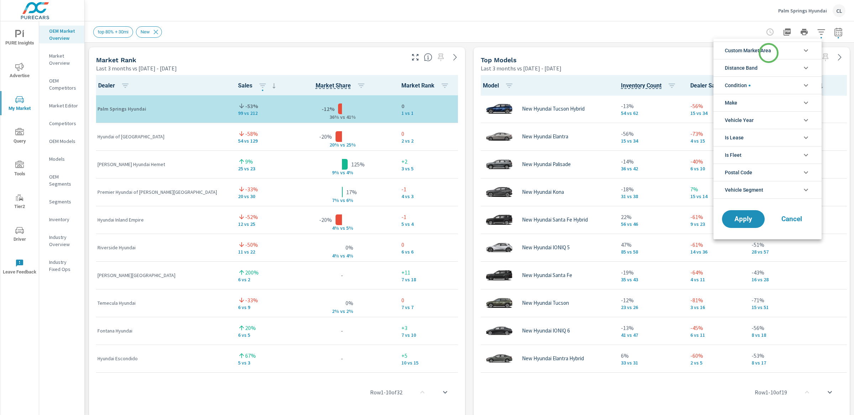
click at [768, 51] on span "Custom Market Area" at bounding box center [748, 50] width 46 height 17
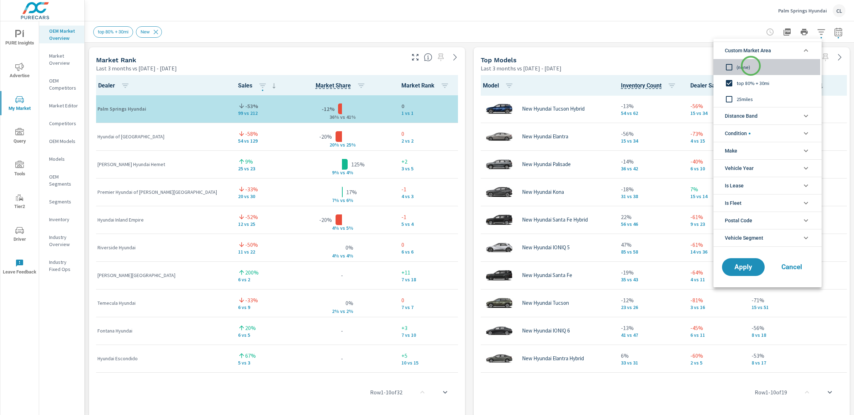
click at [751, 66] on span "(none)" at bounding box center [776, 67] width 78 height 9
click at [749, 98] on span "25miles" at bounding box center [776, 99] width 78 height 9
click at [752, 66] on span "(none)" at bounding box center [776, 67] width 78 height 9
click at [754, 115] on span "Distance Band" at bounding box center [741, 115] width 33 height 17
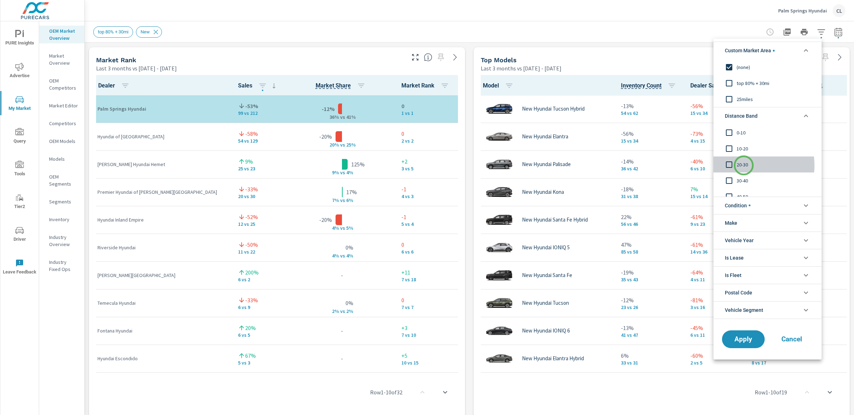
click at [744, 165] on span "20-30" at bounding box center [776, 164] width 78 height 9
click at [741, 145] on span "10-20" at bounding box center [776, 148] width 78 height 9
click at [740, 131] on span "0-10" at bounding box center [776, 132] width 78 height 9
click at [742, 338] on span "Apply" at bounding box center [743, 339] width 29 height 7
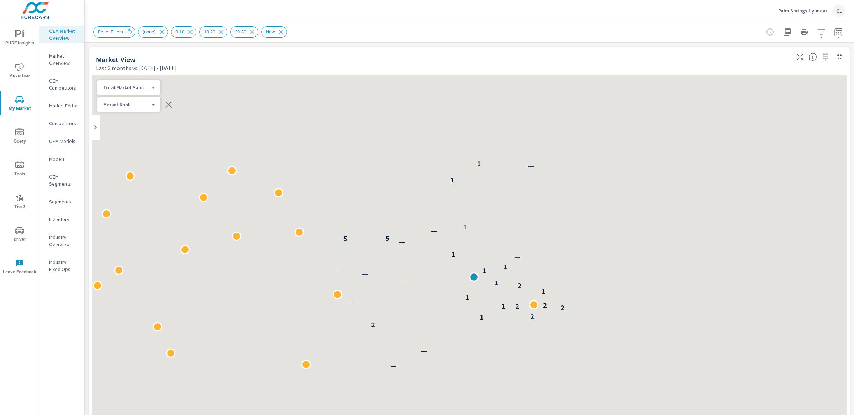
scroll to position [0, 0]
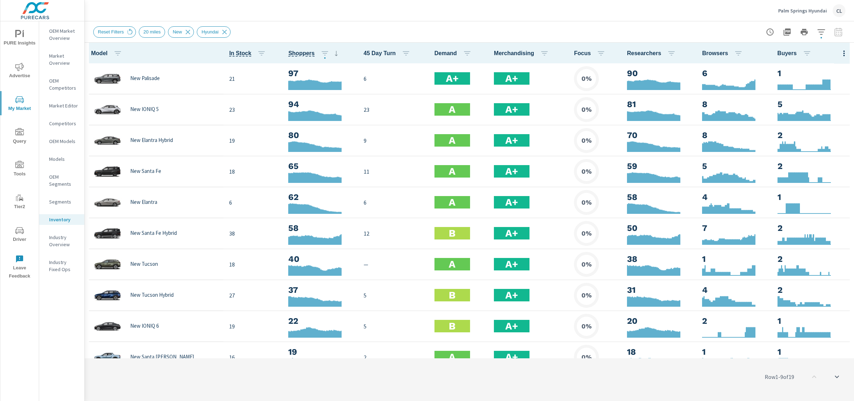
scroll to position [0, 0]
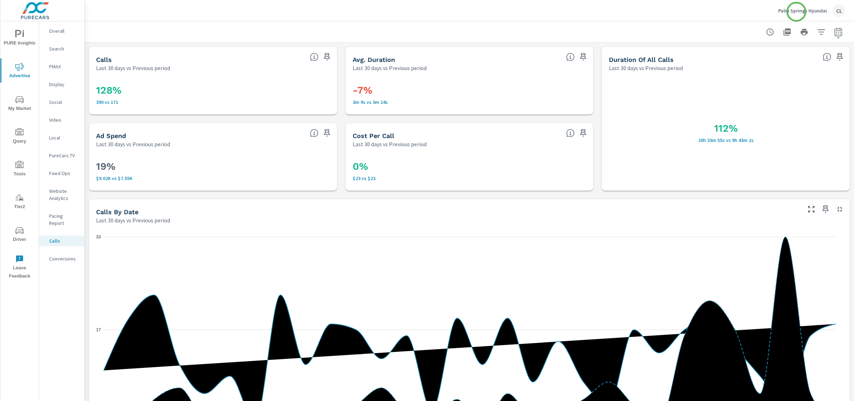
click at [796, 12] on p "Palm Springs Hyundai" at bounding box center [802, 10] width 49 height 6
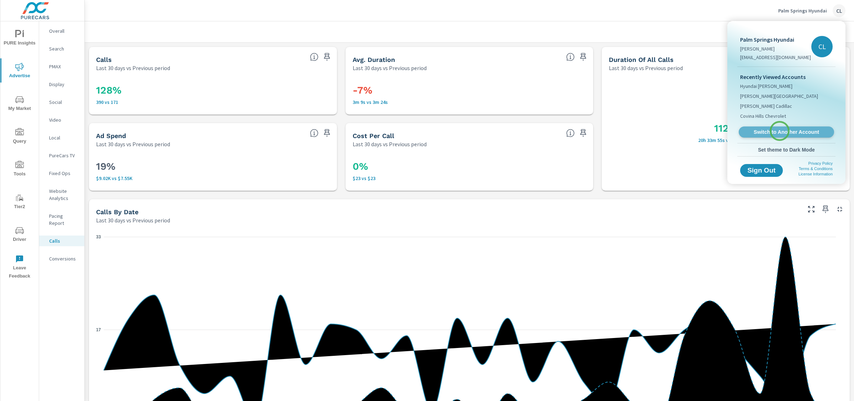
click at [780, 131] on span "Switch to Another Account" at bounding box center [786, 132] width 87 height 7
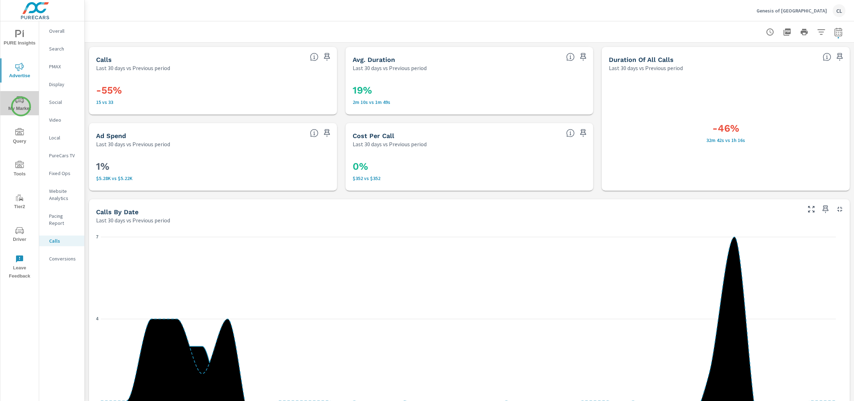
click at [21, 106] on span "My Market" at bounding box center [19, 103] width 34 height 17
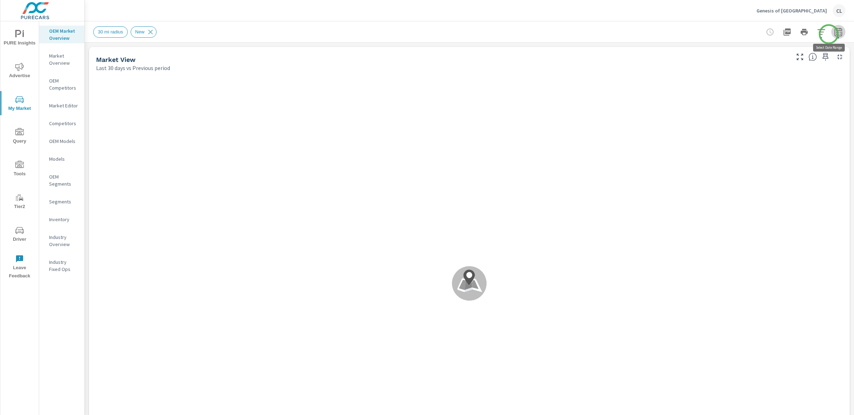
click at [834, 34] on icon "button" at bounding box center [838, 32] width 9 height 9
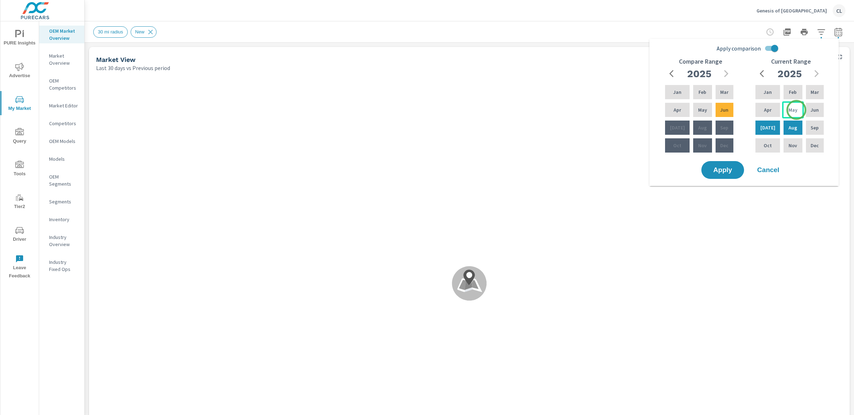
click at [796, 110] on div "May" at bounding box center [792, 109] width 21 height 17
click at [768, 130] on p "Jul" at bounding box center [767, 127] width 15 height 7
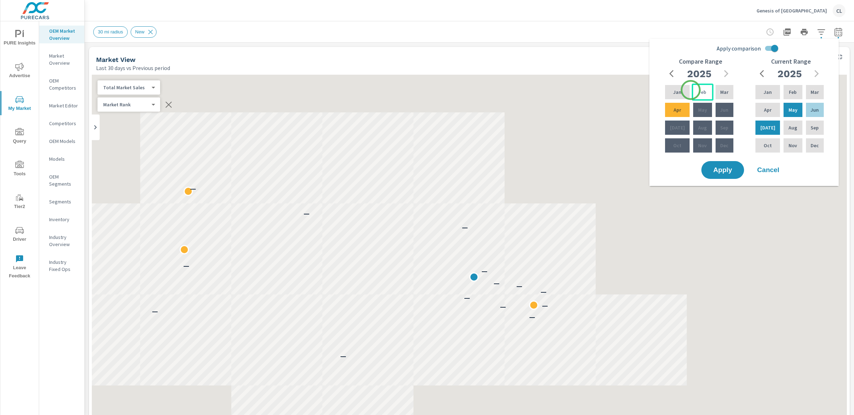
click at [692, 90] on div "Feb" at bounding box center [702, 92] width 21 height 17
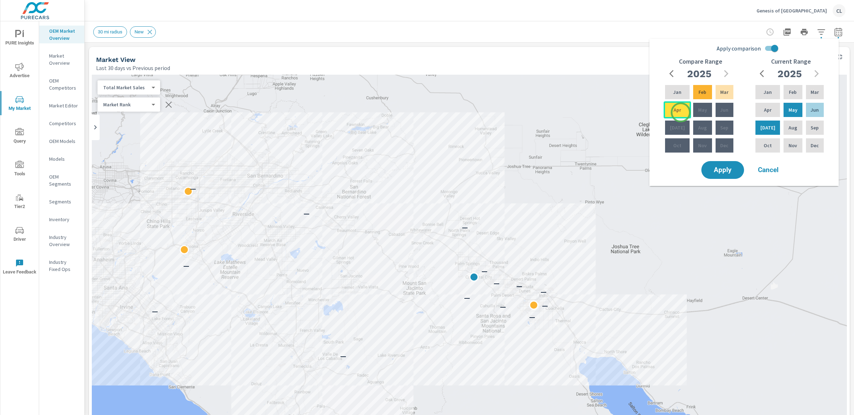
click at [681, 112] on div "Apr" at bounding box center [677, 109] width 27 height 17
click at [727, 172] on span "Apply" at bounding box center [722, 170] width 29 height 7
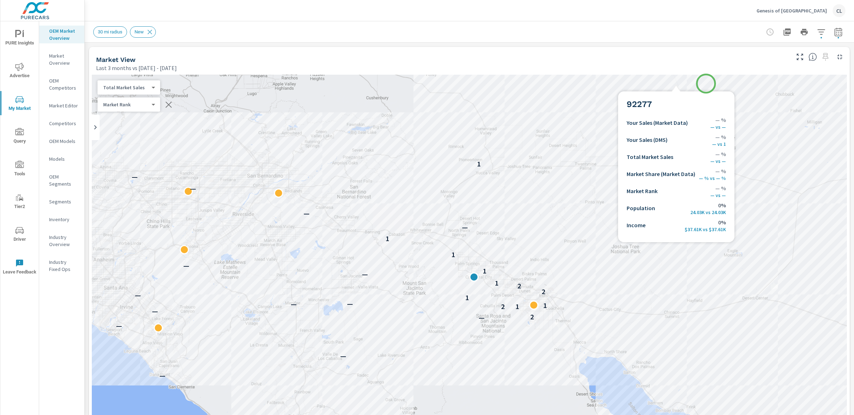
scroll to position [0, 0]
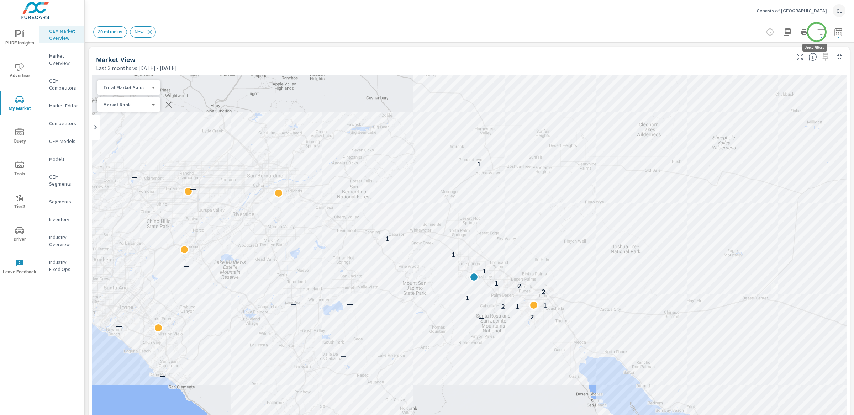
click at [817, 32] on icon "button" at bounding box center [820, 31] width 7 height 5
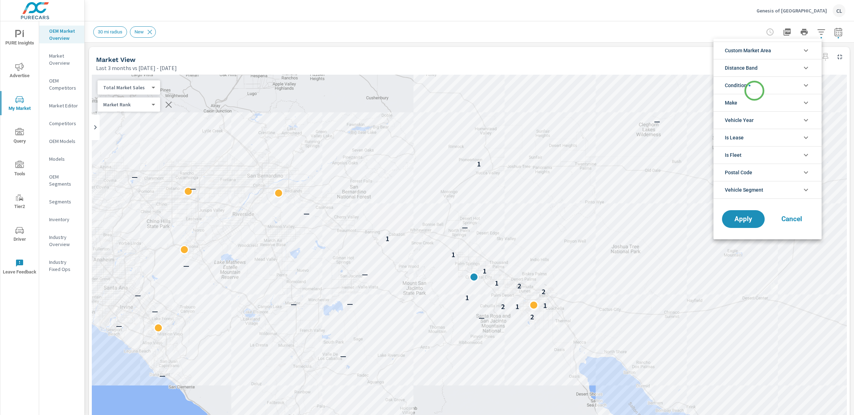
click at [754, 91] on li "Condition" at bounding box center [767, 85] width 108 height 17
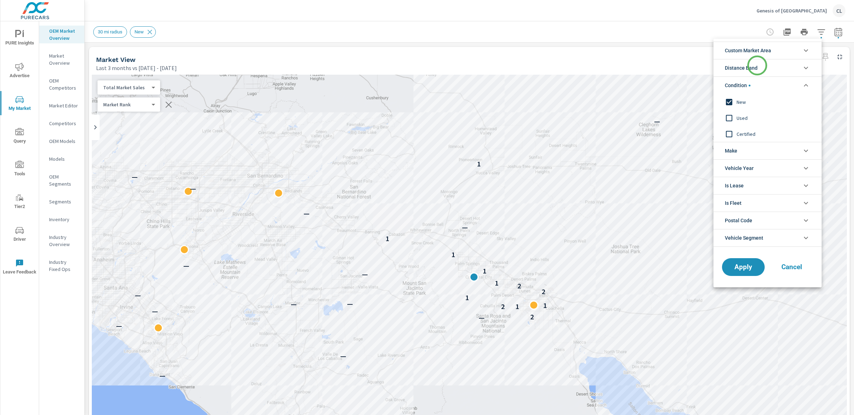
click at [757, 65] on span "Distance Band" at bounding box center [741, 67] width 33 height 17
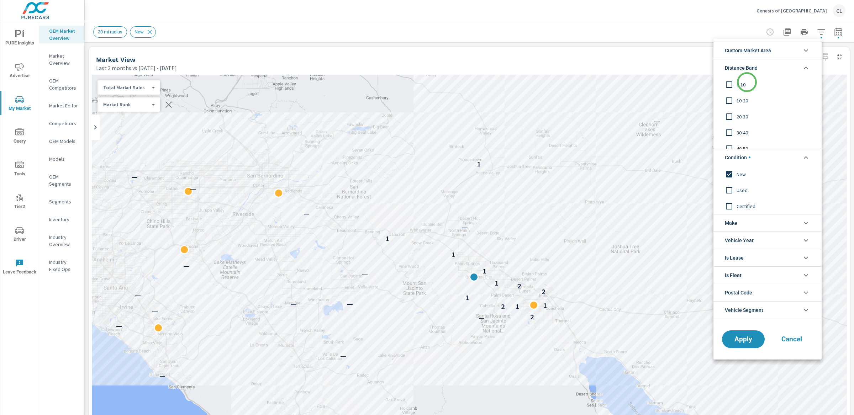
click at [746, 83] on span "0-10" at bounding box center [776, 84] width 78 height 9
click at [742, 100] on span "10-20" at bounding box center [776, 100] width 78 height 9
click at [739, 116] on span "20-30" at bounding box center [776, 116] width 78 height 9
click at [763, 52] on span "Custom Market Area" at bounding box center [748, 50] width 46 height 17
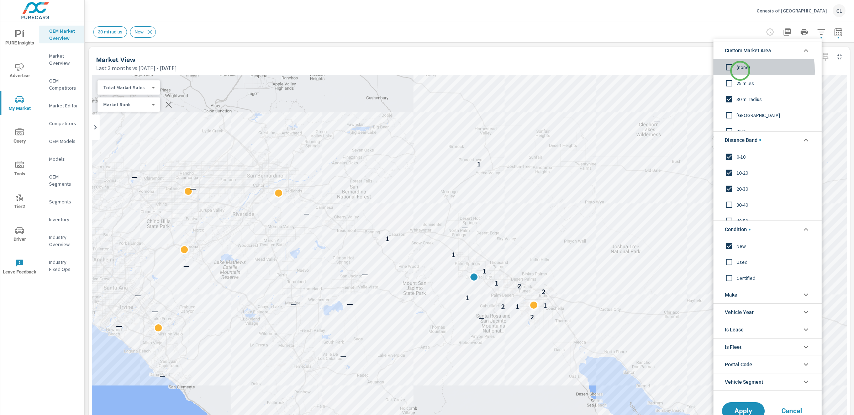
click at [740, 71] on span "(none)" at bounding box center [776, 67] width 78 height 9
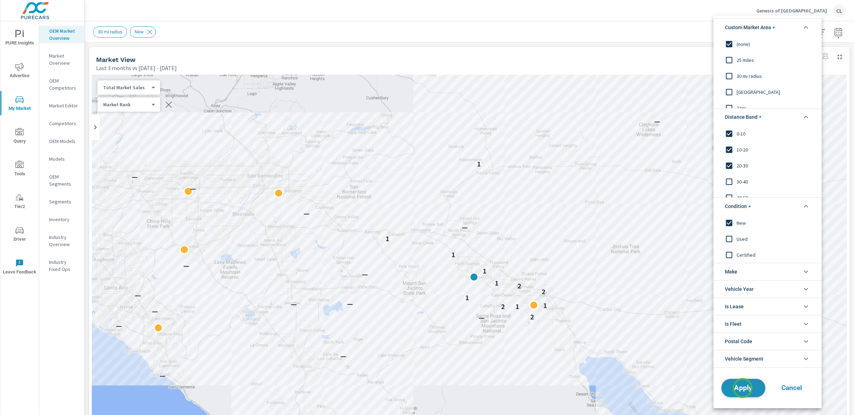
click at [743, 388] on span "Apply" at bounding box center [743, 388] width 29 height 7
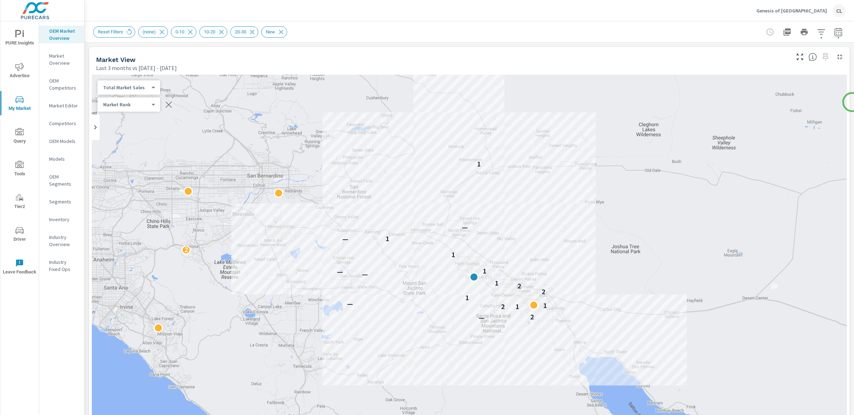
scroll to position [157, 0]
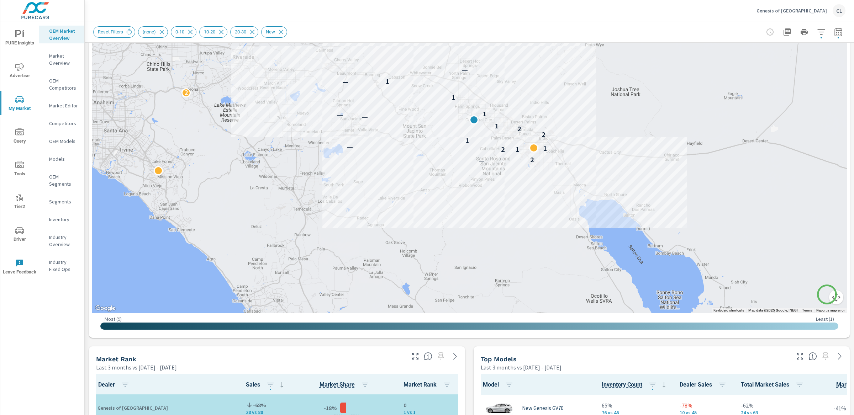
click at [829, 295] on button "Map camera controls" at bounding box center [836, 297] width 14 height 14
click at [815, 264] on button "Zoom in" at bounding box center [818, 262] width 14 height 14
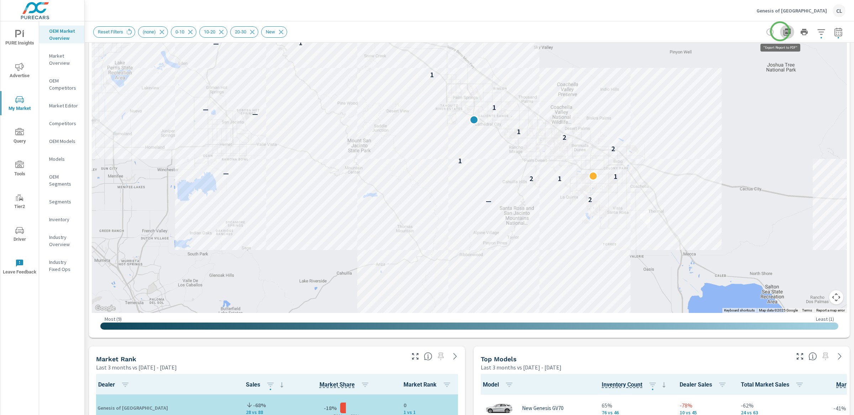
click at [784, 31] on icon "button" at bounding box center [787, 31] width 7 height 7
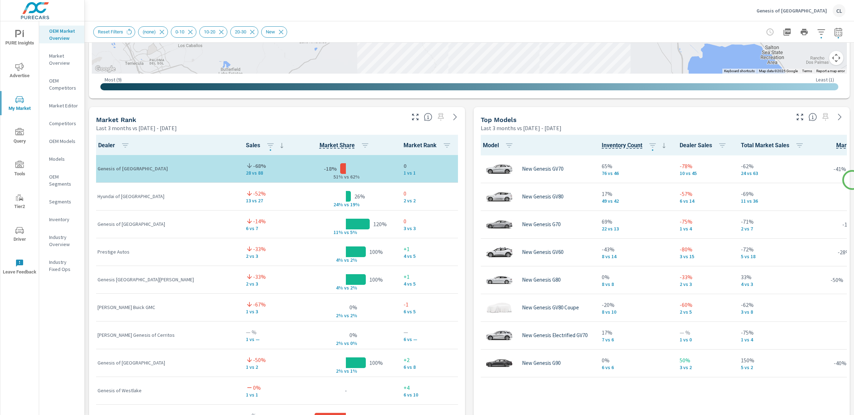
scroll to position [433, 0]
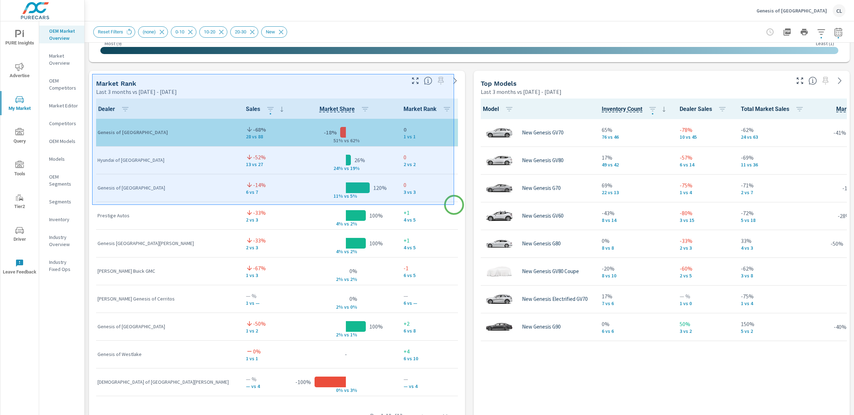
drag, startPoint x: 92, startPoint y: 74, endPoint x: 454, endPoint y: 205, distance: 384.9
click at [454, 205] on div at bounding box center [427, 207] width 854 height 415
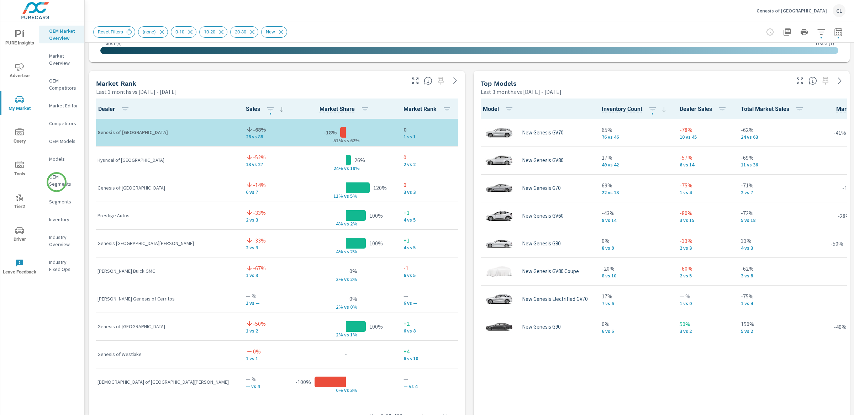
click at [56, 181] on p "OEM Segments" at bounding box center [64, 180] width 30 height 14
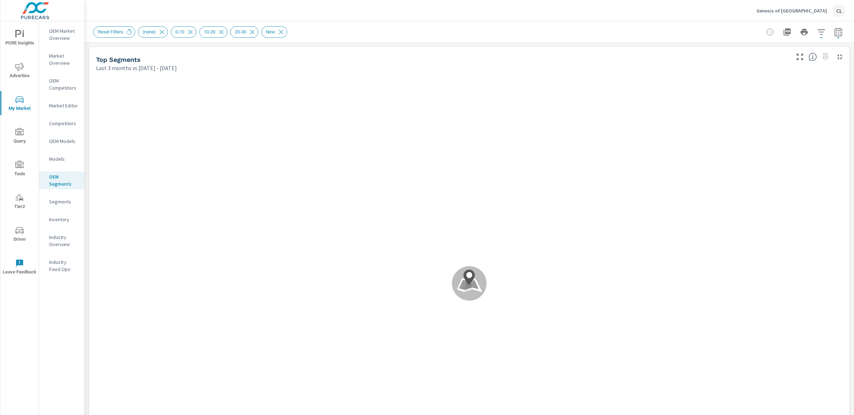
scroll to position [0, 0]
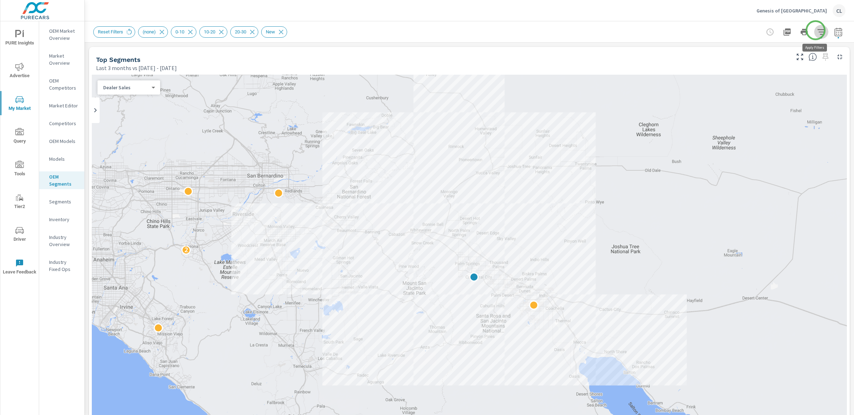
click at [817, 30] on icon "button" at bounding box center [821, 32] width 9 height 9
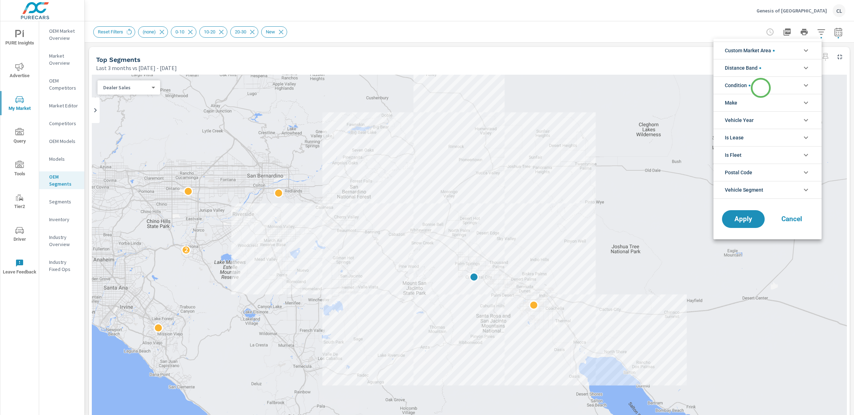
click at [761, 88] on li "Condition" at bounding box center [767, 85] width 108 height 17
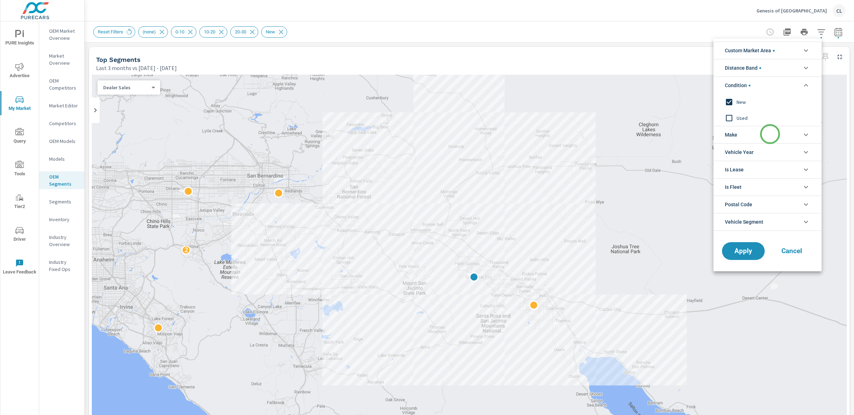
click at [770, 134] on li "Make" at bounding box center [767, 134] width 108 height 17
click at [762, 90] on li "Condition" at bounding box center [767, 85] width 108 height 17
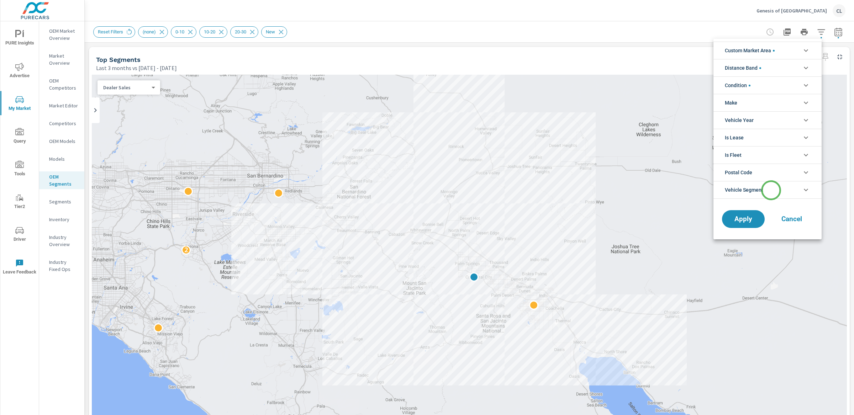
click at [771, 190] on li "Vehicle Segment" at bounding box center [767, 190] width 108 height 18
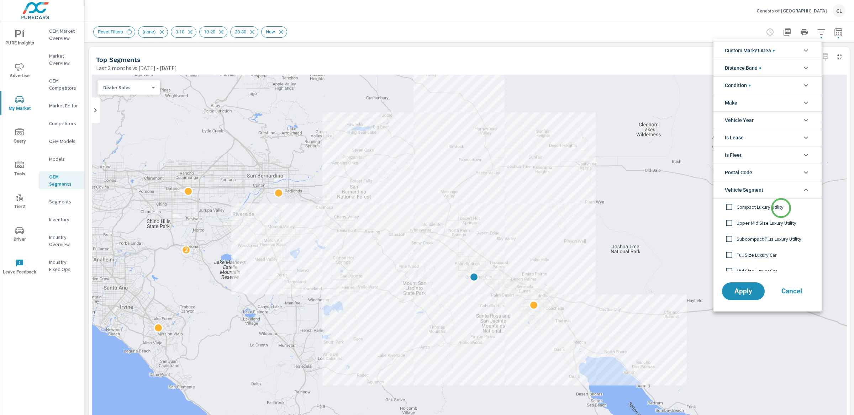
click at [781, 208] on span "Compact Luxury Utility" at bounding box center [776, 207] width 78 height 9
click at [780, 226] on span "Upper Mid Size Luxury Utility" at bounding box center [776, 223] width 78 height 9
click at [780, 237] on span "Subcompact Plus Luxury Utility" at bounding box center [776, 239] width 78 height 9
click at [777, 253] on span "Full Size Luxury Car" at bounding box center [776, 255] width 78 height 9
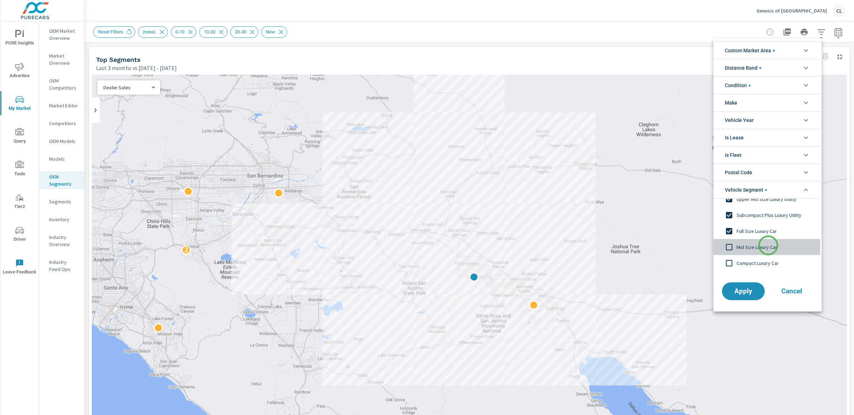
click at [768, 246] on span "Mid Size Luxury Car" at bounding box center [776, 247] width 78 height 9
click at [764, 263] on span "Compact Luxury Car" at bounding box center [776, 263] width 78 height 9
click at [748, 292] on span "Apply" at bounding box center [743, 291] width 29 height 7
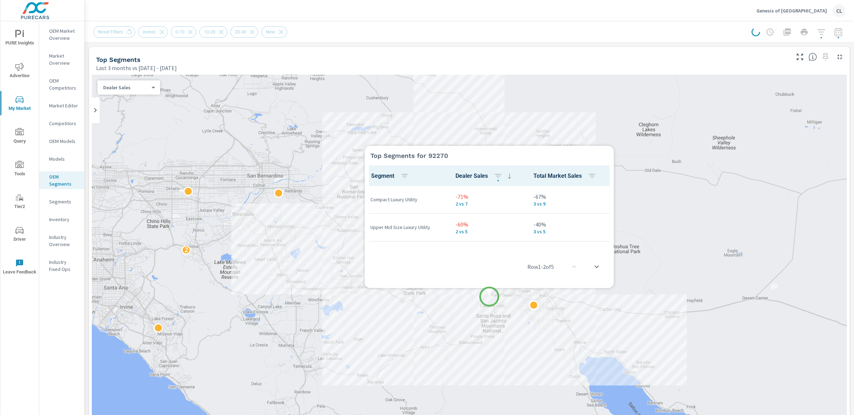
scroll to position [0, 0]
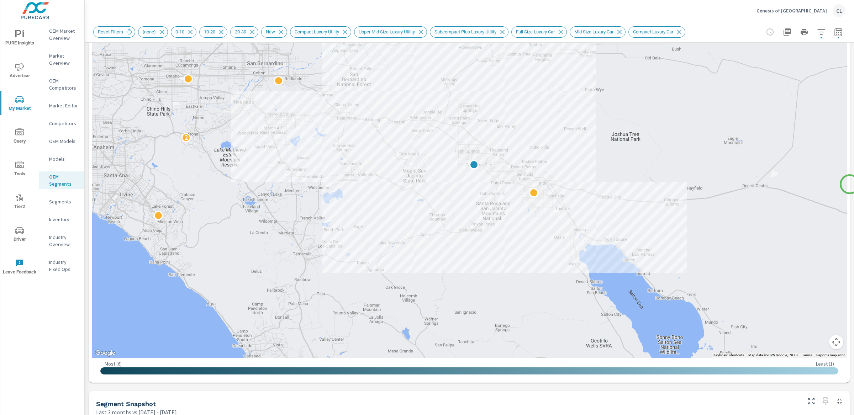
scroll to position [100, 0]
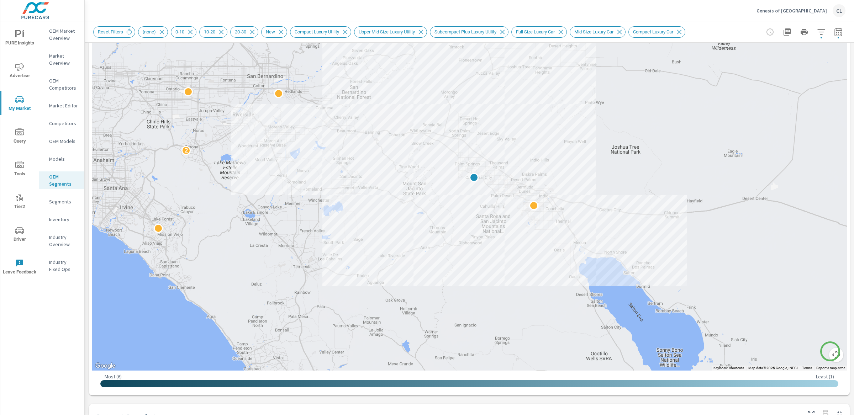
click at [830, 352] on button "Map camera controls" at bounding box center [836, 355] width 14 height 14
click at [813, 323] on button "Zoom in" at bounding box center [818, 319] width 14 height 14
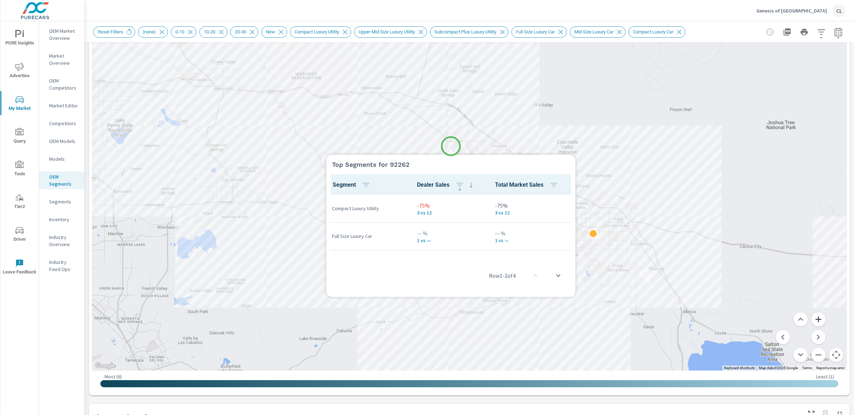
scroll to position [0, 0]
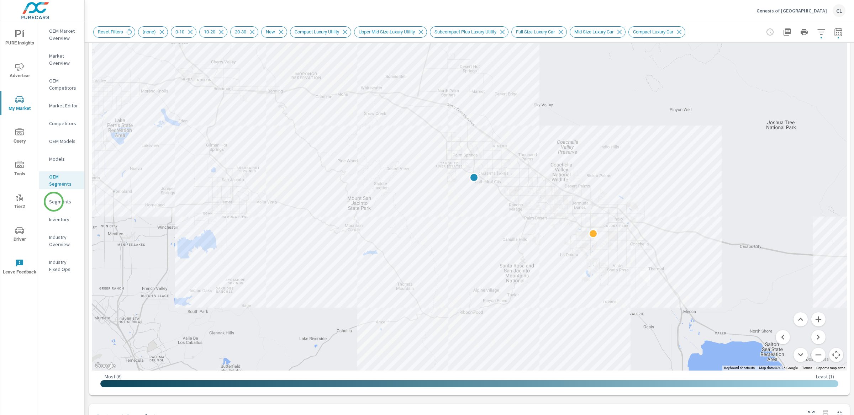
click at [54, 202] on p "Segments" at bounding box center [64, 201] width 30 height 7
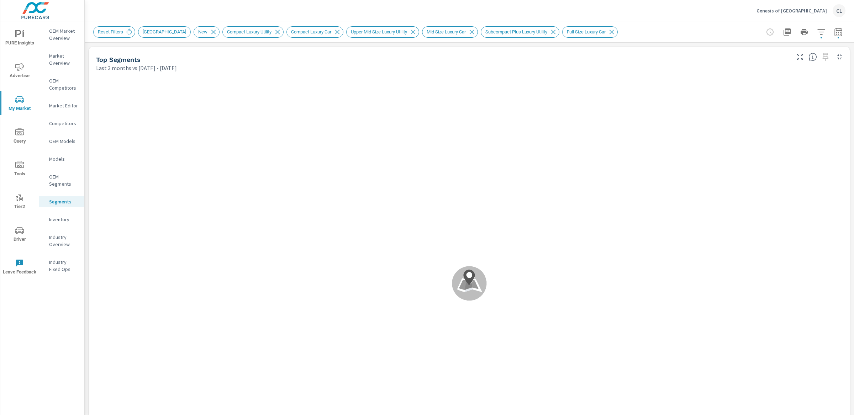
scroll to position [0, 0]
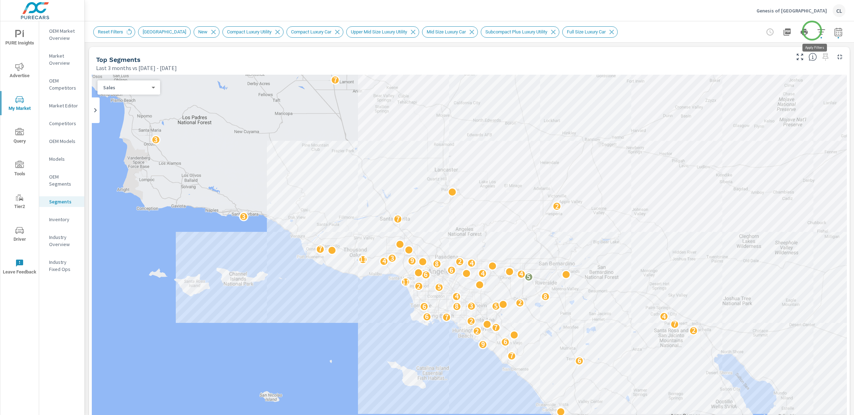
click at [817, 31] on icon "button" at bounding box center [821, 32] width 9 height 9
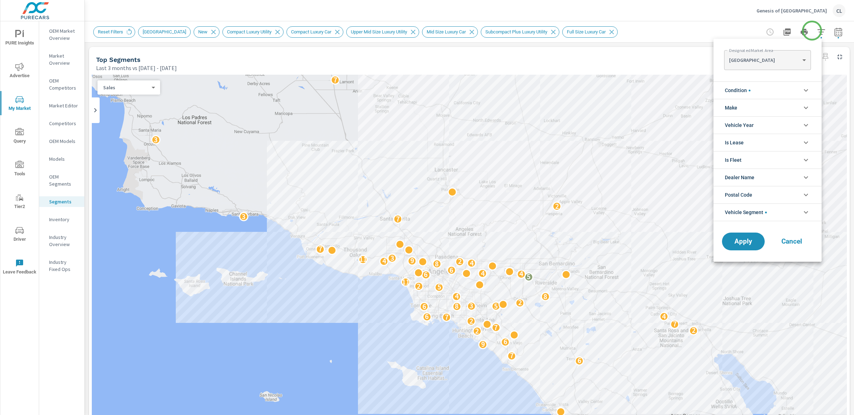
scroll to position [72, 0]
click at [776, 58] on body "PURE Insights Advertise My Market Query Tools Tier2 Driver Leave Feedback OEM M…" at bounding box center [427, 207] width 854 height 415
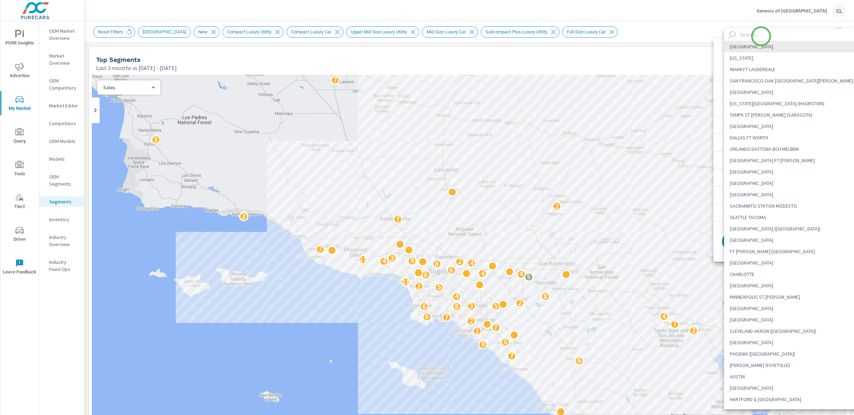
click at [759, 33] on input "text" at bounding box center [801, 34] width 128 height 12
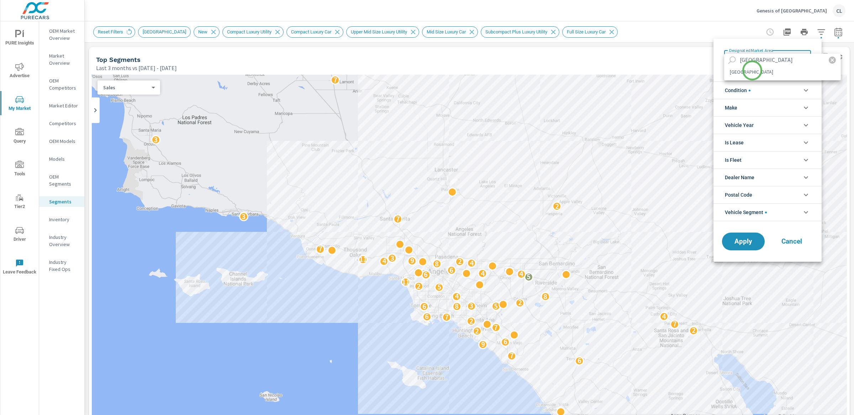
type input "palm springs"
click at [752, 70] on li "PALM SPRINGS" at bounding box center [782, 71] width 117 height 11
type Area "PALM SPRINGS"
click at [745, 242] on span "Apply" at bounding box center [743, 241] width 29 height 7
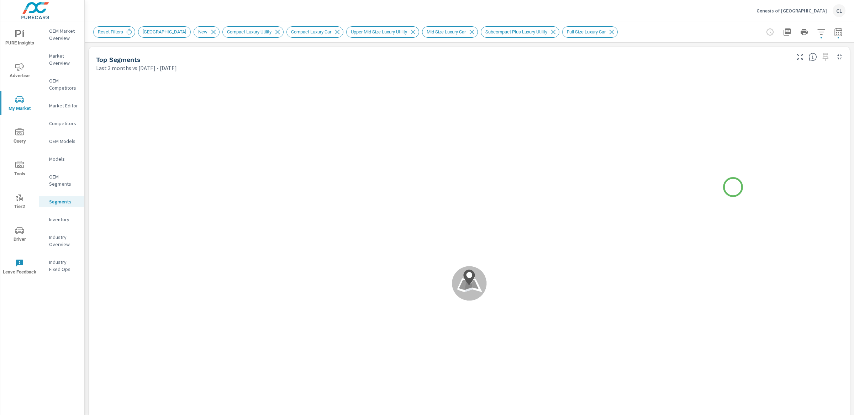
scroll to position [0, 0]
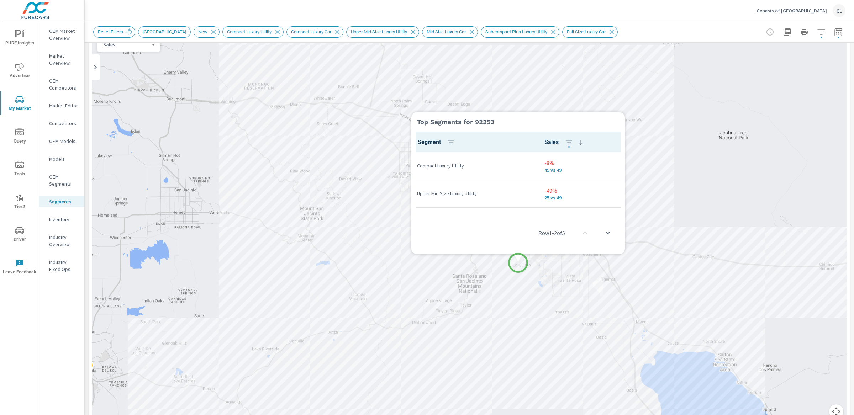
scroll to position [0, 0]
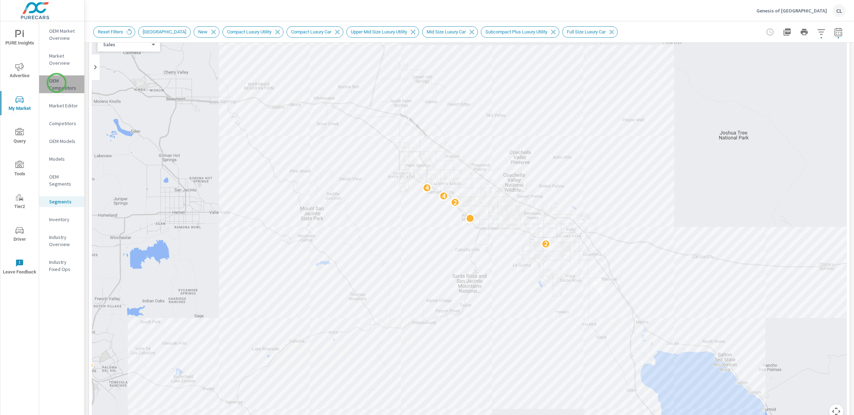
click at [57, 83] on p "OEM Competitors" at bounding box center [64, 84] width 30 height 14
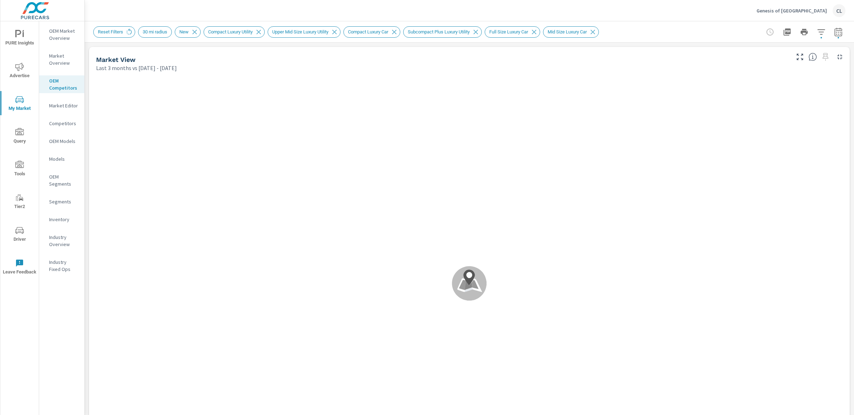
scroll to position [0, 0]
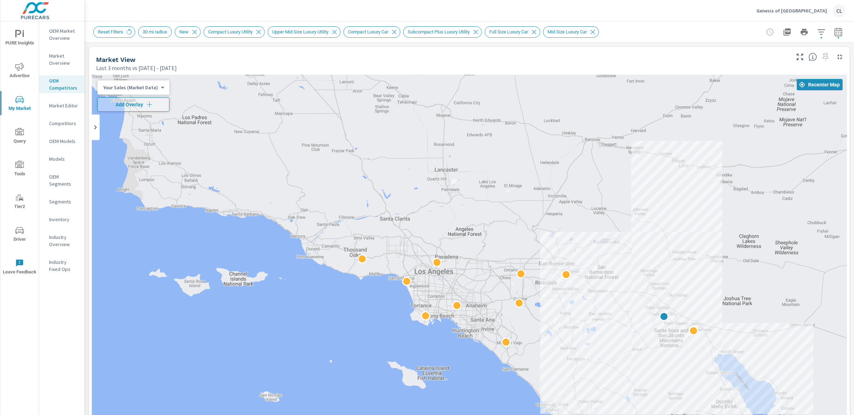
scroll to position [0, 0]
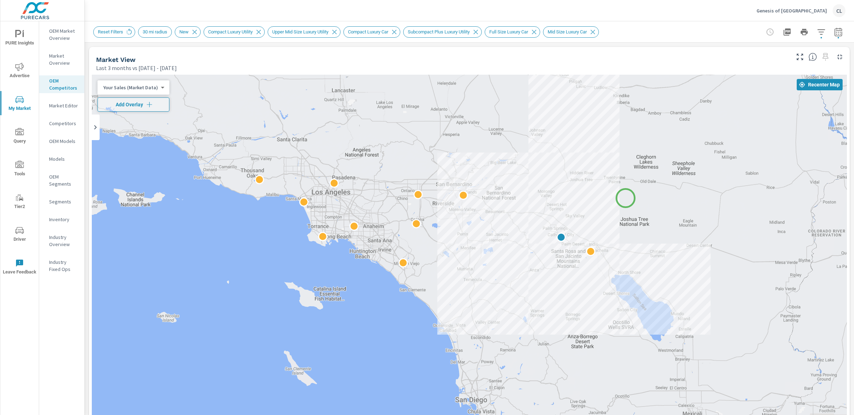
drag, startPoint x: 730, startPoint y: 279, endPoint x: 632, endPoint y: 208, distance: 120.8
click at [625, 198] on div at bounding box center [708, 385] width 683 height 384
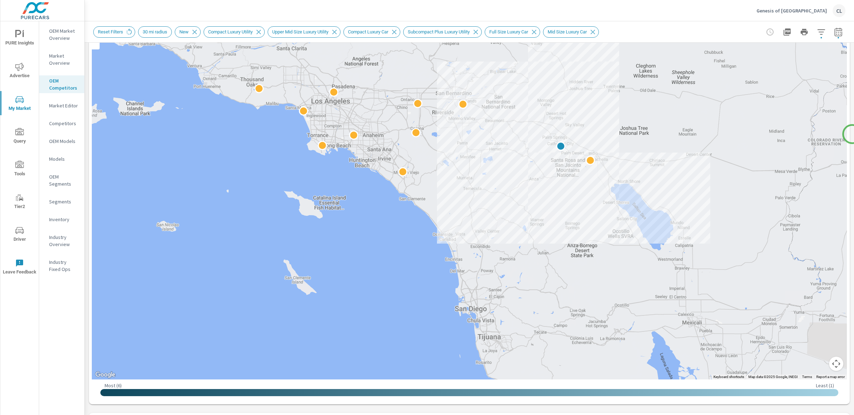
scroll to position [102, 0]
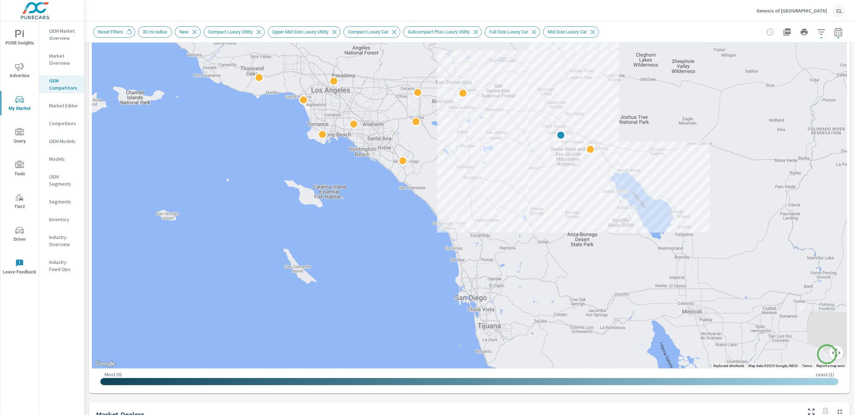
click at [829, 354] on button "Map camera controls" at bounding box center [836, 353] width 14 height 14
click at [811, 316] on button "Zoom in" at bounding box center [818, 317] width 14 height 14
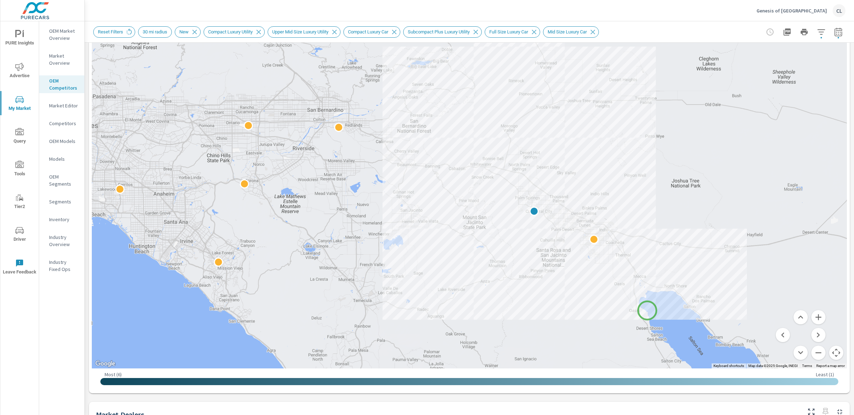
drag, startPoint x: 762, startPoint y: 194, endPoint x: 647, endPoint y: 311, distance: 163.6
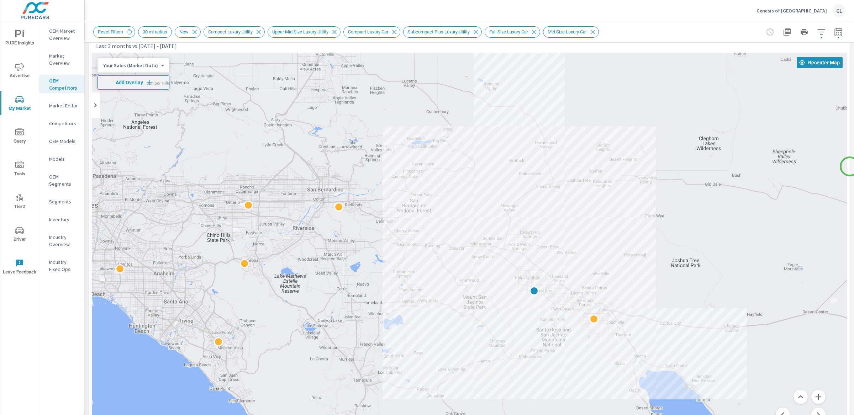
scroll to position [9, 0]
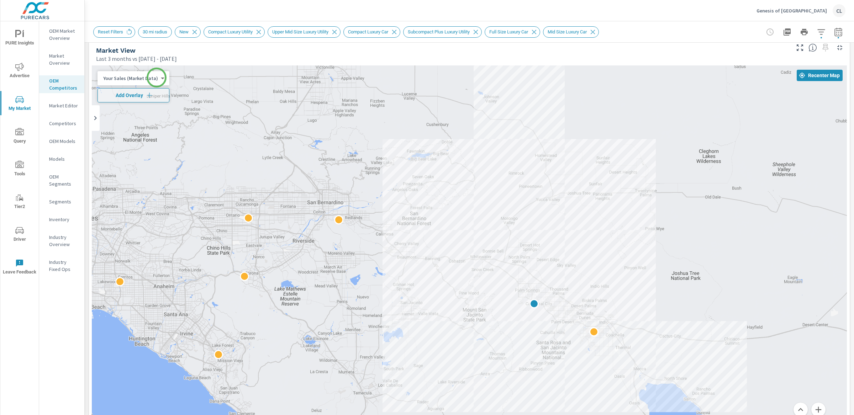
click at [157, 78] on body "PURE Insights Advertise My Market Query Tools Tier2 Driver Leave Feedback OEM M…" at bounding box center [427, 207] width 854 height 415
click at [140, 101] on li "Total Market Sales" at bounding box center [132, 100] width 69 height 11
click at [142, 94] on icon "button" at bounding box center [144, 95] width 7 height 7
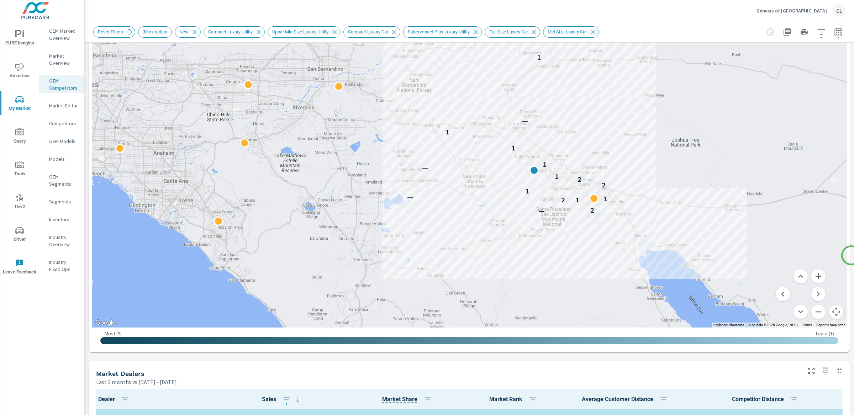
scroll to position [138, 0]
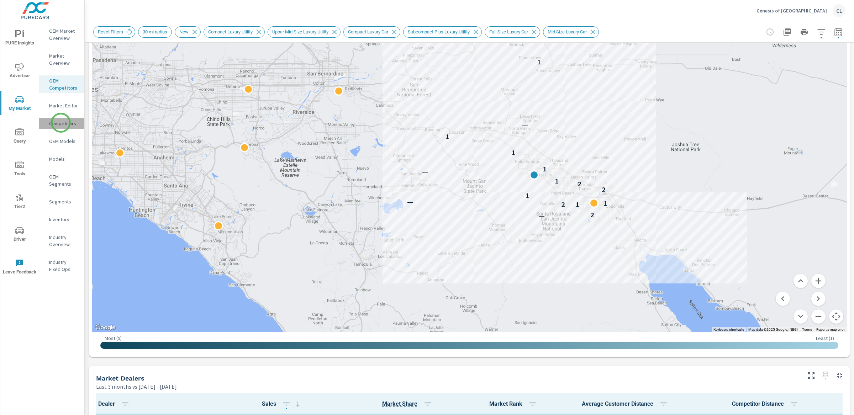
click at [61, 123] on p "Competitors" at bounding box center [64, 123] width 30 height 7
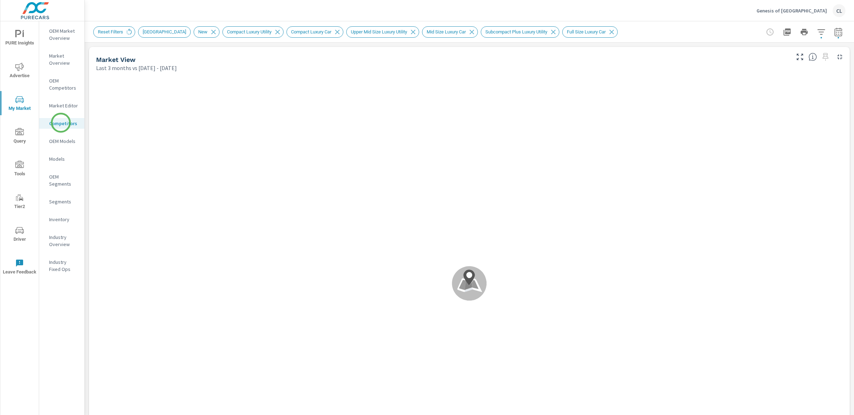
scroll to position [0, 0]
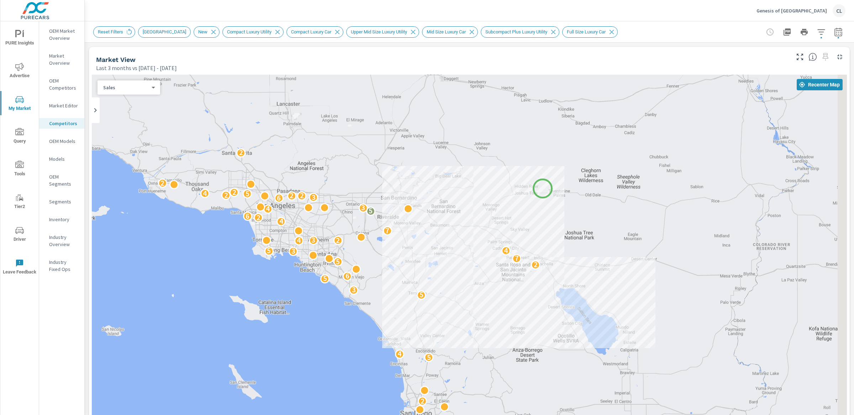
drag, startPoint x: 702, startPoint y: 256, endPoint x: 527, endPoint y: 182, distance: 189.6
click at [527, 182] on div "2 5 4 5 3 5 6 2 5 7 3 5 4 4 2 3 7 4 2 6 5 4 3 6 3 2 2 2 5 4 2 2 2 2" at bounding box center [469, 273] width 755 height 396
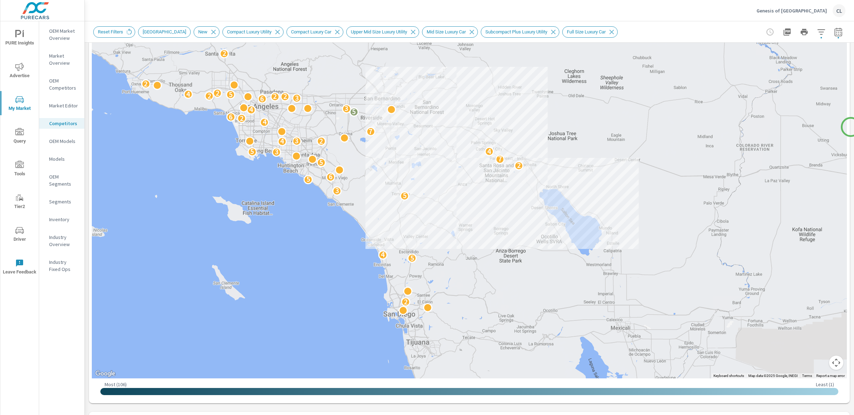
scroll to position [103, 0]
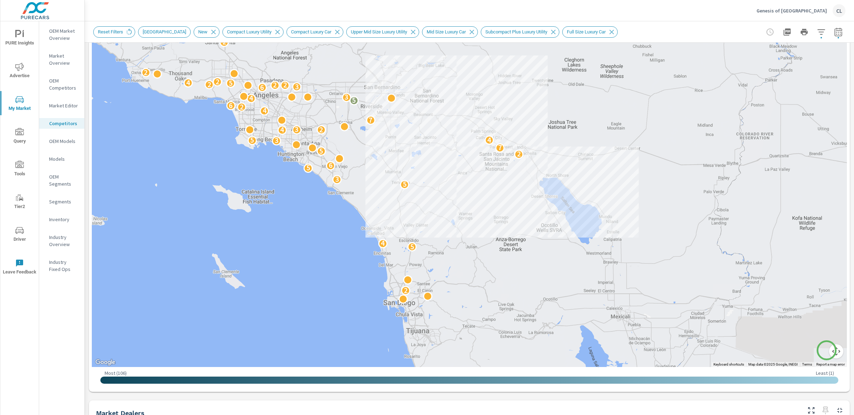
click at [829, 351] on button "Map camera controls" at bounding box center [836, 351] width 14 height 14
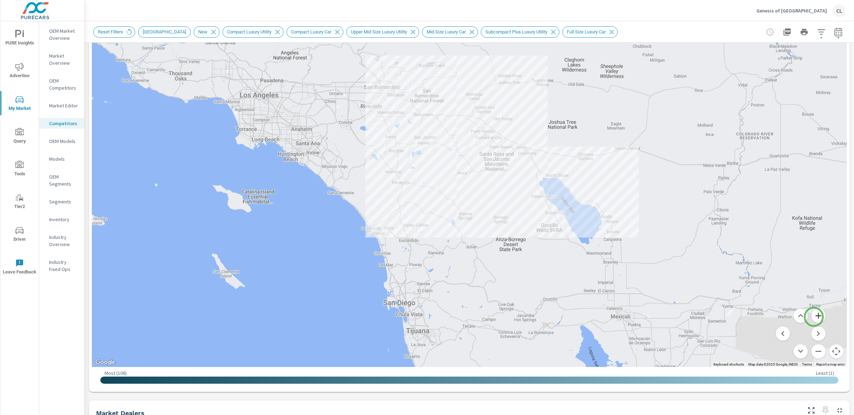
click at [814, 317] on button "Zoom in" at bounding box center [818, 316] width 14 height 14
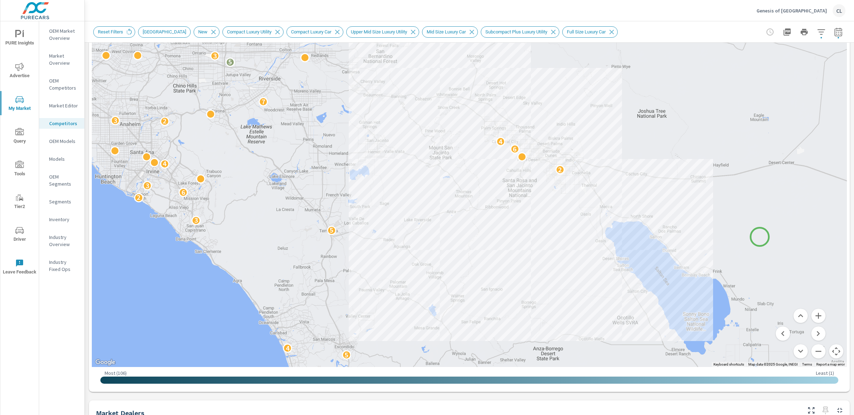
drag, startPoint x: 763, startPoint y: 208, endPoint x: 757, endPoint y: 250, distance: 42.2
click at [757, 250] on div "2 5 4 5 3 2 6 3 2 4 6 3 4 4 2 4 2 3 7 6 3 5 2 3 3 6 2 2 2 2 4 4 2 2" at bounding box center [807, 397] width 683 height 384
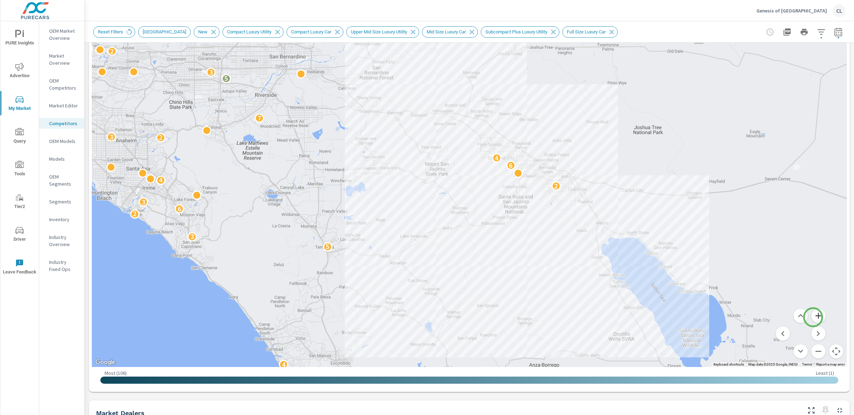
click at [813, 317] on button "Zoom in" at bounding box center [818, 316] width 14 height 14
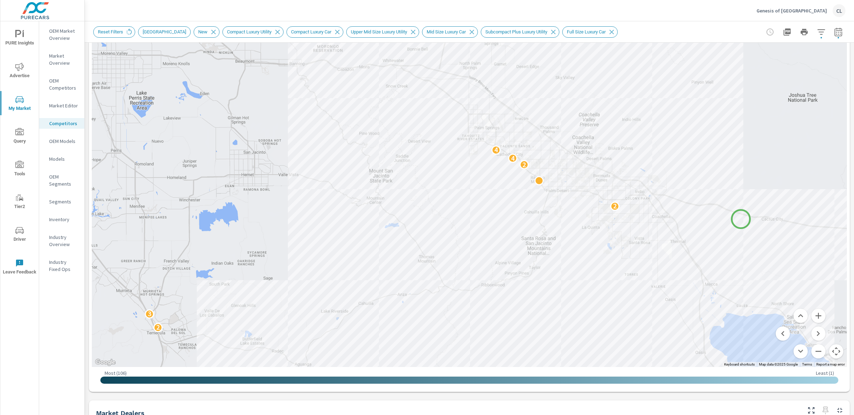
drag, startPoint x: 767, startPoint y: 211, endPoint x: 734, endPoint y: 222, distance: 34.1
click at [734, 222] on div "5 4 2 3 3 6 2 4 2 4 4 2 7 4 3" at bounding box center [787, 369] width 683 height 384
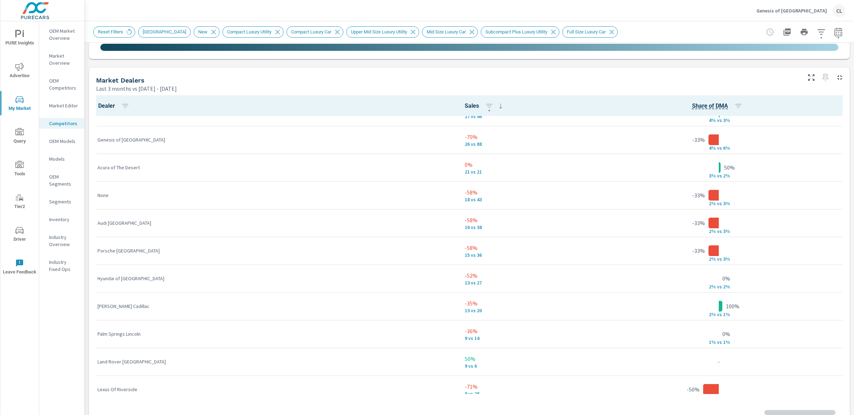
scroll to position [135, 0]
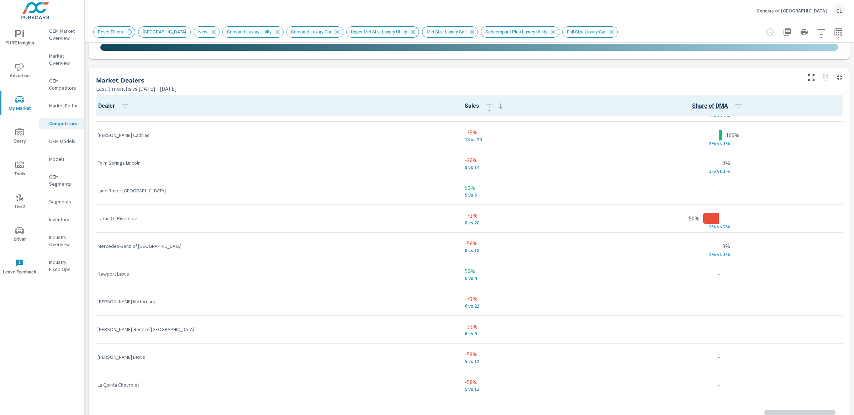
scroll to position [414, 0]
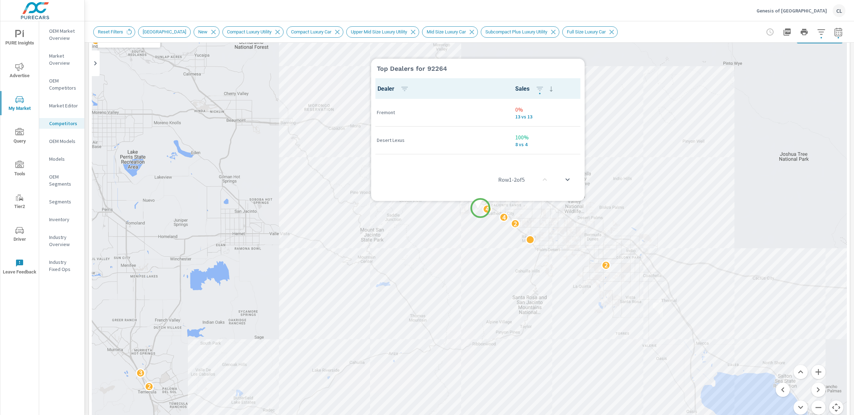
scroll to position [0, 0]
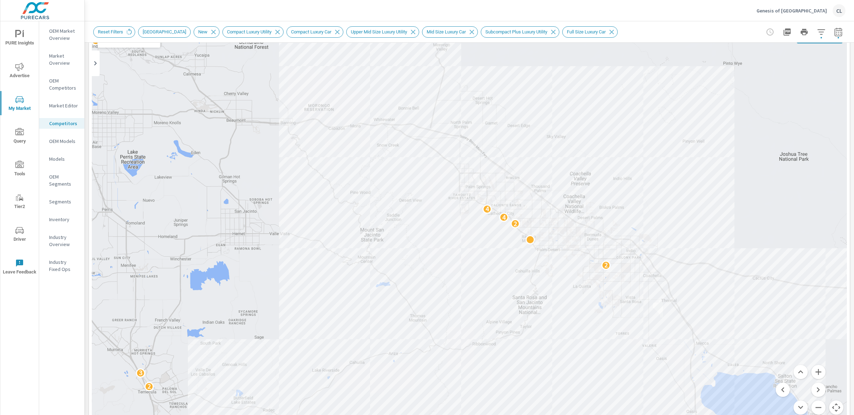
scroll to position [0, 0]
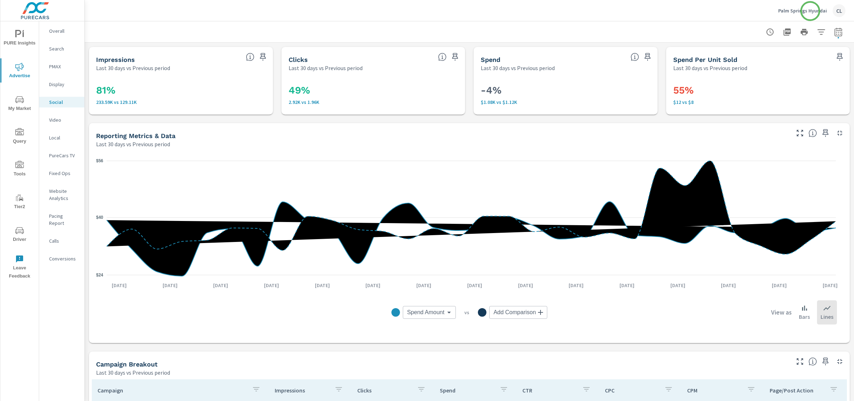
click at [810, 11] on p "Palm Springs Hyundai" at bounding box center [802, 10] width 49 height 6
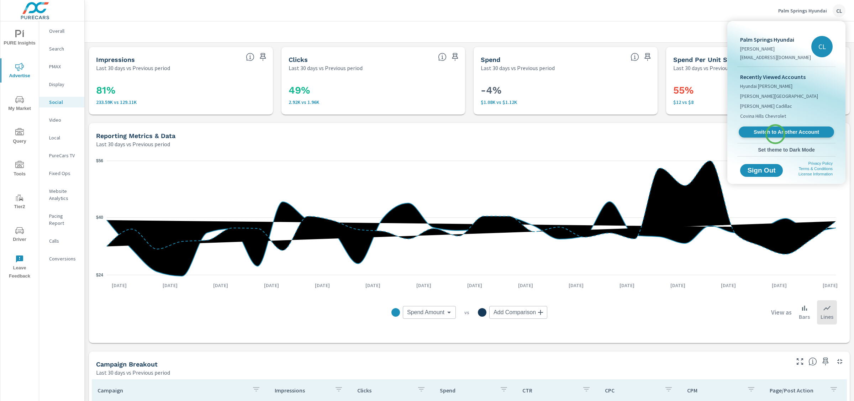
click at [775, 134] on span "Switch to Another Account" at bounding box center [786, 132] width 87 height 7
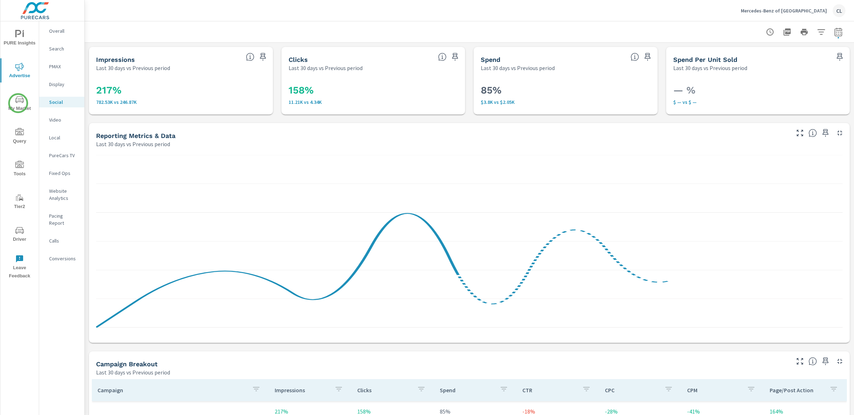
click at [18, 104] on icon "nav menu" at bounding box center [19, 99] width 9 height 9
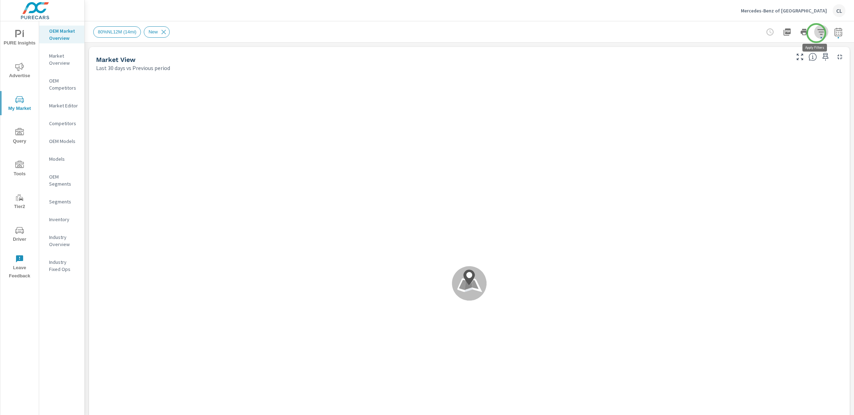
click at [817, 33] on icon "button" at bounding box center [821, 32] width 9 height 9
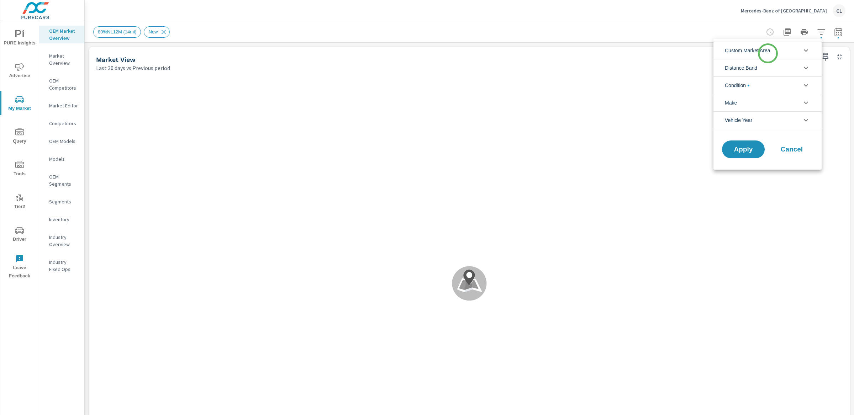
click at [767, 52] on span "Custom Market Area" at bounding box center [748, 50] width 46 height 17
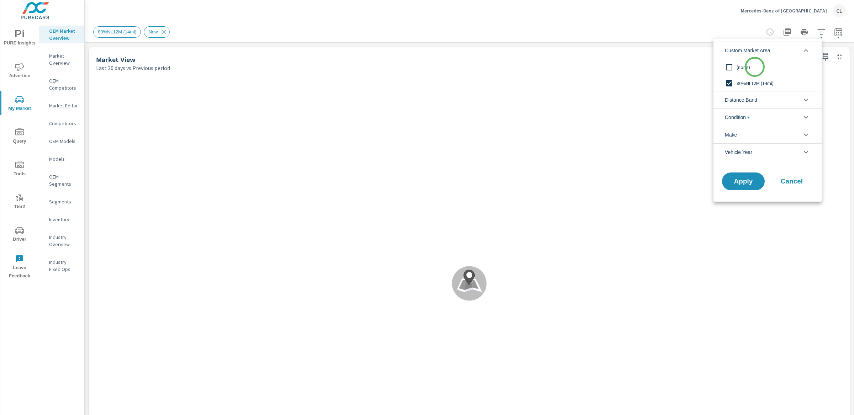
click at [755, 67] on span "(none)" at bounding box center [776, 67] width 78 height 9
click at [755, 107] on span "Distance Band" at bounding box center [741, 99] width 32 height 17
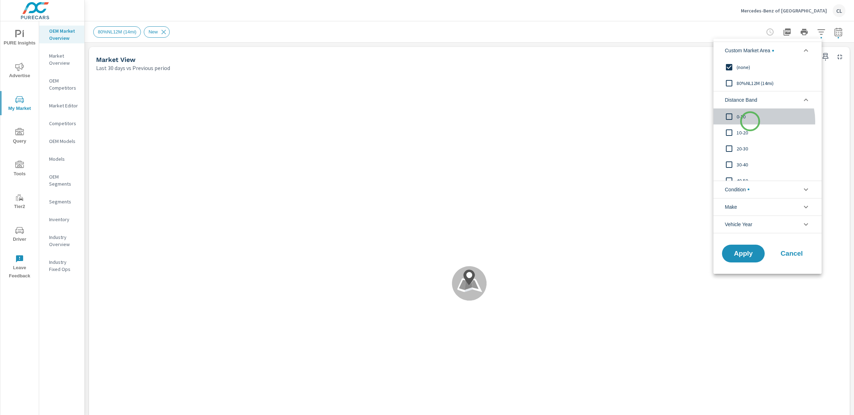
click at [750, 122] on div "0-10" at bounding box center [766, 117] width 107 height 16
drag, startPoint x: 750, startPoint y: 122, endPoint x: 745, endPoint y: 153, distance: 31.1
click at [746, 142] on div "0-10 10-20 [PHONE_NUMBER] [PHONE_NUMBER]" at bounding box center [766, 157] width 107 height 96
click at [745, 153] on div "20-30" at bounding box center [766, 149] width 107 height 16
click at [736, 130] on input "filter options" at bounding box center [729, 132] width 15 height 15
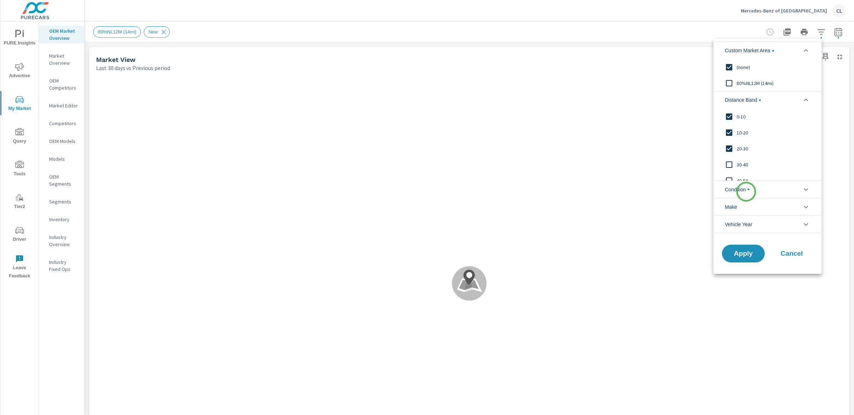
click at [746, 190] on span "Condition" at bounding box center [737, 189] width 25 height 17
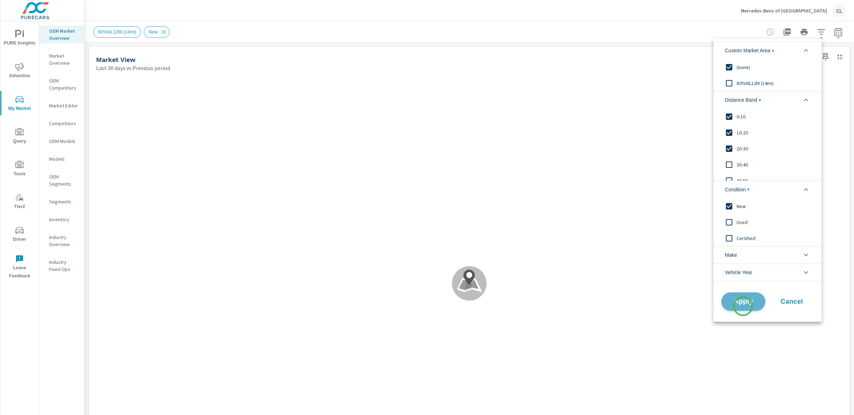
click at [743, 306] on button "Apply" at bounding box center [743, 302] width 44 height 19
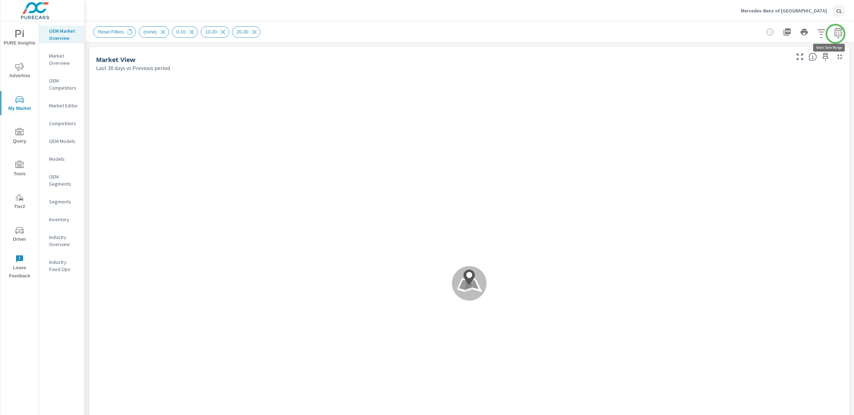
click at [836, 34] on icon "button" at bounding box center [838, 32] width 9 height 9
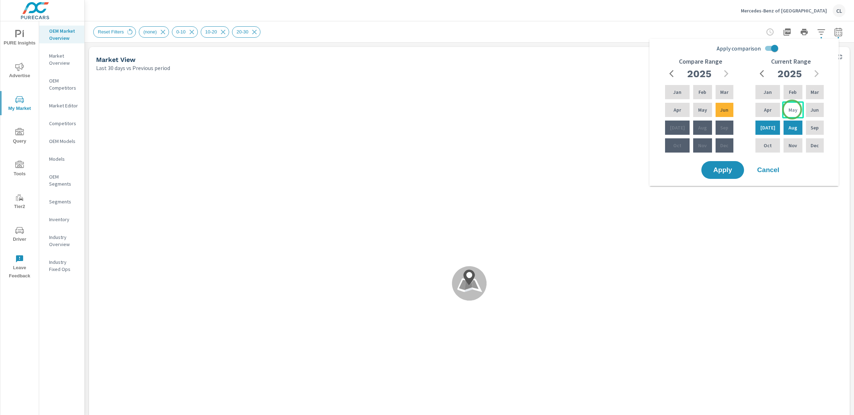
drag, startPoint x: 792, startPoint y: 110, endPoint x: 780, endPoint y: 117, distance: 14.7
click at [792, 110] on p "May" at bounding box center [793, 109] width 9 height 7
click at [762, 128] on p "[DATE]" at bounding box center [767, 127] width 15 height 7
click at [705, 93] on div "Feb" at bounding box center [702, 92] width 21 height 17
click at [682, 111] on div "Apr" at bounding box center [677, 109] width 27 height 17
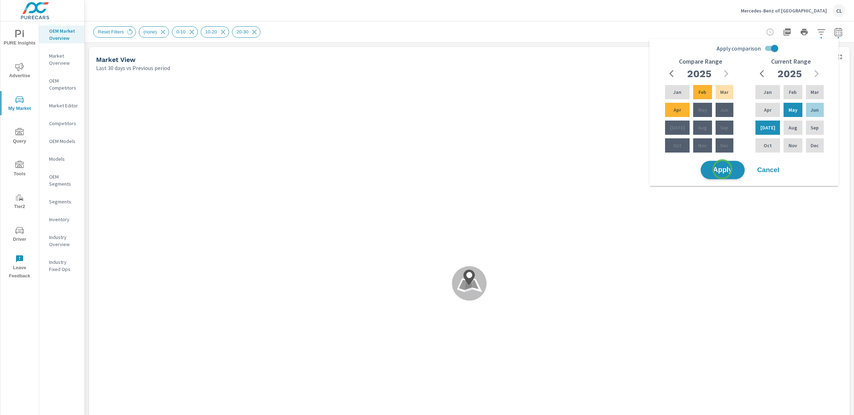
click at [723, 170] on span "Apply" at bounding box center [722, 170] width 29 height 7
